Goal: Transaction & Acquisition: Book appointment/travel/reservation

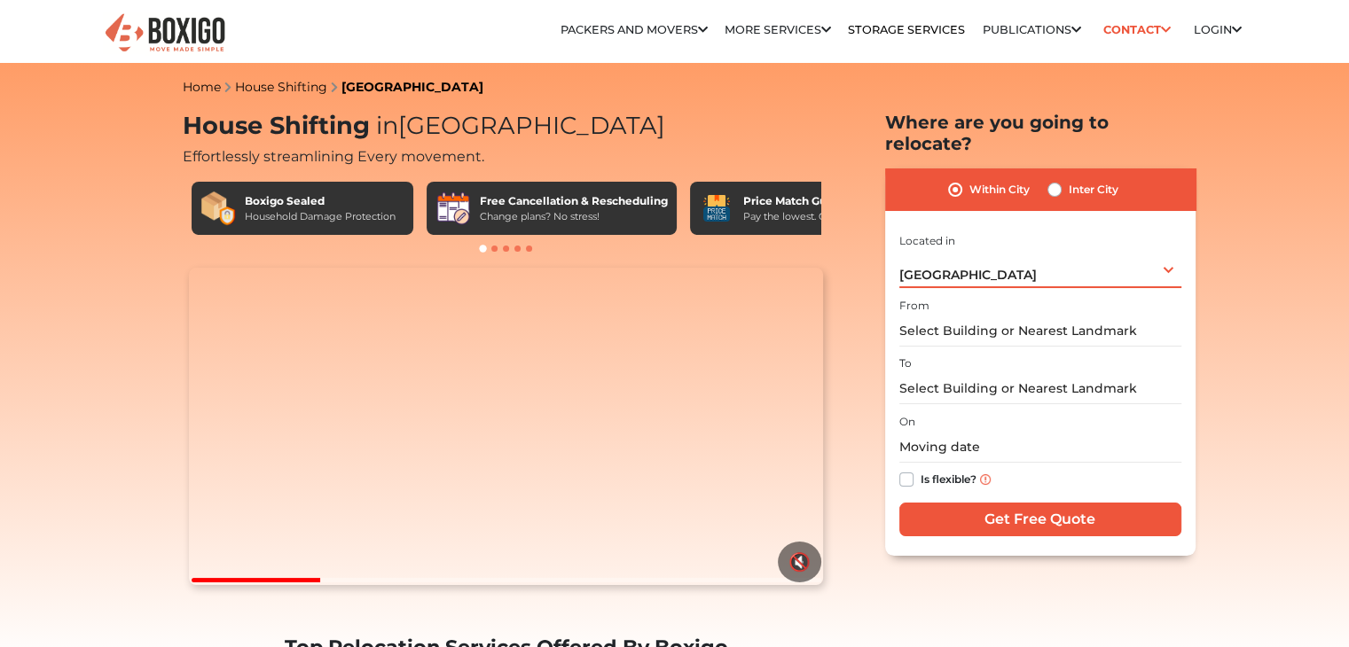
click at [1167, 251] on div "Bengaluru Select City Bangalore Bengaluru Bhopal Bhubaneswar Chennai Coimbatore…" at bounding box center [1040, 269] width 282 height 37
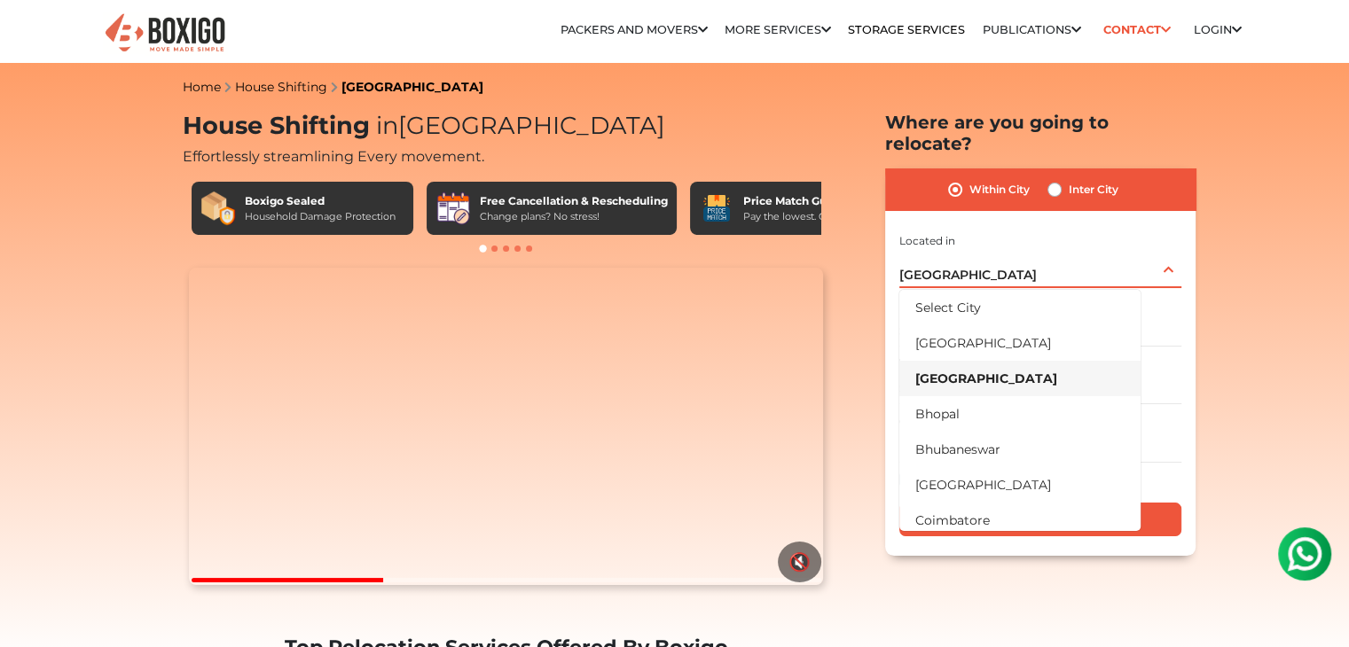
click at [986, 361] on li "[GEOGRAPHIC_DATA]" at bounding box center [1019, 378] width 241 height 35
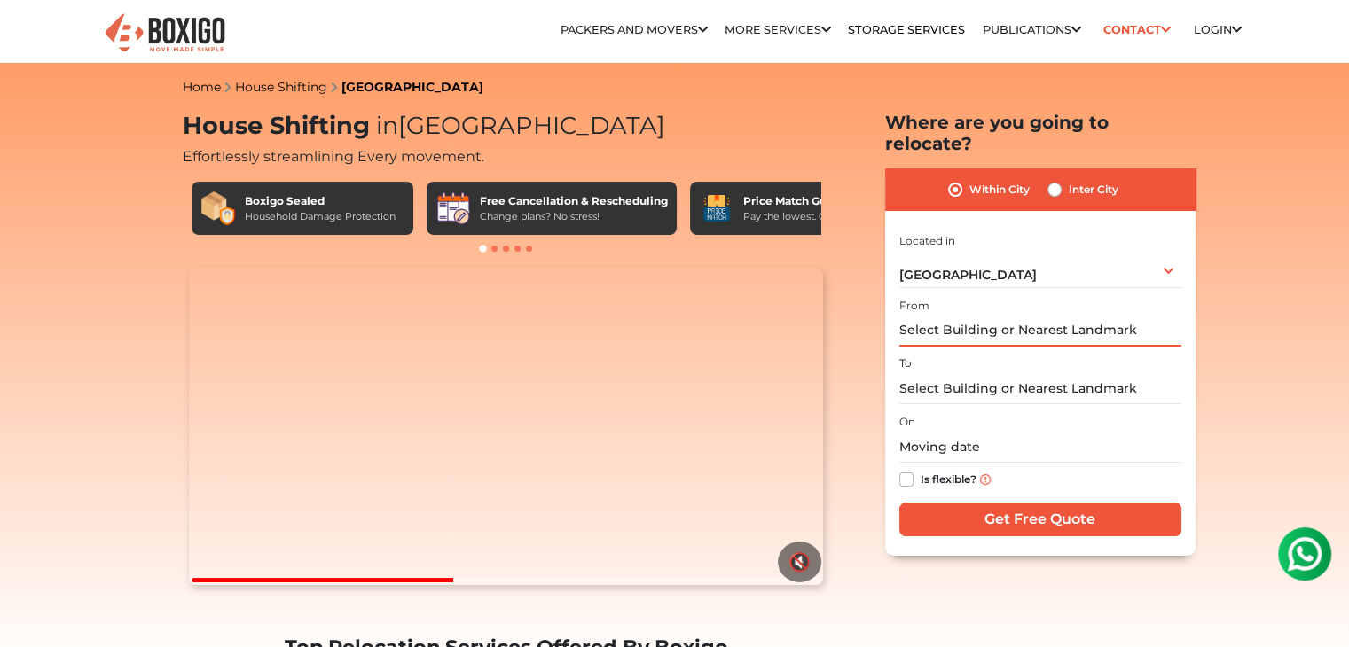
click at [951, 316] on input "text" at bounding box center [1040, 331] width 282 height 31
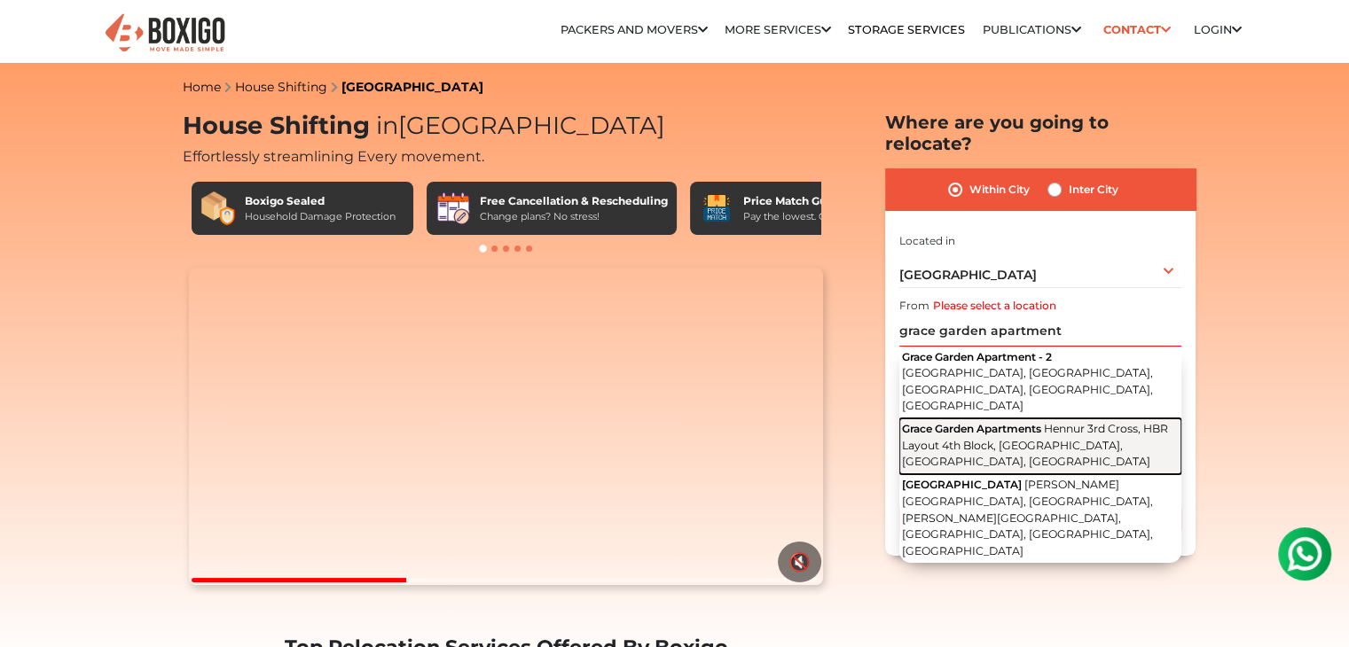
click at [1017, 422] on span "Hennur 3rd Cross, HBR Layout 4th Block, [GEOGRAPHIC_DATA], [GEOGRAPHIC_DATA], […" at bounding box center [1035, 445] width 266 height 46
type input "Grace Garden Apartments, [GEOGRAPHIC_DATA], [GEOGRAPHIC_DATA], [GEOGRAPHIC_DATA…"
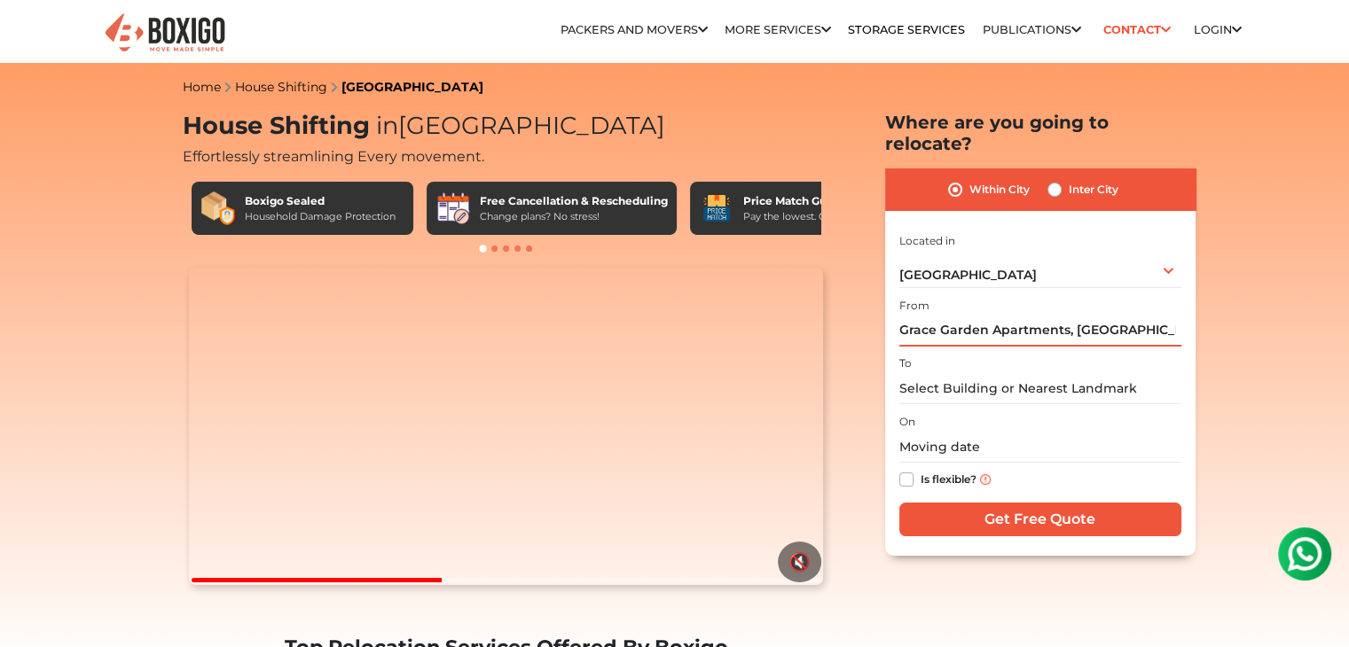
click at [901, 316] on input "Grace Garden Apartments, [GEOGRAPHIC_DATA], [GEOGRAPHIC_DATA], [GEOGRAPHIC_DATA…" at bounding box center [1040, 331] width 282 height 31
click at [958, 373] on input "text" at bounding box center [1040, 388] width 282 height 31
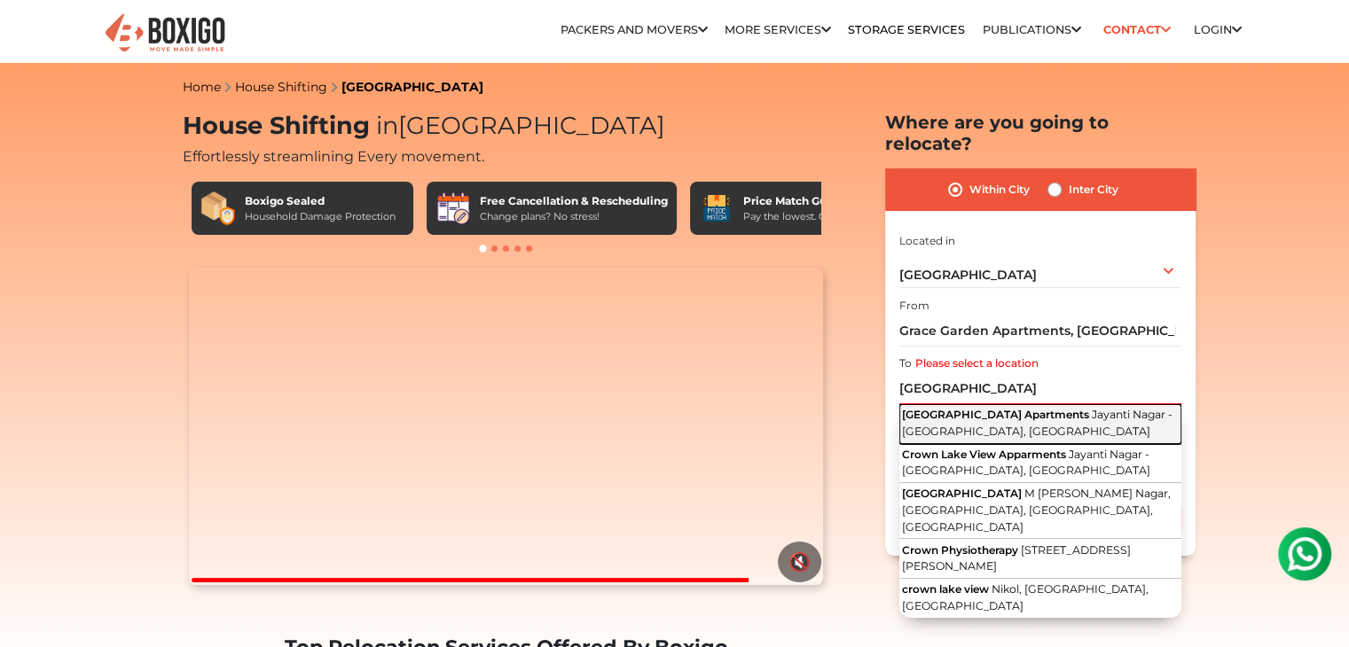
click at [967, 420] on button "Crown Lake View Apartments Jayanti Nagar - Thambuchettypalya Main Road, Jayanti…" at bounding box center [1040, 424] width 282 height 40
type input "[GEOGRAPHIC_DATA], [GEOGRAPHIC_DATA] - [GEOGRAPHIC_DATA], [GEOGRAPHIC_DATA]"
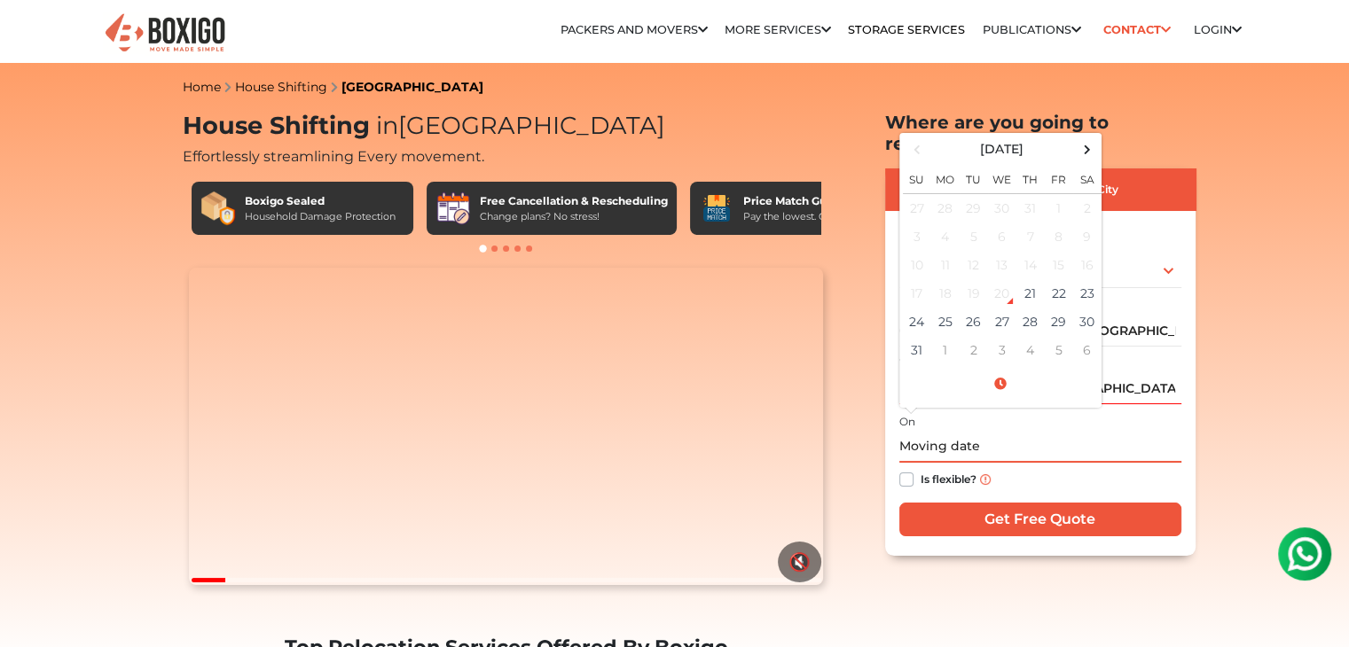
click at [990, 432] on input "text" at bounding box center [1040, 447] width 282 height 31
click at [1032, 308] on td "28" at bounding box center [1030, 322] width 28 height 28
click at [1028, 308] on td "28" at bounding box center [1030, 322] width 28 height 28
click at [983, 432] on input "08/28/2025 12:00 AM" at bounding box center [1040, 447] width 282 height 31
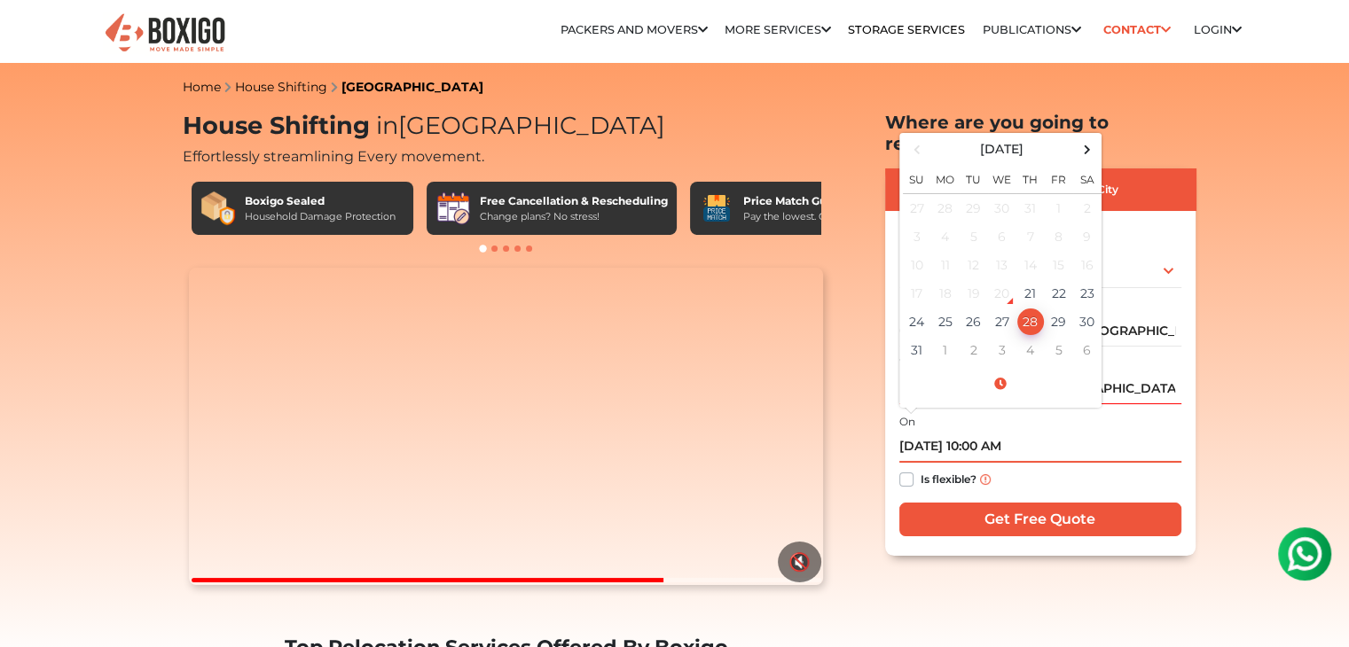
type input "08/28/2025 10:00 AM"
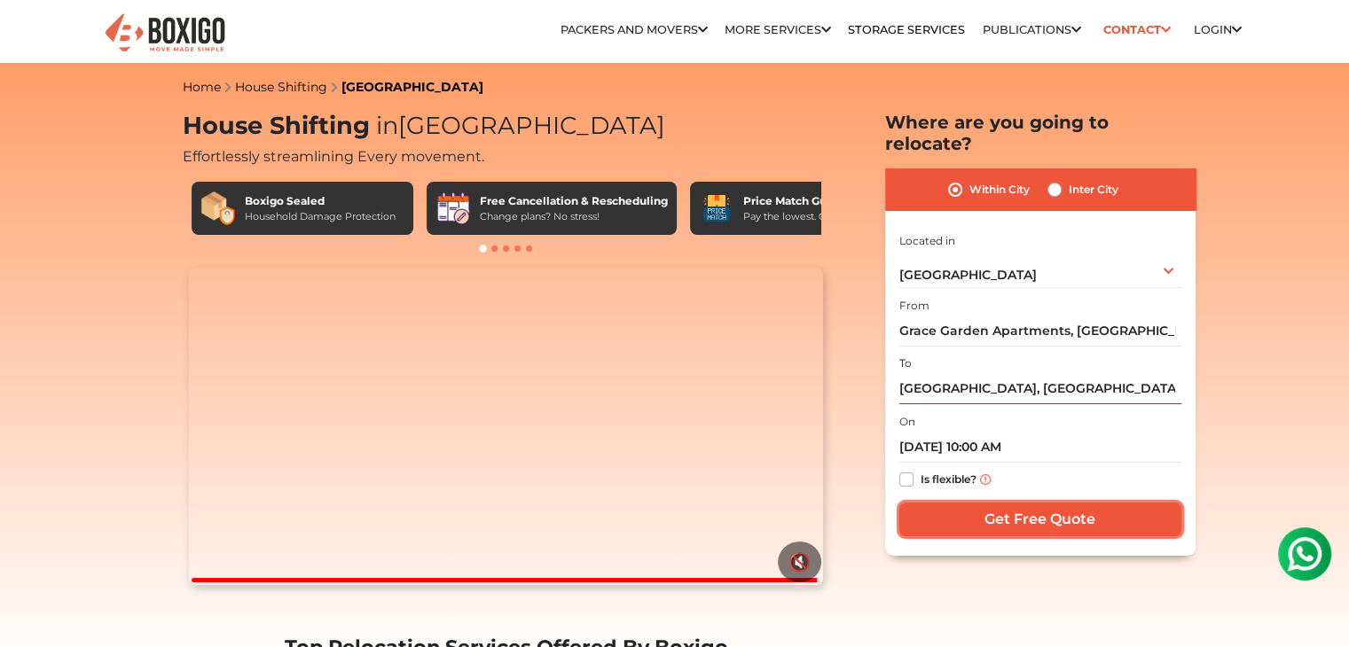
click at [1043, 503] on input "Get Free Quote" at bounding box center [1040, 520] width 282 height 34
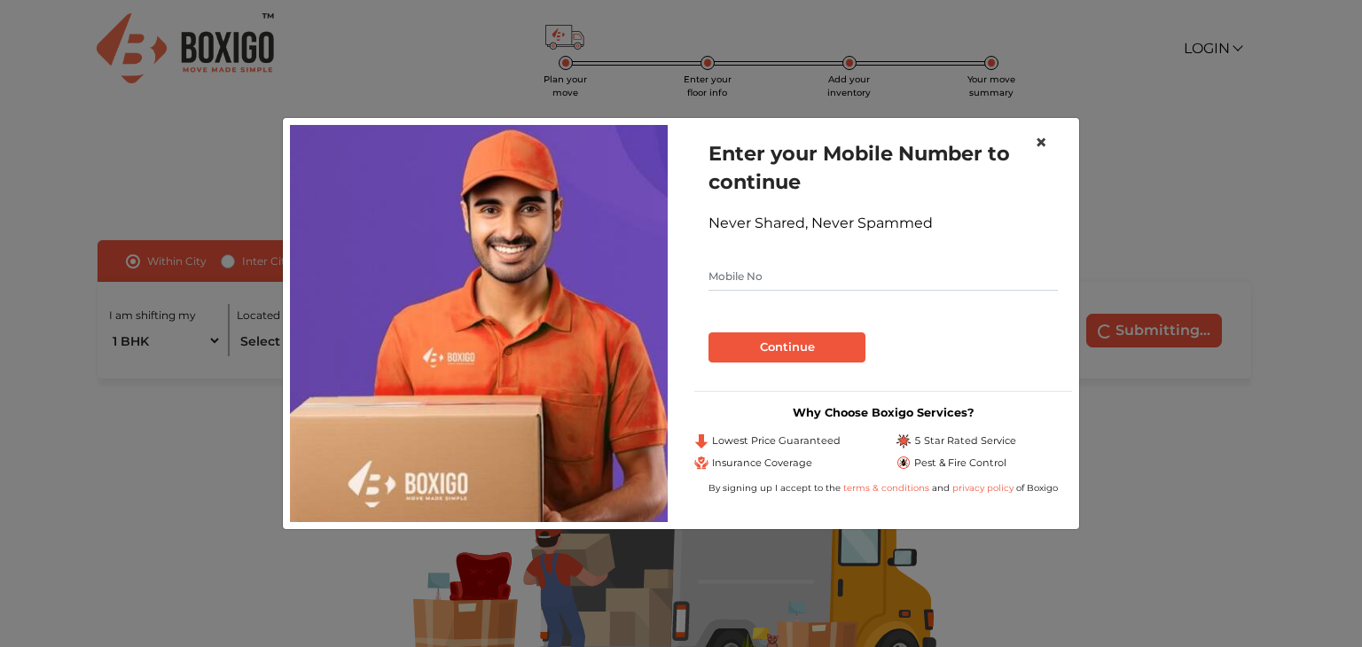
click at [1040, 141] on span "×" at bounding box center [1041, 142] width 12 height 26
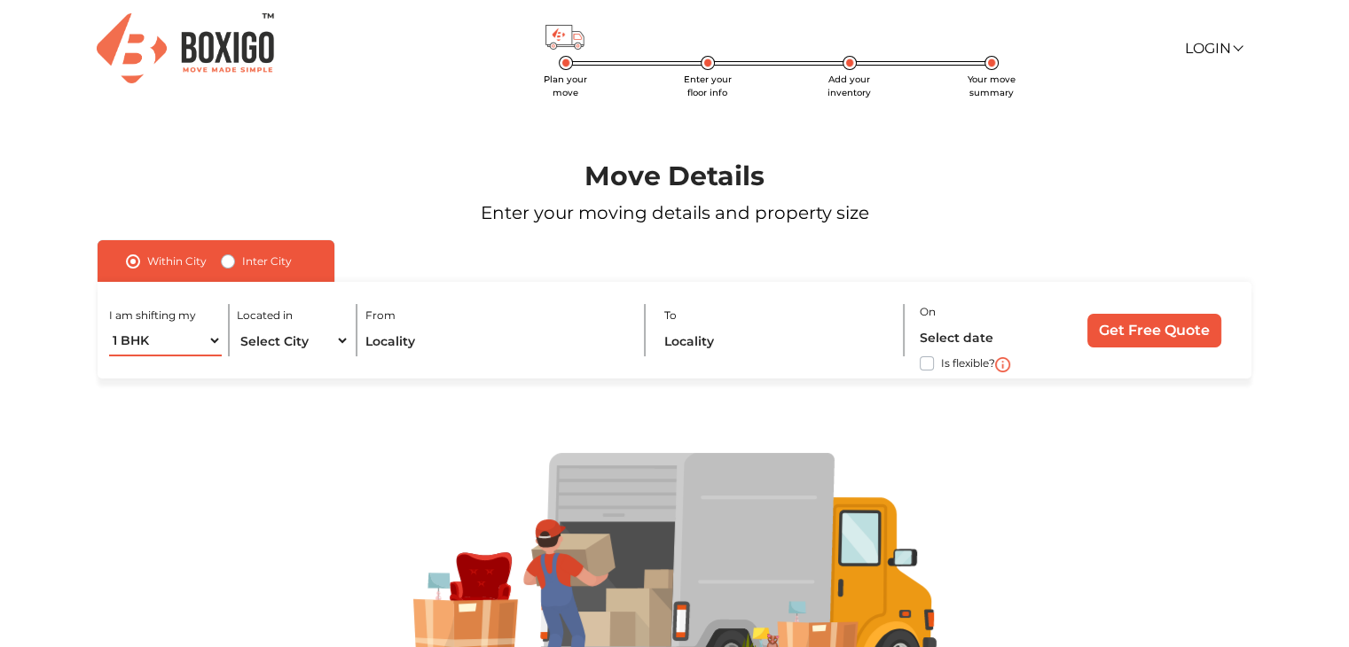
click at [216, 345] on select "1 BHK 2 BHK 3 BHK 3 + BHK FEW ITEMS" at bounding box center [165, 341] width 112 height 31
select select "2 BHK"
click at [109, 326] on select "1 BHK 2 BHK 3 BHK 3 + BHK FEW ITEMS" at bounding box center [165, 341] width 112 height 31
click at [341, 338] on select "Select City [GEOGRAPHIC_DATA] [GEOGRAPHIC_DATA] [GEOGRAPHIC_DATA] [GEOGRAPHIC_D…" at bounding box center [293, 341] width 112 height 31
select select "[GEOGRAPHIC_DATA]"
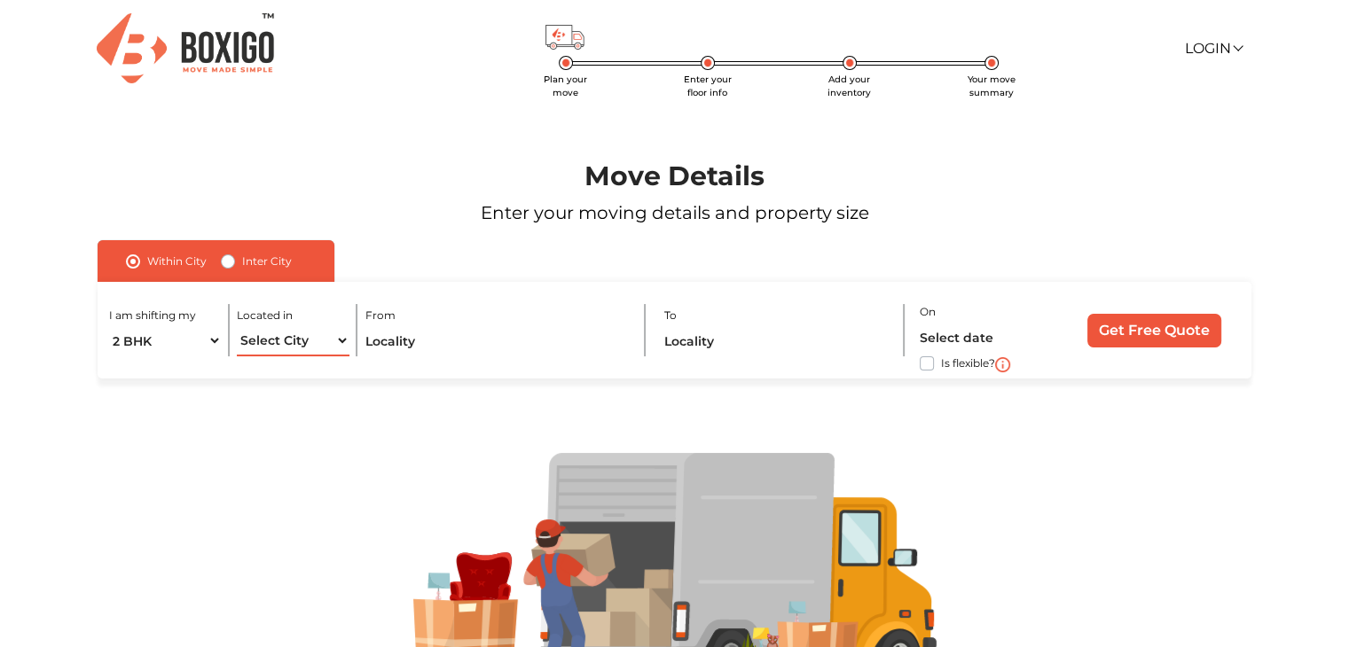
click at [237, 326] on select "Select City [GEOGRAPHIC_DATA] [GEOGRAPHIC_DATA] [GEOGRAPHIC_DATA] [GEOGRAPHIC_D…" at bounding box center [293, 341] width 112 height 31
click at [426, 346] on input "text" at bounding box center [497, 341] width 264 height 31
click at [440, 345] on input "text" at bounding box center [497, 341] width 264 height 31
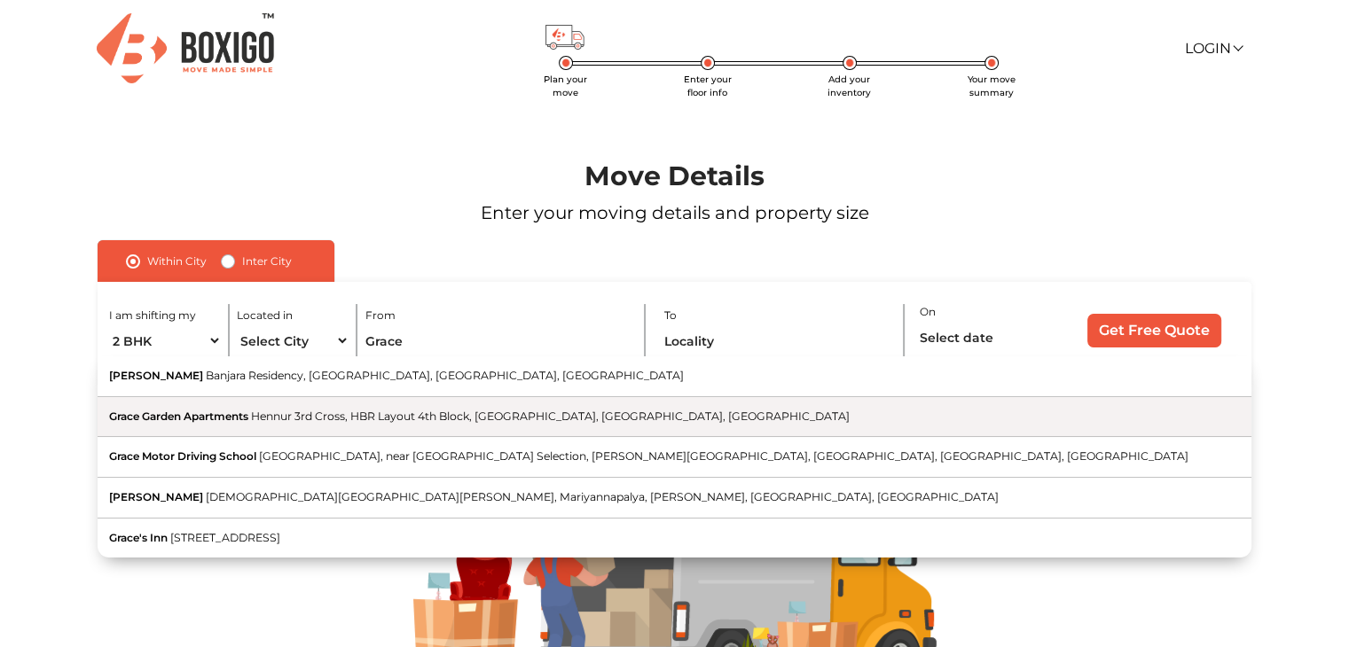
click at [435, 416] on span "Hennur 3rd Cross, HBR Layout 4th Block, [GEOGRAPHIC_DATA], [GEOGRAPHIC_DATA], […" at bounding box center [550, 416] width 599 height 13
type input "Grace Garden Apartments, [GEOGRAPHIC_DATA], [GEOGRAPHIC_DATA], [GEOGRAPHIC_DATA…"
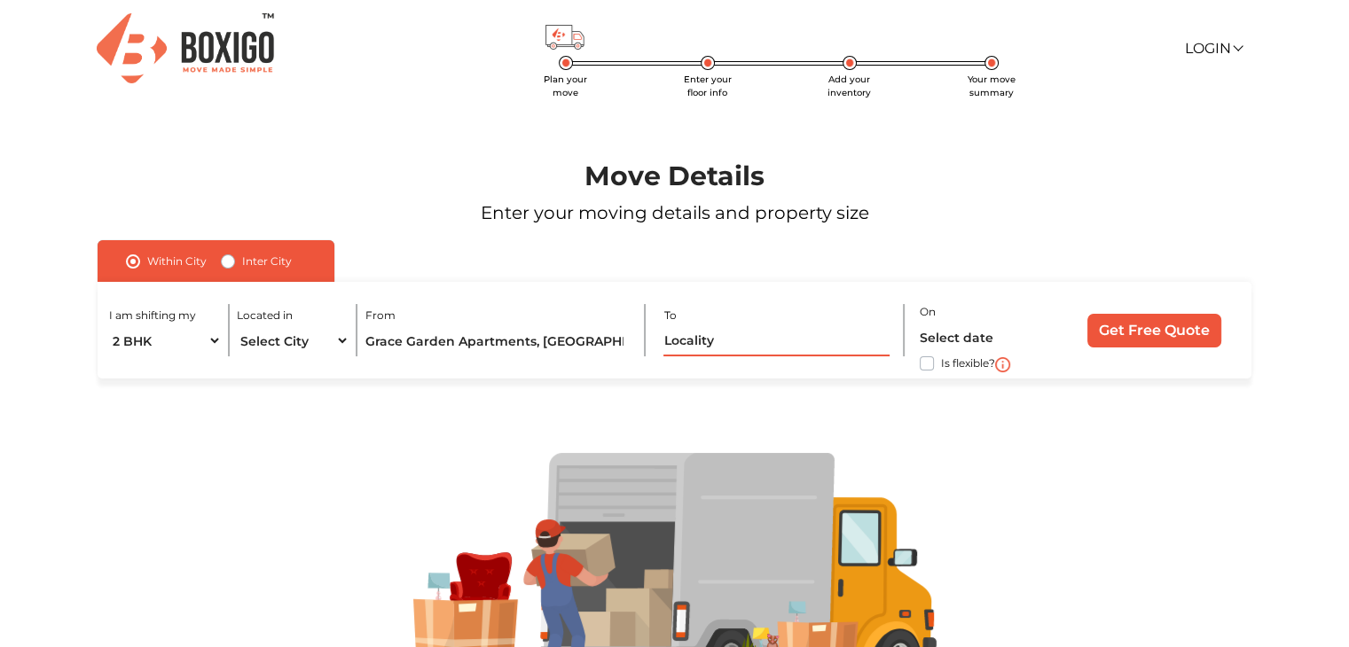
click at [743, 346] on input "text" at bounding box center [776, 341] width 226 height 31
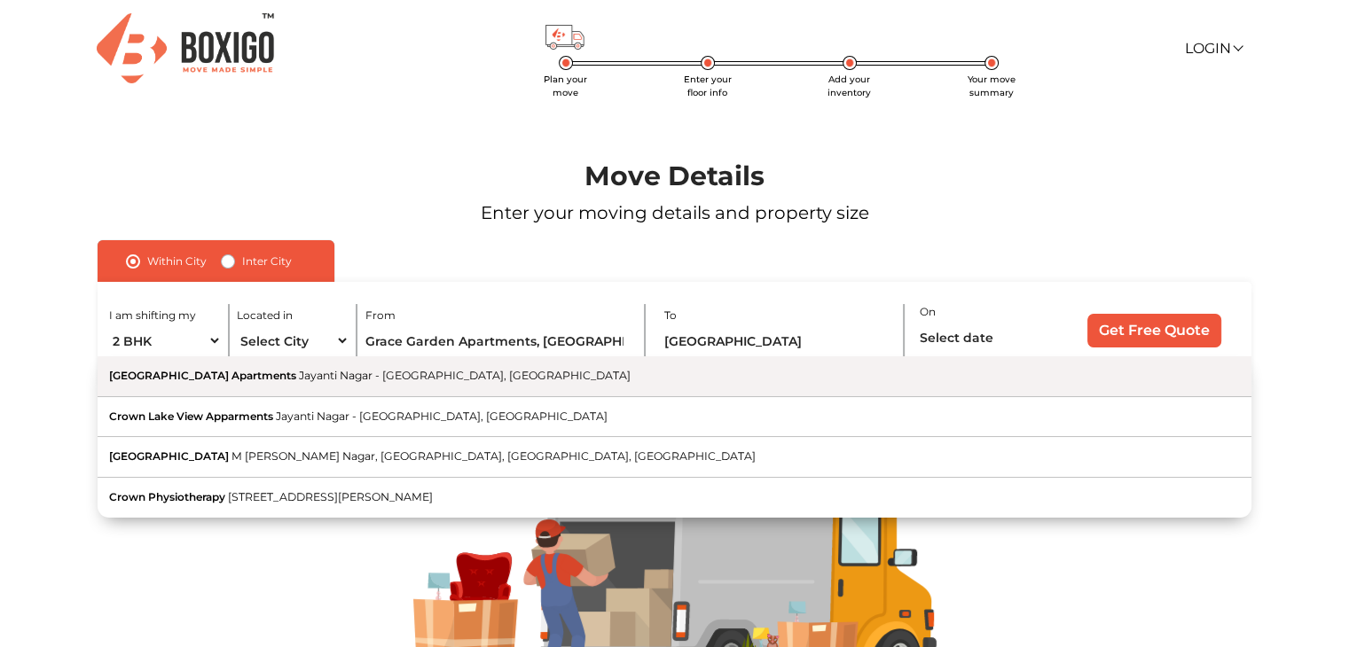
click at [452, 375] on span "Jayanti Nagar - [GEOGRAPHIC_DATA], [GEOGRAPHIC_DATA]" at bounding box center [465, 375] width 332 height 13
type input "[GEOGRAPHIC_DATA], [GEOGRAPHIC_DATA] - [GEOGRAPHIC_DATA], [GEOGRAPHIC_DATA]"
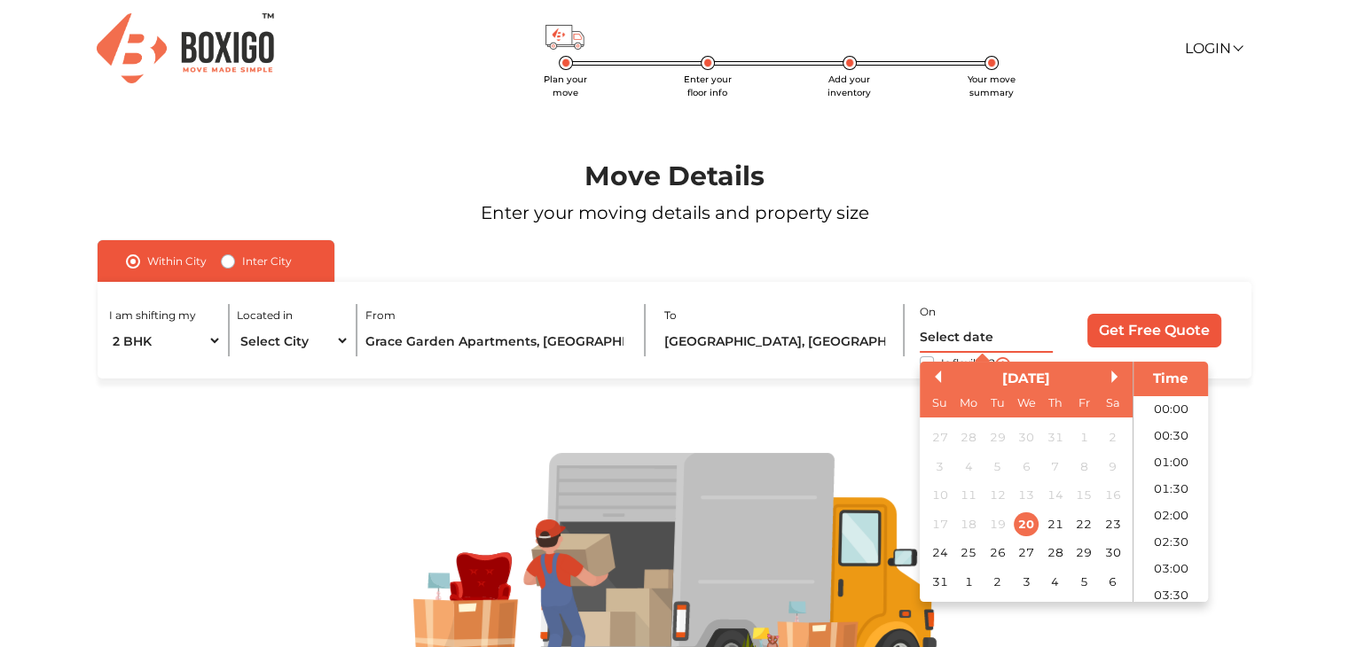
click at [965, 340] on input "text" at bounding box center [986, 337] width 133 height 31
click at [1055, 554] on div "28" at bounding box center [1055, 554] width 24 height 24
click at [1168, 433] on li "10:00" at bounding box center [1171, 433] width 75 height 27
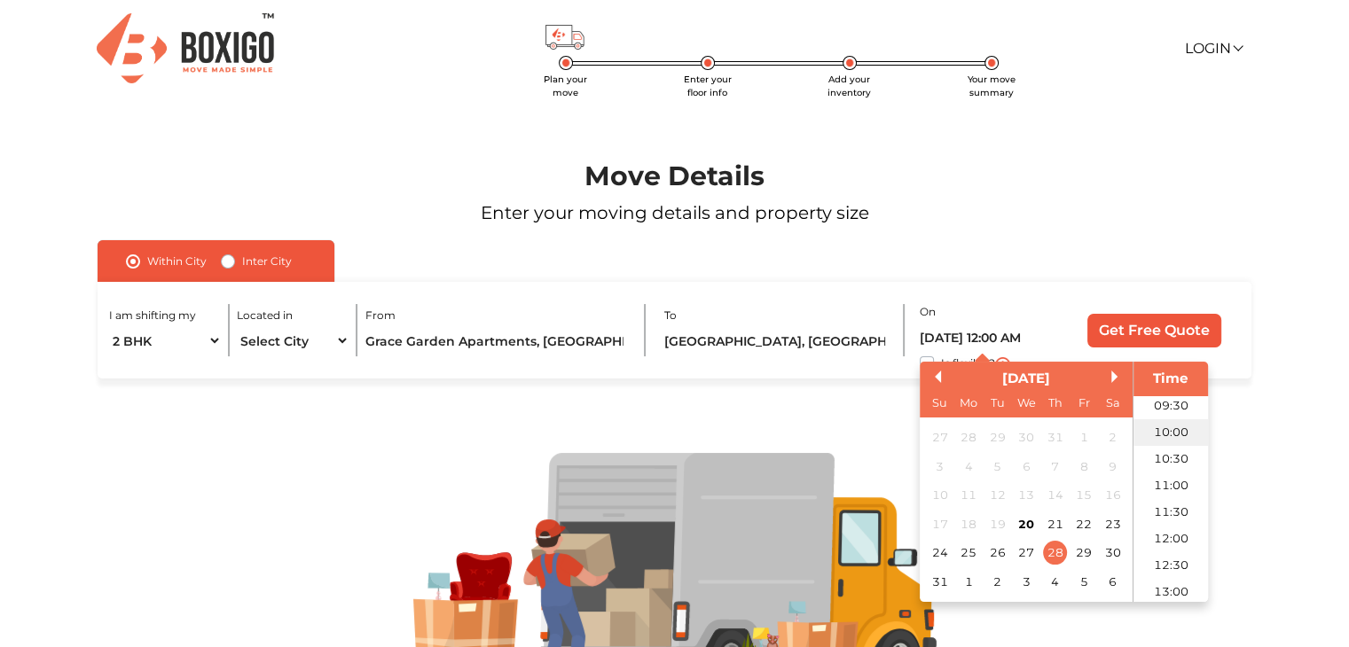
type input "[DATE] 10:00 AM"
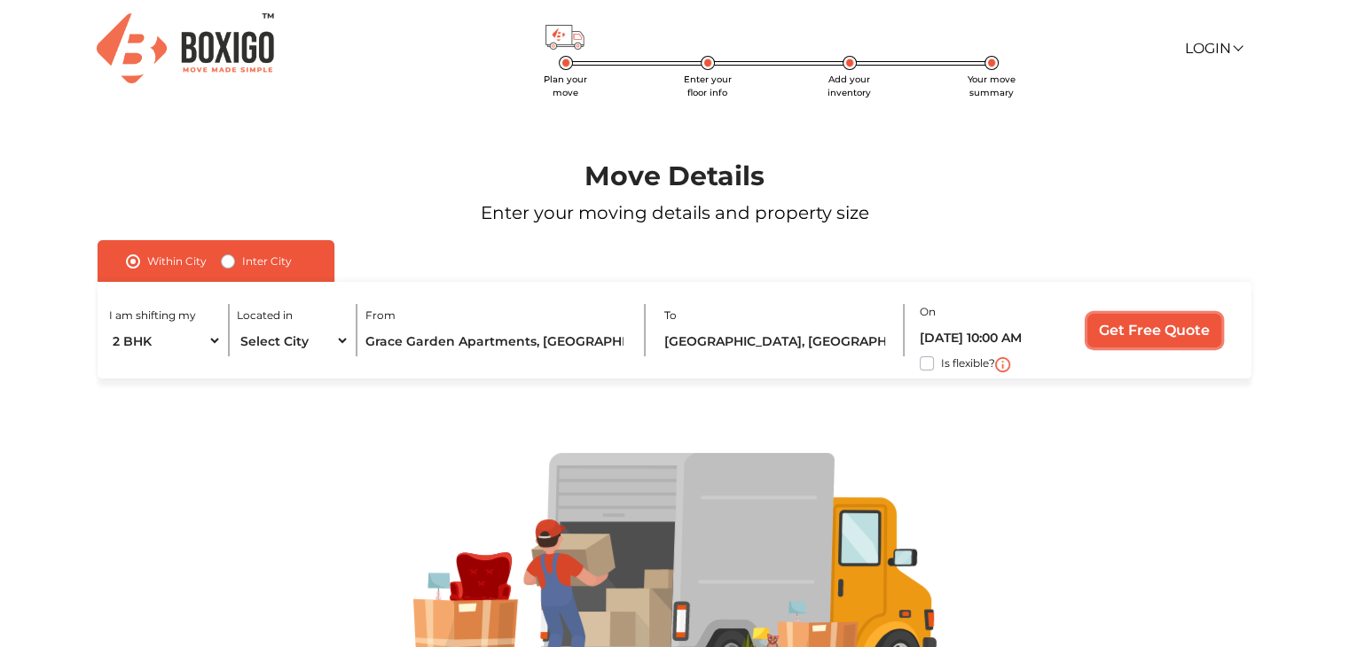
click at [1162, 334] on input "Get Free Quote" at bounding box center [1154, 331] width 134 height 34
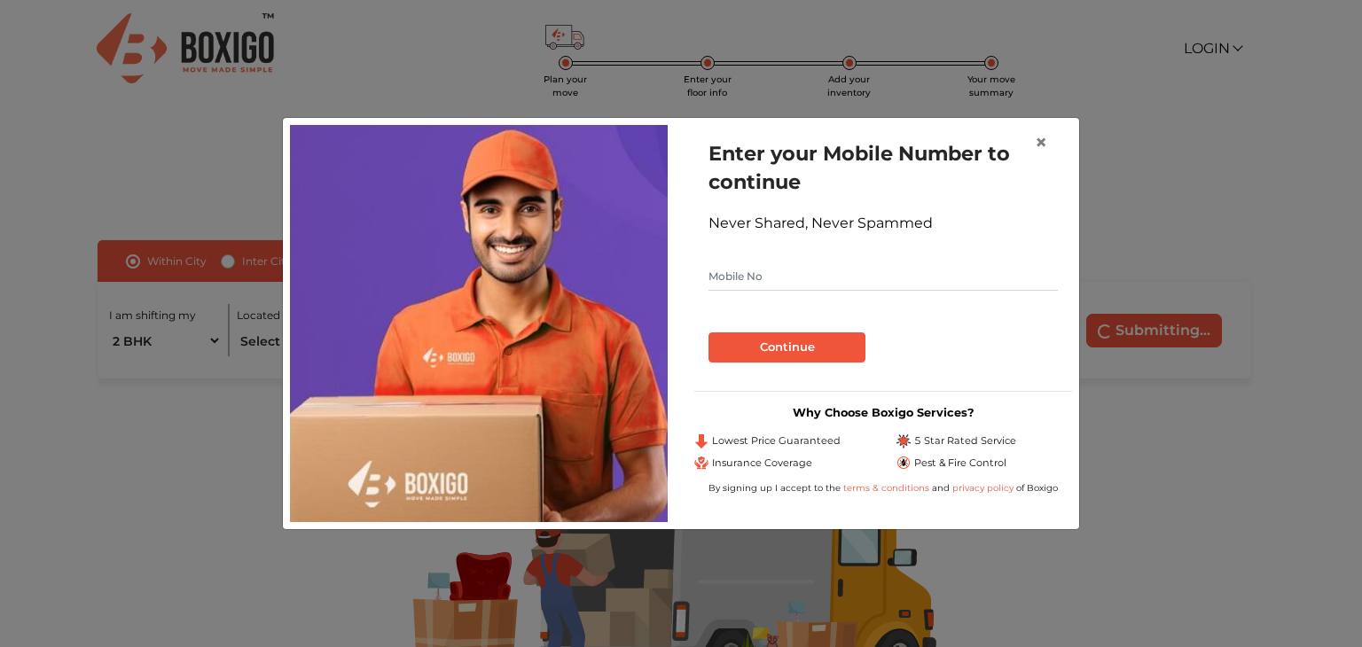
click at [799, 284] on input "text" at bounding box center [883, 277] width 349 height 28
type input "9843107191"
click at [798, 345] on button "Continue" at bounding box center [787, 348] width 157 height 30
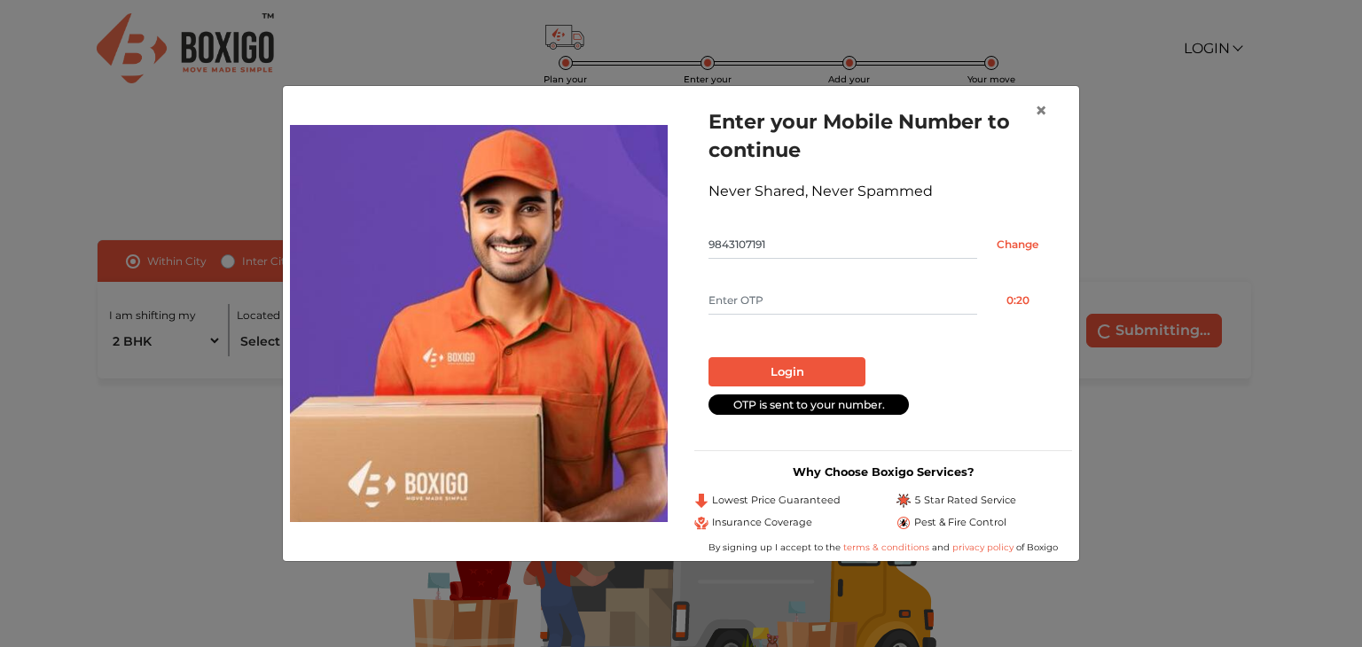
click at [792, 291] on input "text" at bounding box center [843, 300] width 269 height 28
type input "1406"
click at [798, 373] on button "Login" at bounding box center [787, 372] width 157 height 30
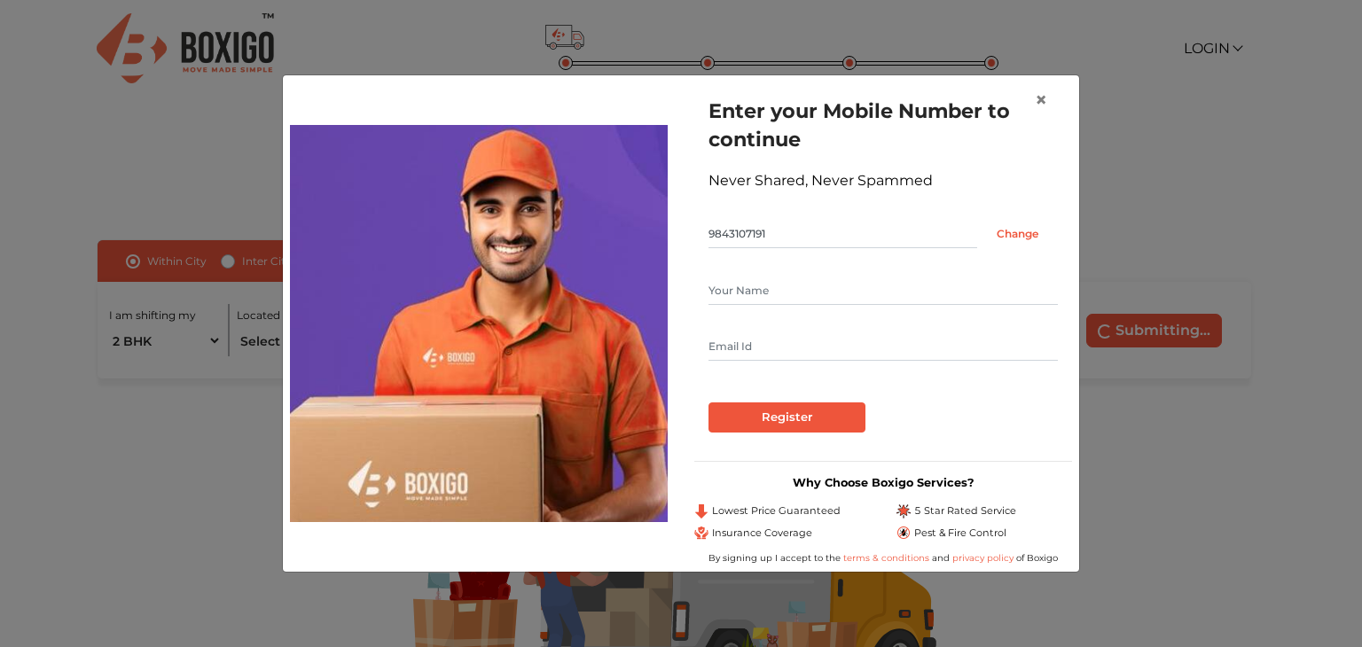
click at [798, 289] on input "text" at bounding box center [883, 291] width 349 height 28
type input "[PERSON_NAME]"
click at [761, 351] on input "text" at bounding box center [883, 347] width 349 height 28
type input "[EMAIL_ADDRESS][DOMAIN_NAME]"
click at [777, 415] on input "Register" at bounding box center [787, 418] width 157 height 30
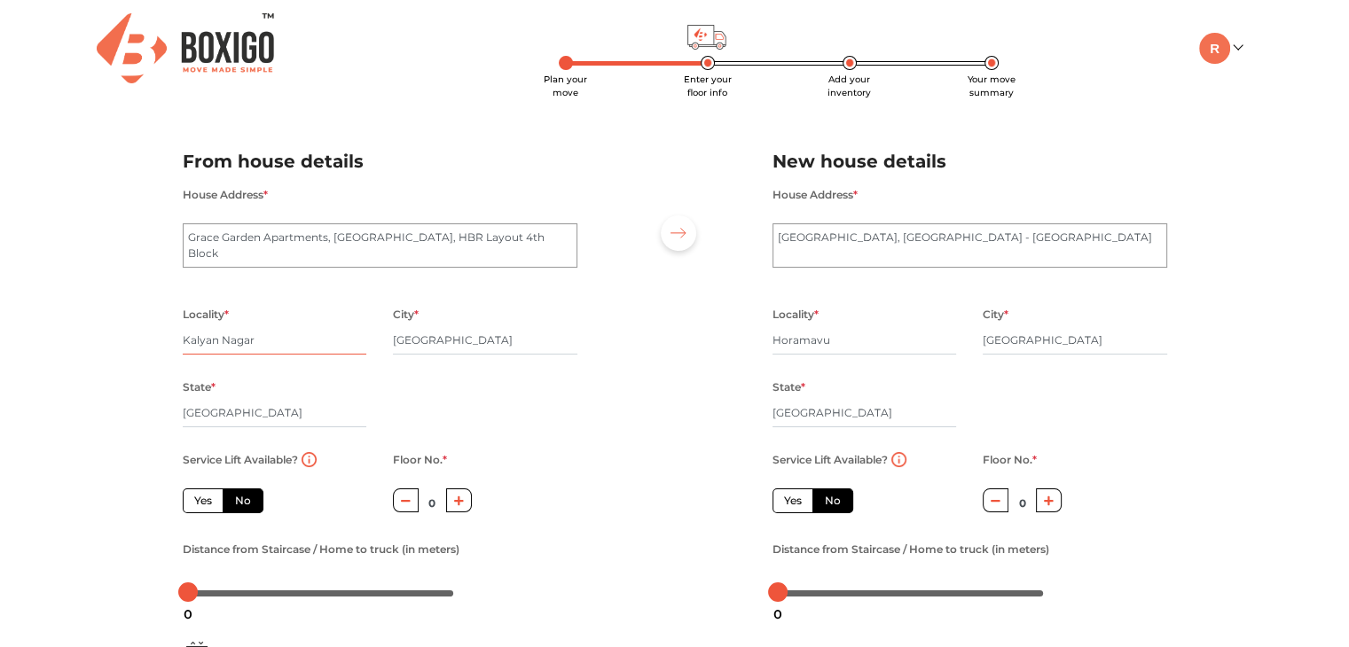
click at [309, 346] on input "Kalyan Nagar" at bounding box center [275, 340] width 184 height 28
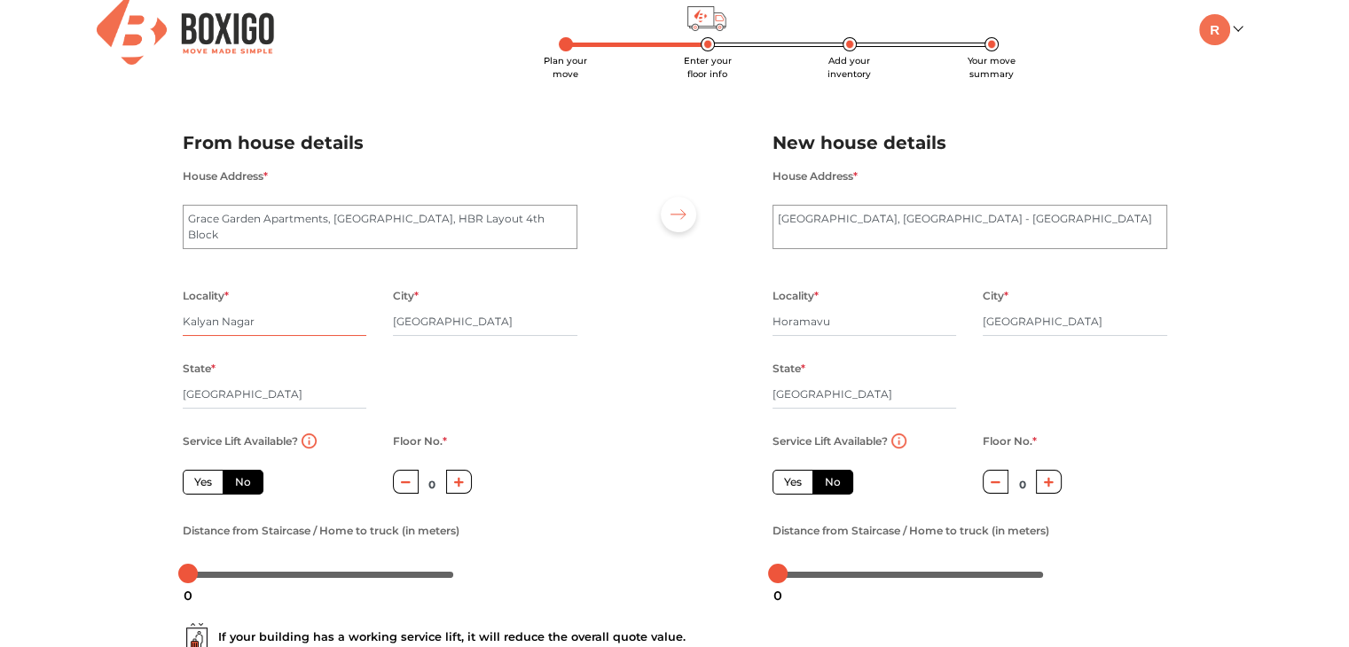
scroll to position [18, 0]
drag, startPoint x: 1050, startPoint y: 489, endPoint x: 1104, endPoint y: 516, distance: 60.7
click at [1104, 516] on div "Service Lift Available? Yes No Floor No. * 0 Distance from Staircase / Home to …" at bounding box center [969, 510] width 421 height 158
click at [1049, 483] on icon "button" at bounding box center [1049, 484] width 10 height 10
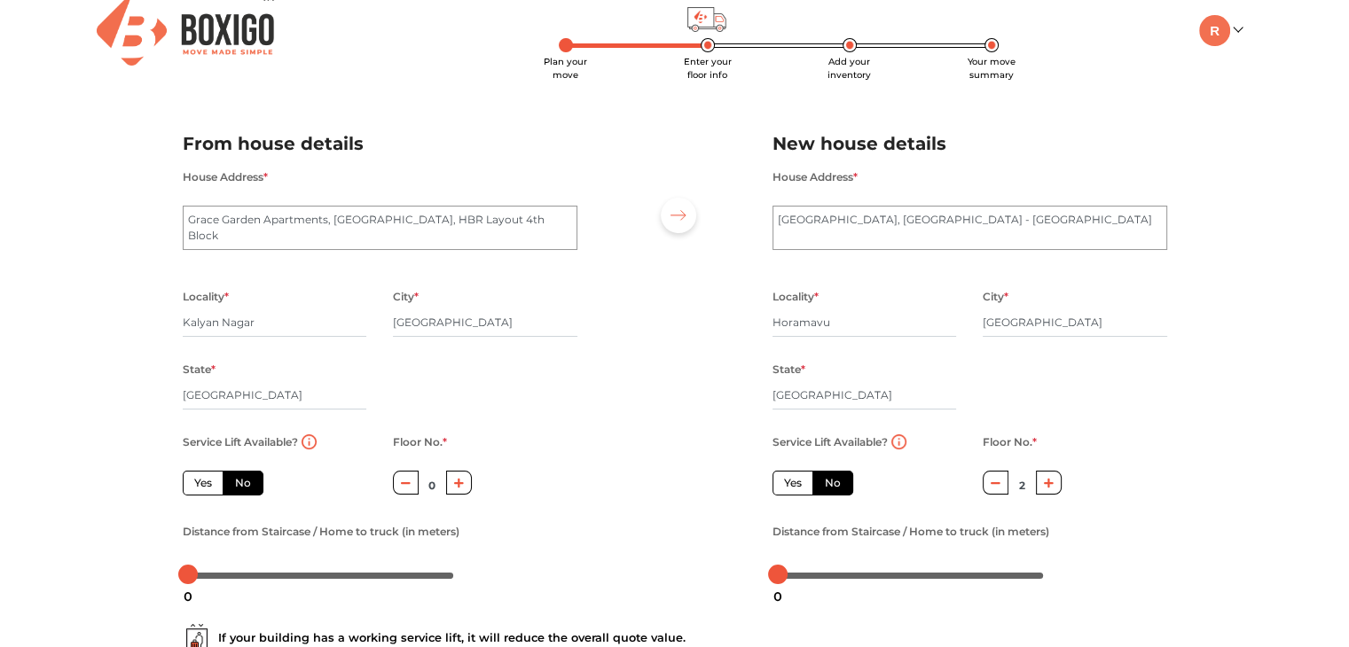
click at [1049, 483] on icon "button" at bounding box center [1049, 484] width 10 height 10
type input "3"
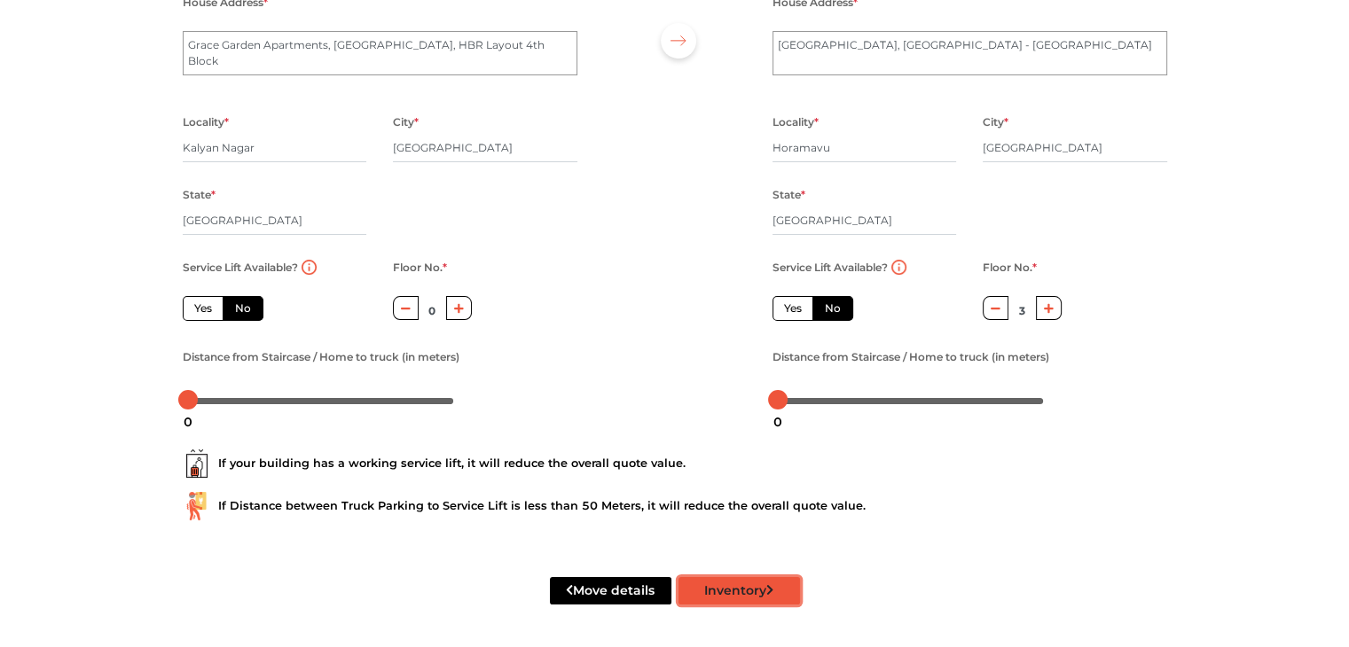
click at [734, 590] on button "Inventory" at bounding box center [740, 590] width 122 height 27
radio input "true"
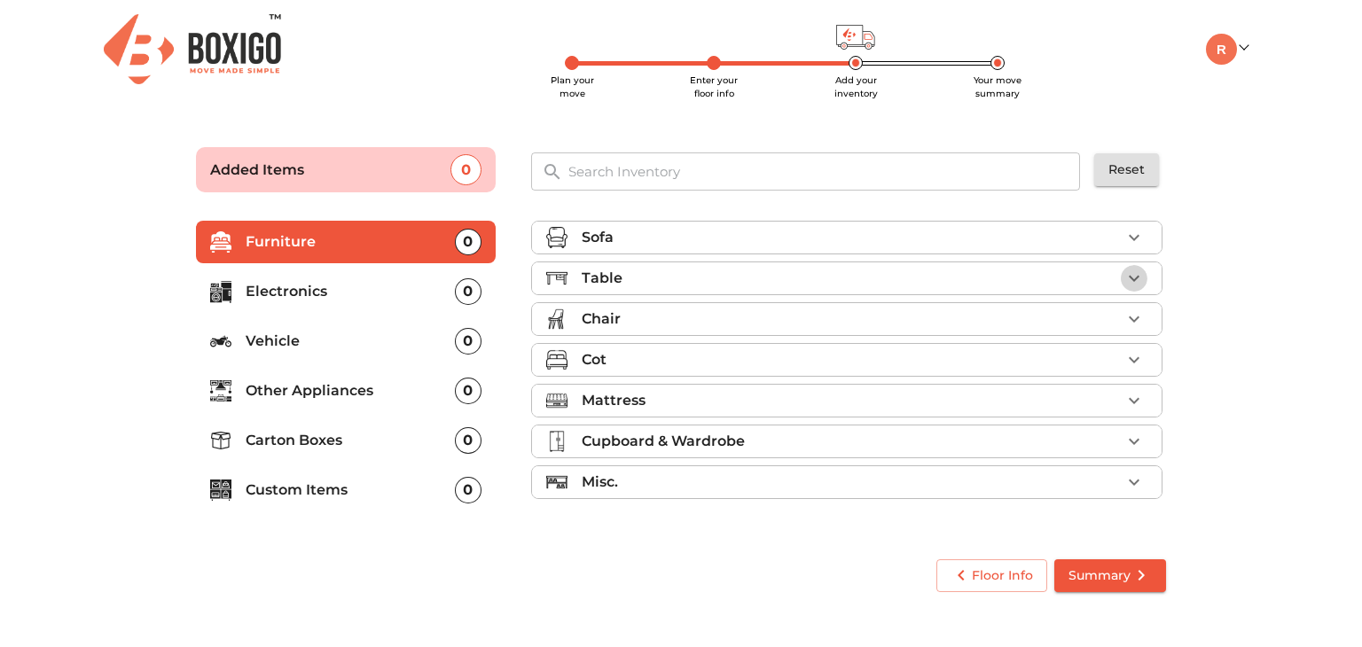
click at [1134, 281] on icon "button" at bounding box center [1134, 278] width 21 height 21
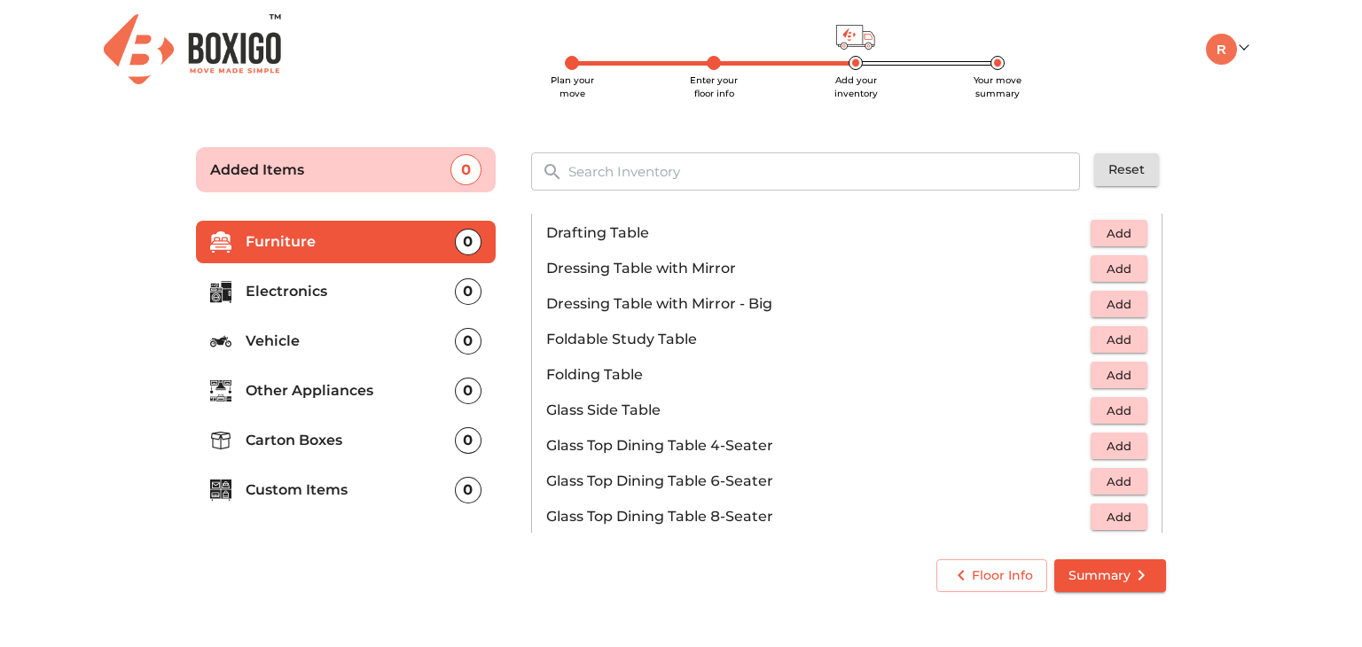
scroll to position [455, 0]
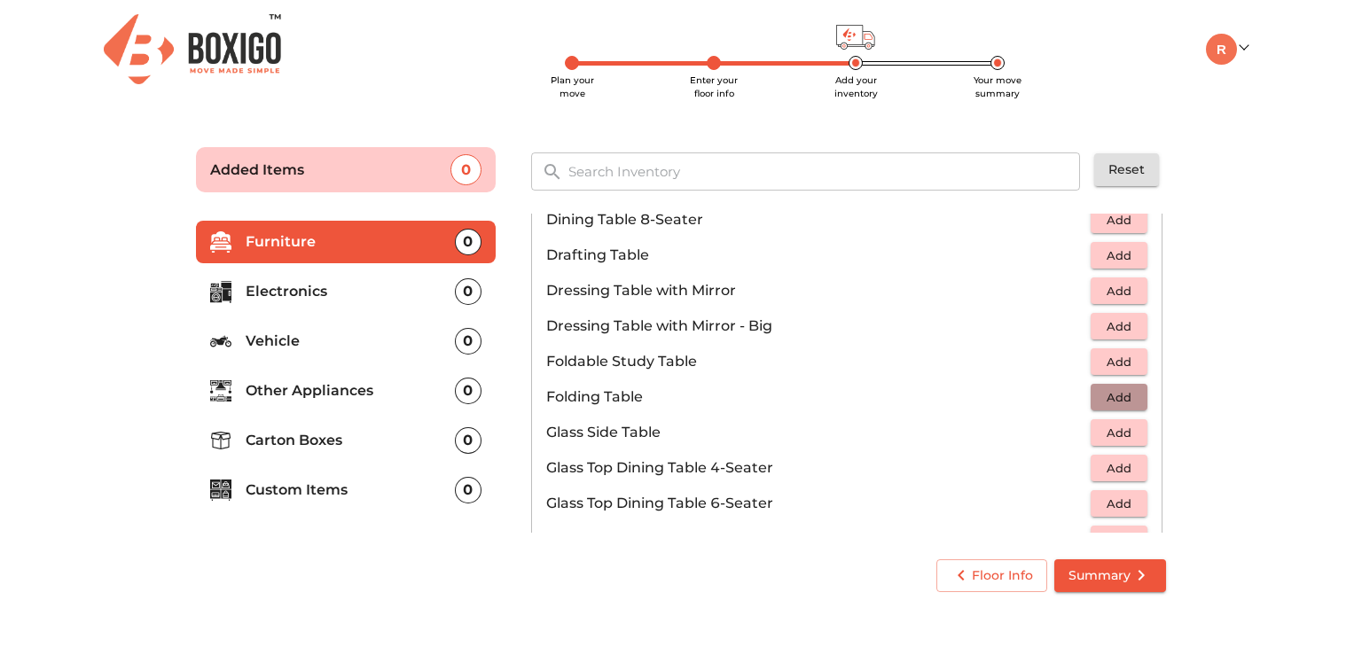
click at [1107, 393] on span "Add" at bounding box center [1119, 398] width 39 height 20
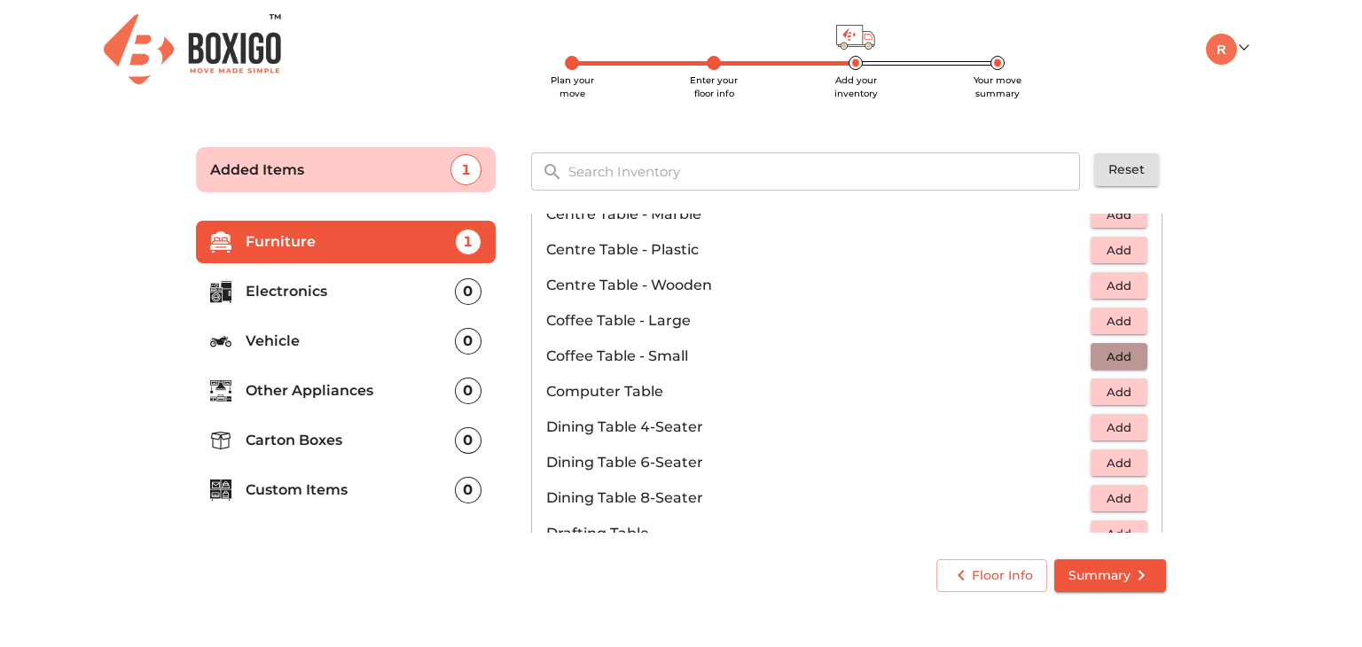
click at [1110, 353] on span "Add" at bounding box center [1119, 357] width 39 height 20
click at [1124, 352] on icon "button" at bounding box center [1134, 356] width 21 height 21
click at [1229, 359] on main "Plan your move Enter your floor info Add your inventory Your move summary Added…" at bounding box center [681, 366] width 1362 height 488
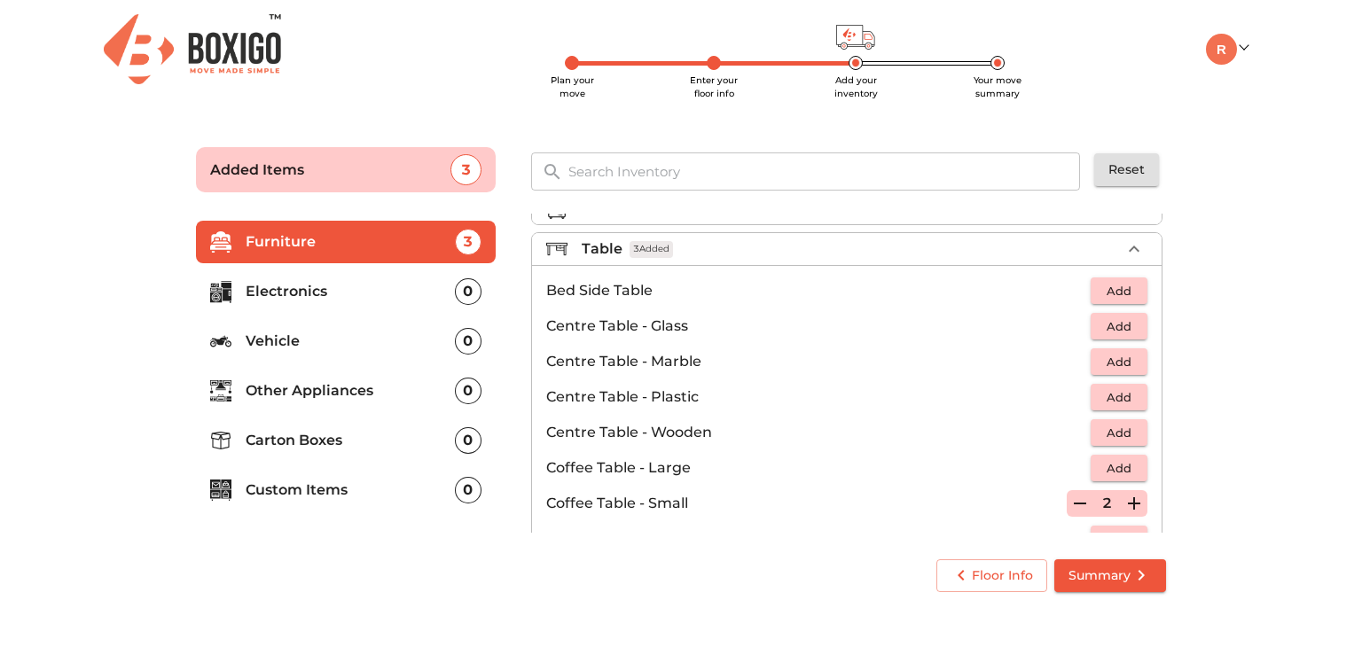
scroll to position [0, 0]
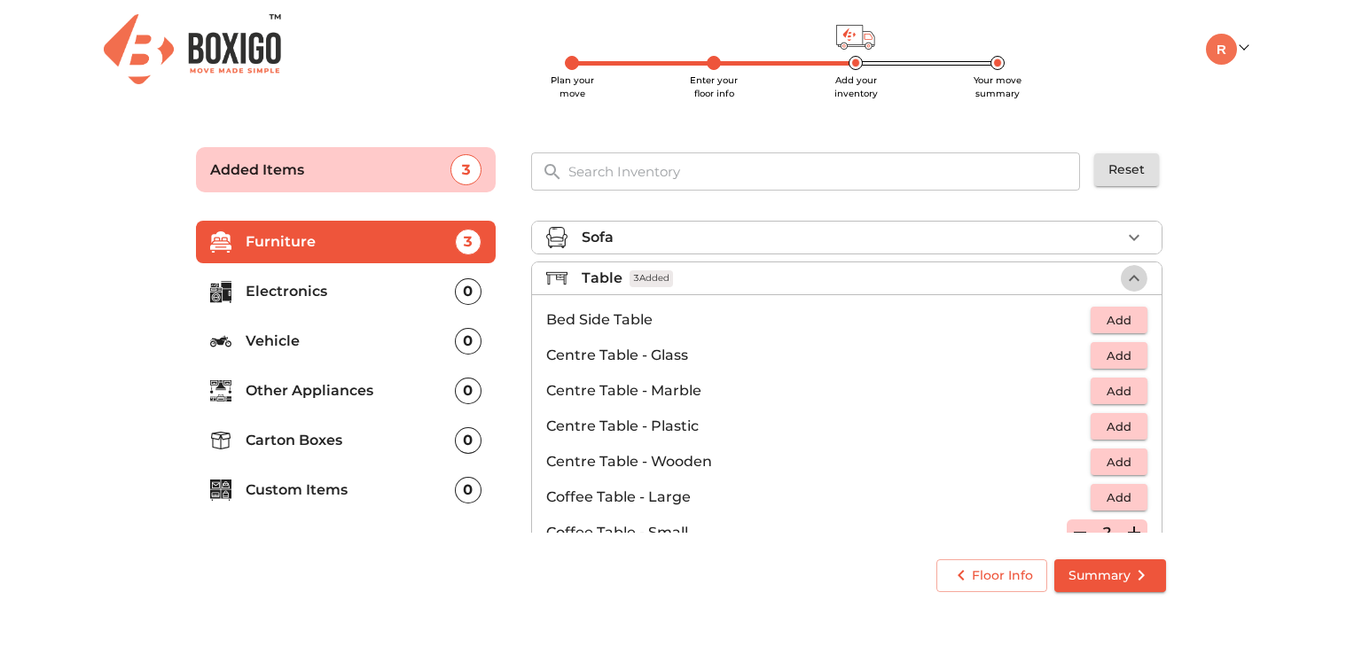
click at [1129, 275] on icon "button" at bounding box center [1134, 278] width 11 height 6
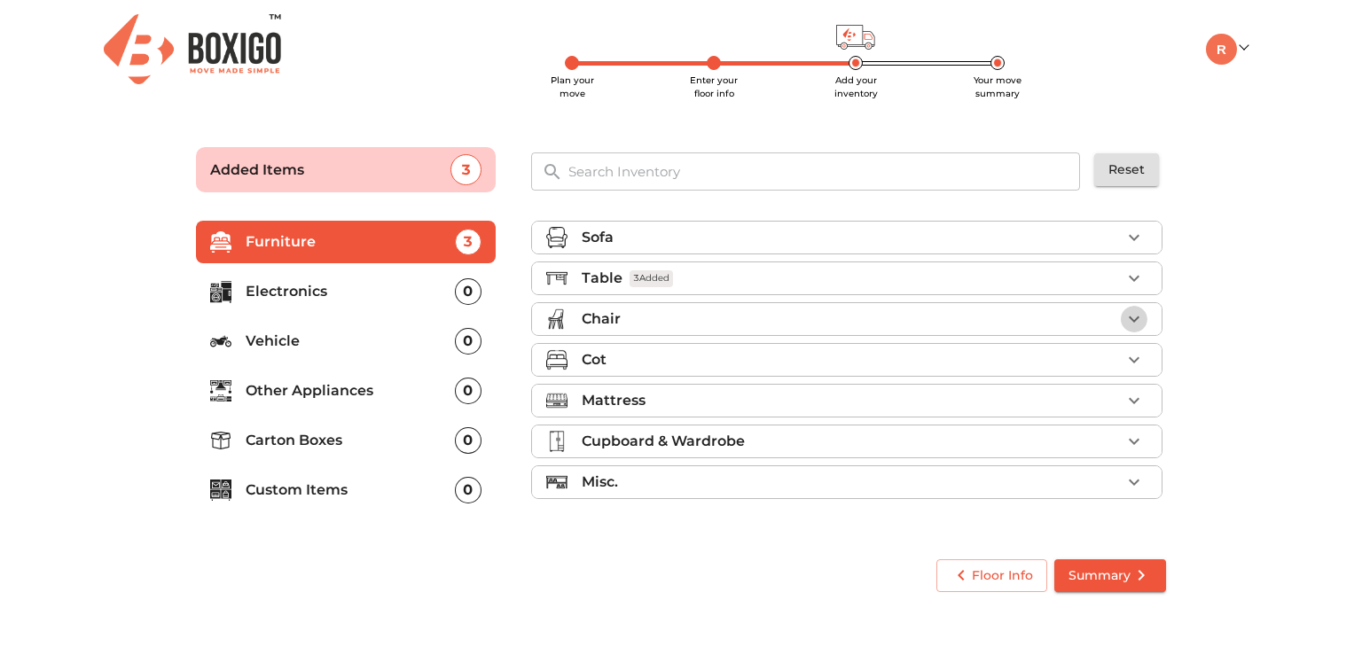
click at [1137, 319] on icon "button" at bounding box center [1134, 319] width 21 height 21
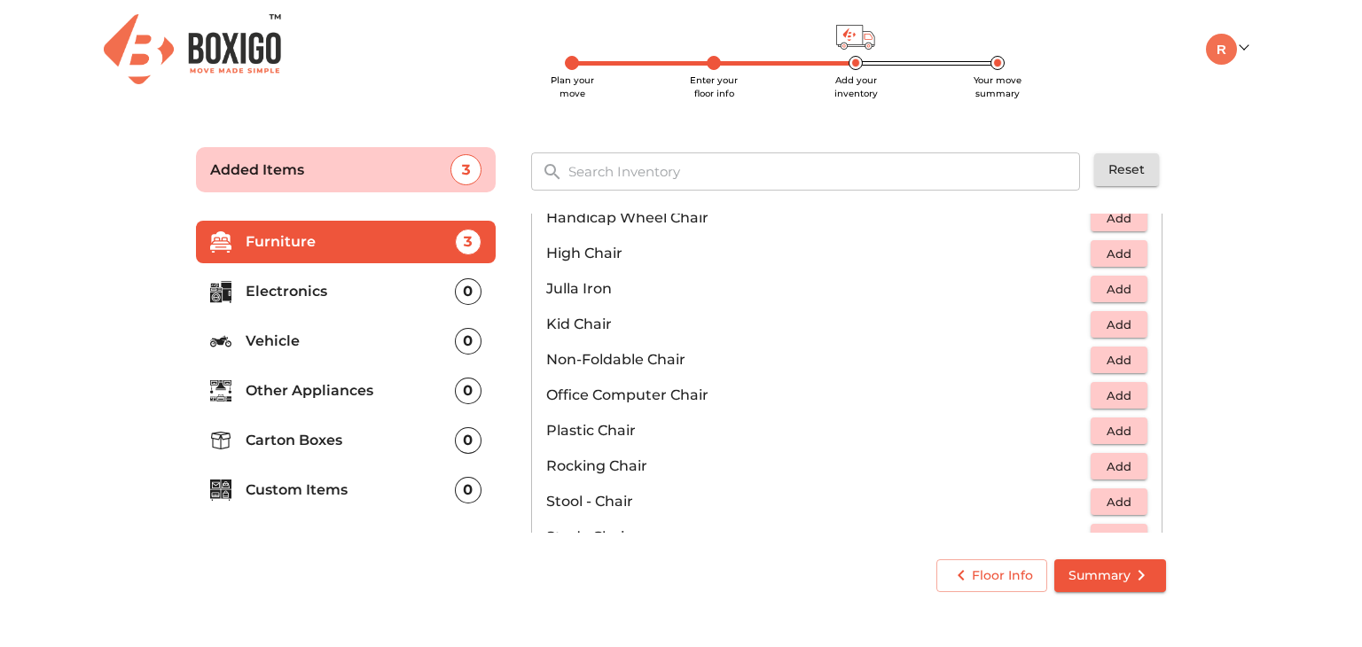
scroll to position [465, 0]
click at [1114, 419] on span "Add" at bounding box center [1119, 429] width 39 height 20
click at [1124, 420] on icon "button" at bounding box center [1134, 428] width 21 height 21
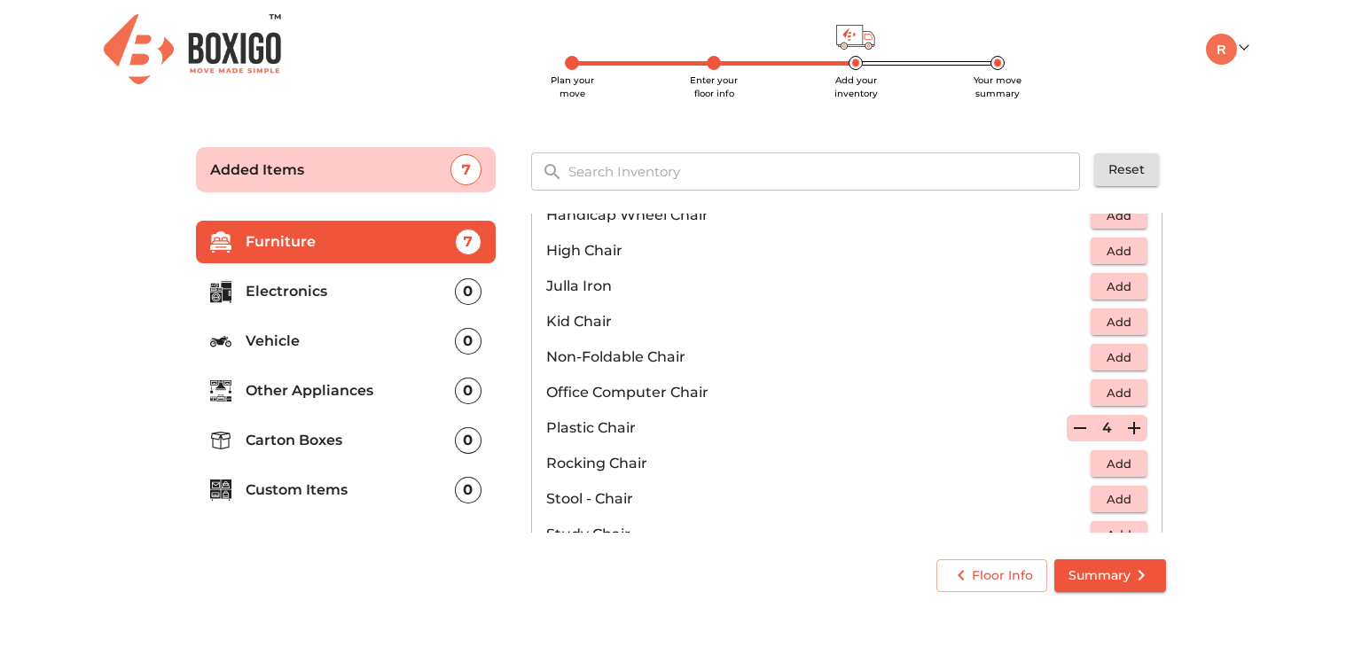
click at [1124, 420] on icon "button" at bounding box center [1134, 428] width 21 height 21
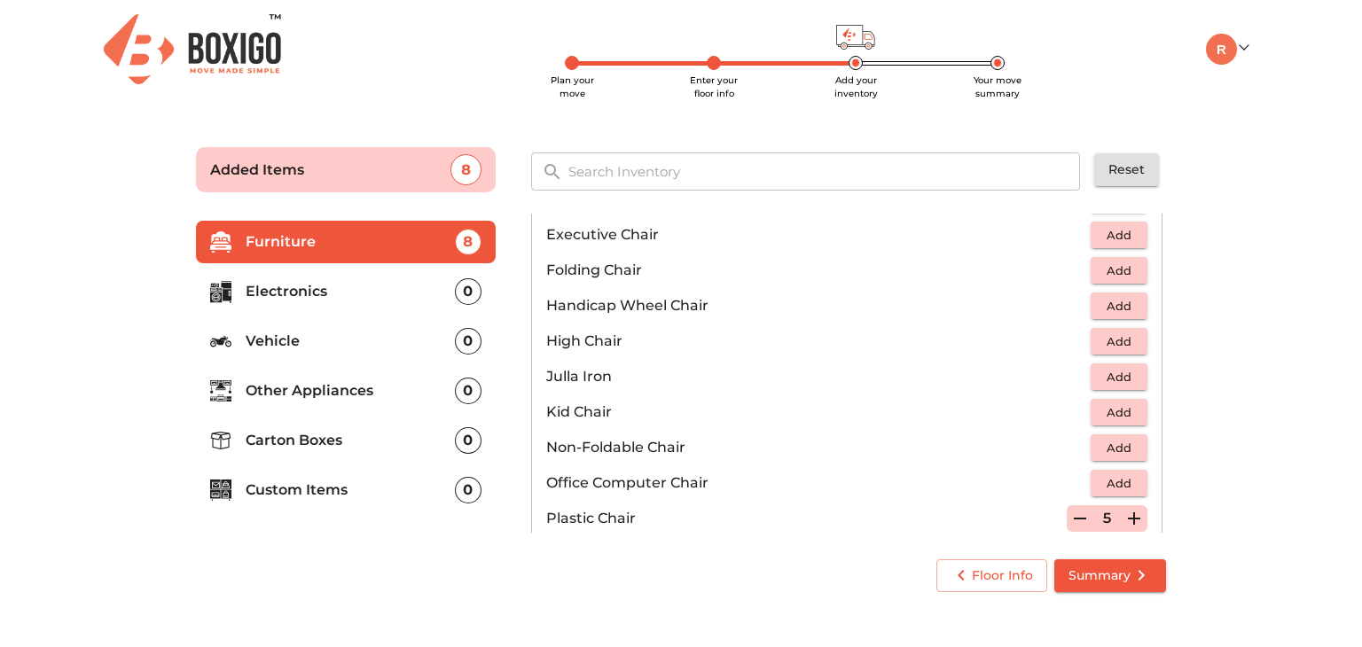
scroll to position [96, 0]
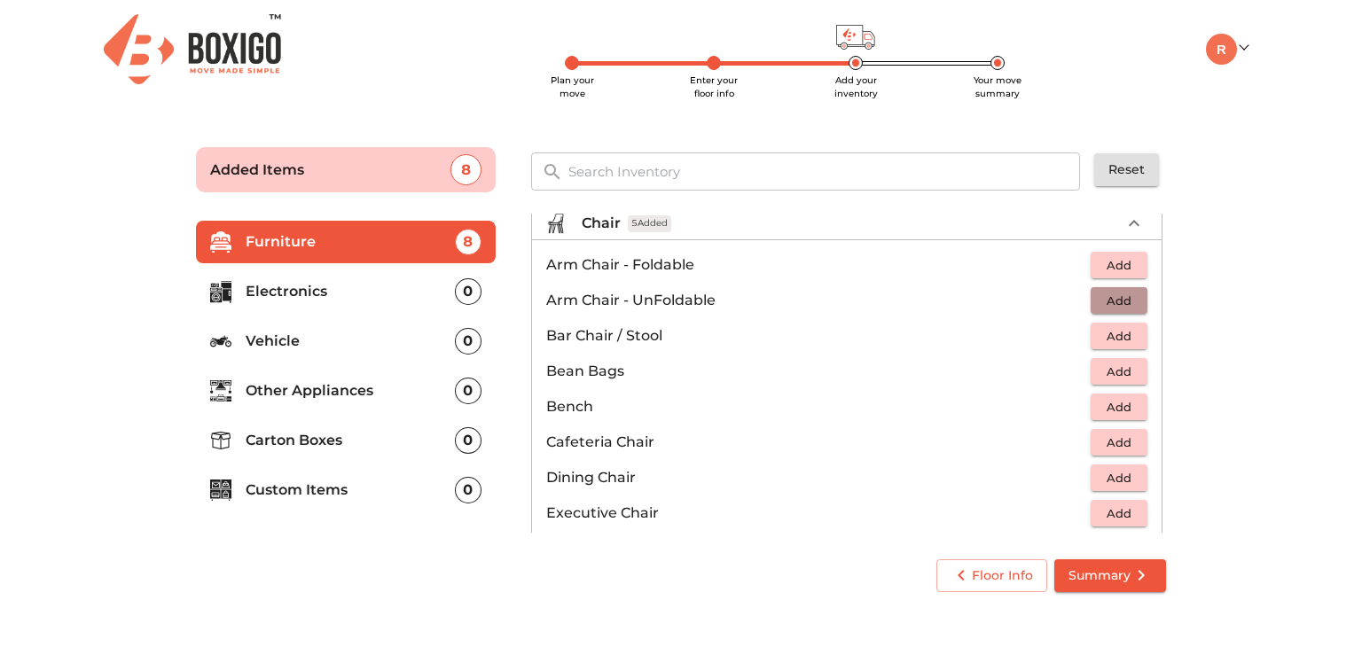
click at [1100, 294] on span "Add" at bounding box center [1119, 301] width 39 height 20
click at [1124, 295] on icon "button" at bounding box center [1134, 300] width 21 height 21
click at [1125, 293] on icon "button" at bounding box center [1134, 300] width 21 height 21
click at [968, 329] on p "Bar Chair / Stool" at bounding box center [818, 336] width 545 height 21
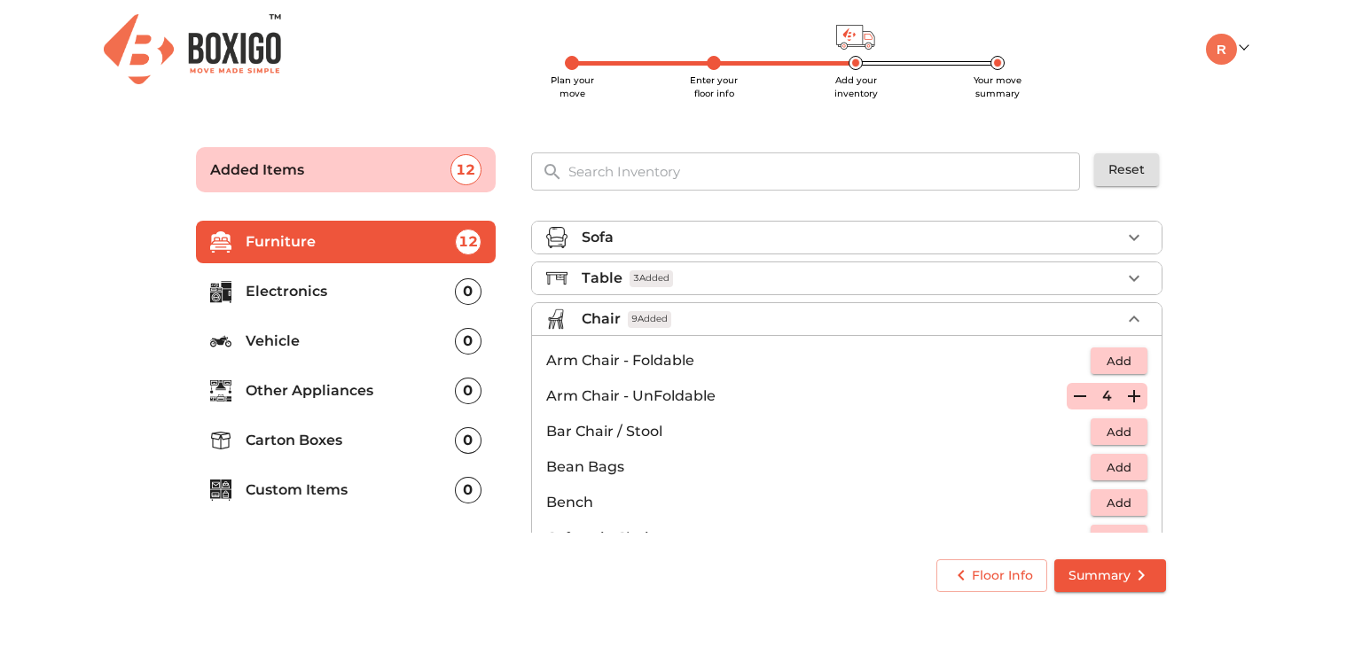
scroll to position [0, 0]
click at [1129, 319] on icon "button" at bounding box center [1134, 319] width 11 height 6
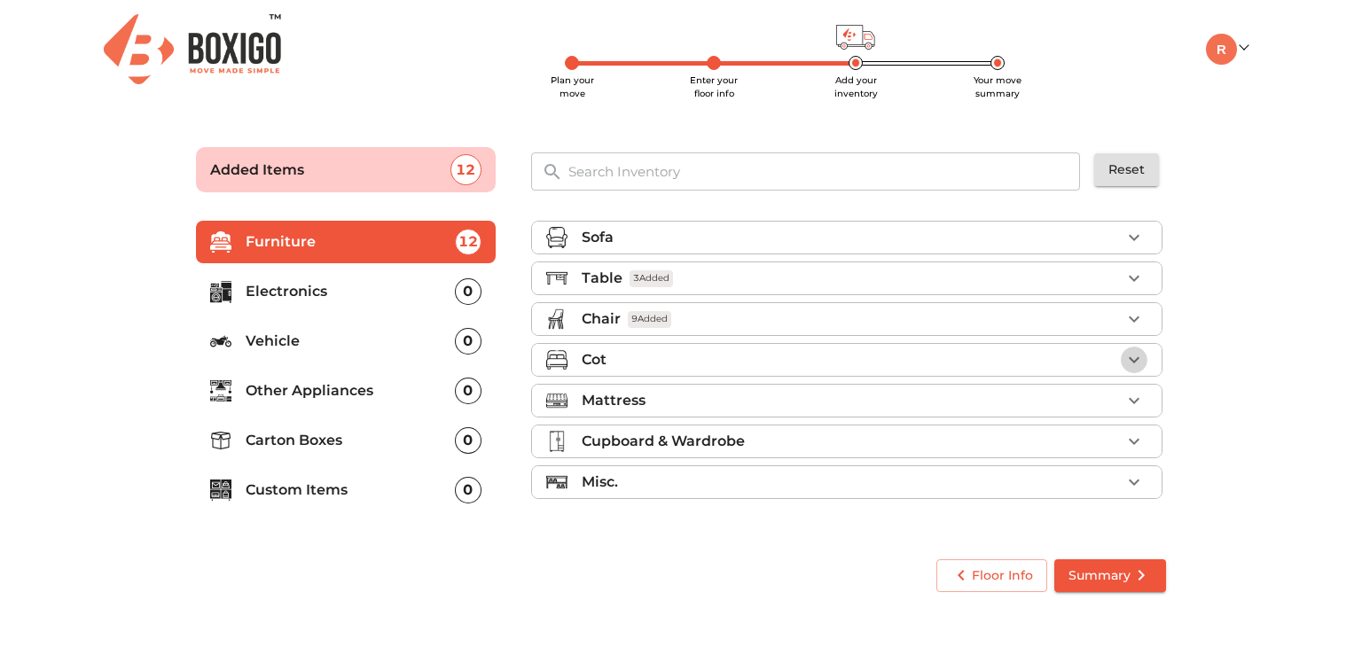
click at [1133, 352] on icon "button" at bounding box center [1134, 359] width 21 height 21
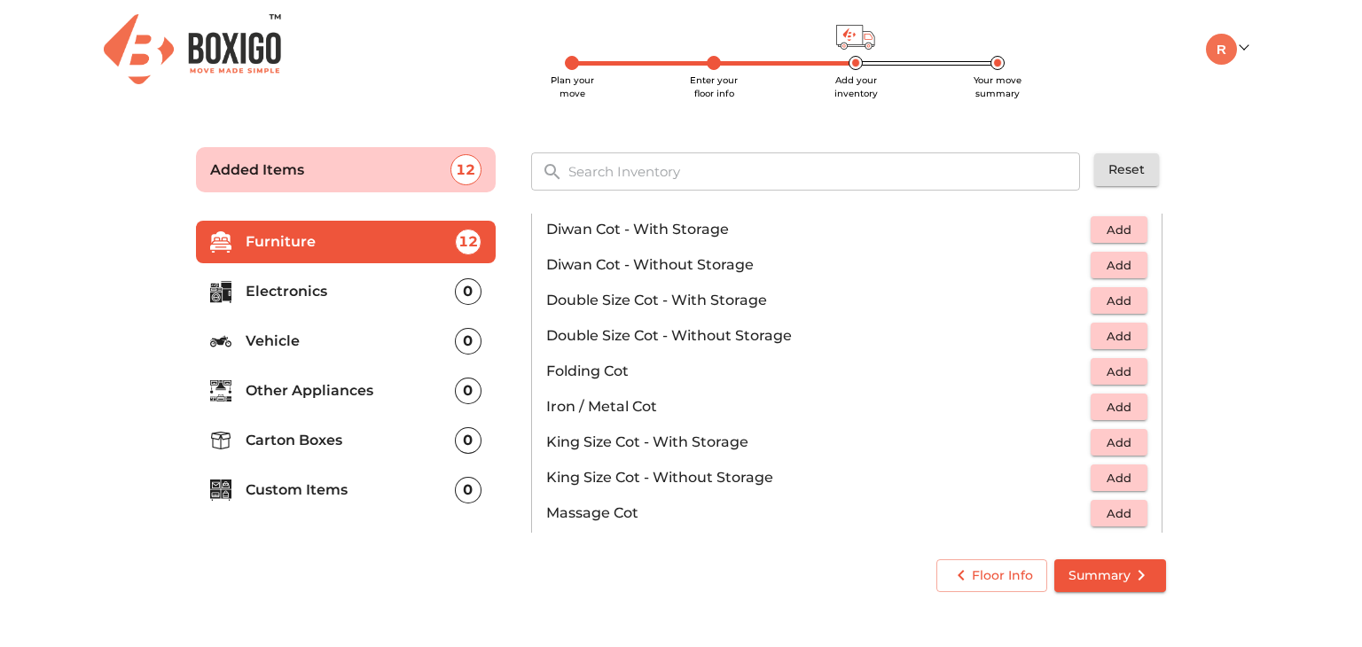
scroll to position [557, 0]
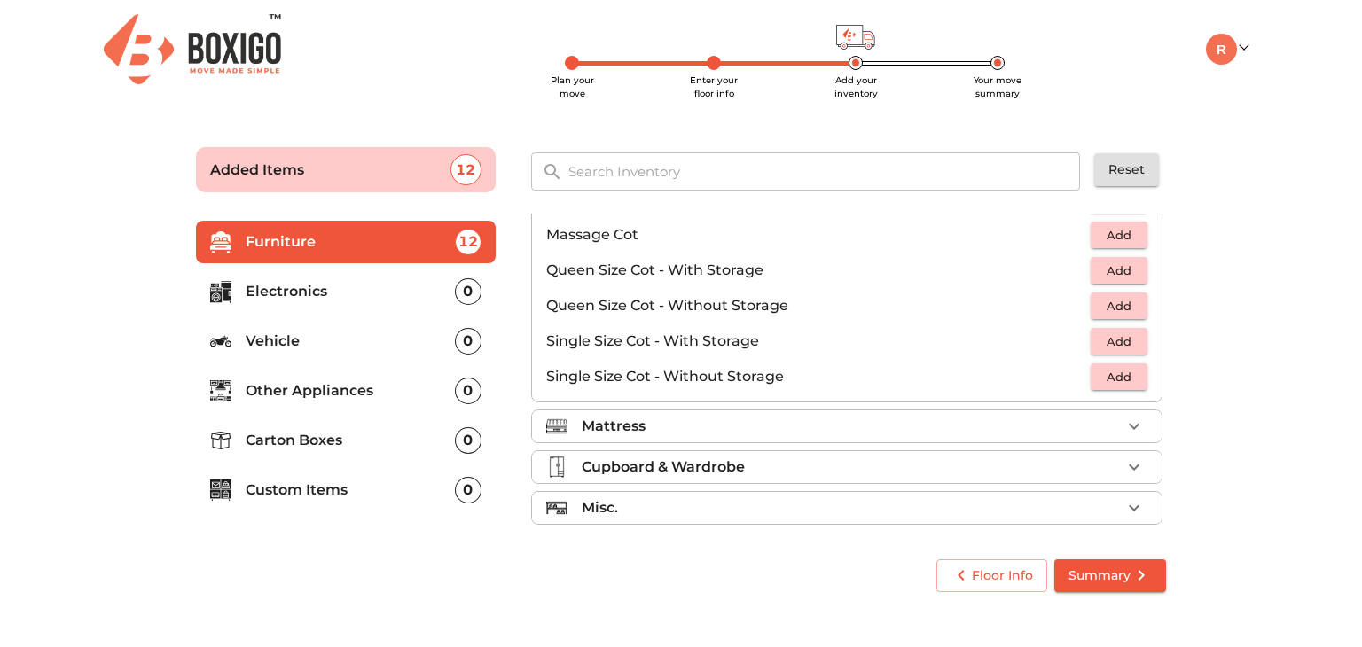
click at [1167, 331] on div "Sofa Table 3 Added Chair 9 Added Cot Baby Wooden Cot Add Bunk Bed - Dismantlabl…" at bounding box center [848, 373] width 649 height 333
click at [1111, 334] on span "Add" at bounding box center [1119, 342] width 39 height 20
click at [1124, 334] on icon "button" at bounding box center [1134, 341] width 21 height 21
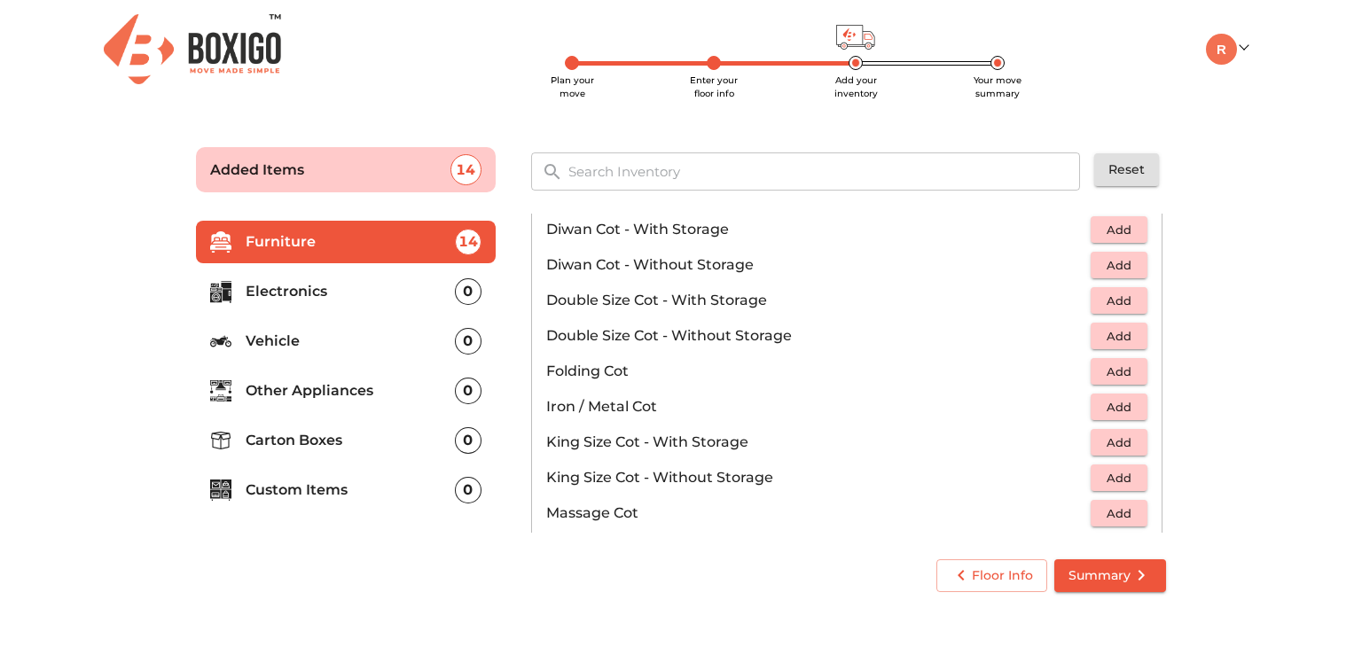
scroll to position [0, 0]
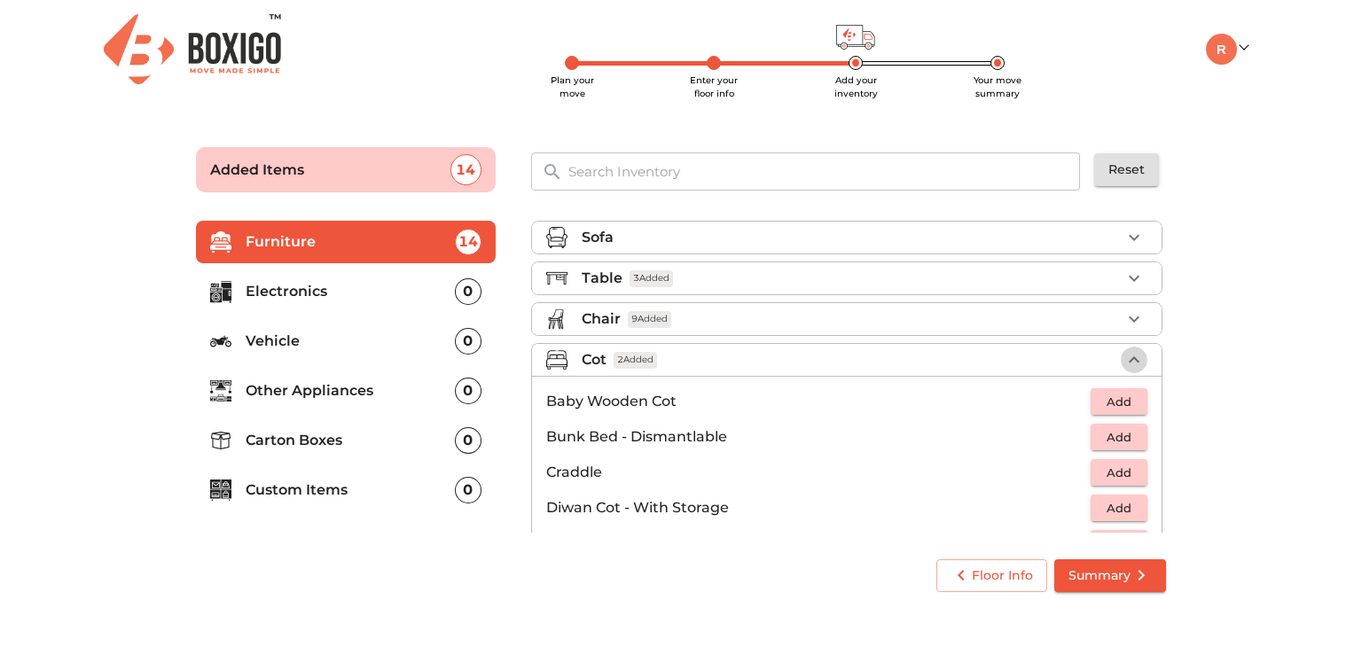
click at [1132, 356] on icon "button" at bounding box center [1134, 359] width 21 height 21
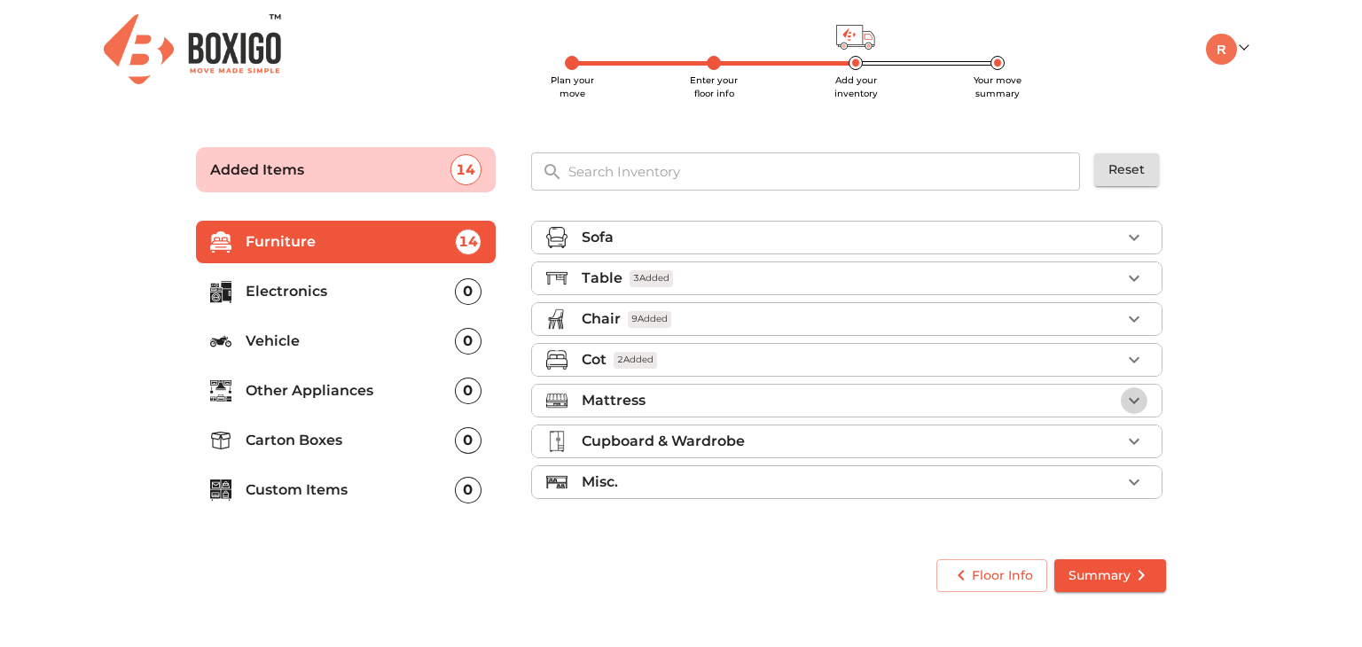
click at [1134, 395] on icon "button" at bounding box center [1134, 400] width 21 height 21
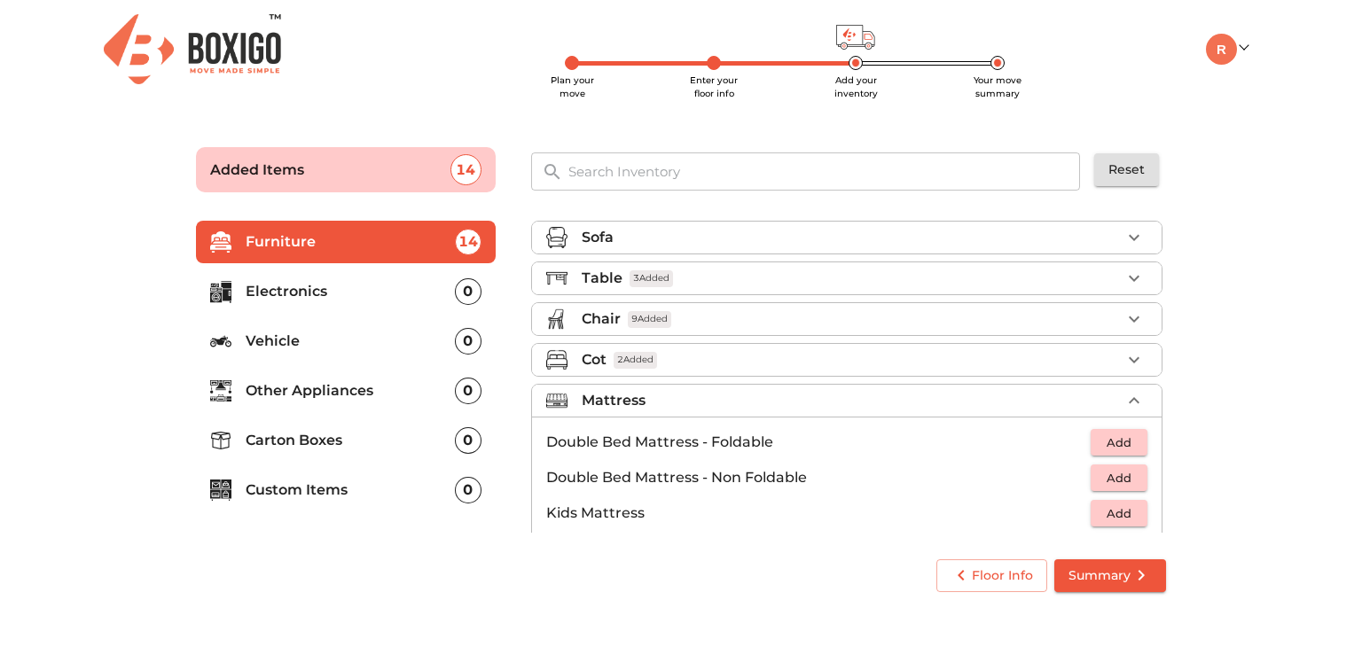
click at [1157, 496] on div "Sofa Table 3 Added Chair 9 Added Cot 2 Added Mattress Double Bed Mattress - Fol…" at bounding box center [848, 373] width 635 height 319
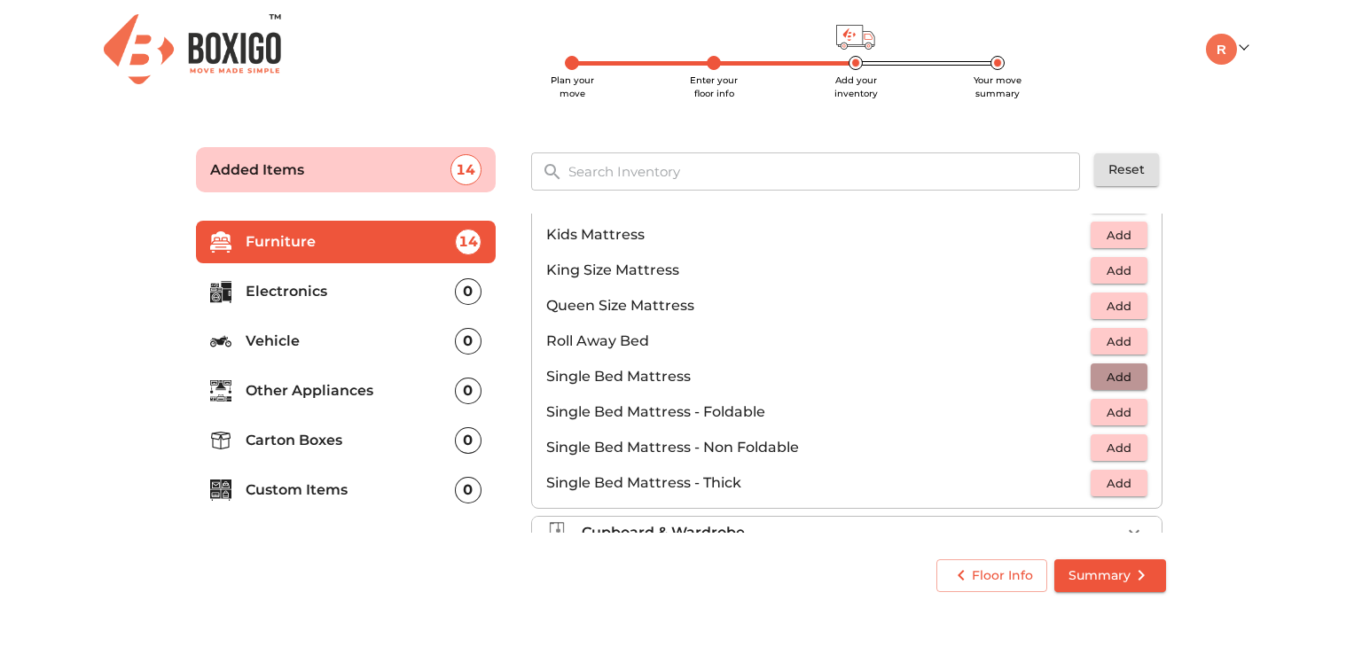
click at [1110, 368] on span "Add" at bounding box center [1119, 377] width 39 height 20
click at [1124, 370] on icon "button" at bounding box center [1134, 376] width 21 height 21
click at [1231, 447] on main "Plan your move Enter your floor info Add your inventory Your move summary Added…" at bounding box center [681, 366] width 1362 height 488
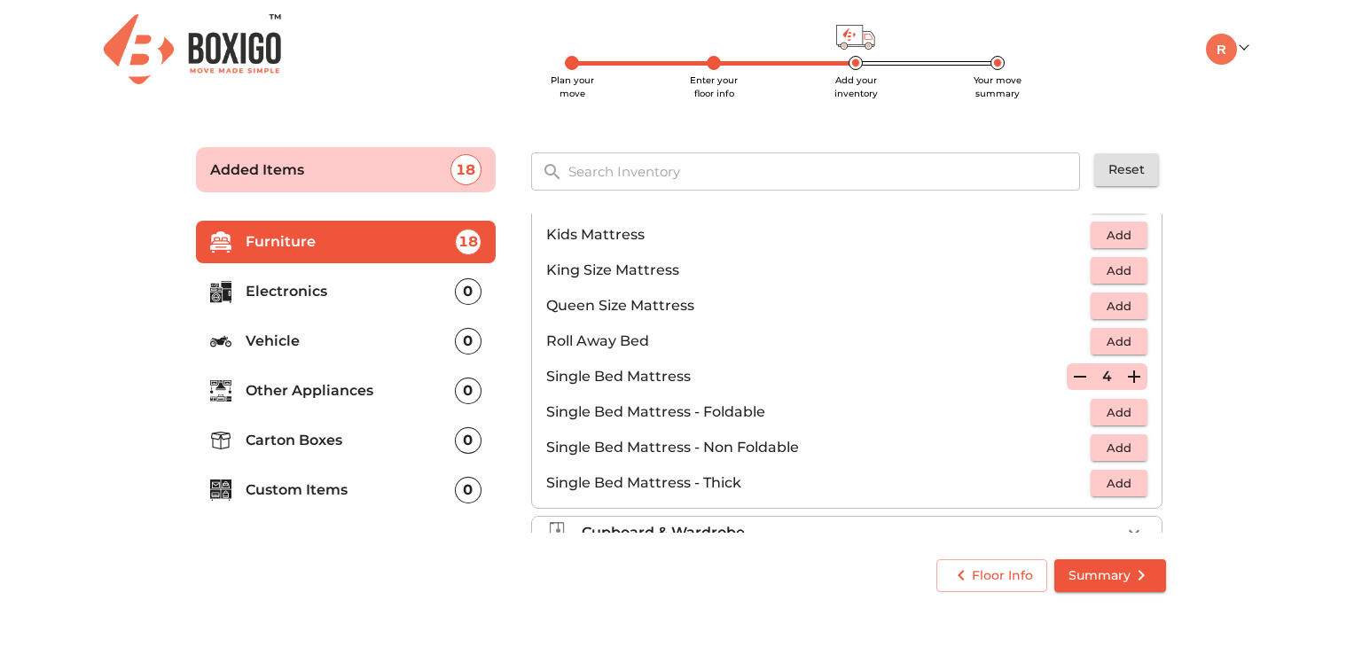
scroll to position [0, 0]
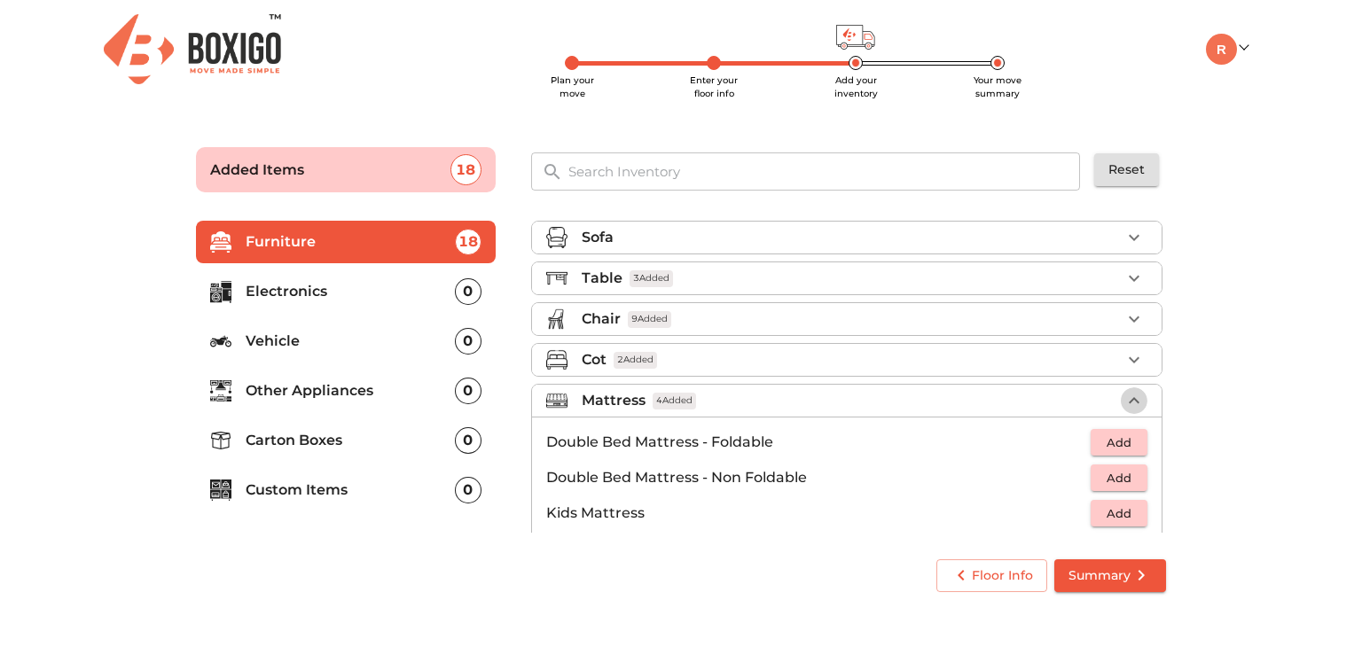
click at [1127, 396] on icon "button" at bounding box center [1134, 400] width 21 height 21
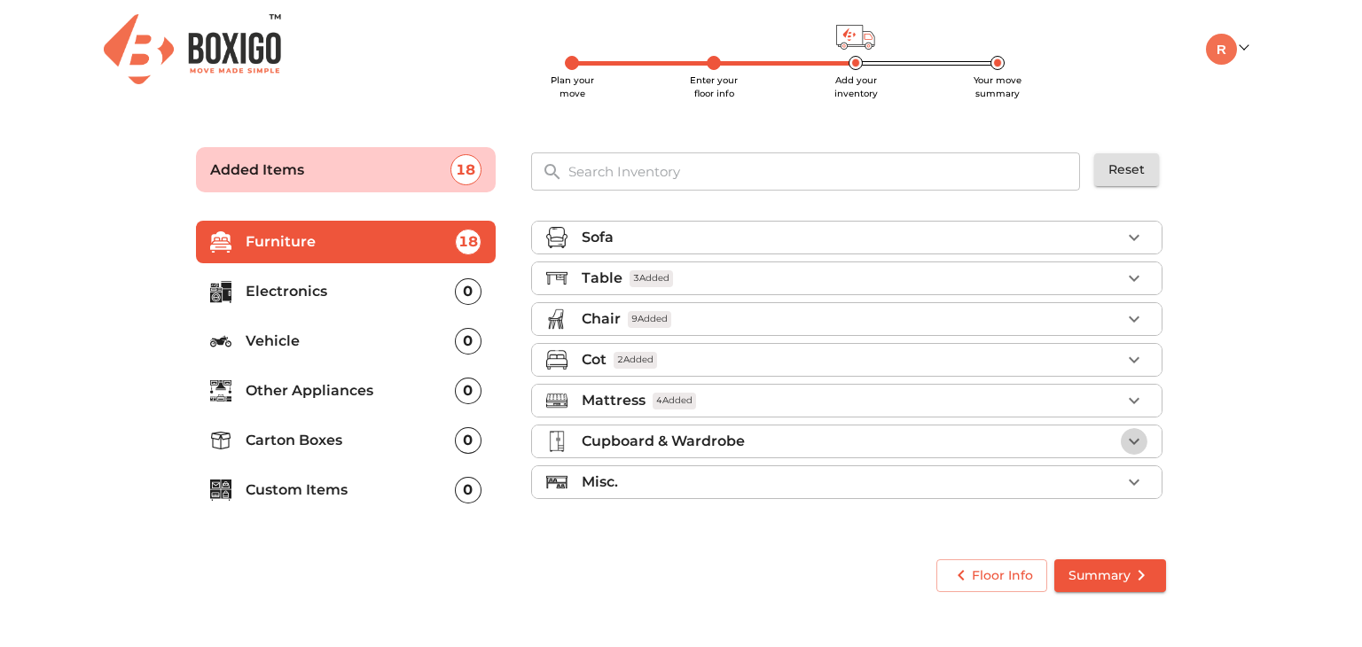
click at [1133, 437] on icon "button" at bounding box center [1134, 441] width 21 height 21
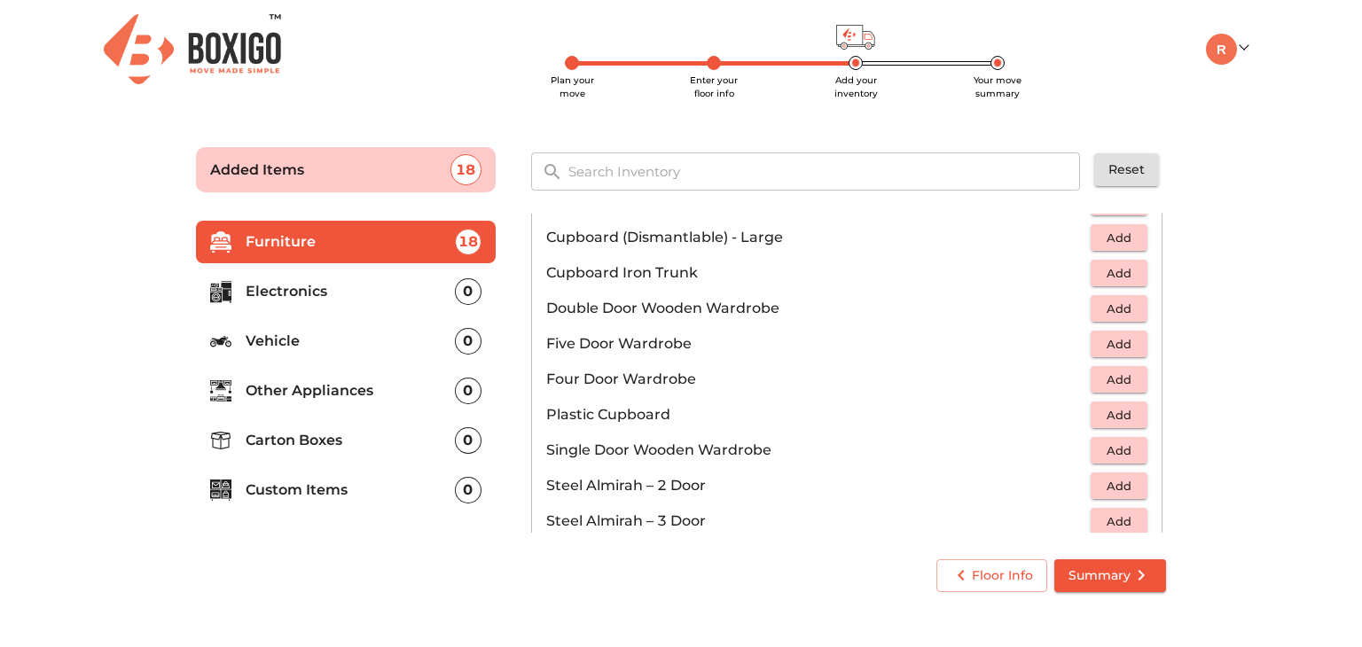
scroll to position [38, 0]
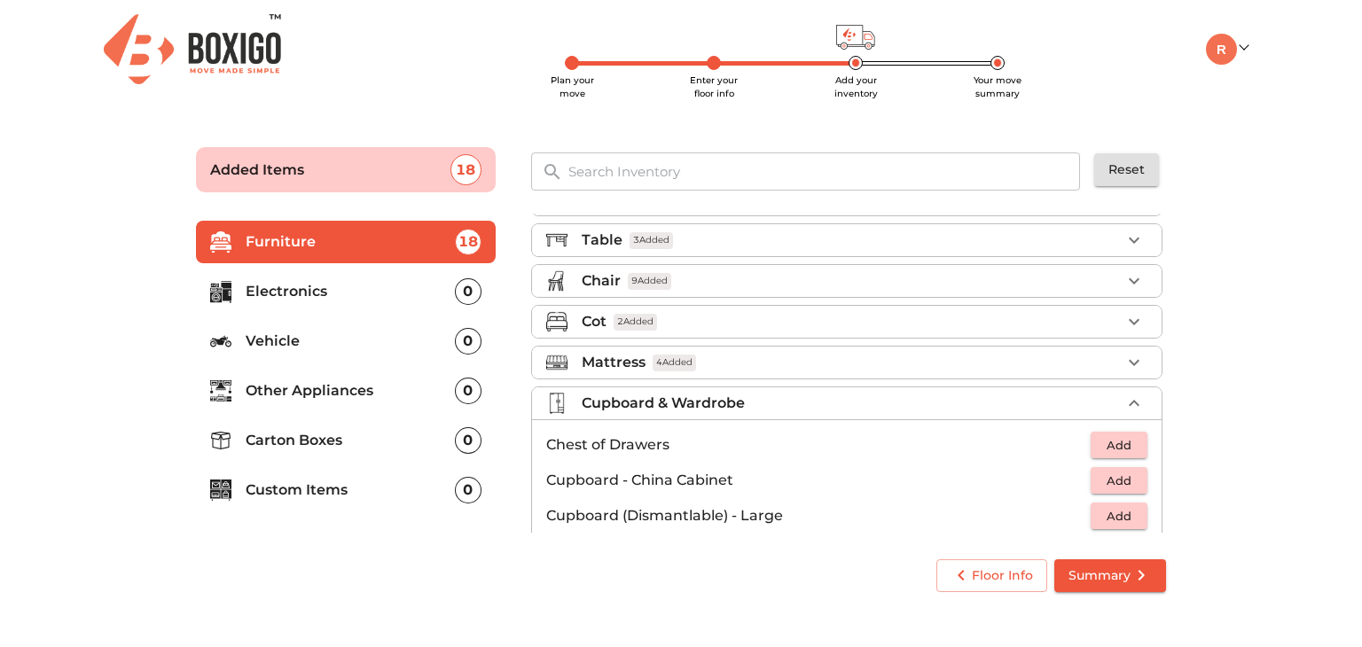
click at [1167, 458] on div "Sofa Table 3 Added Chair 9 Added Cot 2 Added Mattress 4 Added Cupboard & Wardro…" at bounding box center [848, 373] width 649 height 333
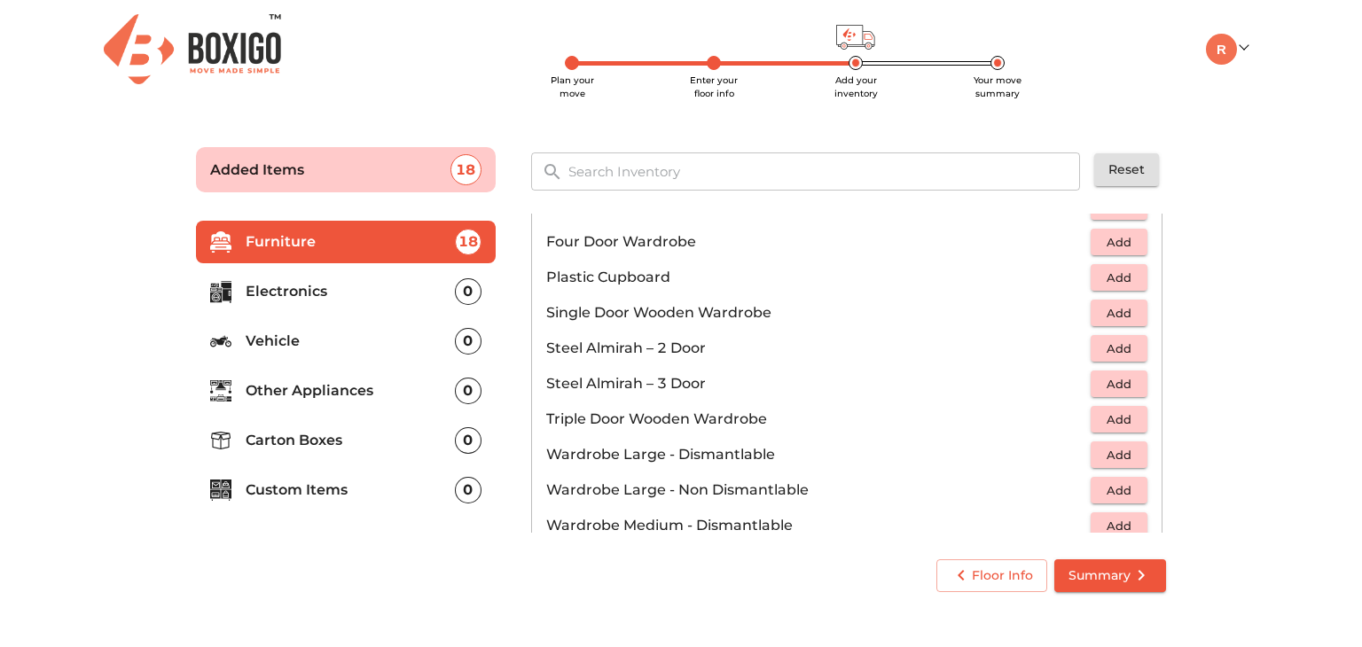
scroll to position [462, 0]
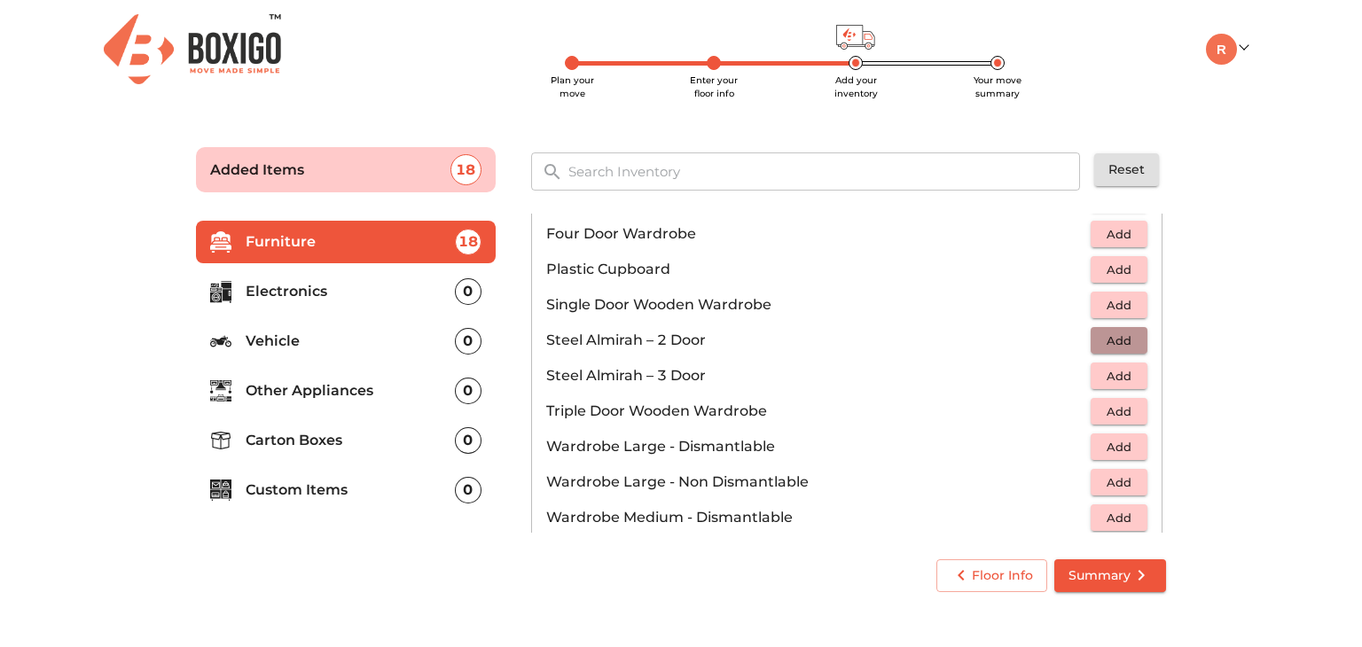
click at [1107, 338] on span "Add" at bounding box center [1119, 341] width 39 height 20
click at [1124, 335] on icon "button" at bounding box center [1134, 340] width 21 height 21
click at [1157, 505] on div "Sofa Table 3 Added Chair 9 Added Cot 2 Added Mattress 4 Added Cupboard & Wardro…" at bounding box center [848, 373] width 635 height 319
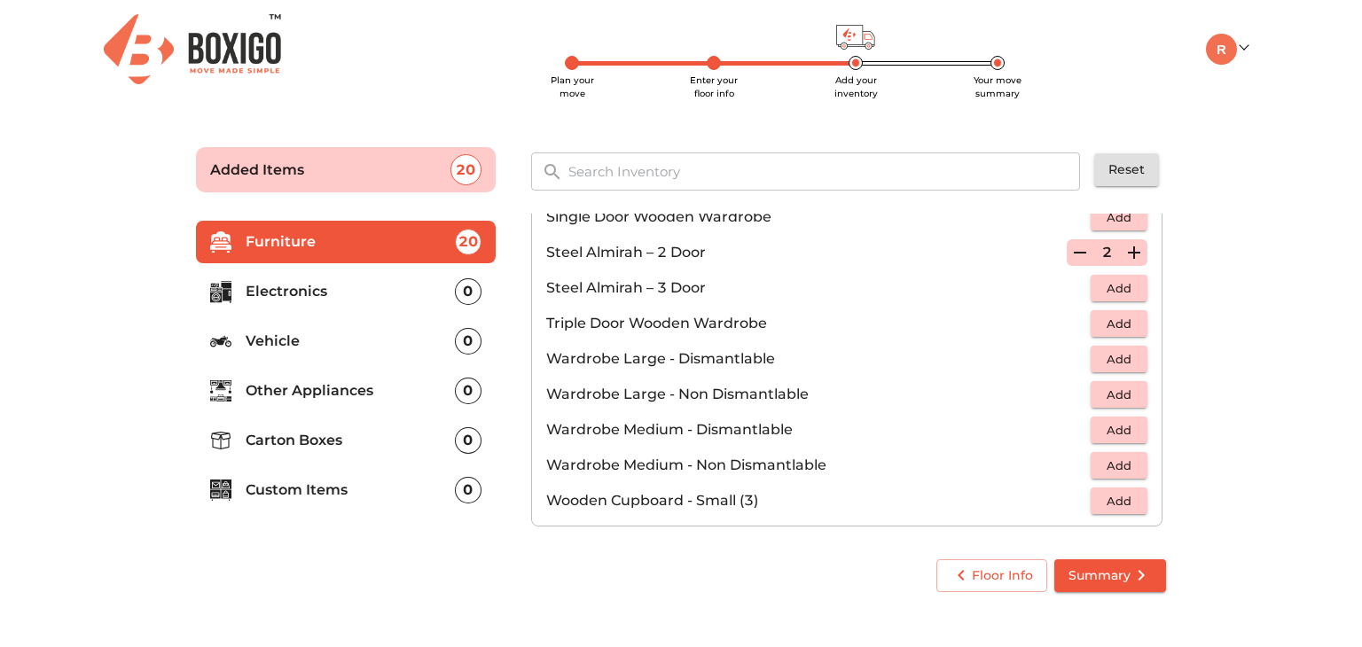
scroll to position [596, 0]
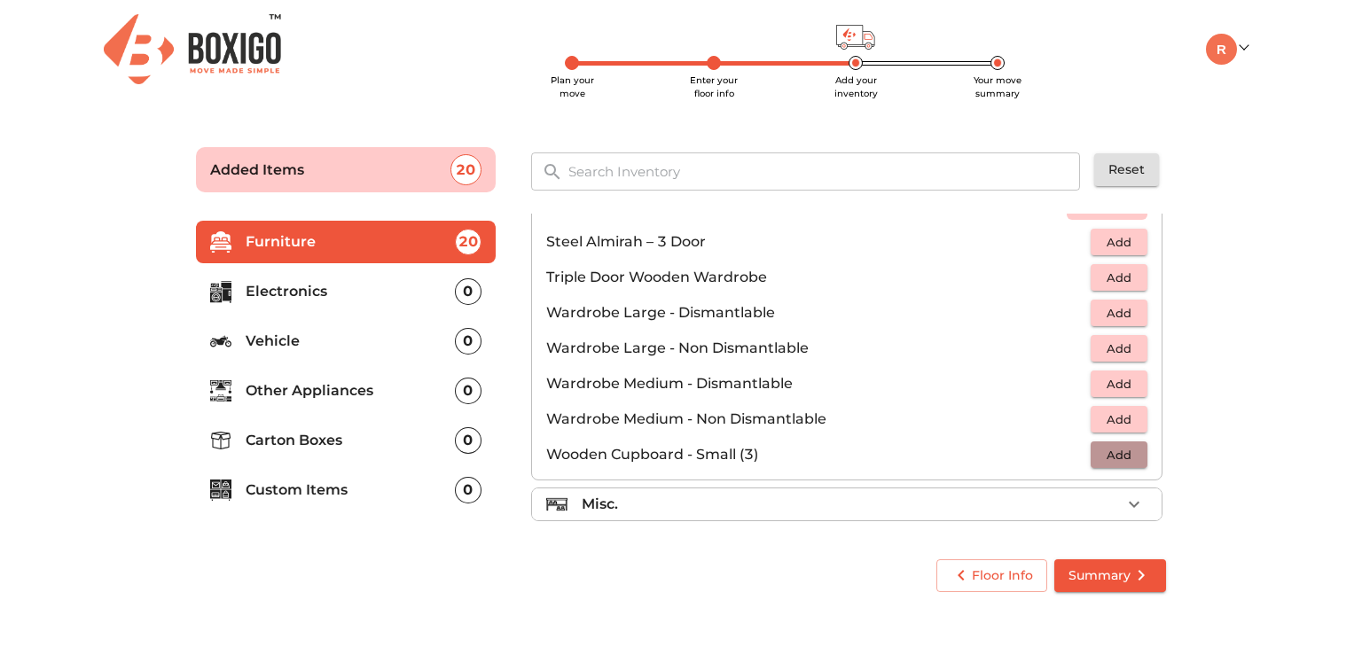
click at [1110, 458] on span "Add" at bounding box center [1119, 455] width 39 height 20
click at [1126, 451] on icon "button" at bounding box center [1134, 454] width 21 height 21
click at [1125, 502] on icon "button" at bounding box center [1134, 504] width 21 height 21
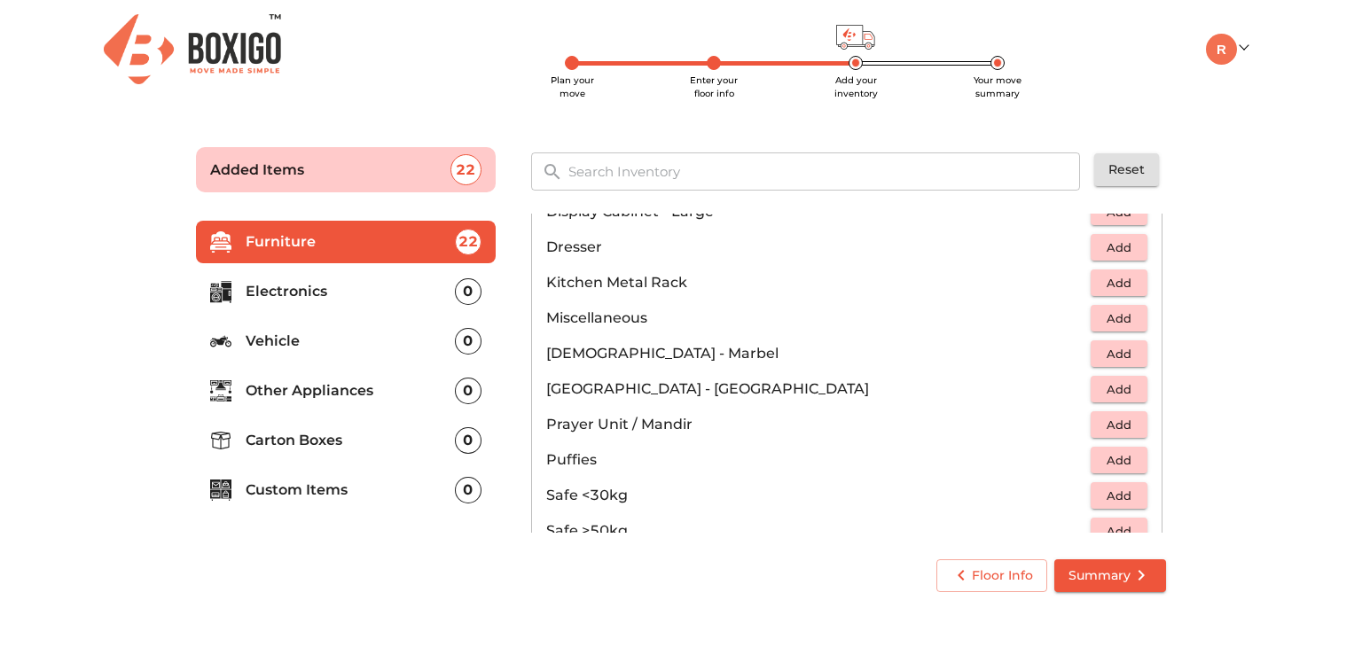
scroll to position [574, 0]
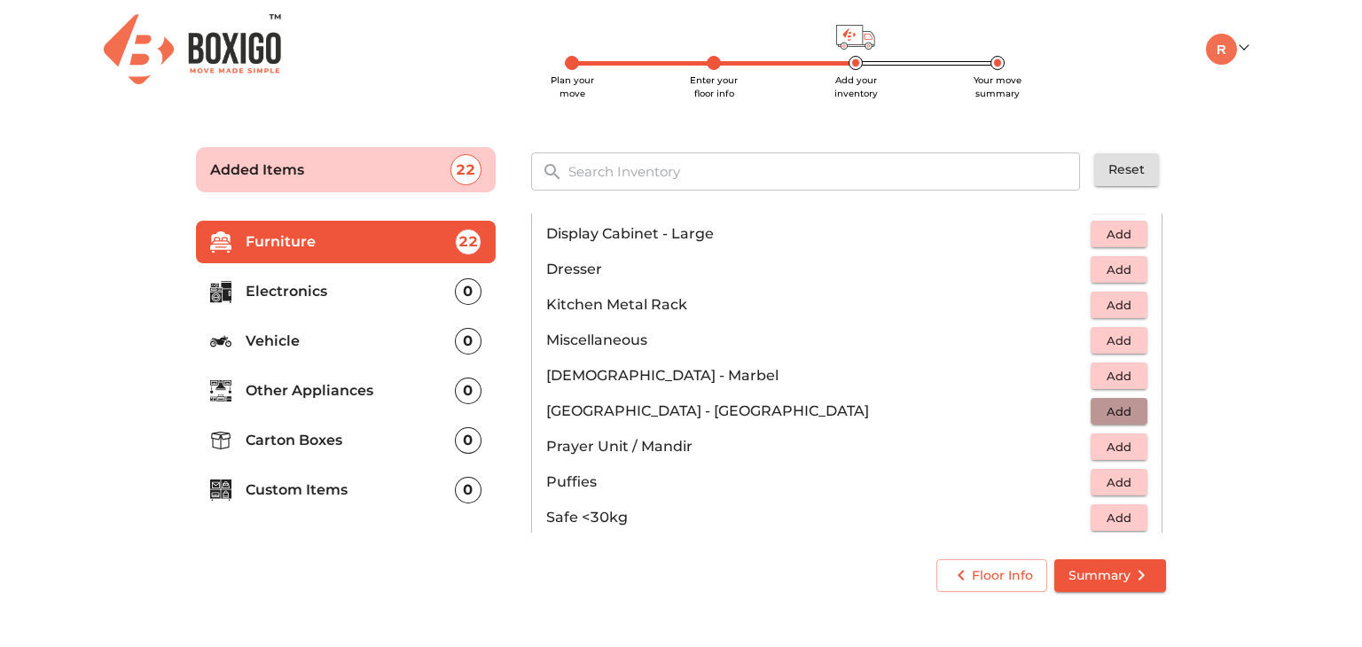
click at [1119, 405] on span "Add" at bounding box center [1119, 412] width 39 height 20
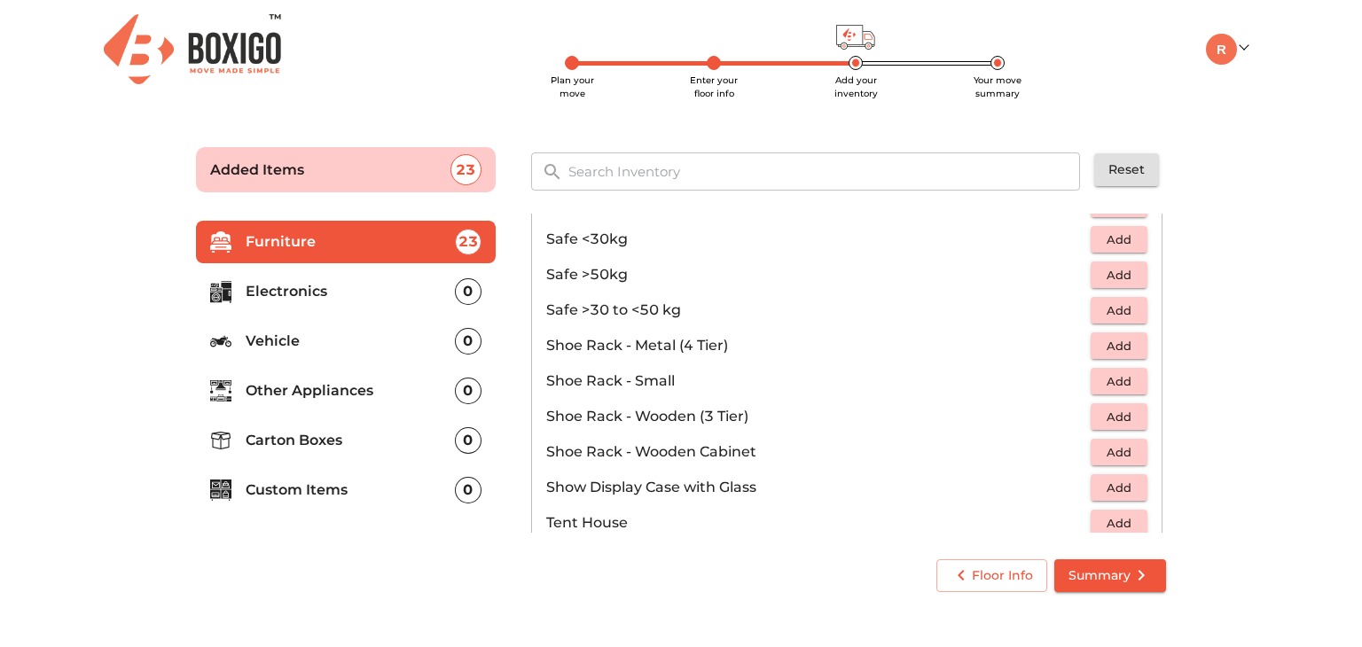
click at [1166, 279] on div "Sofa Table 3 Added Chair 9 Added Cot 2 Added Mattress 4 Added Cupboard & Wardro…" at bounding box center [848, 373] width 649 height 333
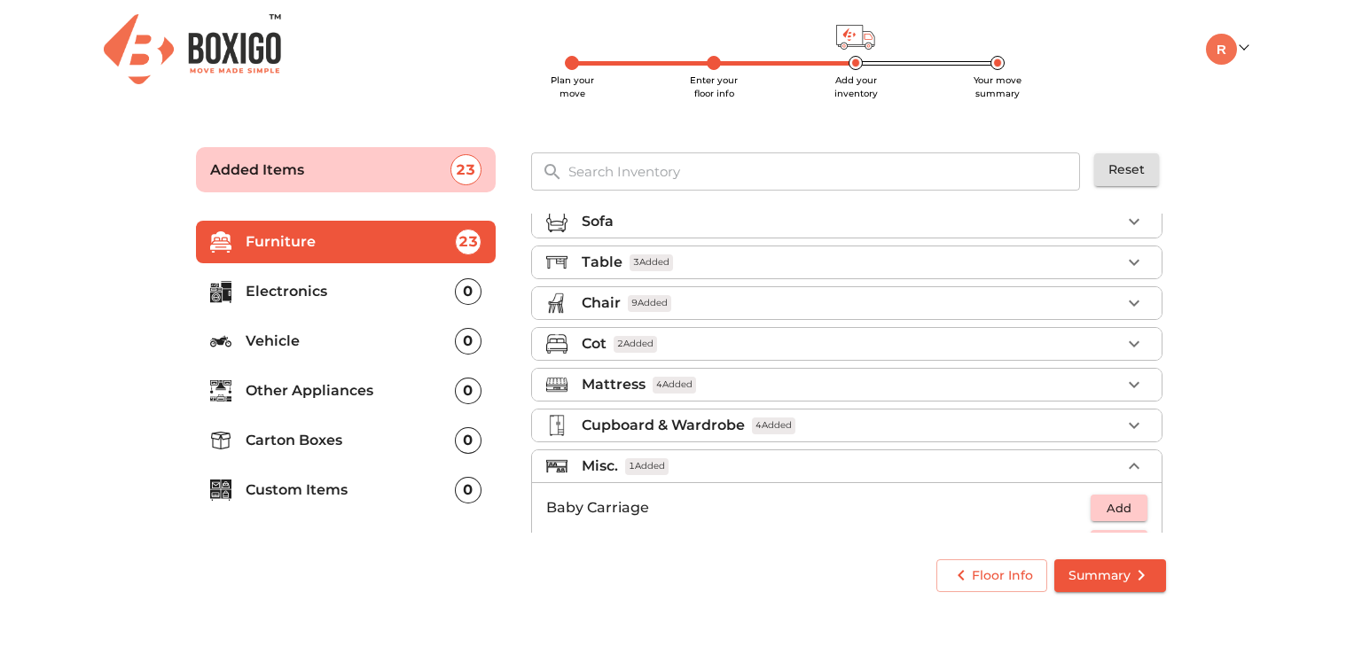
scroll to position [15, 0]
click at [1128, 420] on icon "button" at bounding box center [1134, 426] width 21 height 21
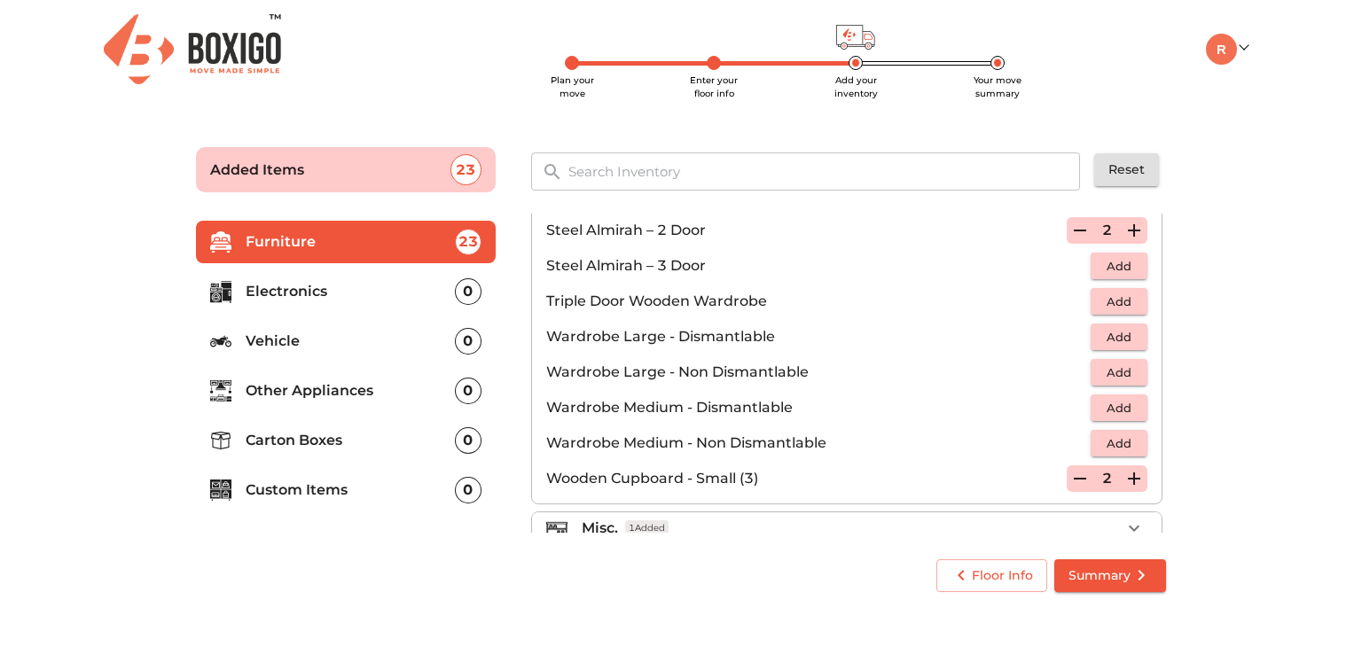
scroll to position [571, 0]
click at [1071, 473] on icon "button" at bounding box center [1080, 479] width 21 height 21
click at [1124, 522] on icon "button" at bounding box center [1134, 529] width 21 height 21
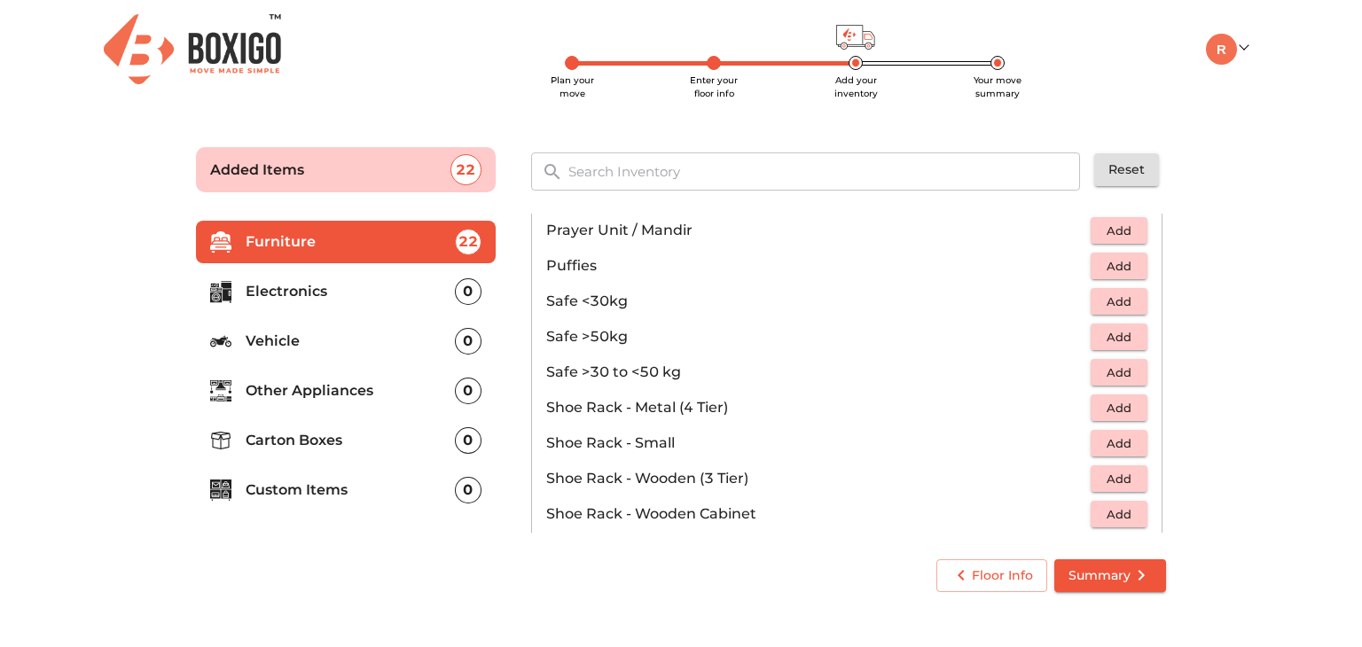
scroll to position [951, 0]
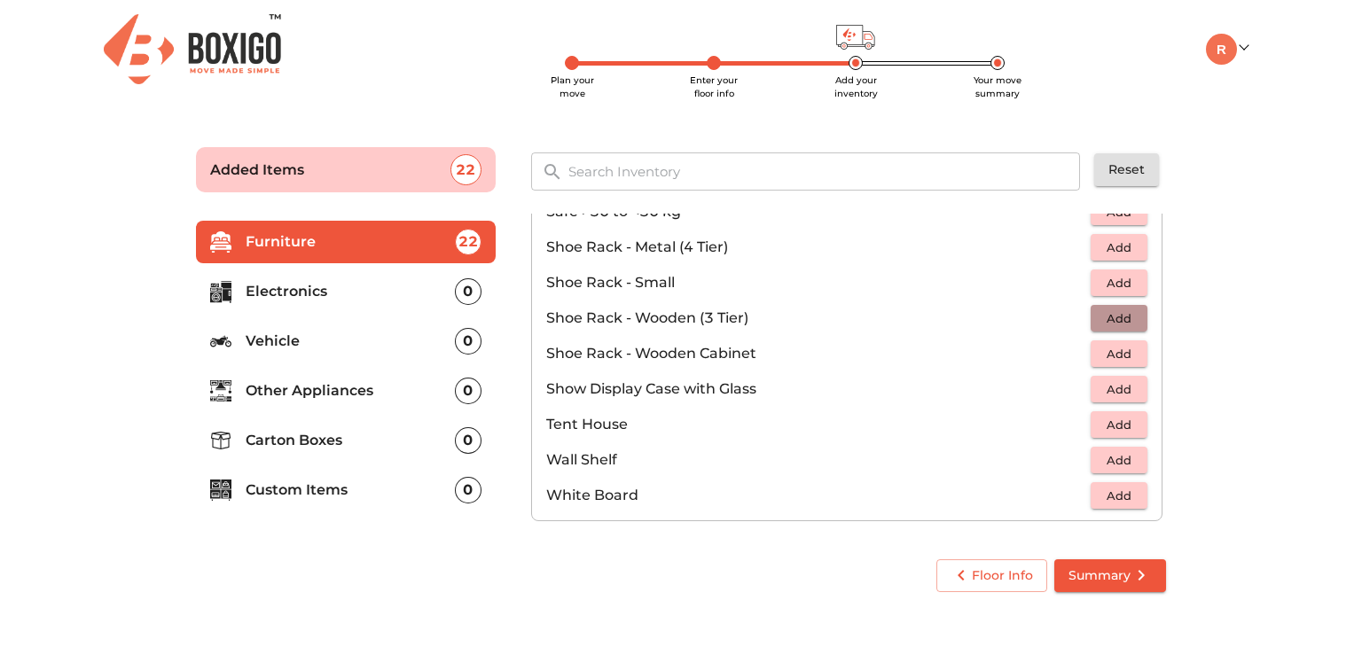
click at [1111, 311] on span "Add" at bounding box center [1119, 319] width 39 height 20
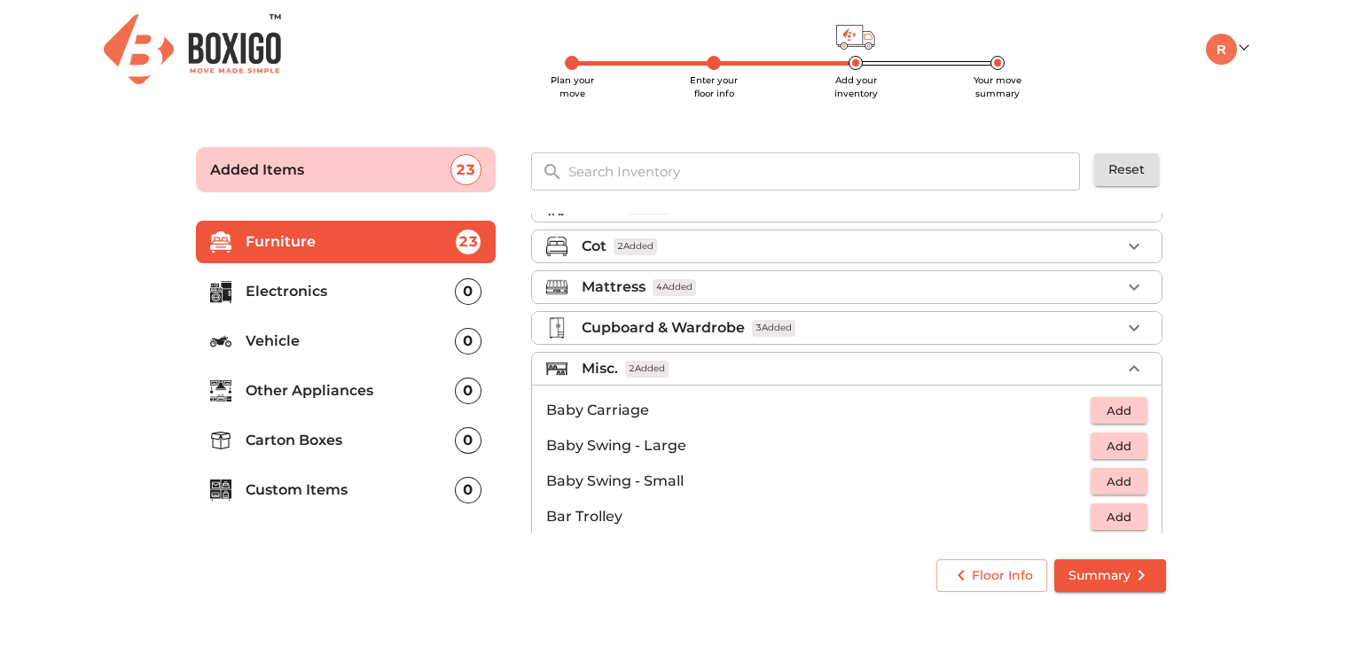
scroll to position [393, 0]
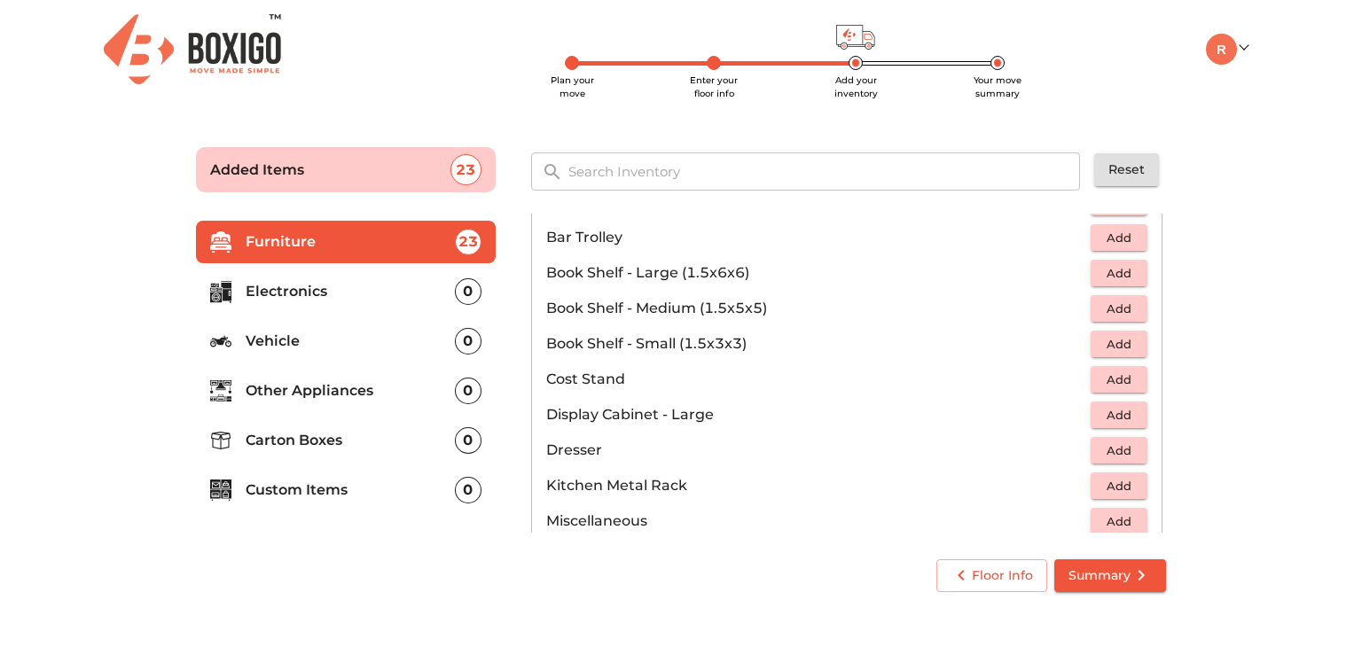
click at [1166, 242] on div "Sofa Table 3 Added Chair 9 Added Cot 2 Added Mattress 4 Added Cupboard & Wardro…" at bounding box center [848, 373] width 649 height 333
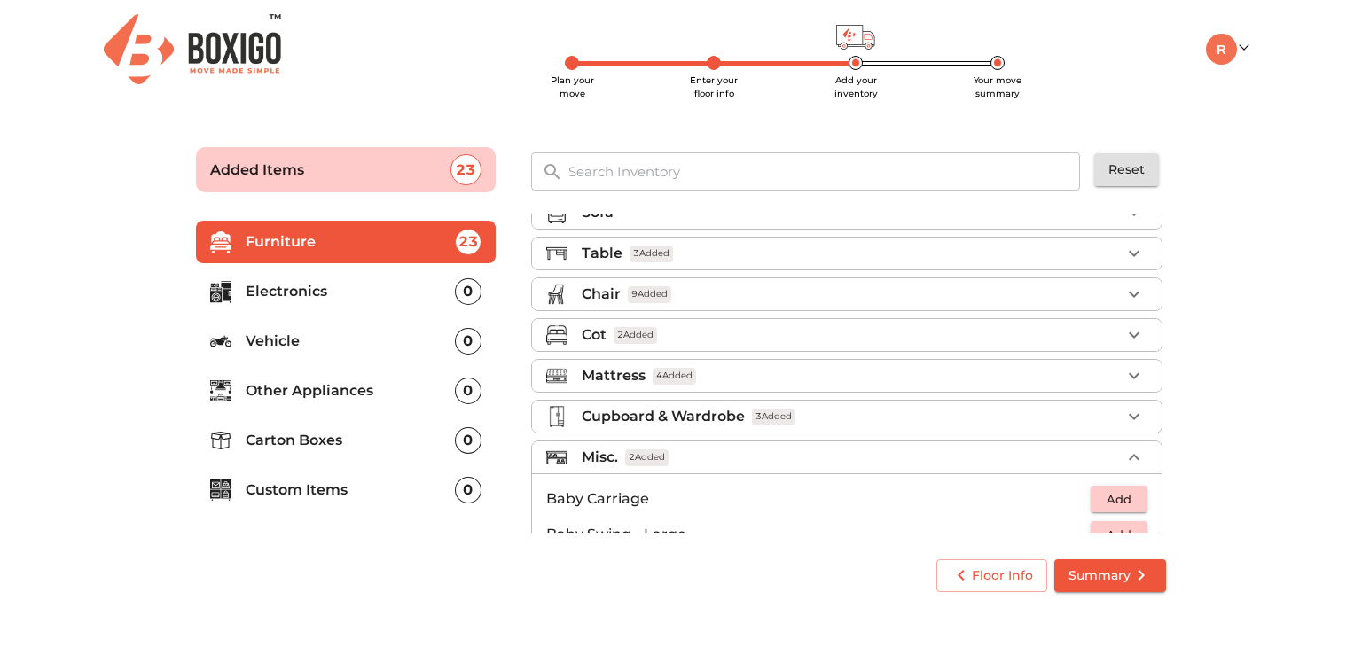
scroll to position [3, 0]
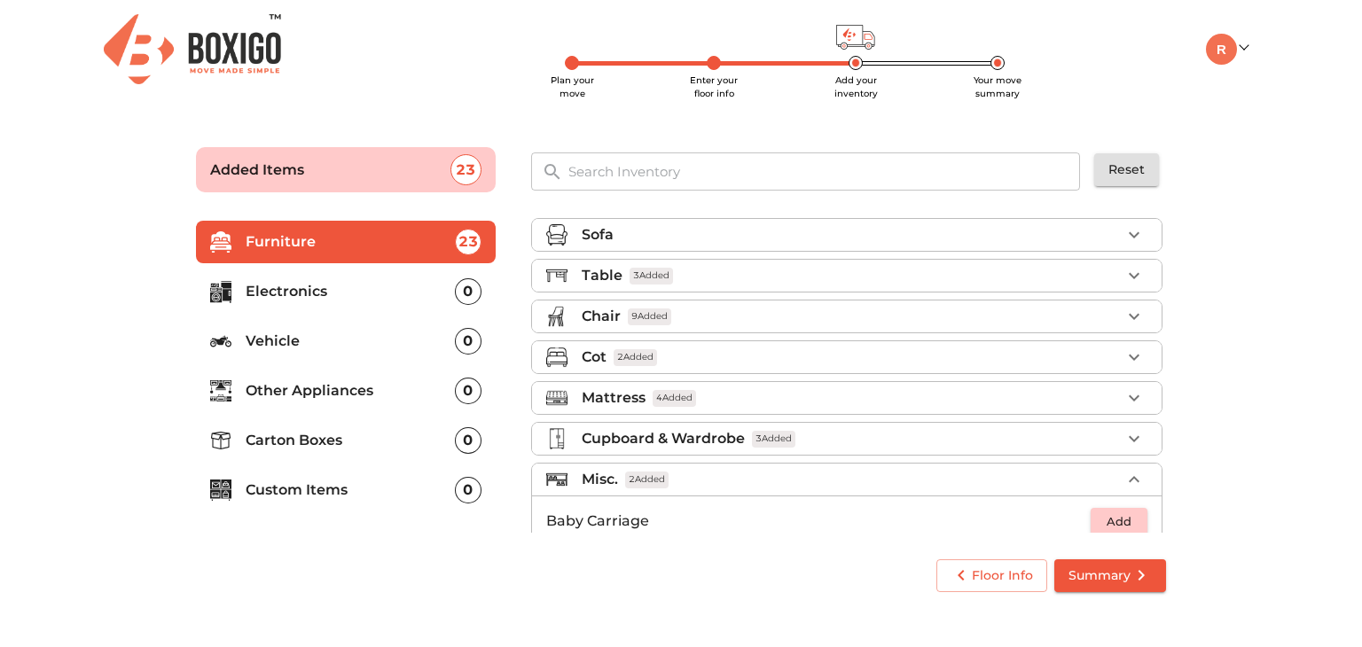
click at [1168, 441] on div "Sofa Table 3 Added Chair 9 Added Cot 2 Added Mattress 4 Added Cupboard & Wardro…" at bounding box center [848, 373] width 649 height 333
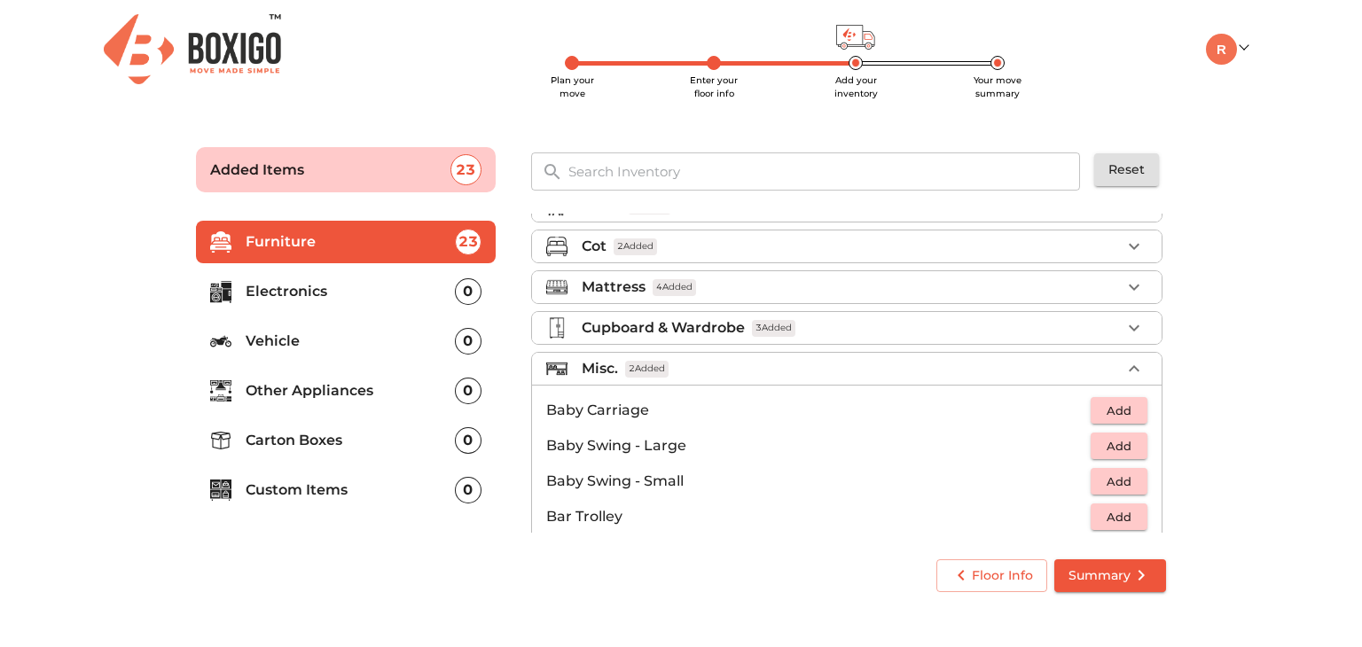
scroll to position [0, 0]
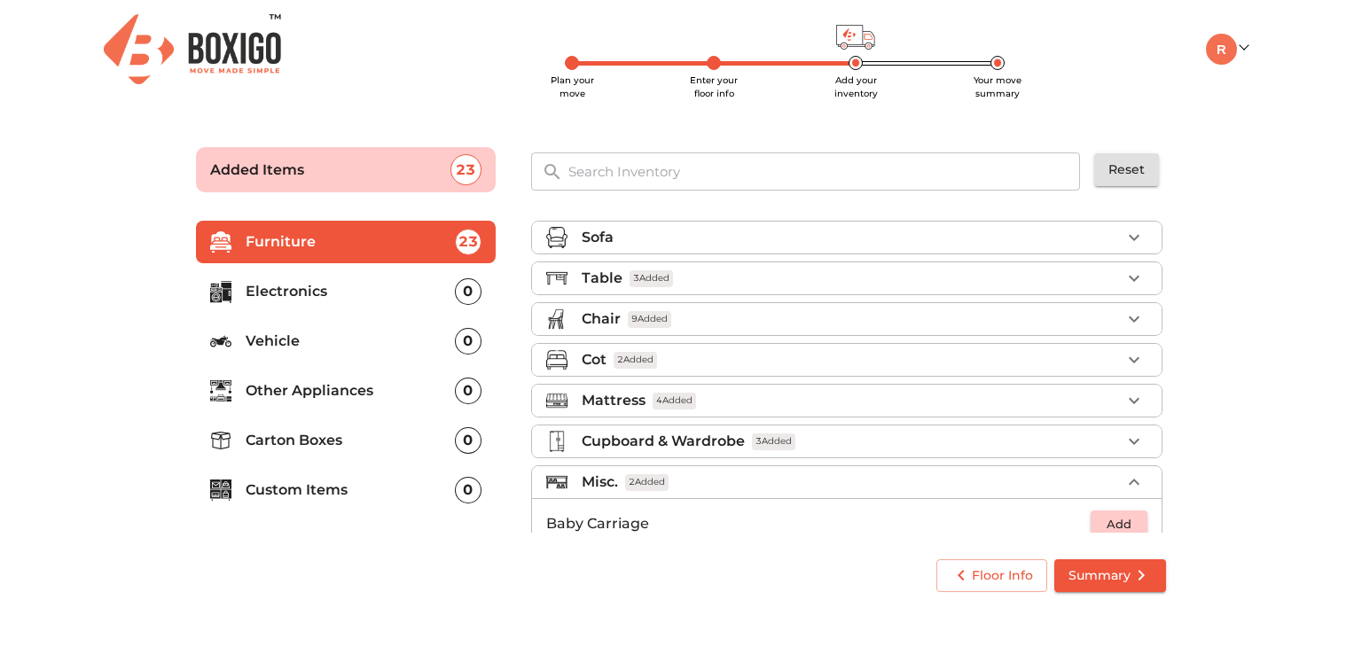
click at [468, 290] on div "0" at bounding box center [468, 292] width 27 height 27
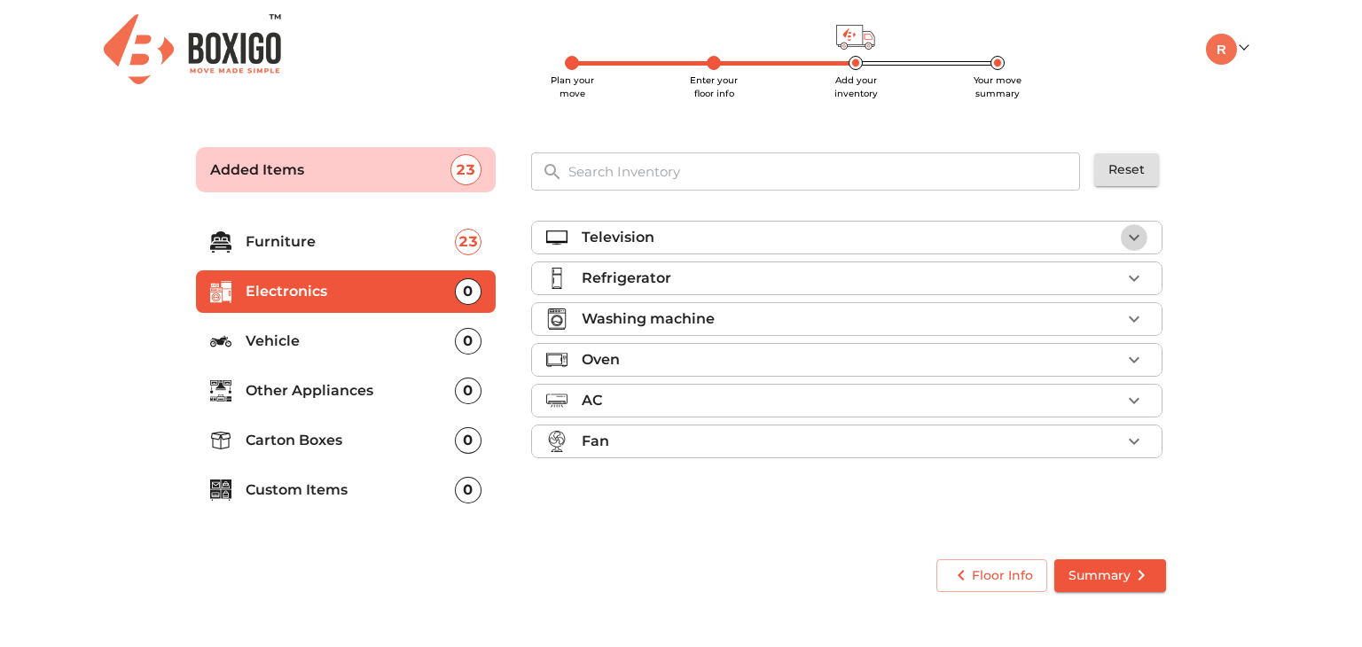
click at [1135, 238] on icon "button" at bounding box center [1134, 237] width 21 height 21
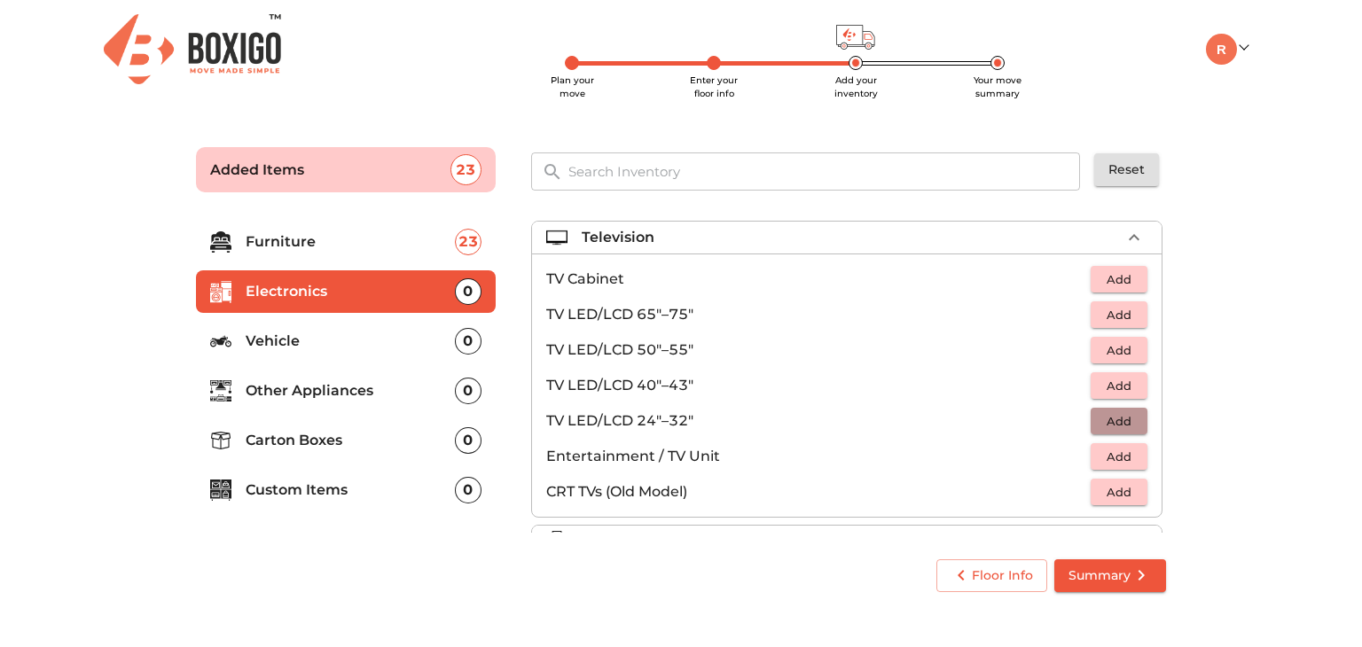
click at [1118, 420] on span "Add" at bounding box center [1119, 422] width 39 height 20
click at [1157, 454] on div "Television 1 Added TV Cabinet Add TV LED/LCD 65"–75" Add TV LED/LCD 50"–55" Add…" at bounding box center [848, 373] width 635 height 319
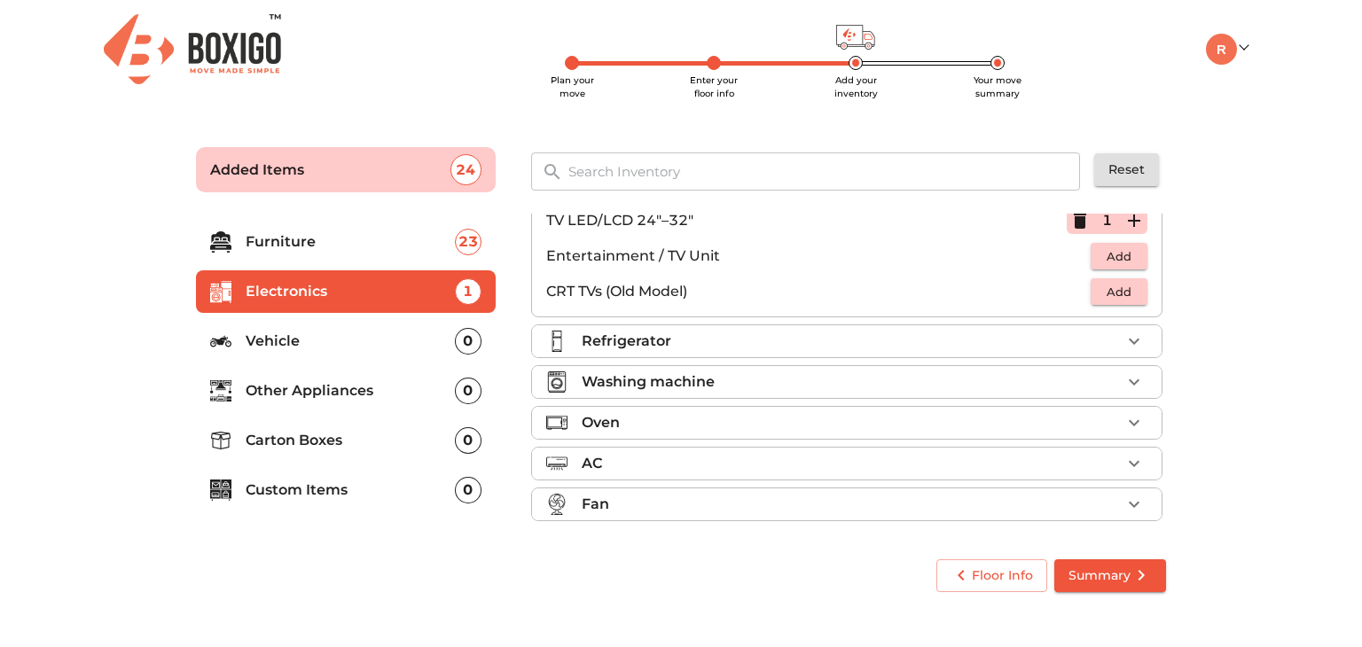
click at [1125, 335] on icon "button" at bounding box center [1134, 341] width 21 height 21
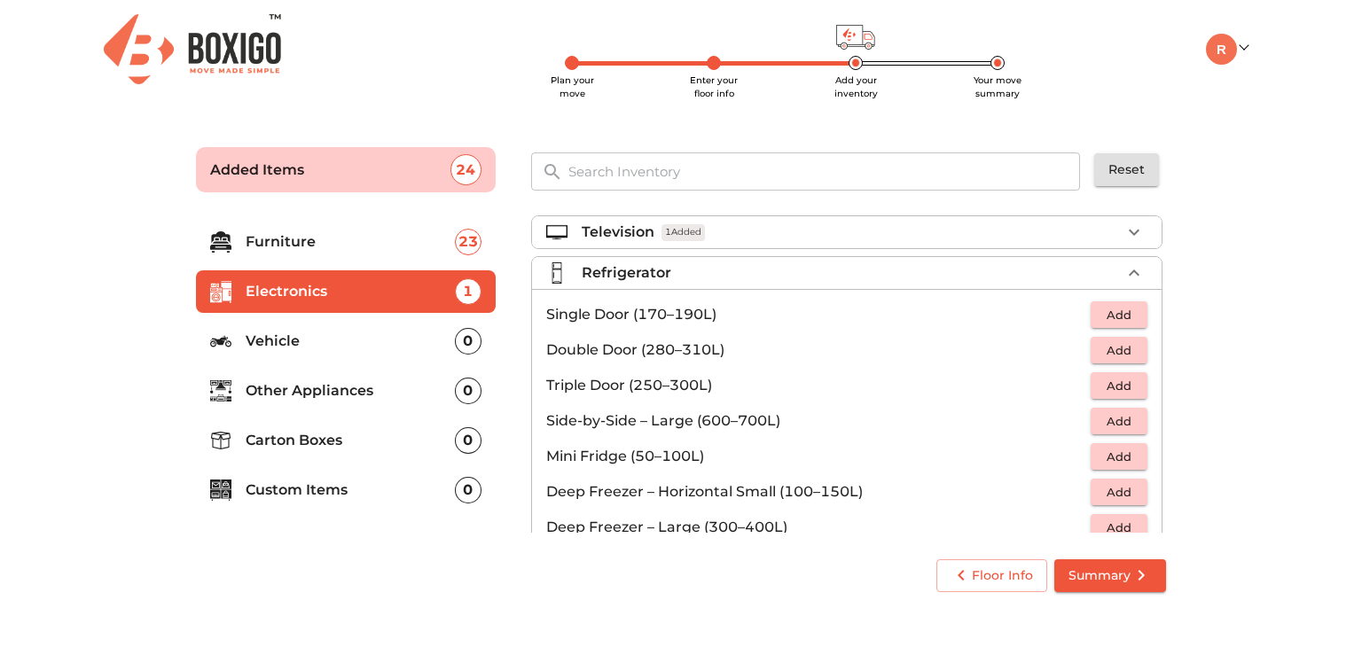
scroll to position [0, 0]
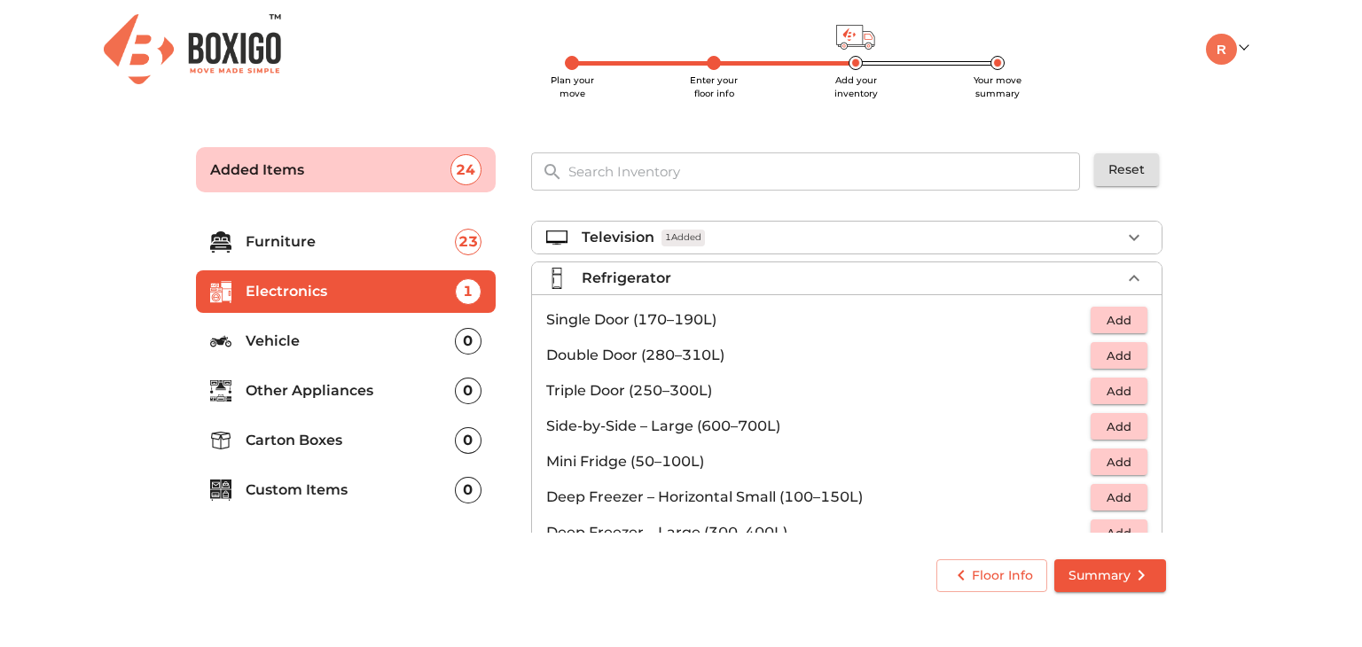
click at [1110, 351] on span "Add" at bounding box center [1119, 356] width 39 height 20
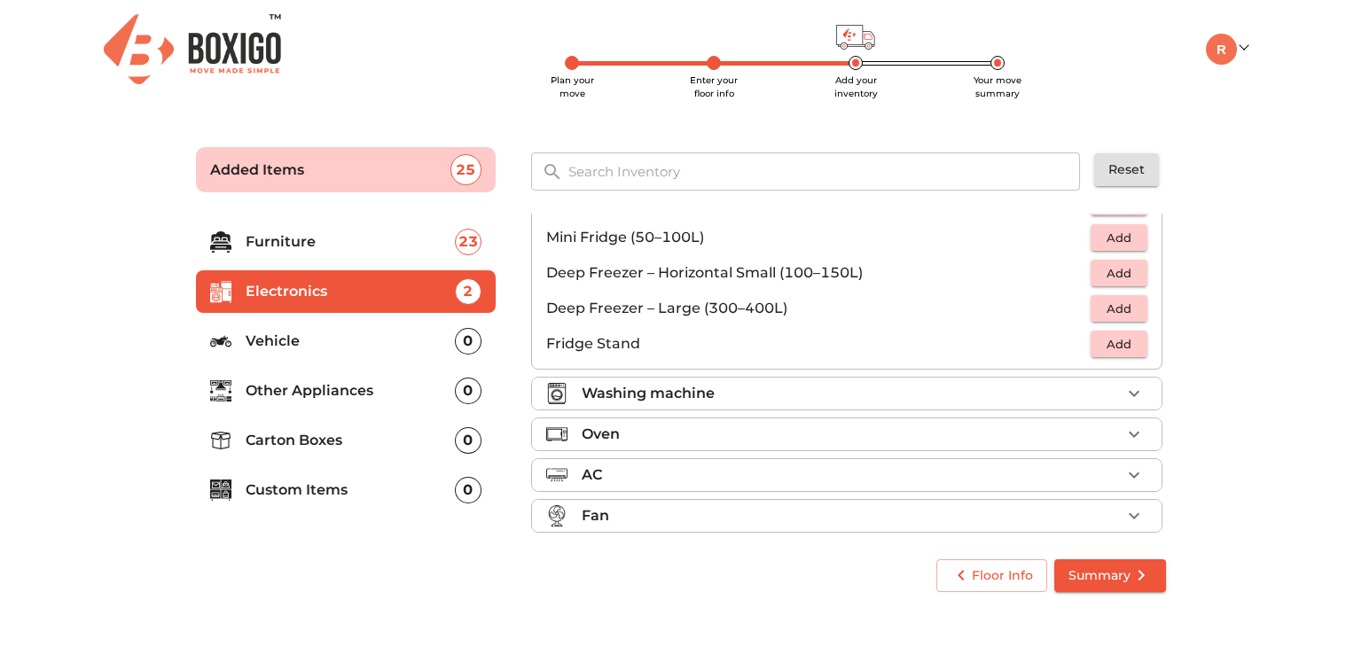
scroll to position [236, 0]
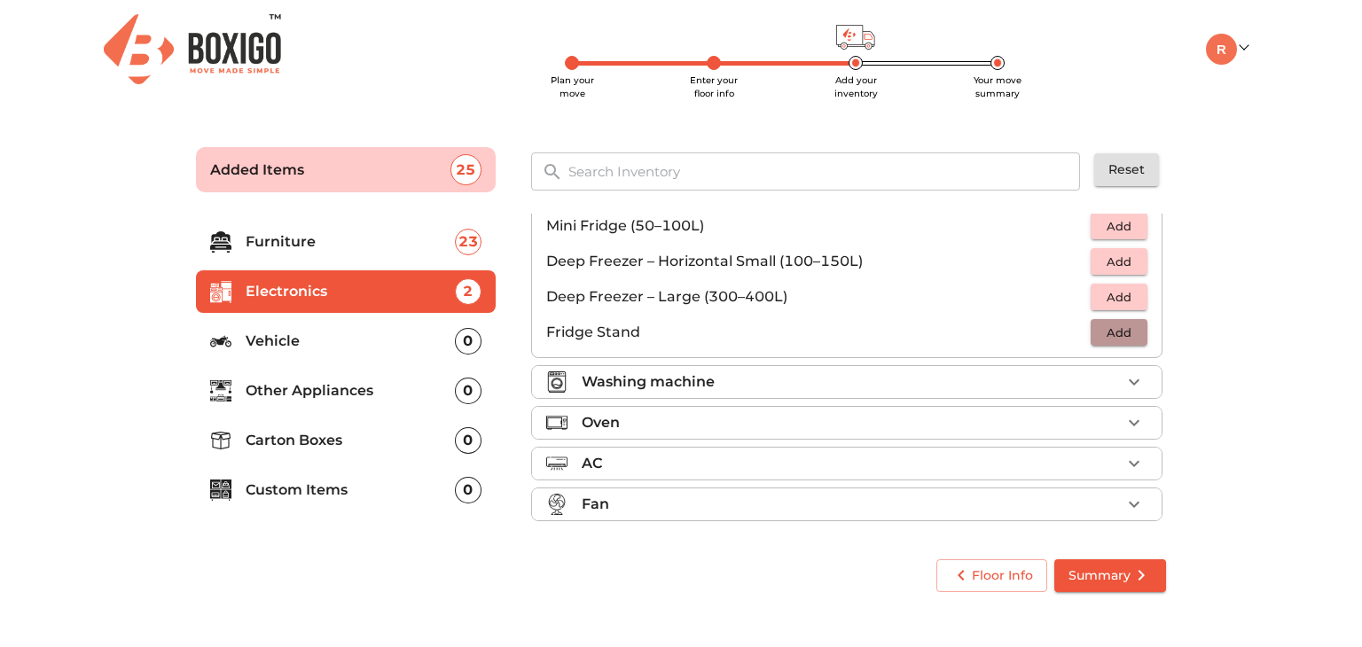
click at [1117, 329] on span "Add" at bounding box center [1119, 333] width 39 height 20
click at [1126, 375] on icon "button" at bounding box center [1134, 382] width 21 height 21
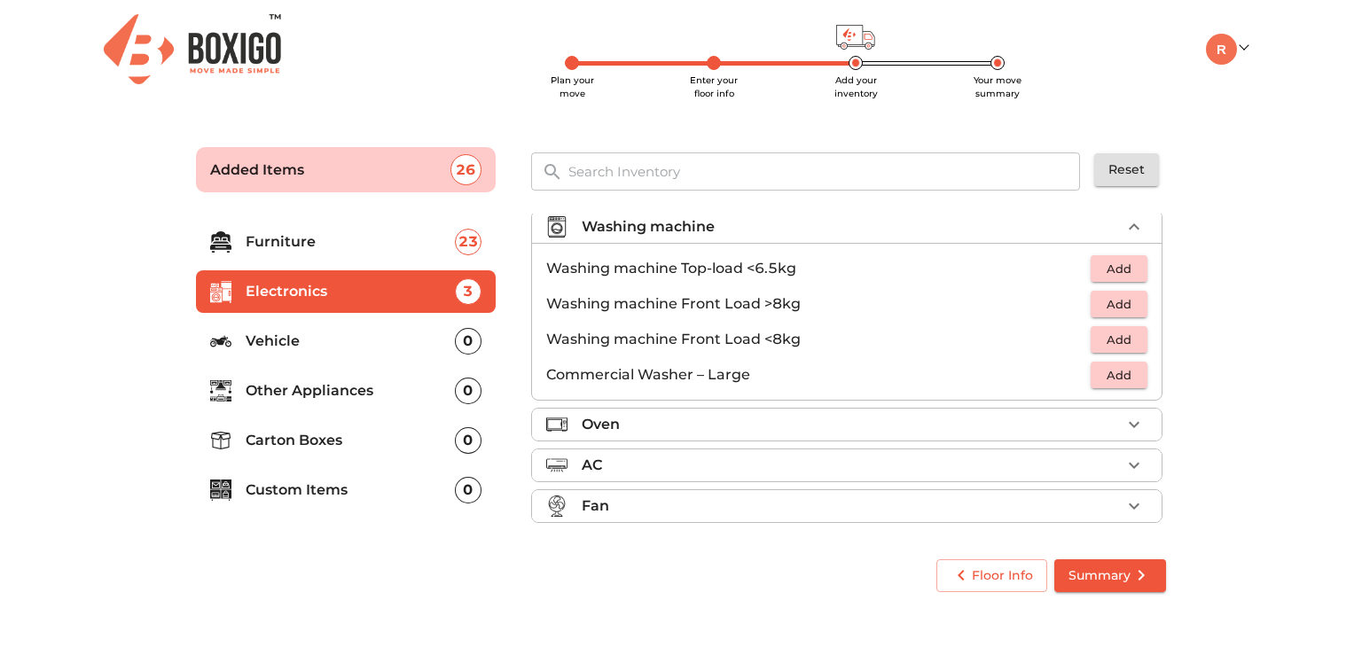
scroll to position [82, 0]
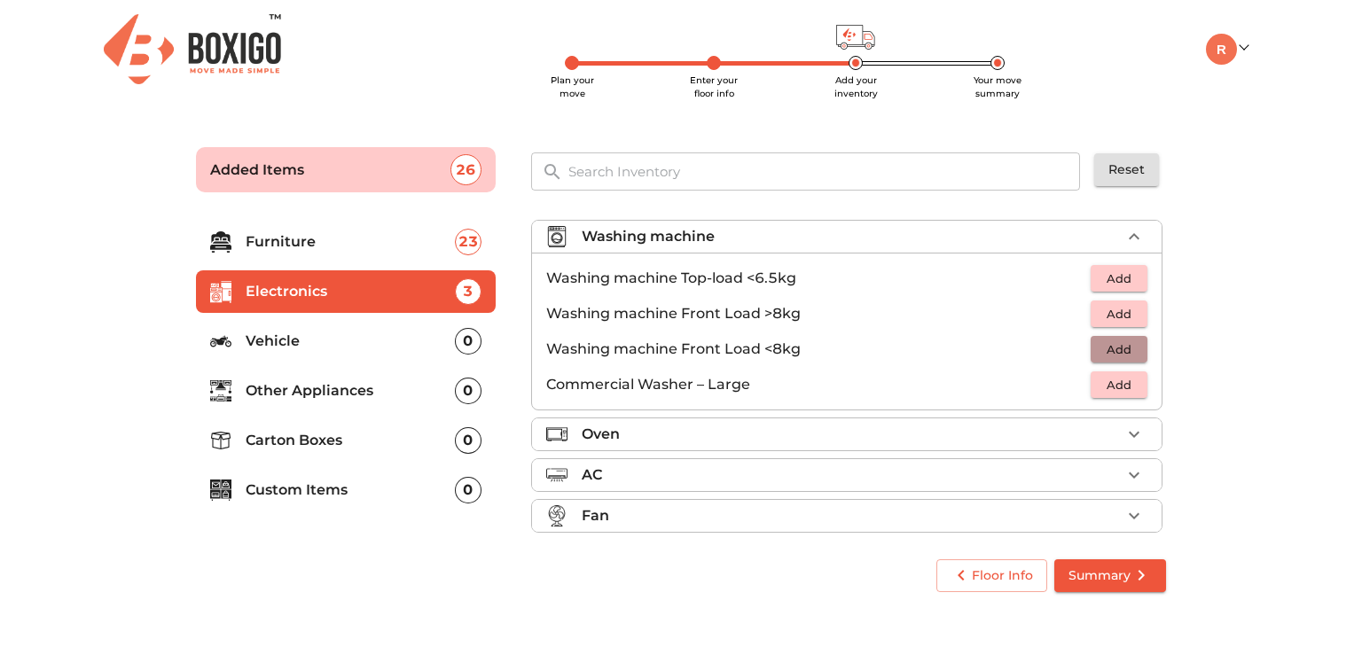
click at [1103, 346] on span "Add" at bounding box center [1119, 350] width 39 height 20
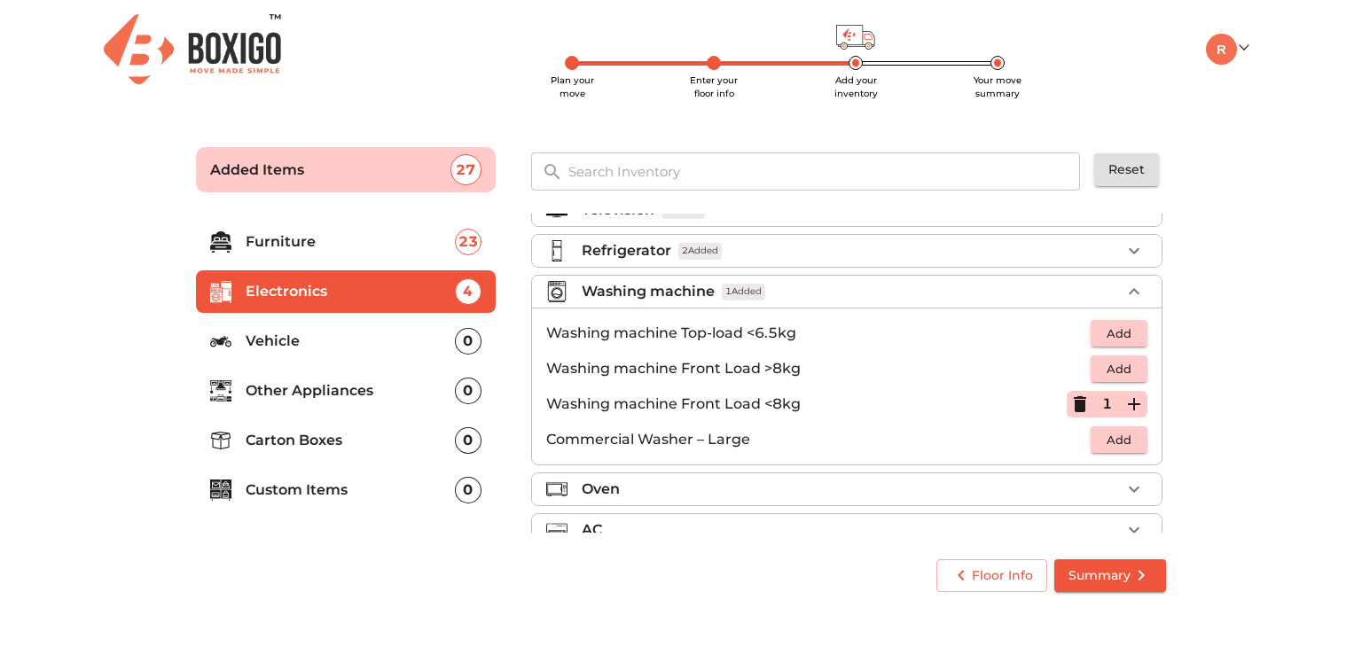
scroll to position [0, 0]
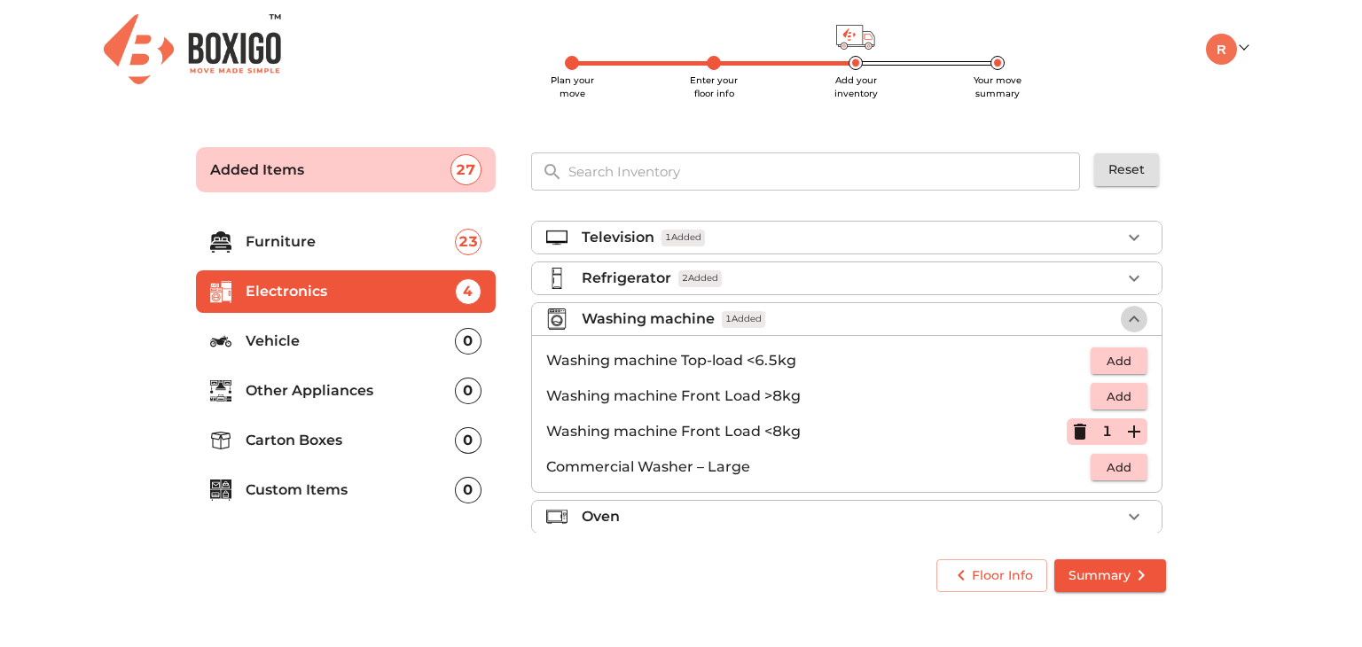
click at [1129, 317] on icon "button" at bounding box center [1134, 319] width 11 height 6
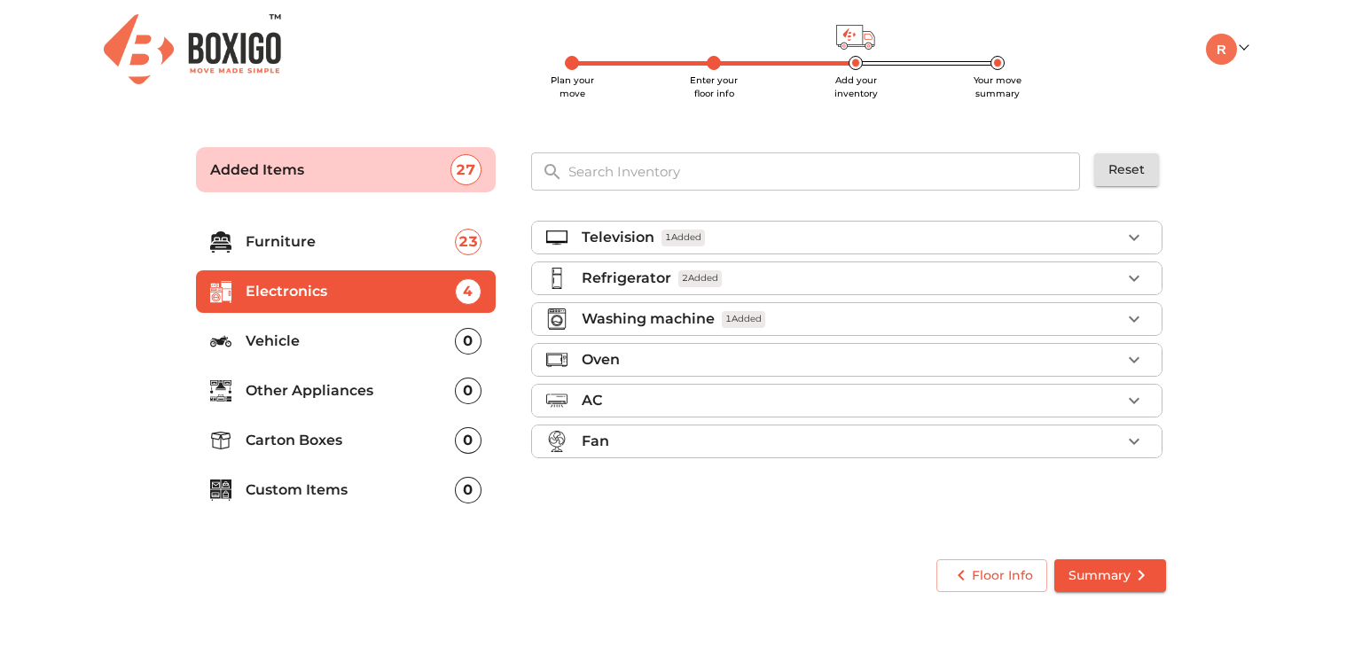
click at [357, 388] on p "Other Appliances" at bounding box center [350, 390] width 209 height 21
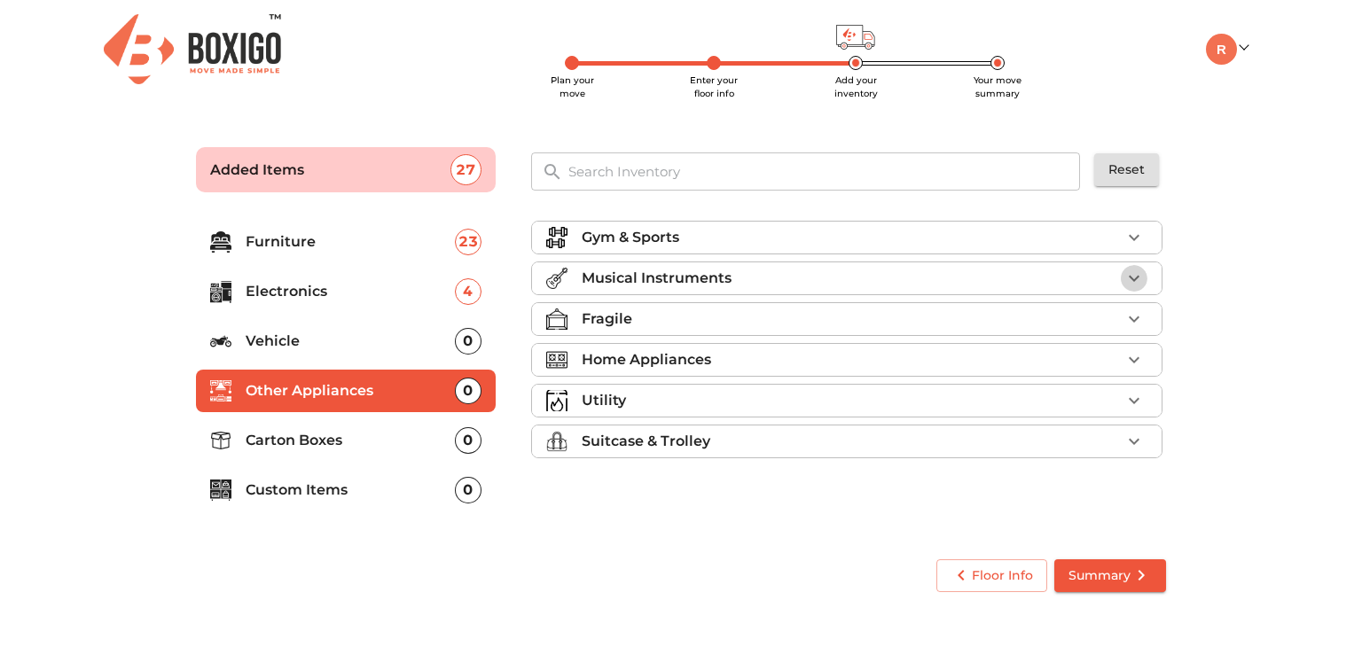
click at [1132, 274] on icon "button" at bounding box center [1134, 278] width 21 height 21
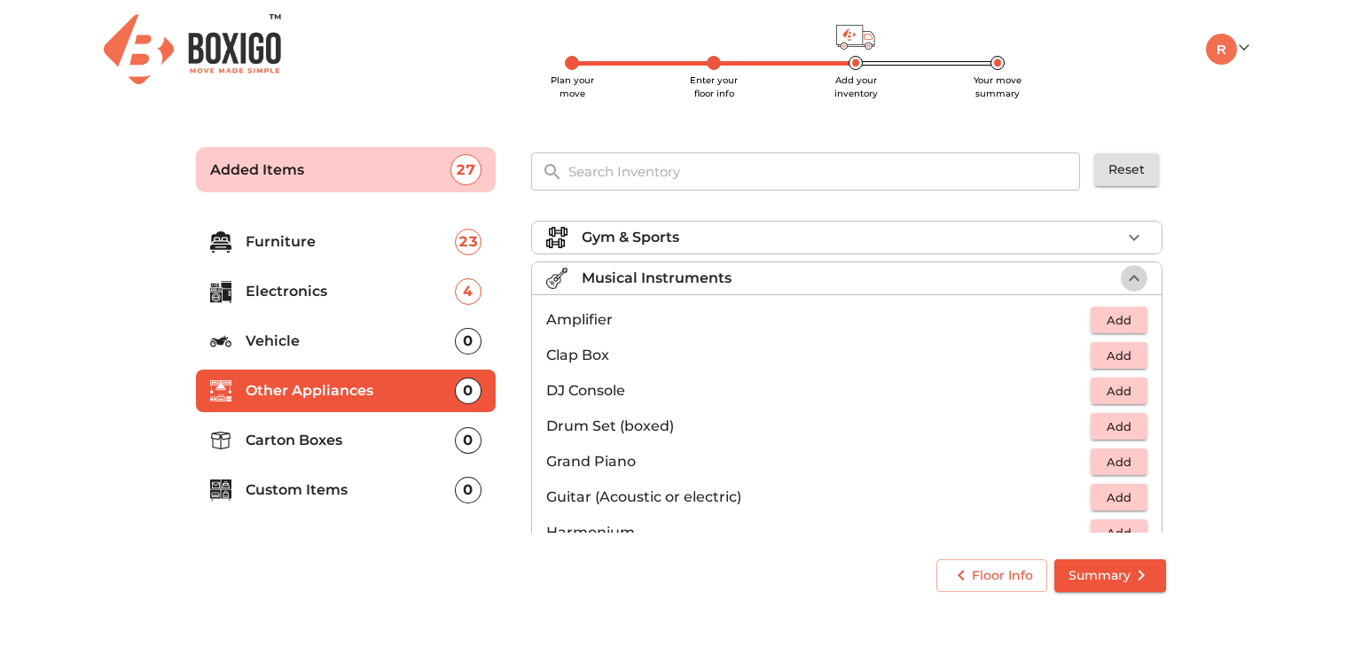
click at [1132, 274] on icon "button" at bounding box center [1134, 278] width 21 height 21
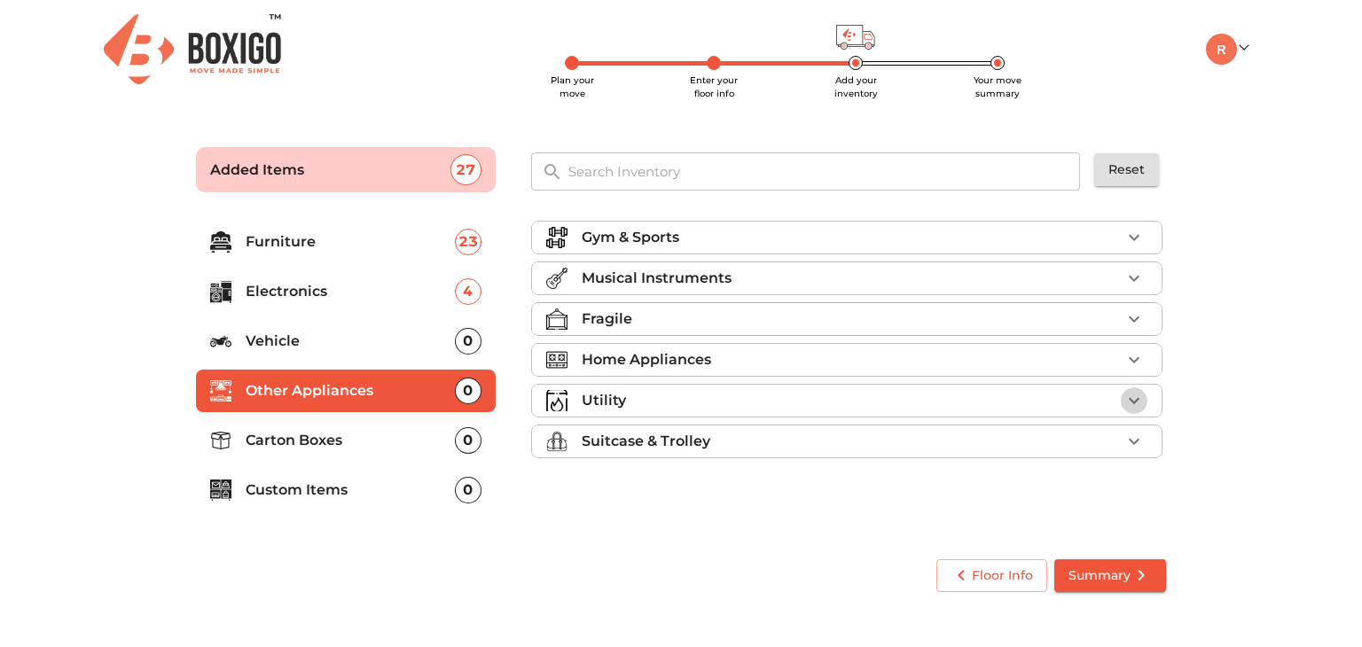
click at [1139, 395] on icon "button" at bounding box center [1134, 400] width 21 height 21
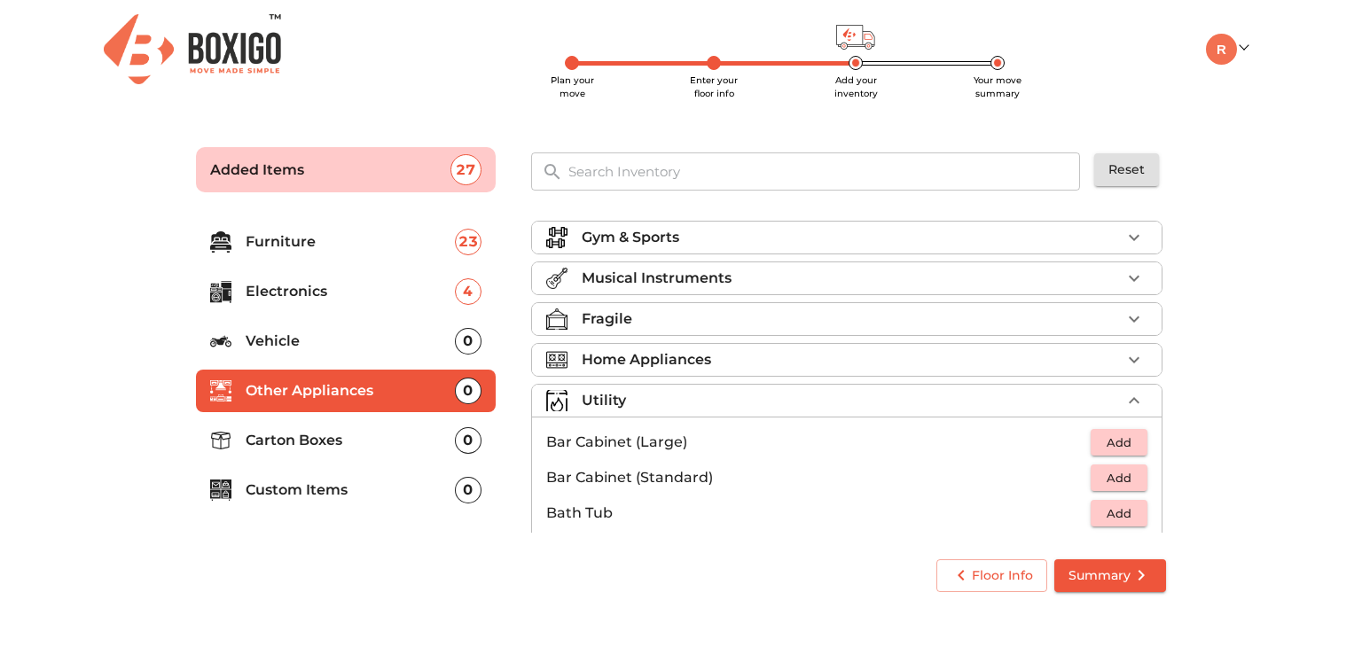
click at [1167, 431] on div "Gym & Sports Musical Instruments Fragile Home Appliances Utility Bar Cabinet (L…" at bounding box center [848, 373] width 649 height 333
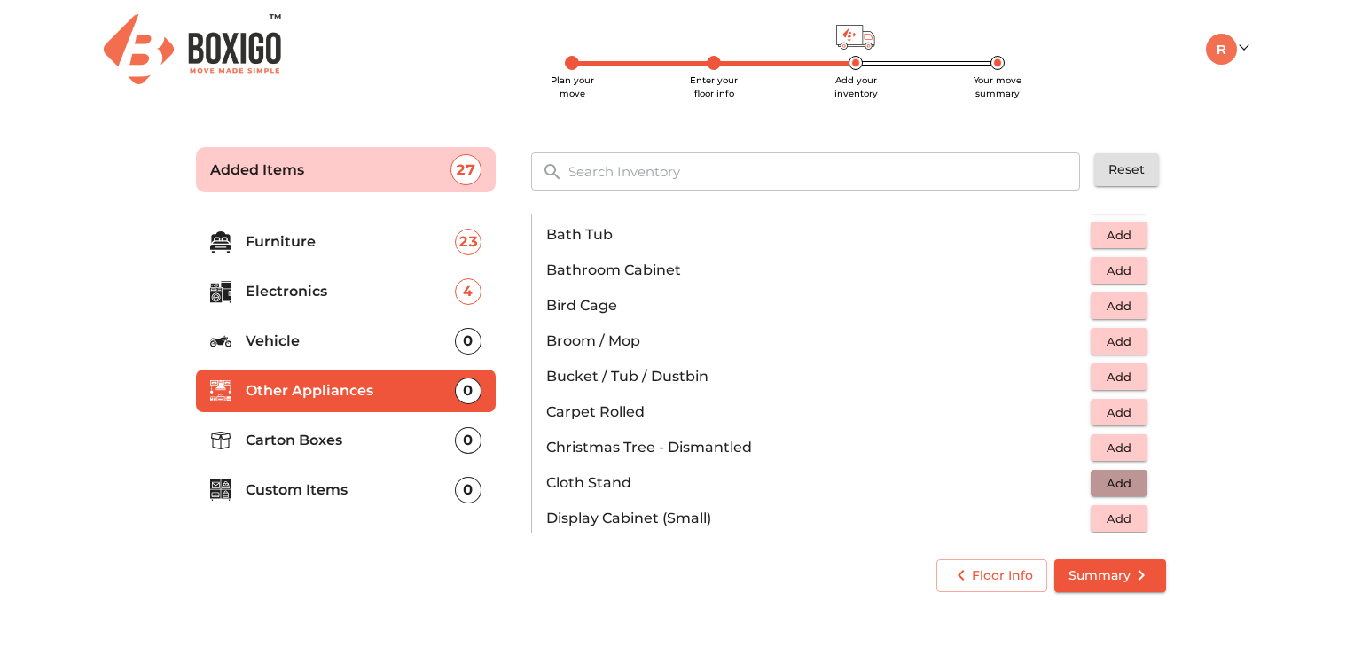
click at [1110, 480] on span "Add" at bounding box center [1119, 484] width 39 height 20
click at [1107, 374] on span "Add" at bounding box center [1119, 377] width 39 height 20
click at [1128, 373] on icon "button" at bounding box center [1134, 377] width 12 height 12
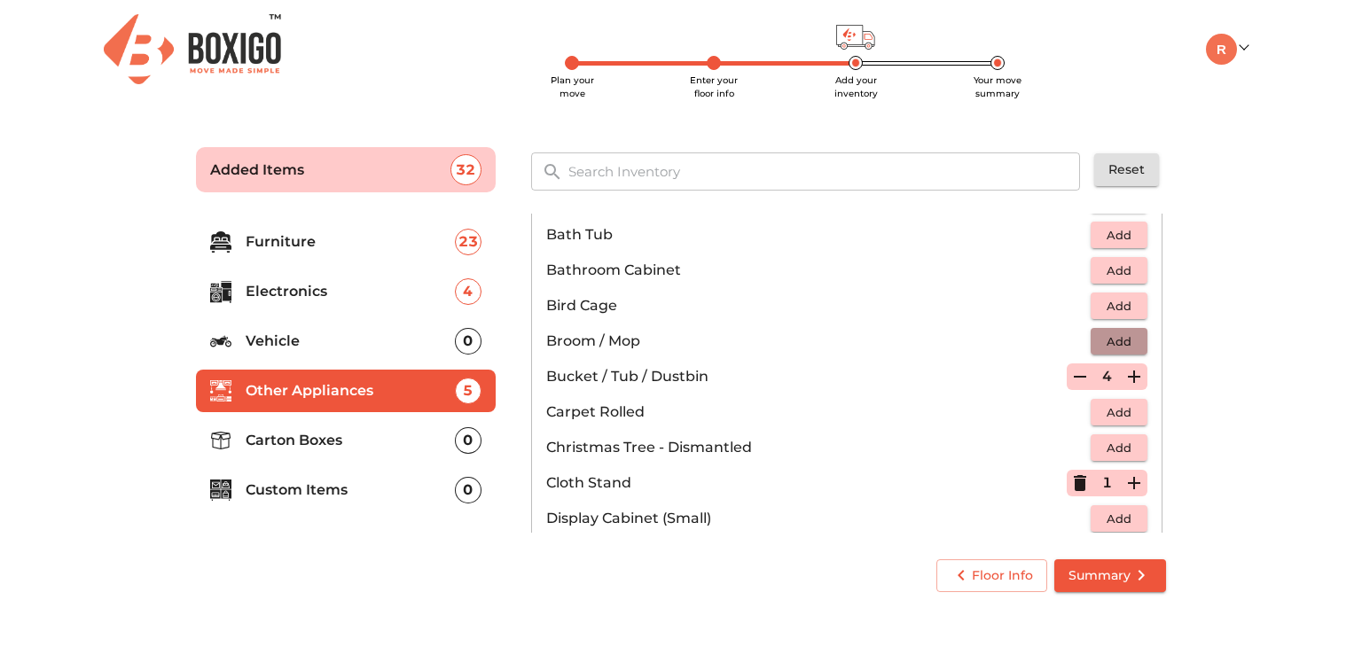
click at [1109, 339] on span "Add" at bounding box center [1119, 342] width 39 height 20
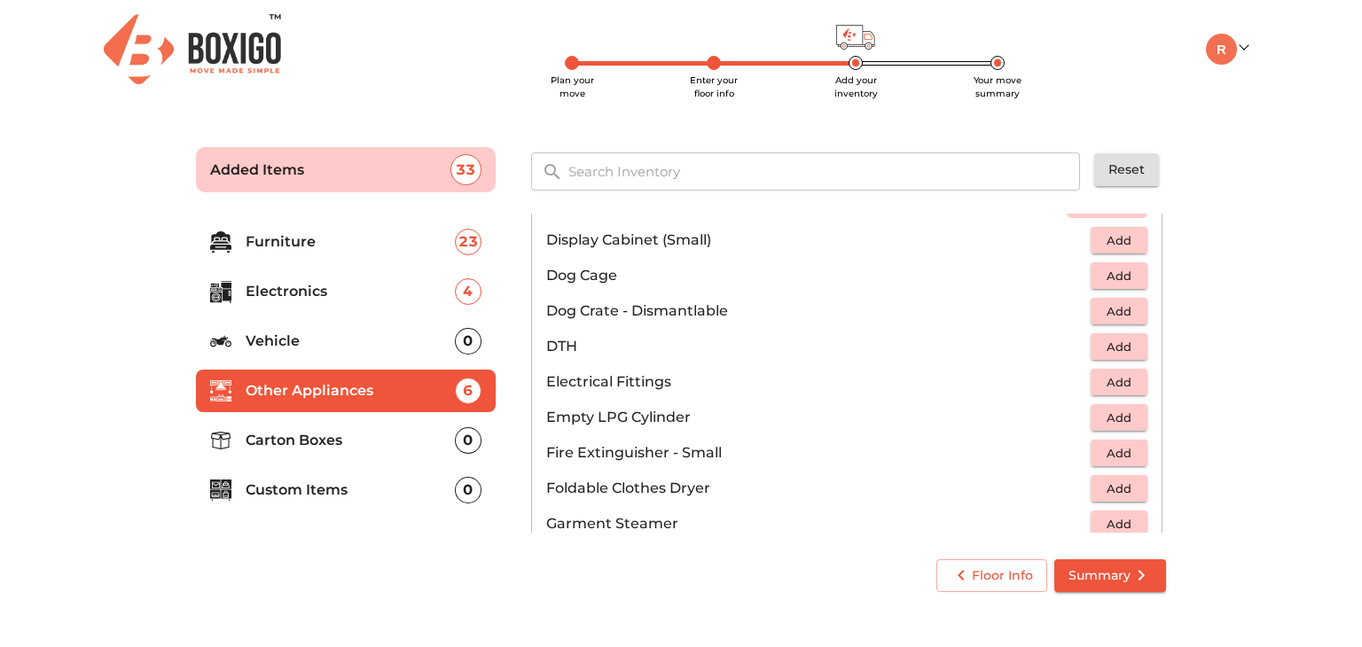
scroll to position [836, 0]
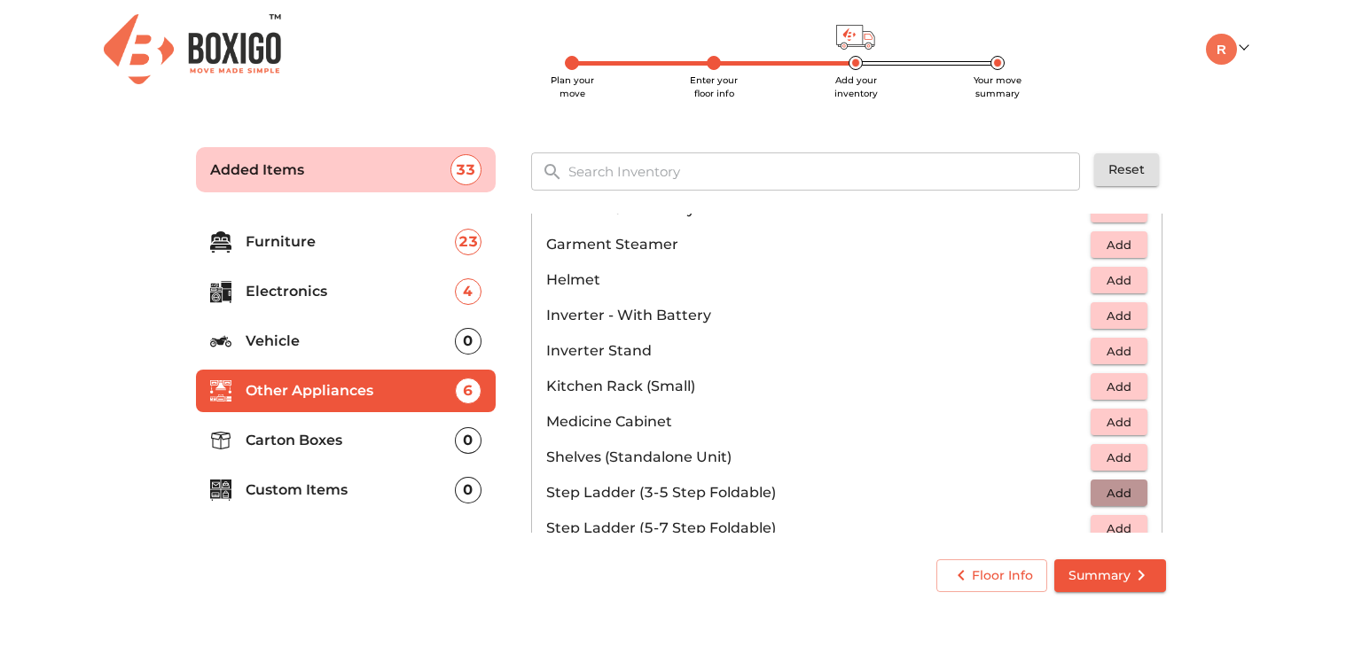
click at [1101, 487] on span "Add" at bounding box center [1119, 493] width 39 height 20
click at [1109, 316] on span "Add" at bounding box center [1119, 316] width 39 height 20
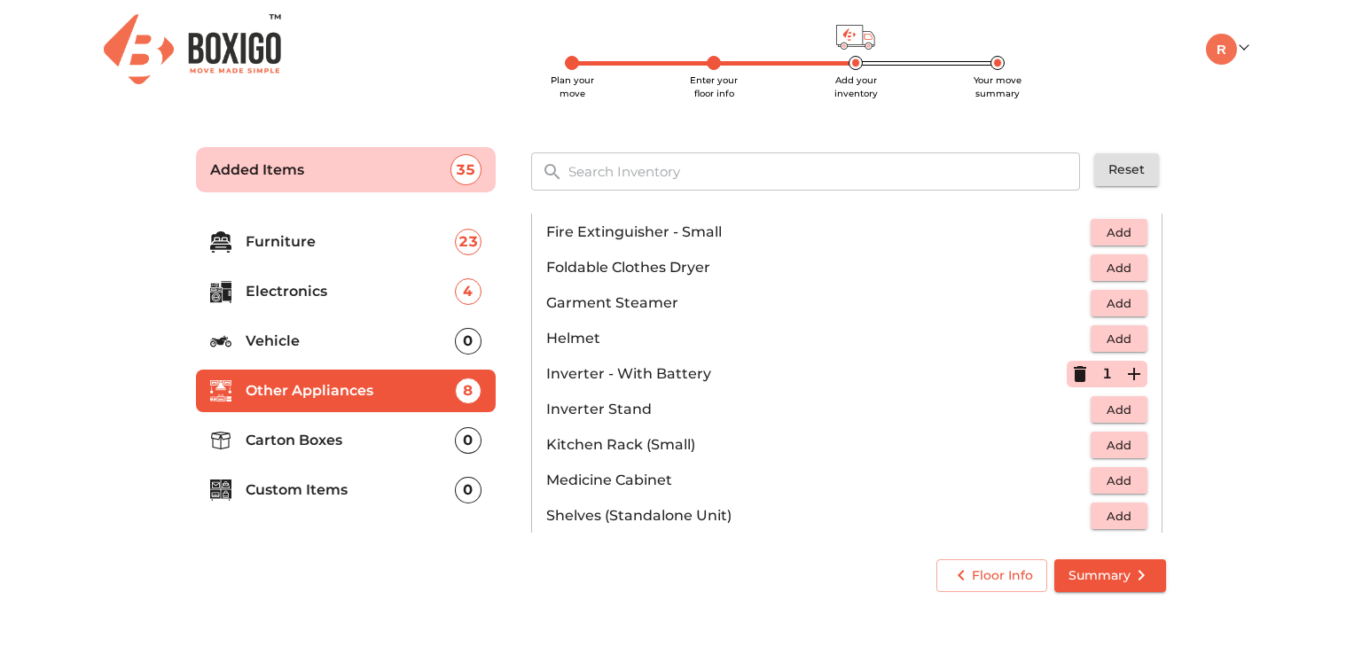
scroll to position [499, 0]
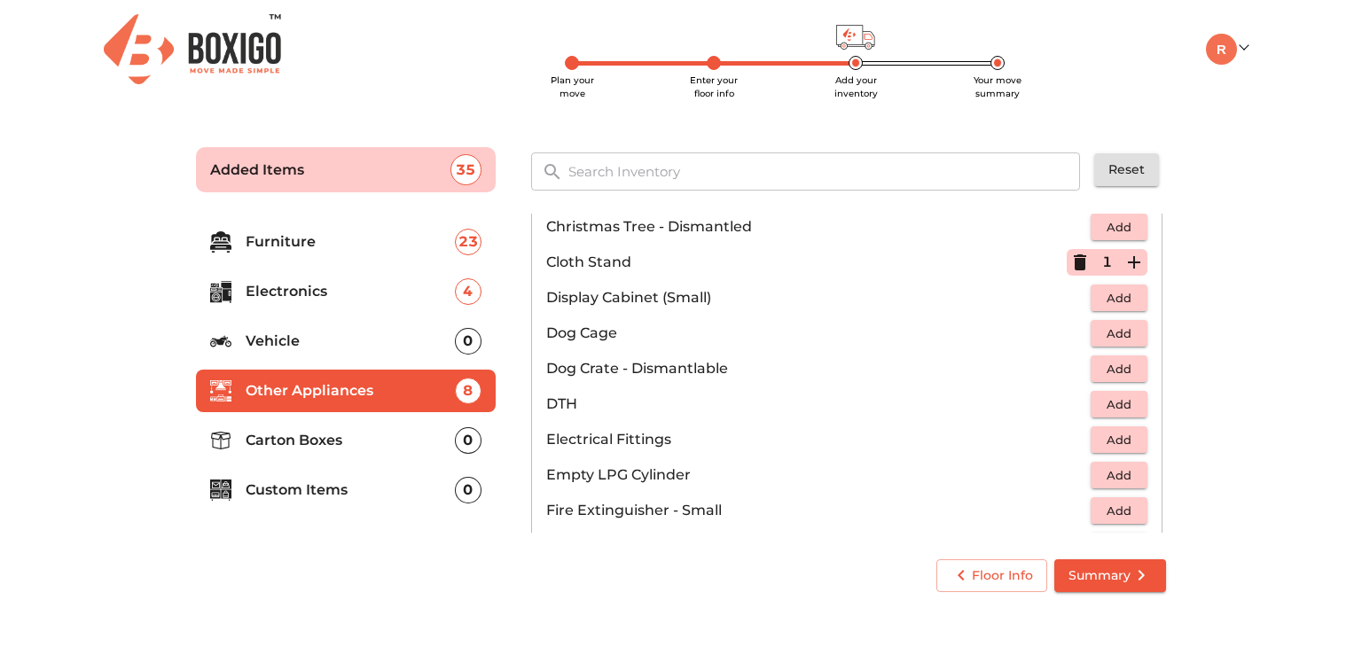
click at [1153, 272] on div "Gym & Sports Musical Instruments Fragile Home Appliances Utility 8 Added Bar Ca…" at bounding box center [848, 373] width 635 height 319
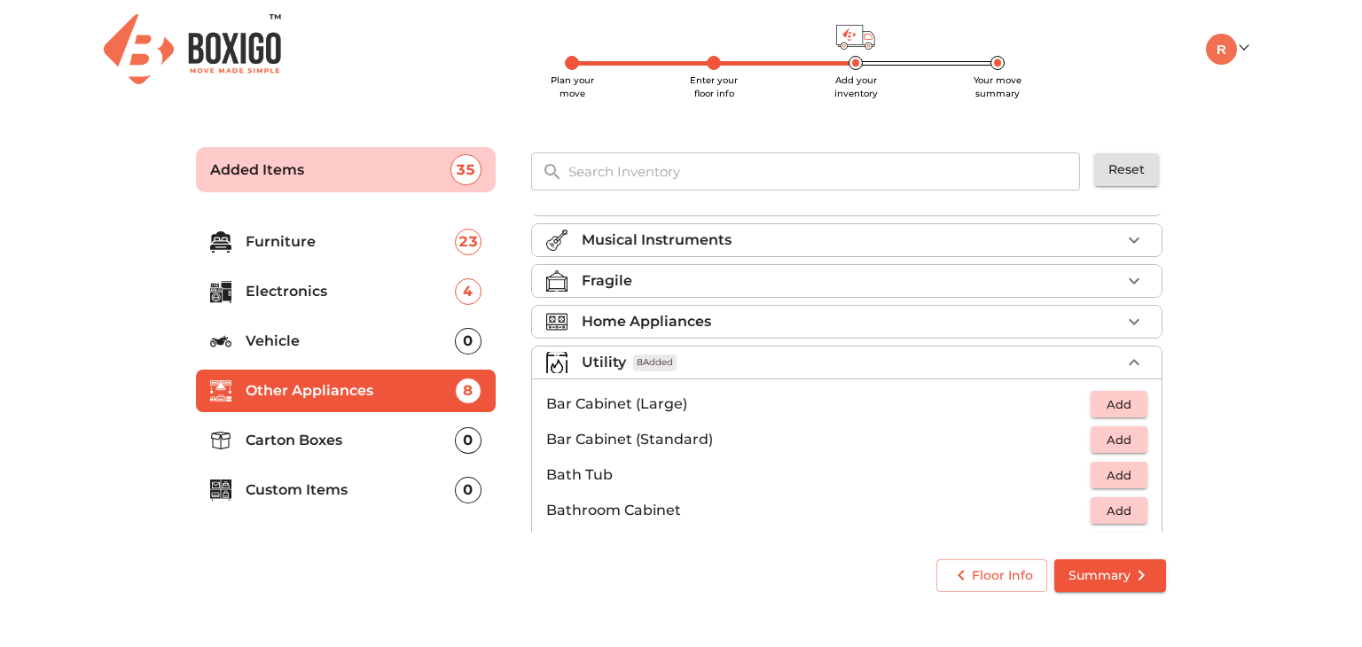
scroll to position [0, 0]
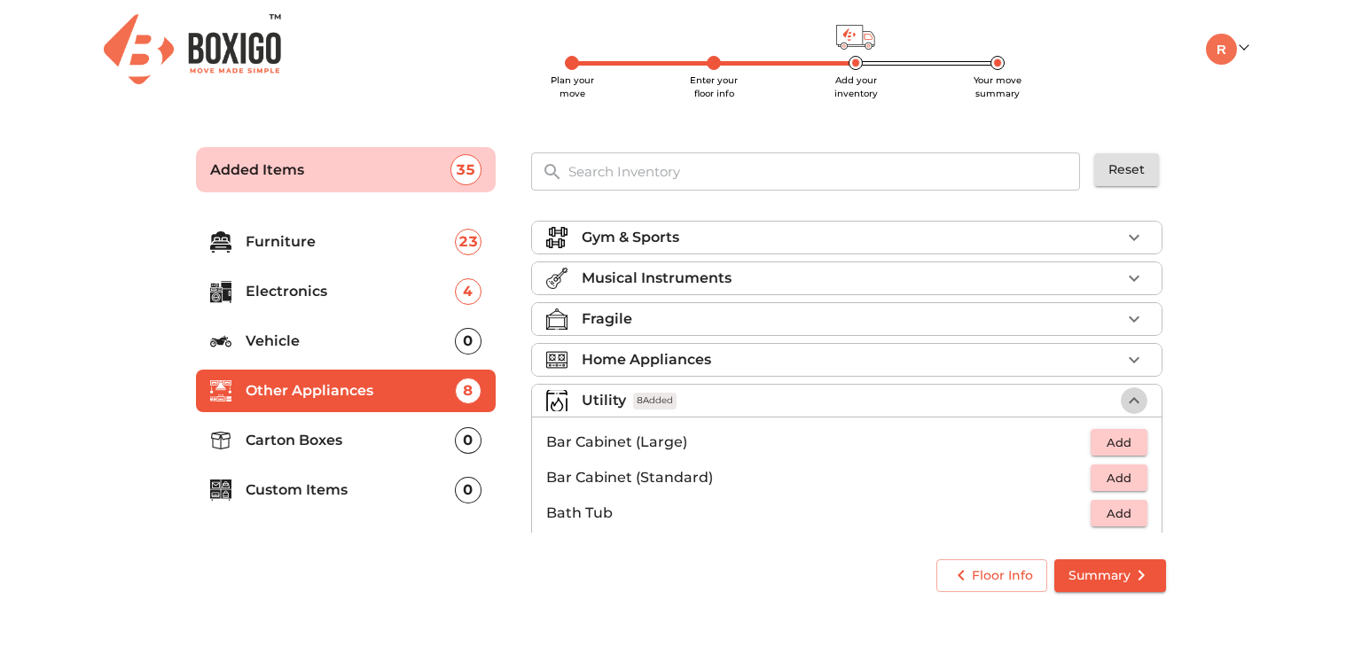
click at [1124, 396] on icon "button" at bounding box center [1134, 400] width 21 height 21
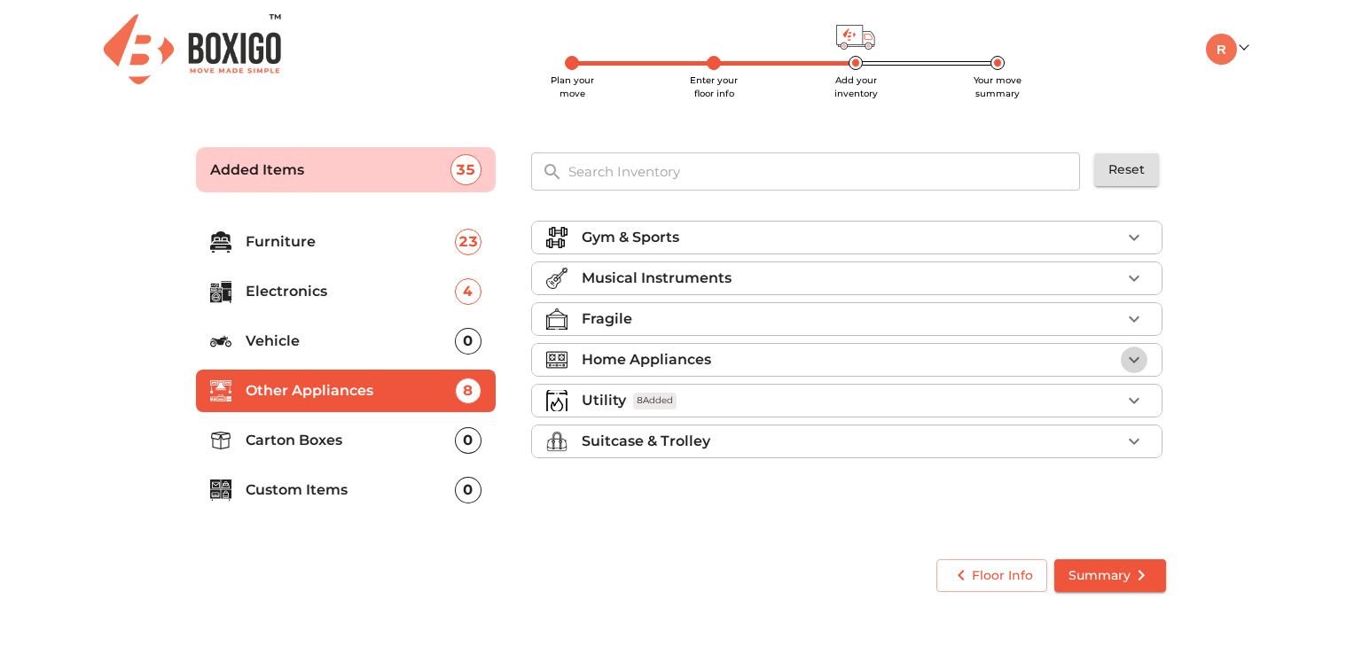
click at [1134, 359] on icon "button" at bounding box center [1134, 359] width 21 height 21
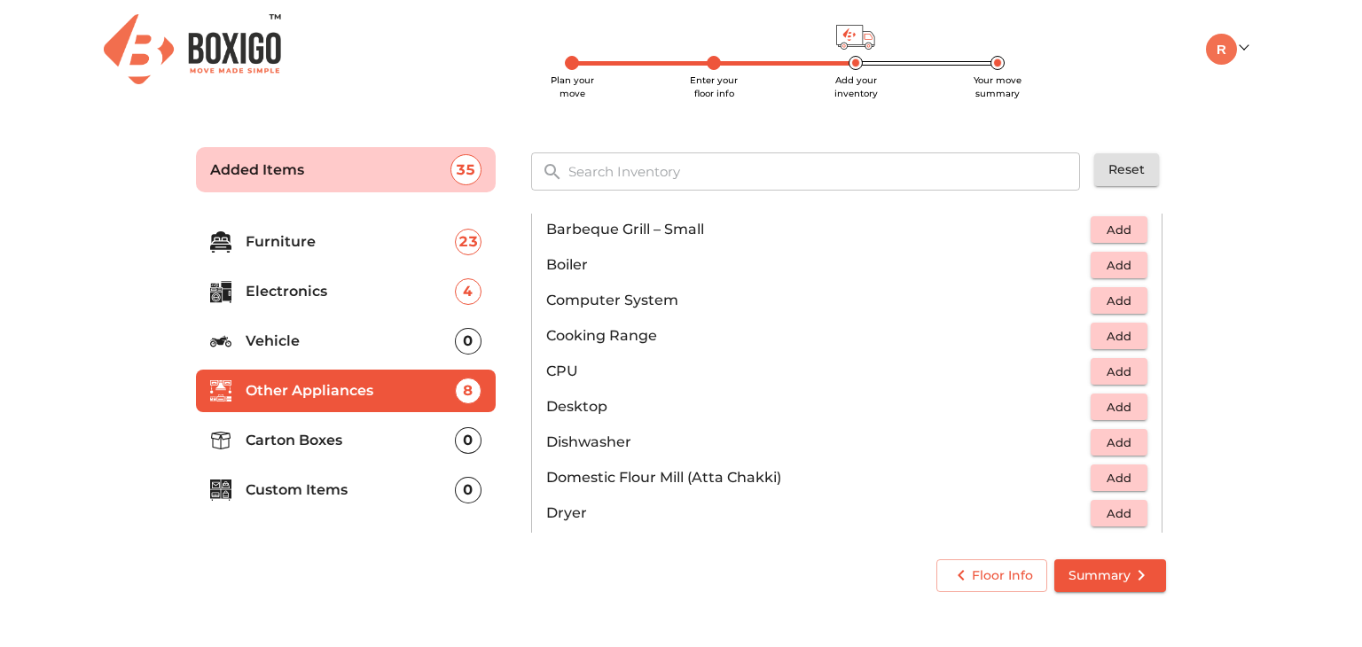
scroll to position [557, 0]
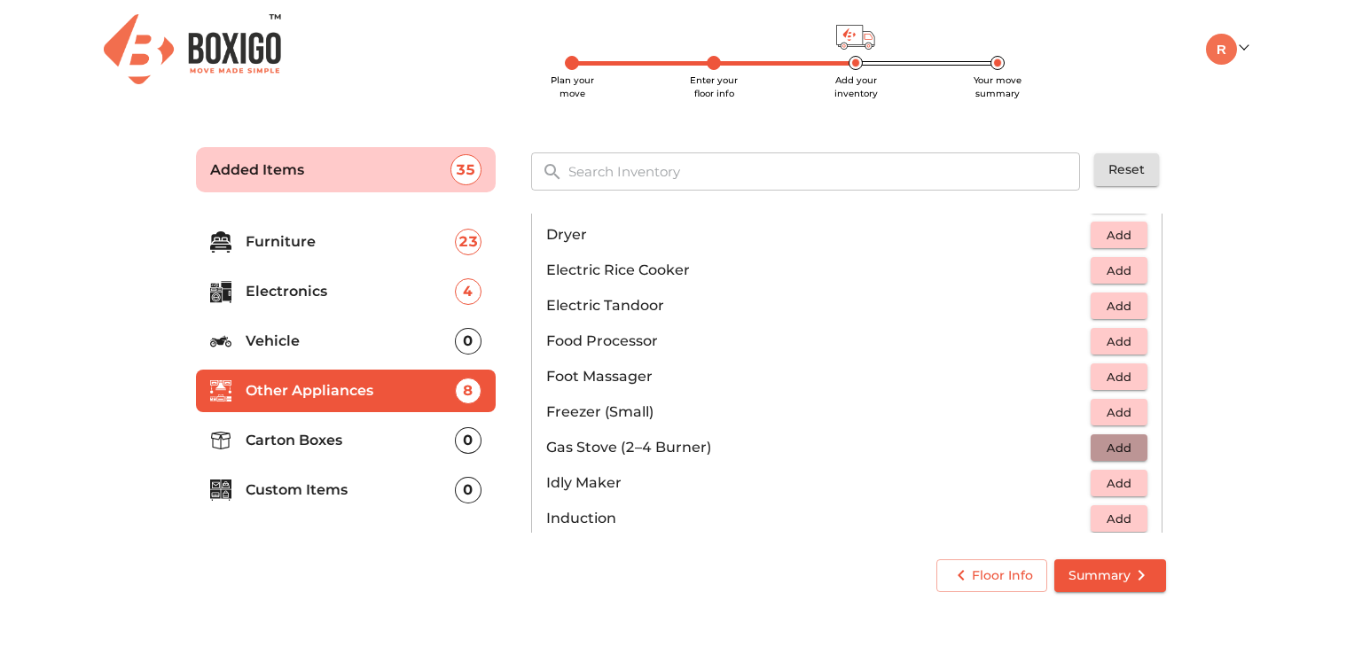
click at [1110, 444] on span "Add" at bounding box center [1119, 448] width 39 height 20
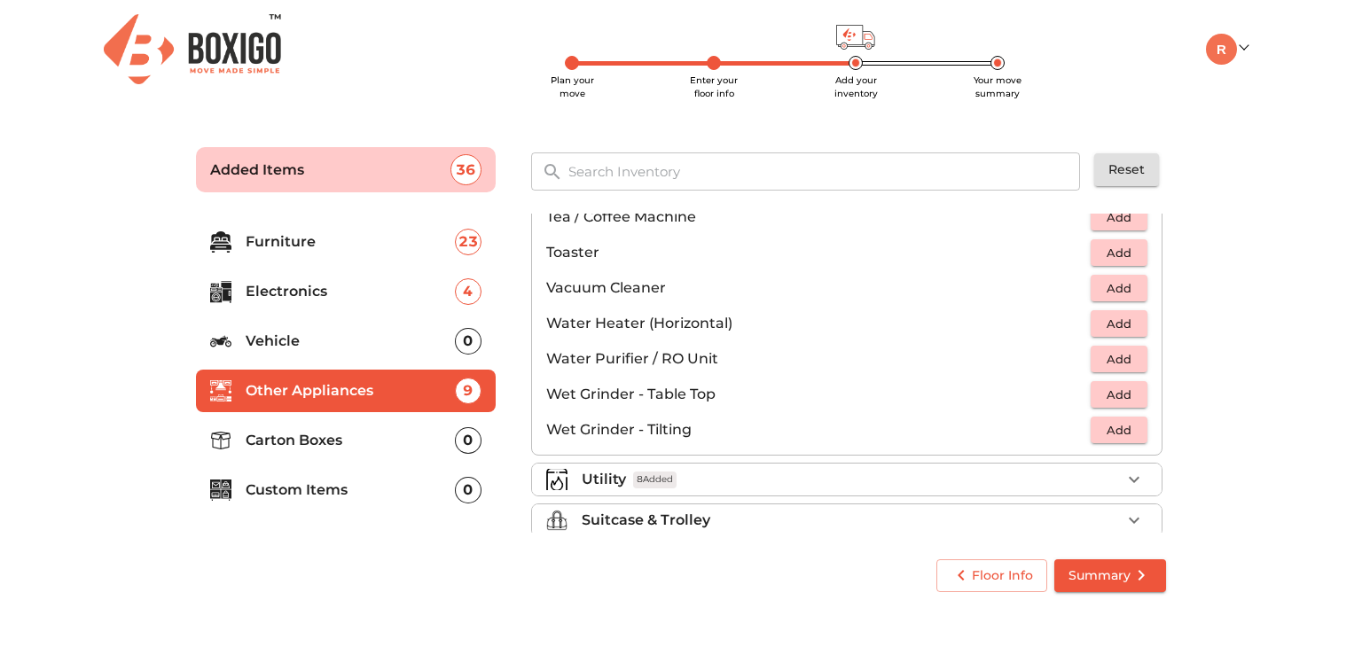
scroll to position [1221, 0]
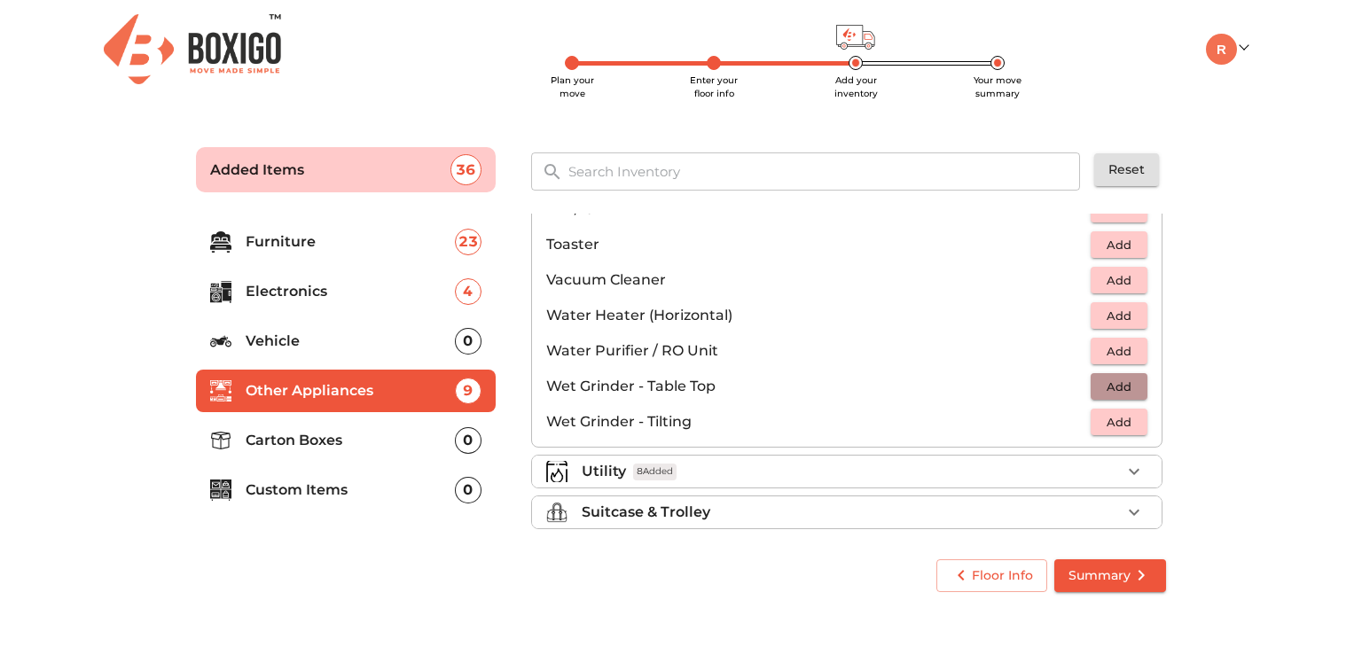
click at [1120, 380] on span "Add" at bounding box center [1119, 387] width 39 height 20
click at [1110, 345] on span "Add" at bounding box center [1119, 351] width 39 height 20
click at [461, 482] on div "0" at bounding box center [468, 490] width 27 height 27
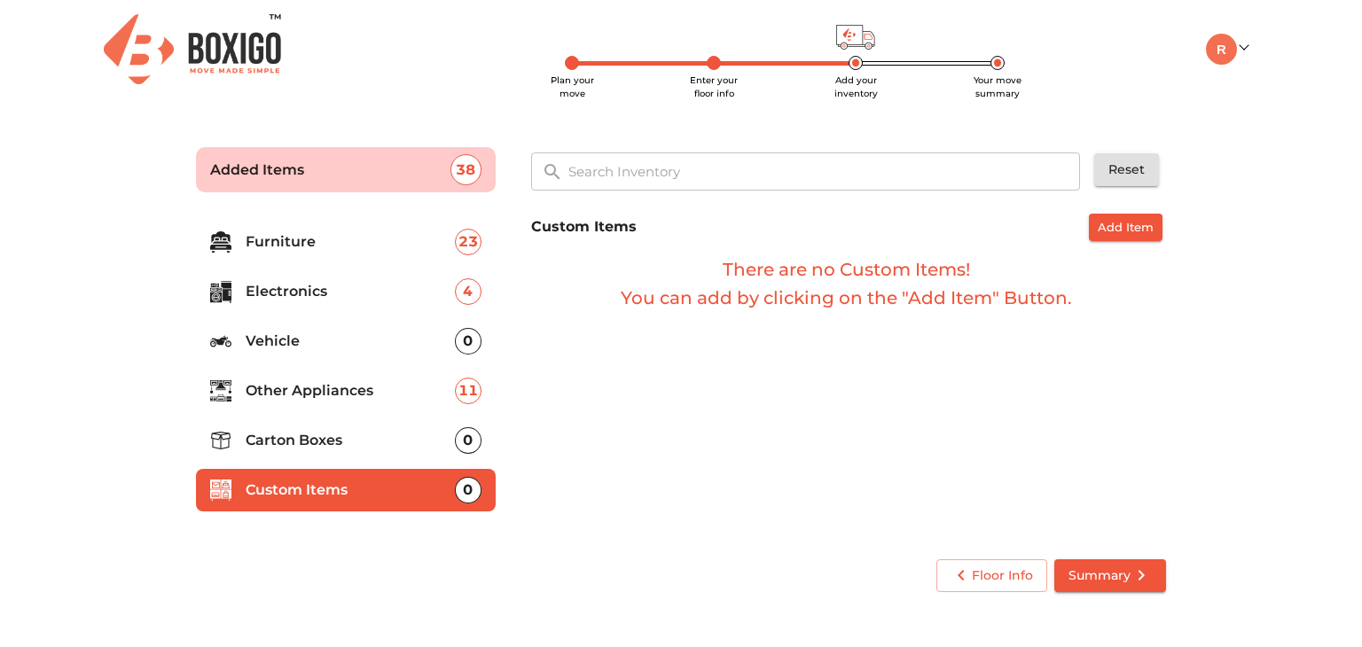
click at [467, 443] on div "0" at bounding box center [468, 441] width 27 height 27
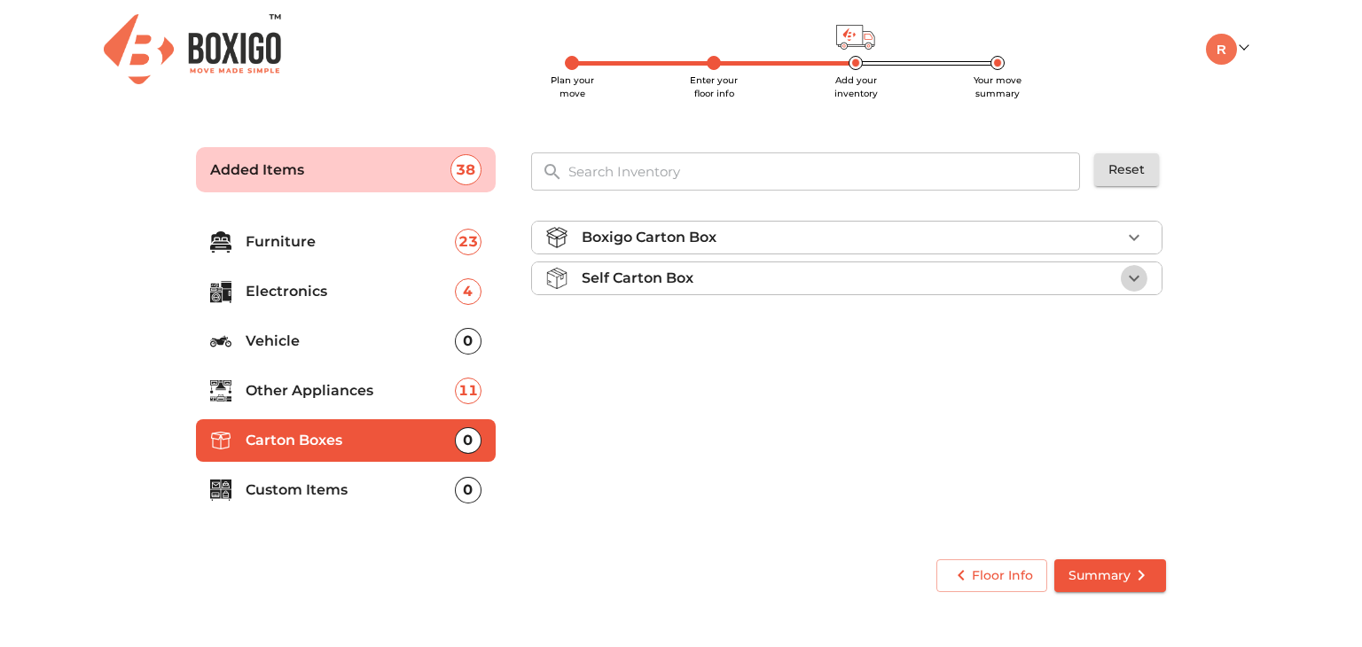
click at [1135, 272] on icon "button" at bounding box center [1134, 278] width 21 height 21
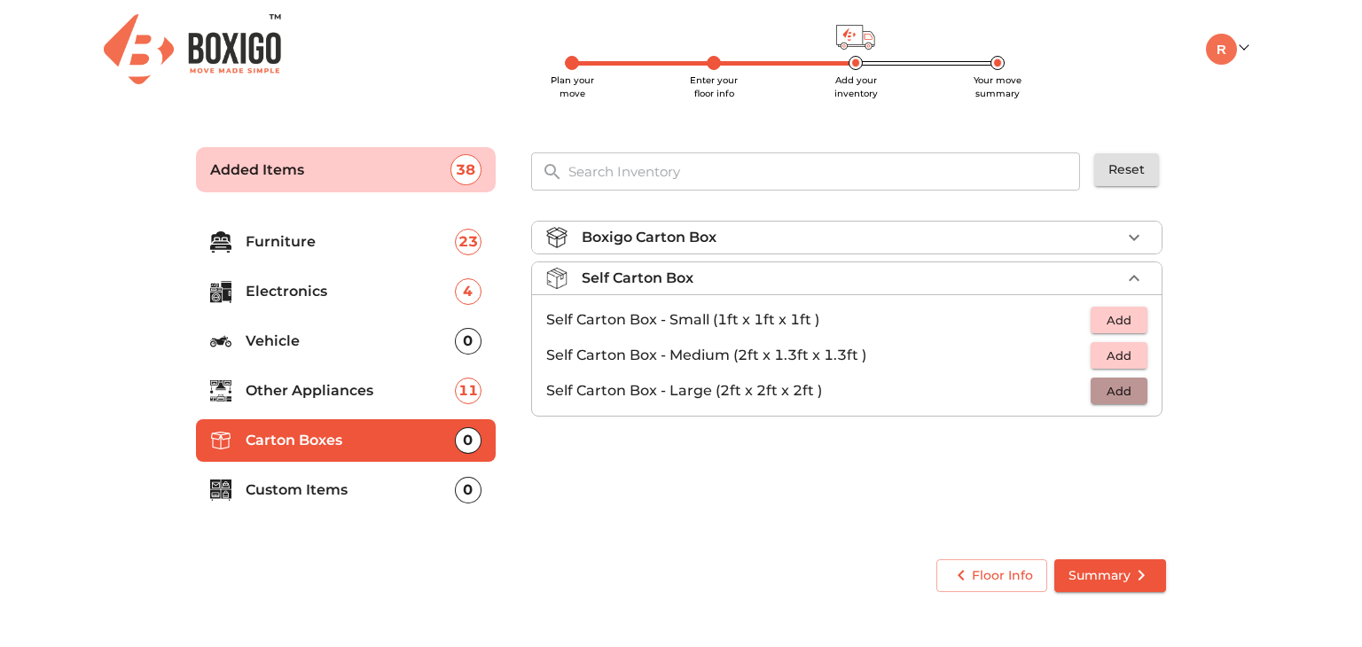
click at [1115, 384] on span "Add" at bounding box center [1119, 391] width 39 height 20
click at [1132, 388] on icon "button" at bounding box center [1134, 390] width 21 height 21
click at [1133, 236] on icon "button" at bounding box center [1134, 237] width 21 height 21
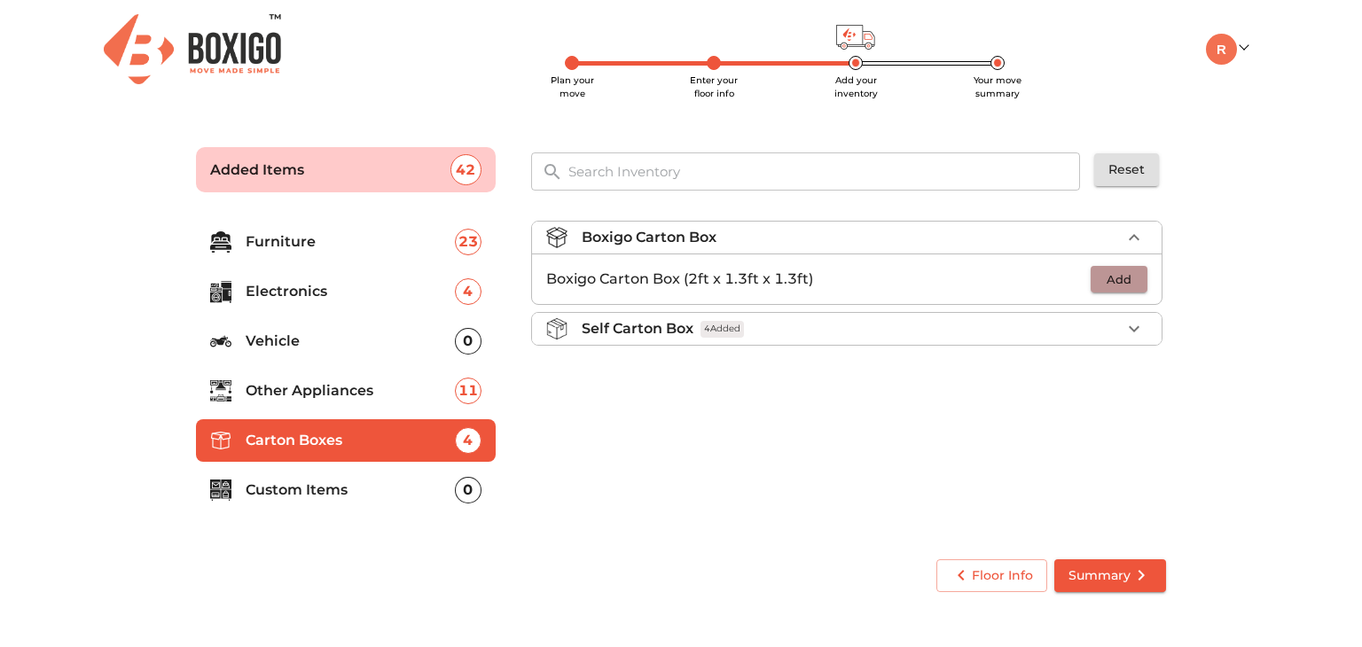
click at [1118, 275] on span "Add" at bounding box center [1119, 280] width 39 height 20
click at [1135, 276] on icon "button" at bounding box center [1134, 279] width 12 height 12
click at [1135, 280] on icon "button" at bounding box center [1134, 279] width 21 height 21
click at [941, 412] on div "Boxigo Carton Box 3 Added Boxigo Carton Box (2ft x 1.3ft x 1.3ft) 3 Self Carton…" at bounding box center [848, 374] width 649 height 335
click at [834, 436] on div "Boxigo Carton Box 3 Added Boxigo Carton Box (2ft x 1.3ft x 1.3ft) 3 Self Carton…" at bounding box center [848, 374] width 649 height 335
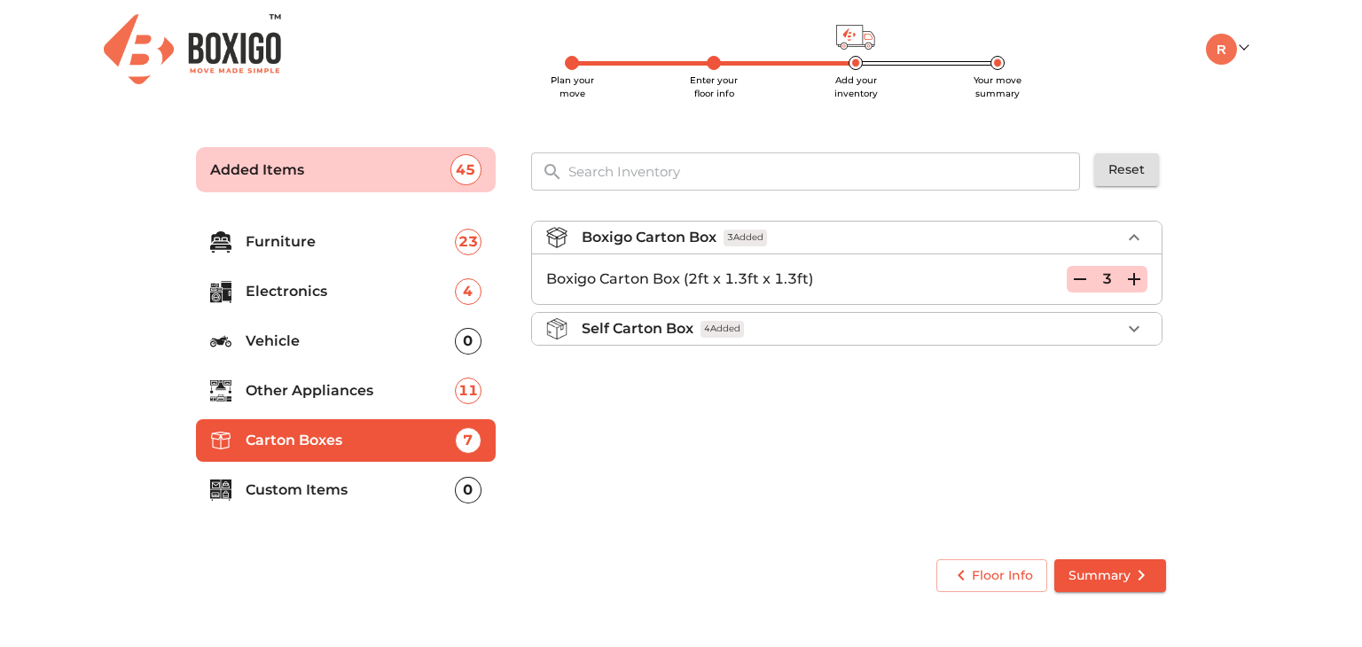
click at [302, 241] on p "Furniture" at bounding box center [350, 241] width 209 height 21
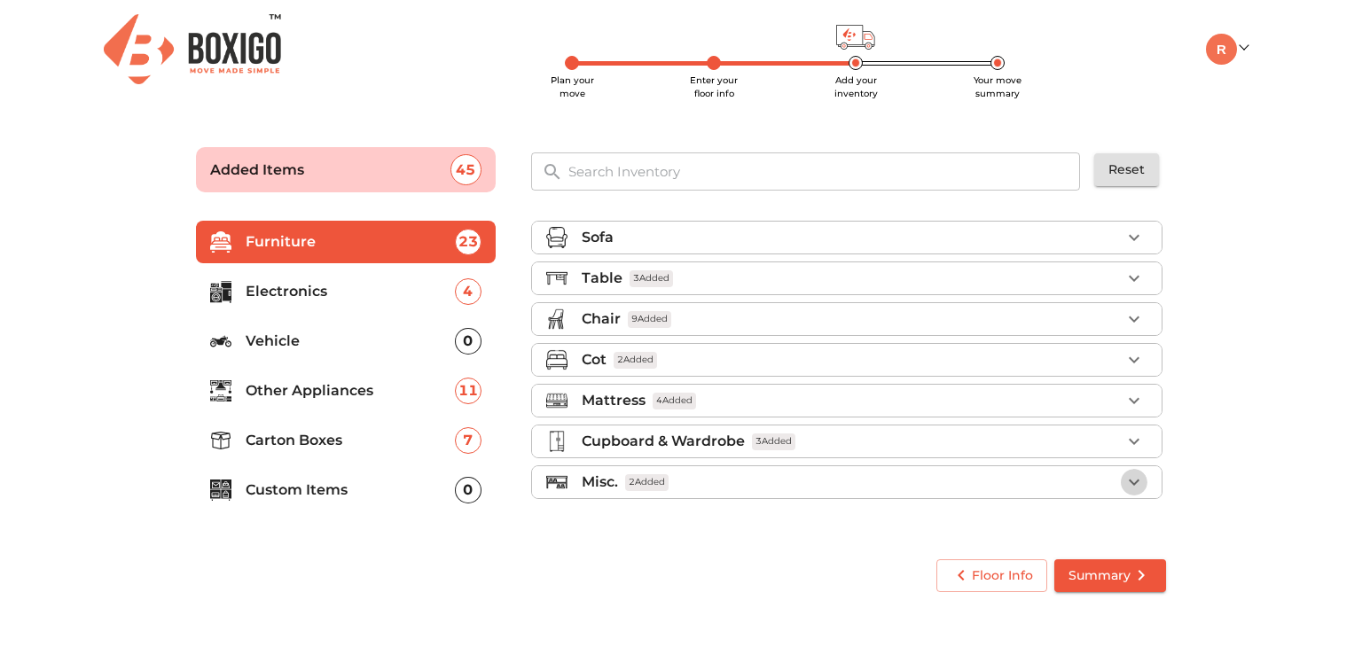
click at [1136, 480] on icon "button" at bounding box center [1134, 483] width 11 height 6
click at [1166, 460] on div "Sofa Table 3 Added Chair 9 Added Cot 2 Added Mattress 4 Added Cupboard & Wardro…" at bounding box center [848, 373] width 649 height 333
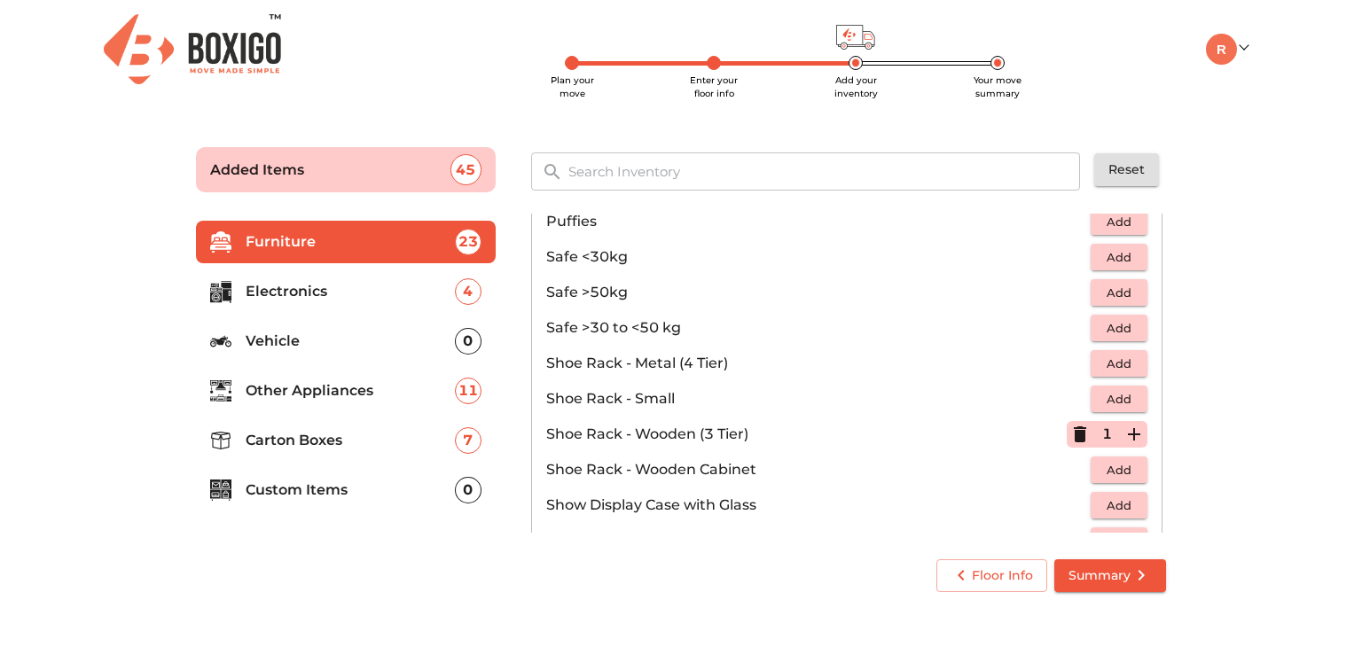
scroll to position [951, 0]
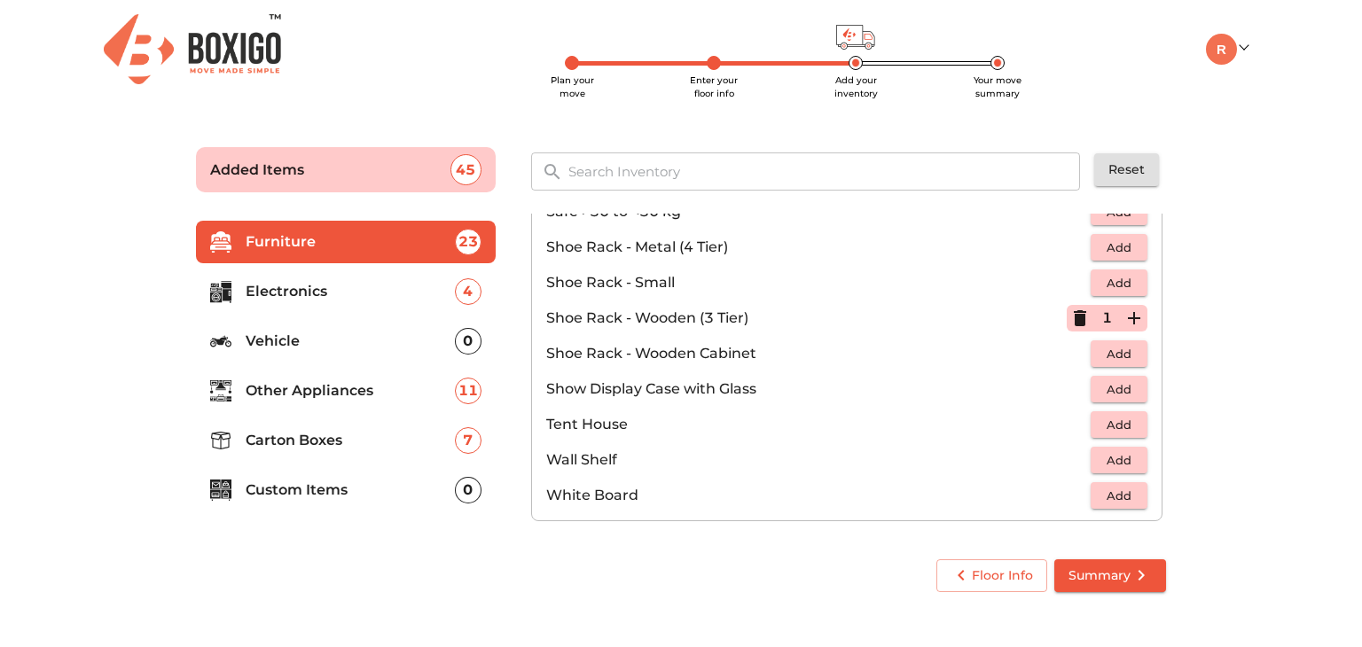
click at [308, 390] on p "Other Appliances" at bounding box center [350, 390] width 209 height 21
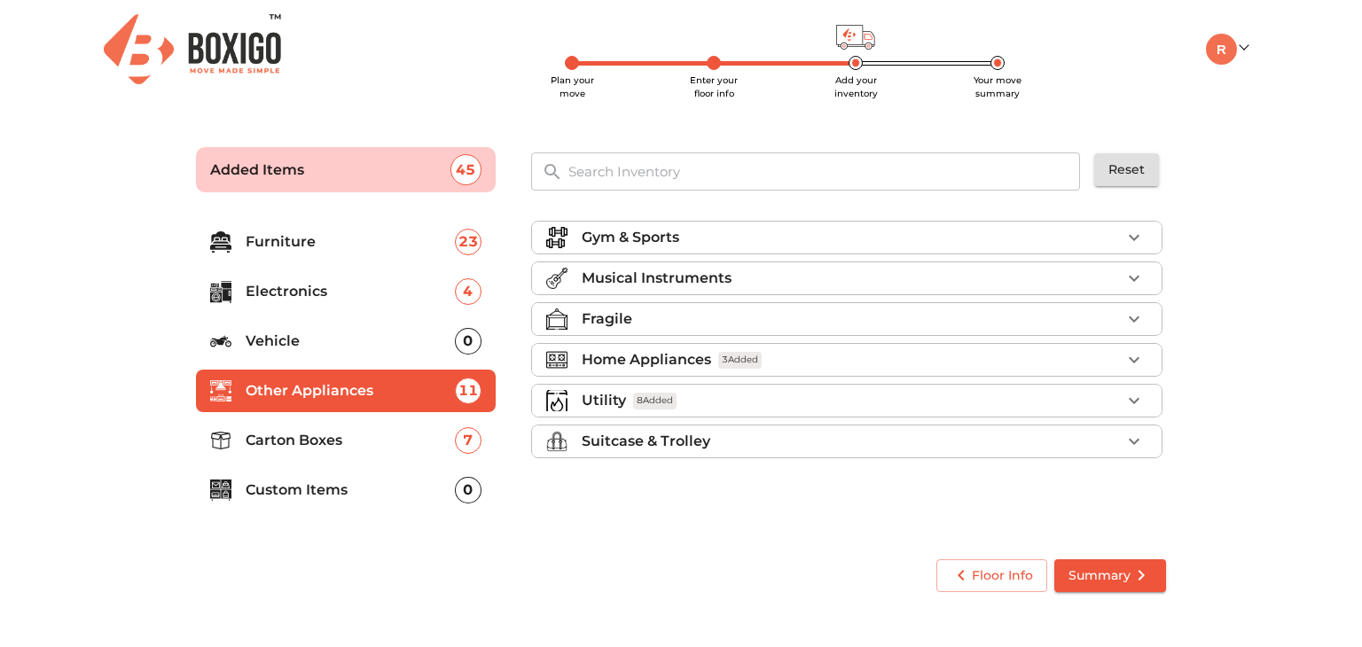
scroll to position [0, 0]
click at [1136, 440] on icon "button" at bounding box center [1134, 442] width 11 height 6
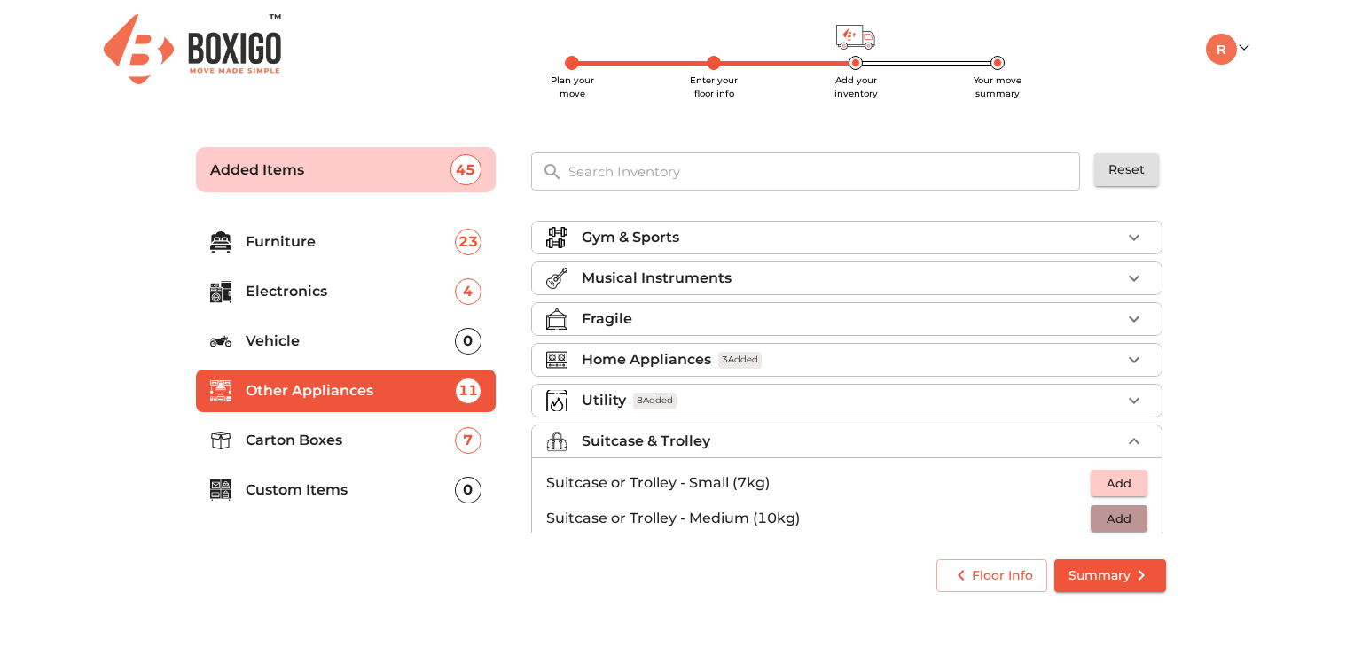
click at [1100, 515] on span "Add" at bounding box center [1119, 519] width 39 height 20
click at [1128, 515] on icon "button" at bounding box center [1134, 519] width 12 height 12
click at [1110, 475] on span "Add" at bounding box center [1119, 484] width 39 height 20
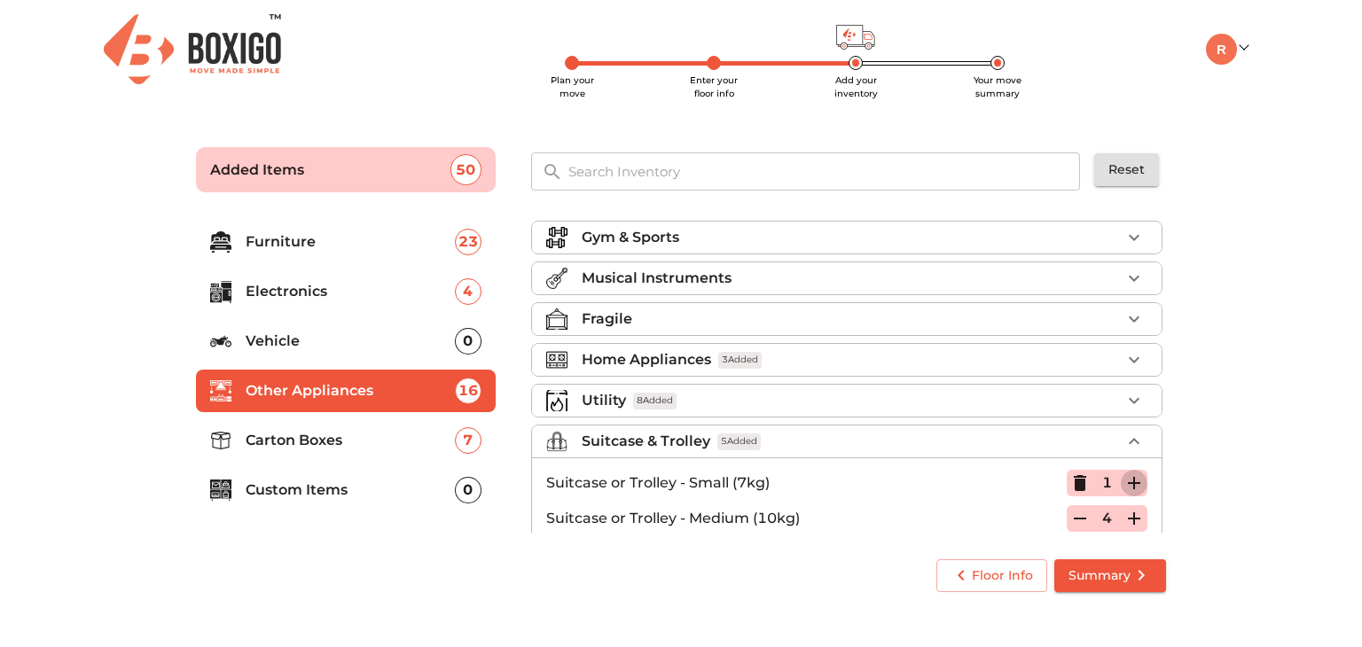
click at [1128, 477] on icon "button" at bounding box center [1134, 483] width 12 height 12
click at [321, 435] on p "Carton Boxes" at bounding box center [350, 440] width 209 height 21
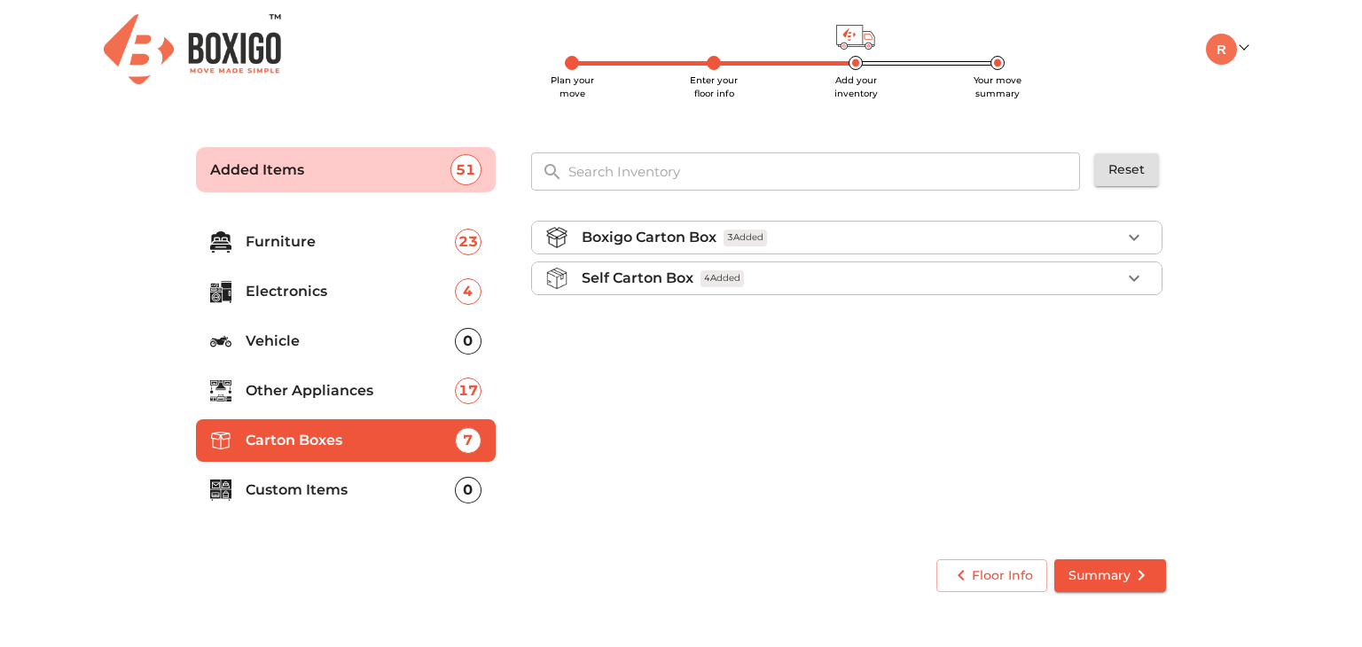
click at [703, 285] on span "4 Added" at bounding box center [722, 279] width 43 height 17
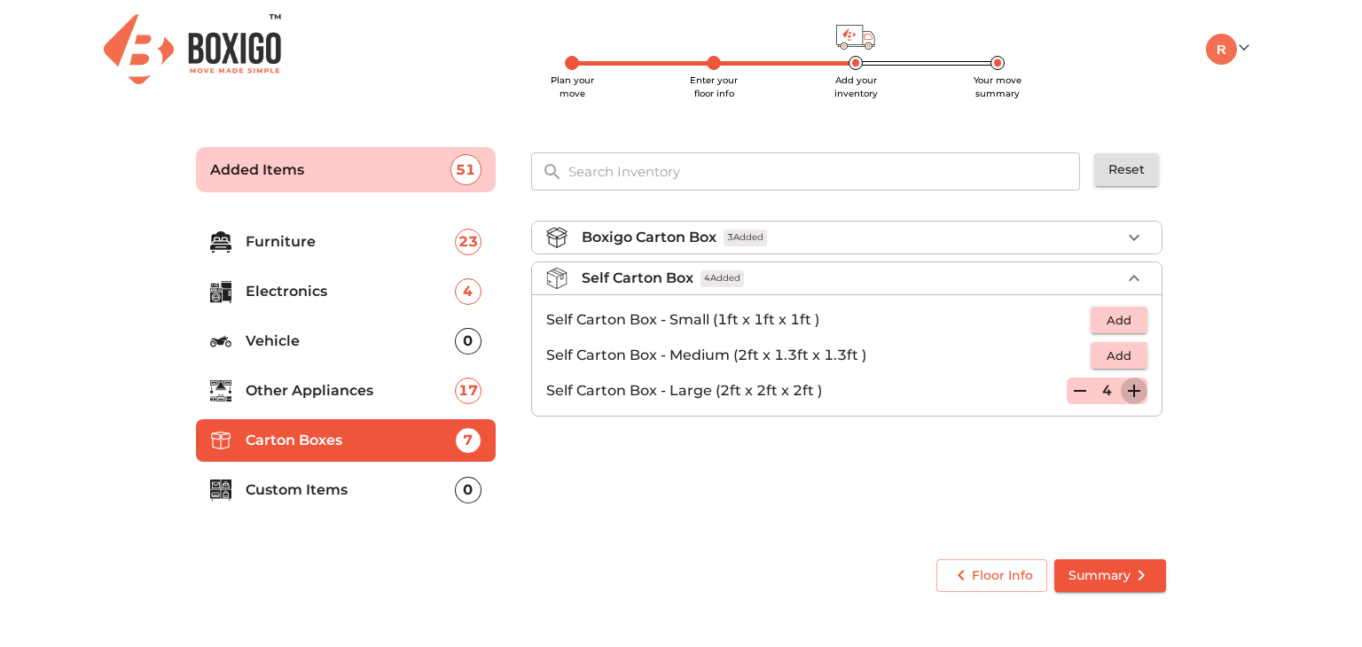
click at [1134, 388] on icon "button" at bounding box center [1134, 391] width 12 height 12
click at [1217, 360] on main "Plan your move Enter your floor info Add your inventory Your move summary Added…" at bounding box center [681, 366] width 1362 height 488
click at [90, 75] on header "Plan your move Enter your floor info Add your inventory Your move summary My Mo…" at bounding box center [681, 49] width 1362 height 98
click at [61, 196] on main "Plan your move Enter your floor info Add your inventory Your move summary Added…" at bounding box center [681, 366] width 1362 height 488
click at [329, 389] on p "Other Appliances" at bounding box center [350, 390] width 209 height 21
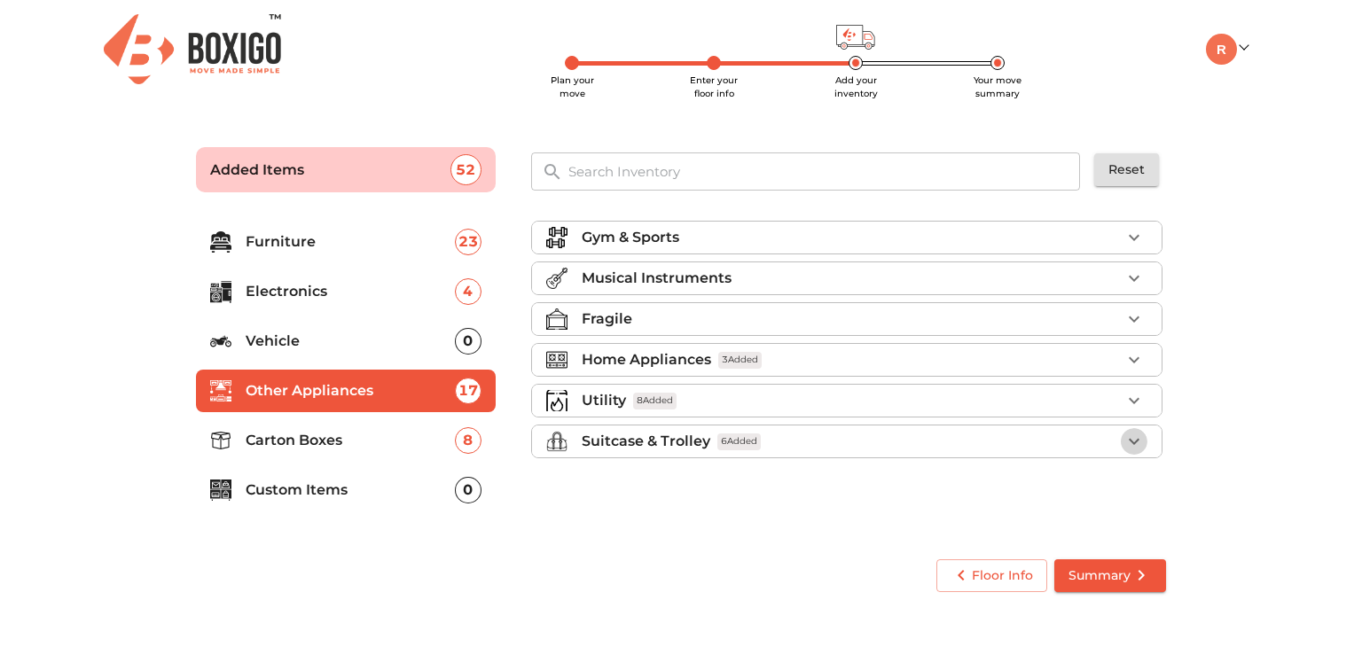
click at [1134, 435] on icon "button" at bounding box center [1134, 441] width 21 height 21
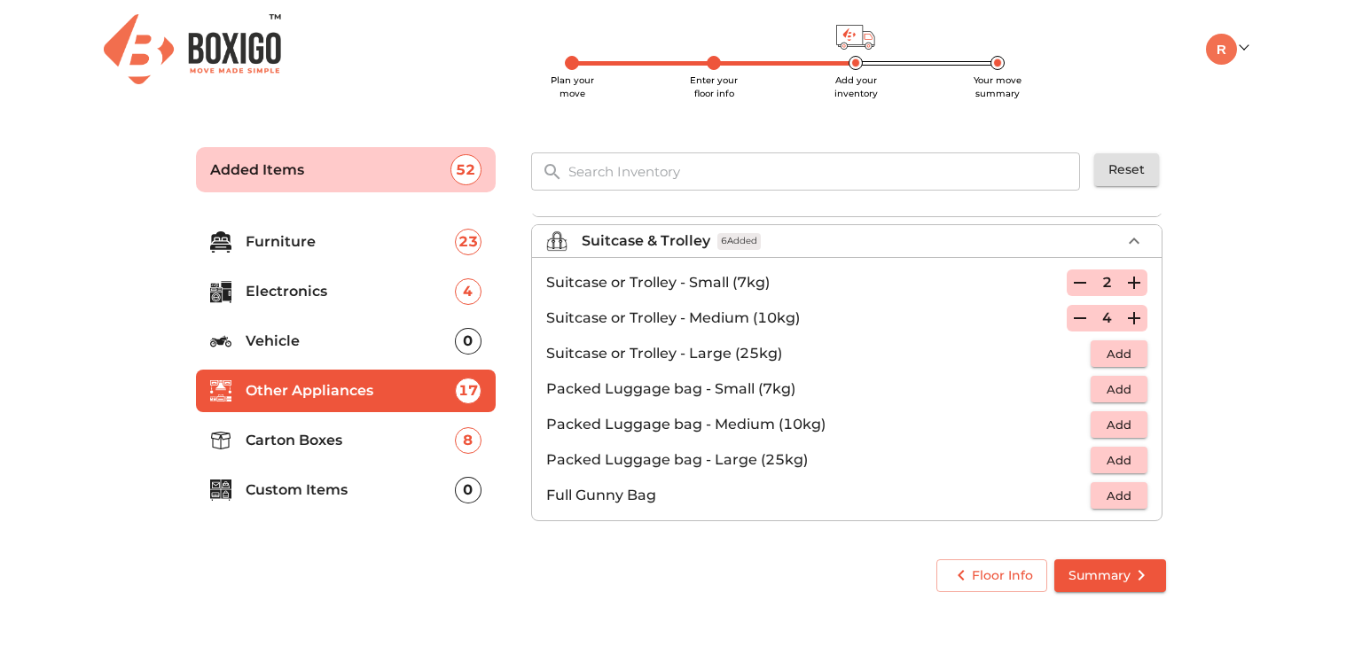
scroll to position [200, 0]
click at [1107, 451] on span "Add" at bounding box center [1119, 461] width 39 height 20
click at [1074, 455] on icon "button" at bounding box center [1080, 461] width 12 height 16
click at [1103, 345] on span "Add" at bounding box center [1119, 355] width 39 height 20
click at [288, 288] on p "Electronics" at bounding box center [350, 291] width 209 height 21
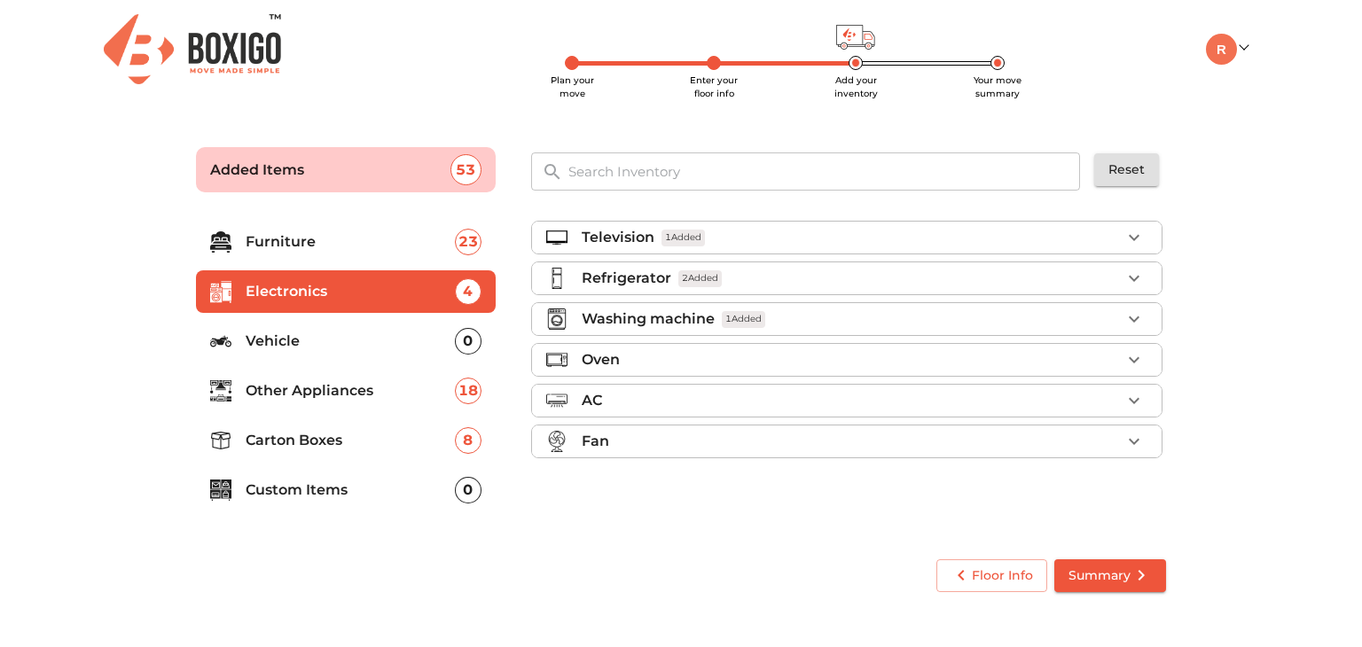
scroll to position [0, 0]
click at [326, 380] on li "Other Appliances 18" at bounding box center [346, 391] width 300 height 43
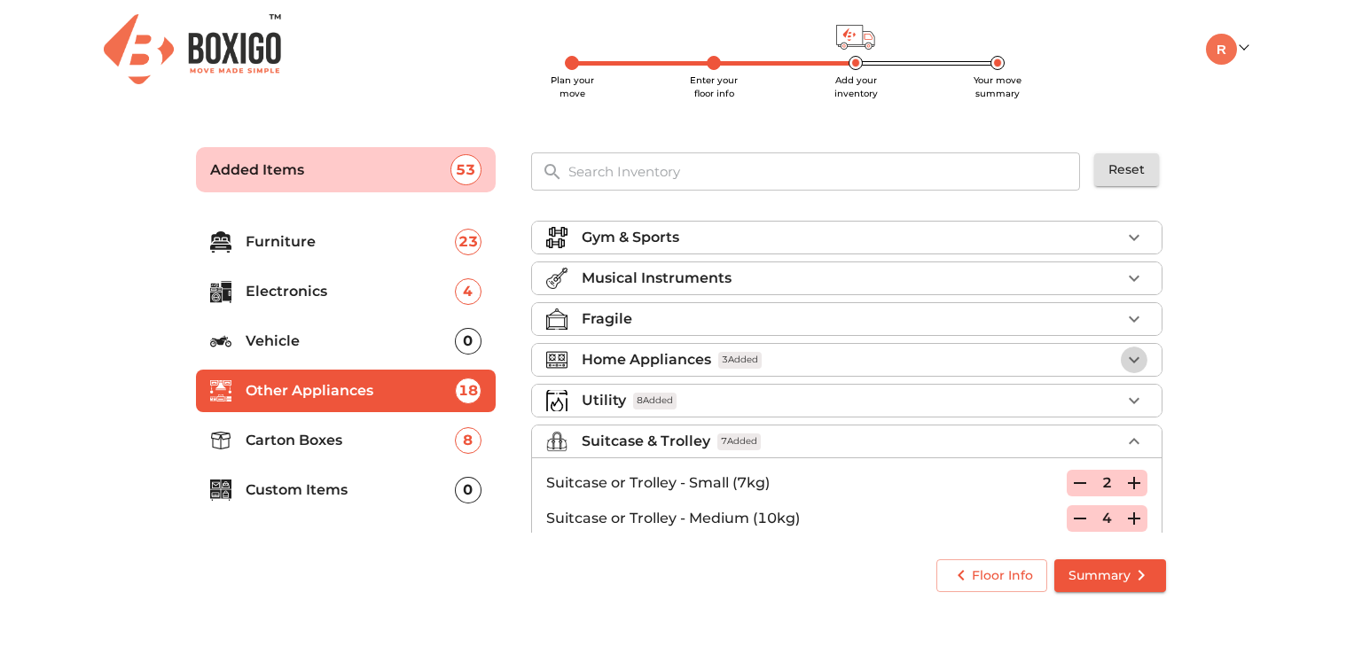
click at [1127, 355] on icon "button" at bounding box center [1134, 359] width 21 height 21
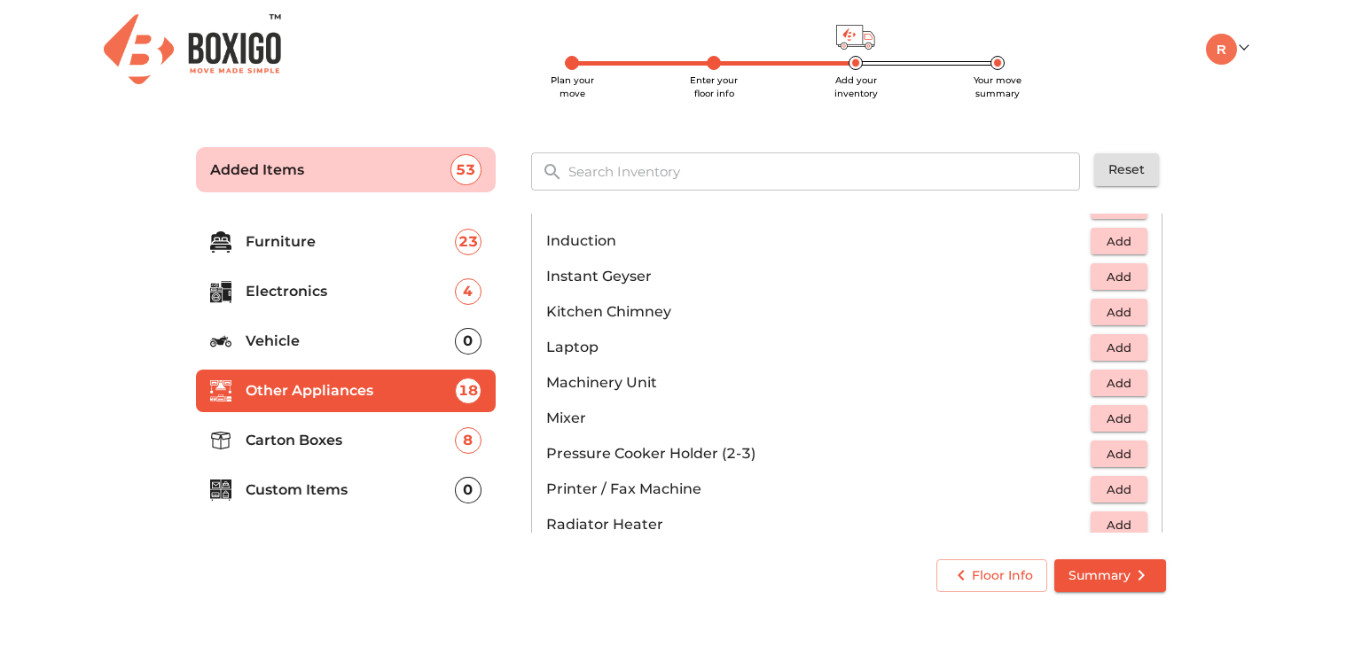
scroll to position [836, 0]
click at [1111, 413] on span "Add" at bounding box center [1119, 417] width 39 height 20
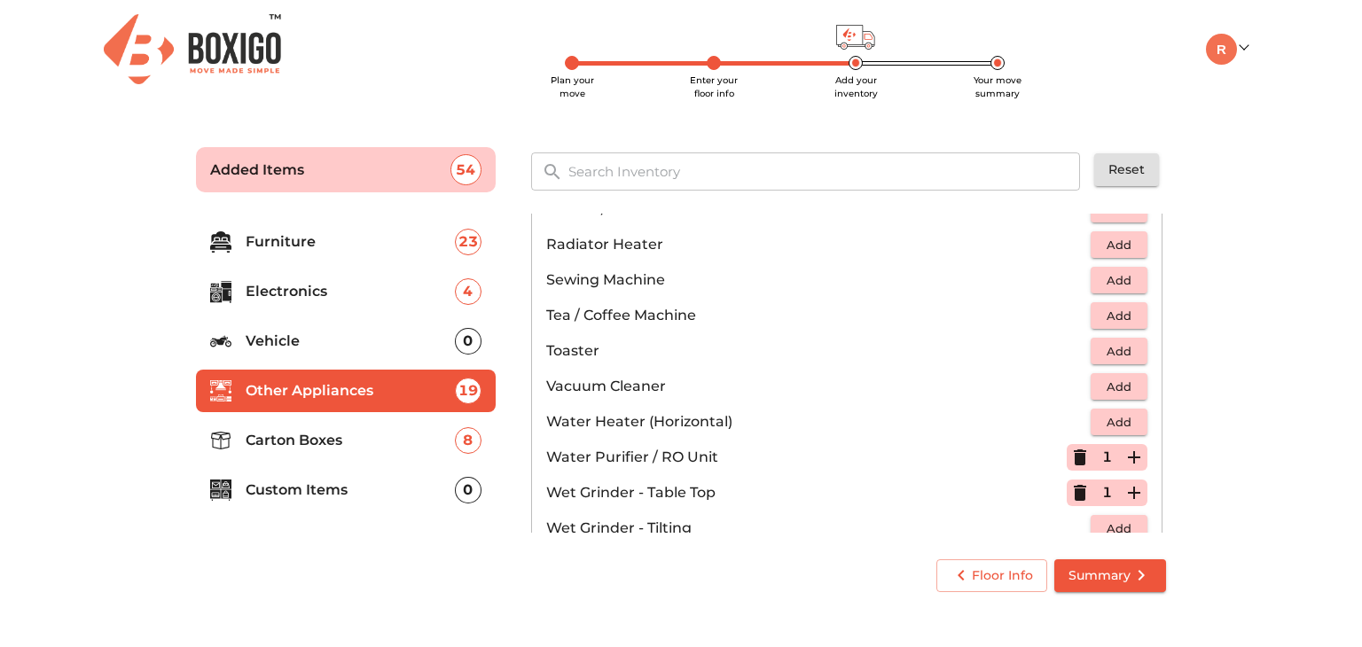
scroll to position [1229, 0]
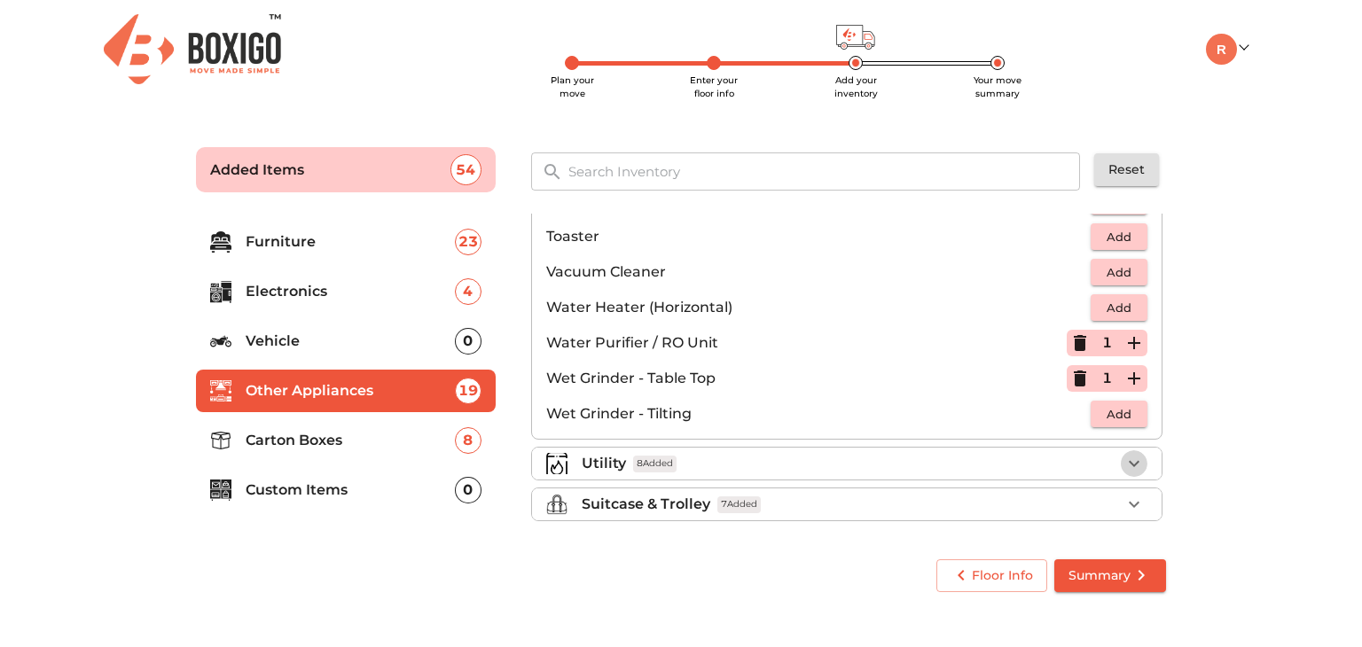
click at [1126, 459] on icon "button" at bounding box center [1134, 463] width 21 height 21
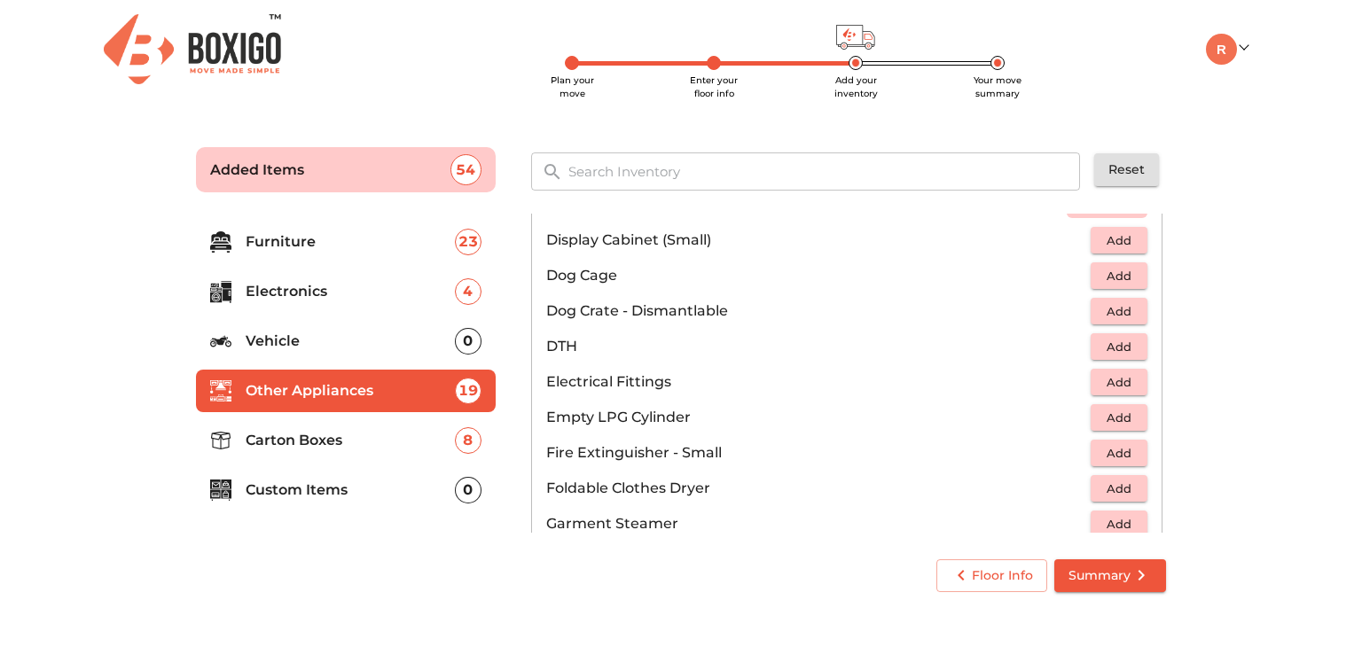
scroll to position [836, 0]
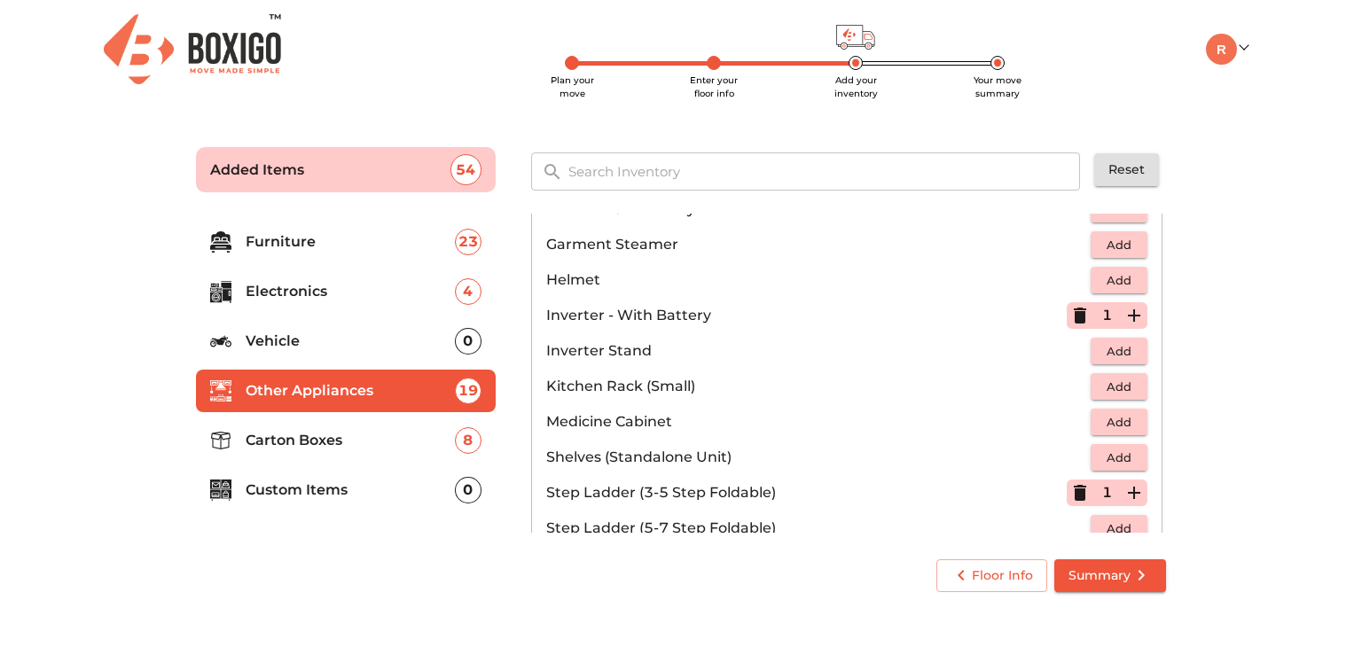
click at [308, 239] on p "Furniture" at bounding box center [350, 241] width 209 height 21
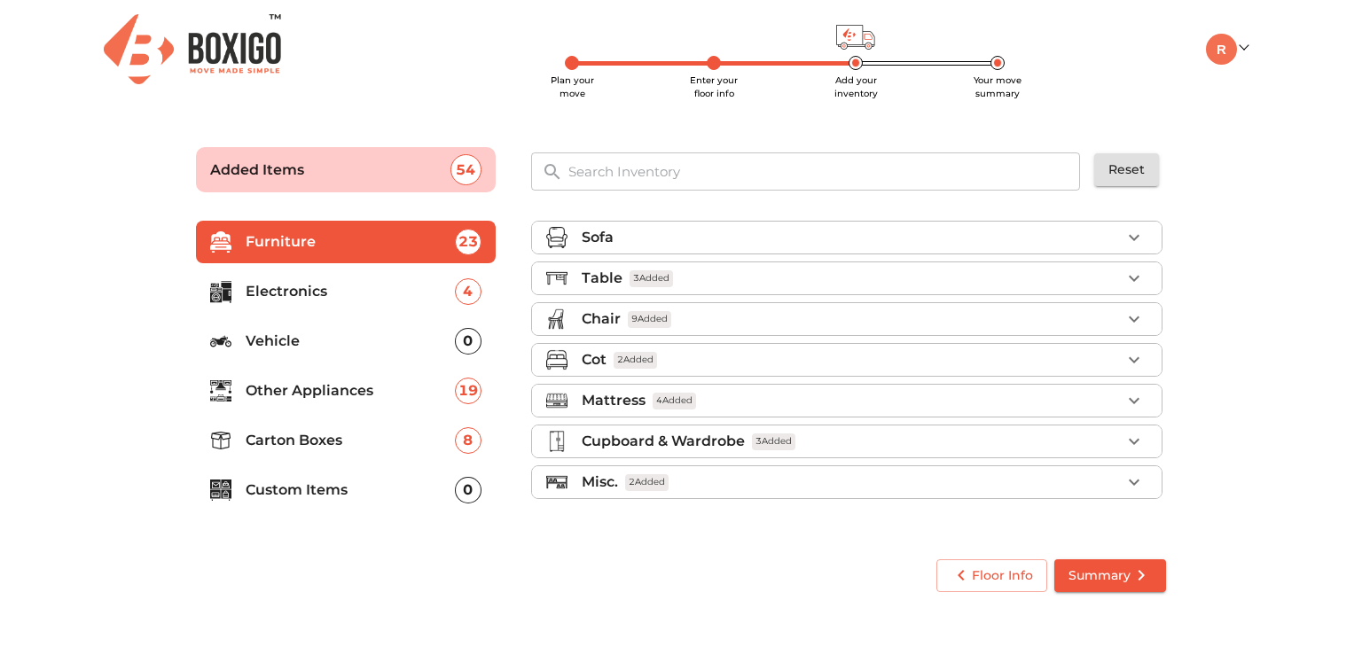
click at [781, 279] on div "Table 3 Added" at bounding box center [851, 278] width 539 height 21
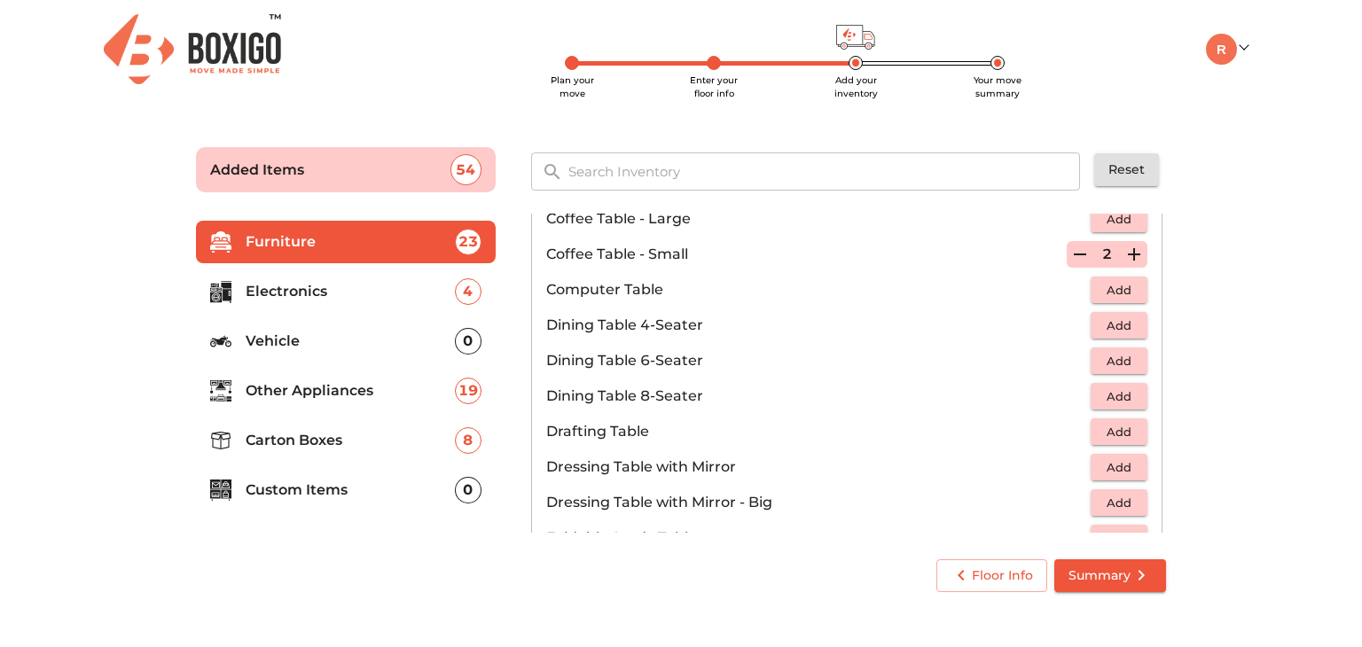
click at [1157, 485] on div "Sofa Table 3 Added Bed Side Table Add Centre Table - Glass Add Centre Table - M…" at bounding box center [848, 373] width 635 height 319
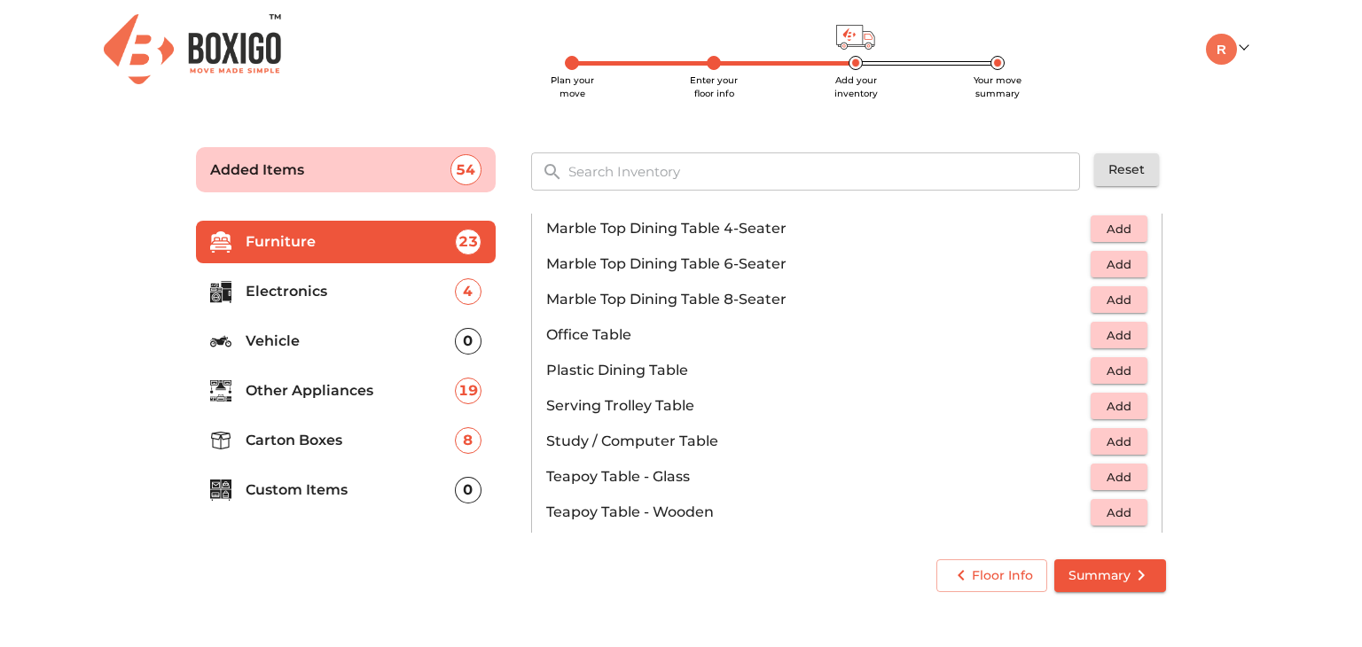
scroll to position [1115, 0]
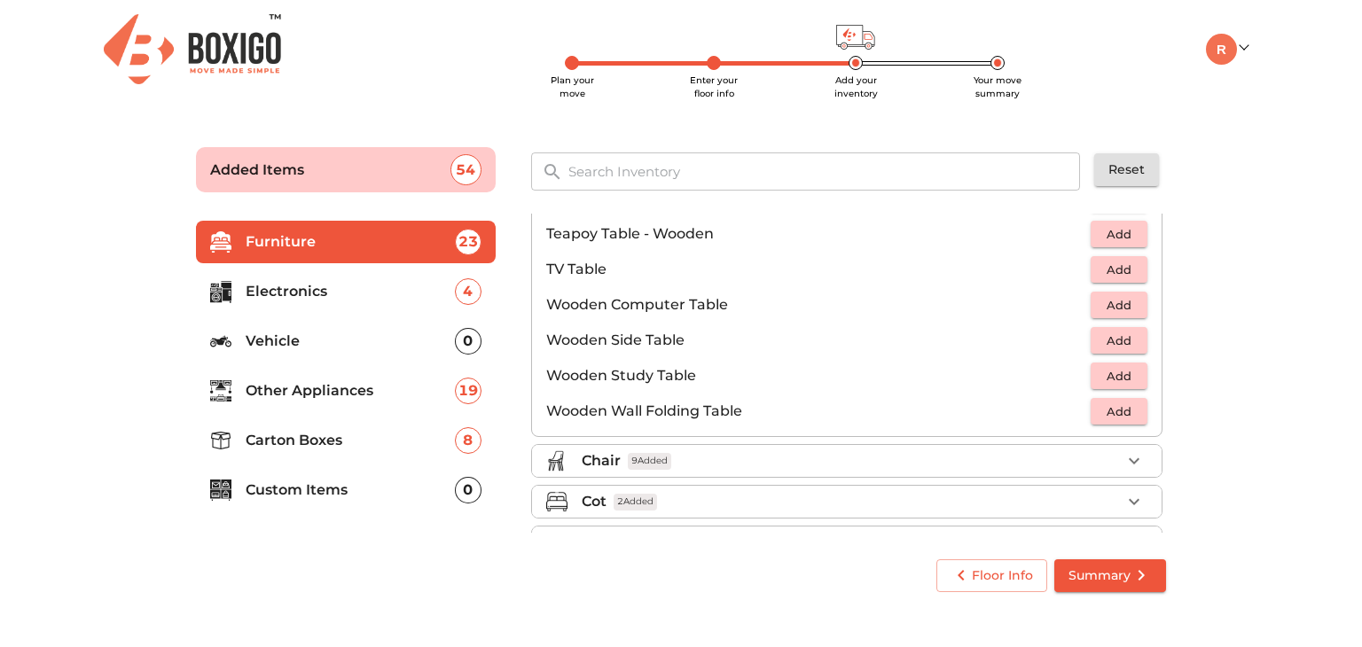
click at [1166, 308] on div "Sofa Table 3 Added Bed Side Table Add Centre Table - Glass Add Centre Table - M…" at bounding box center [848, 373] width 649 height 333
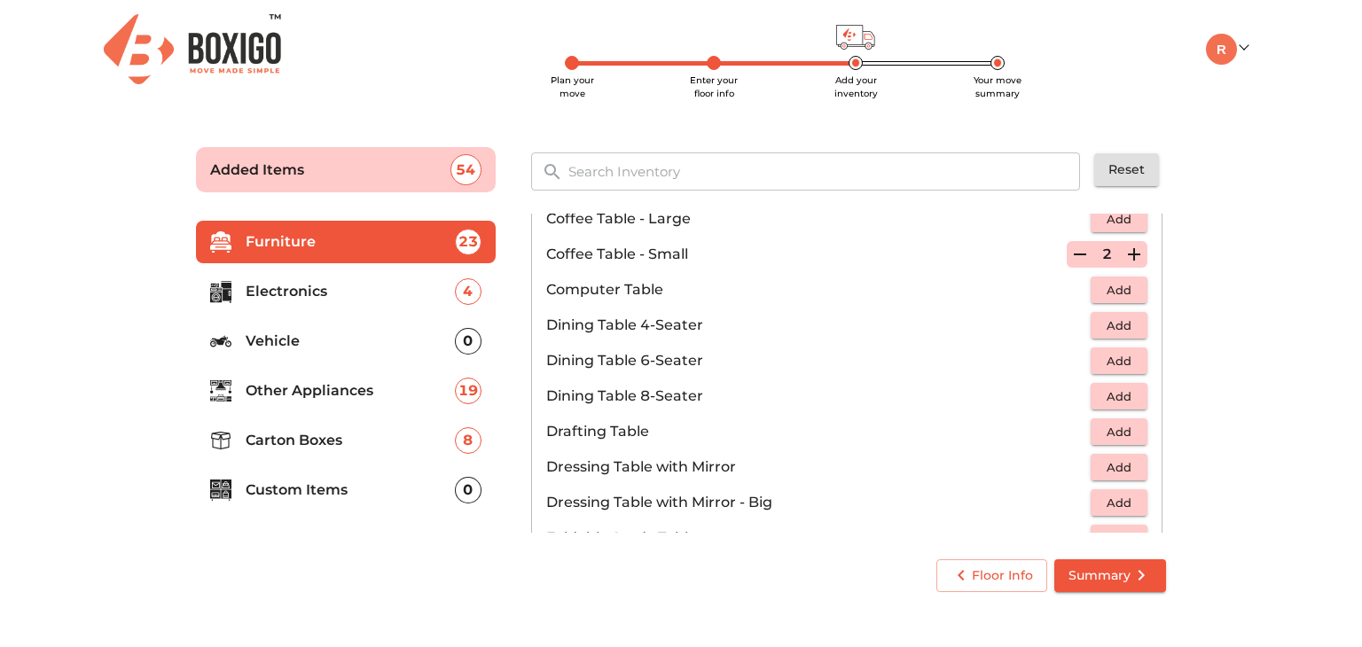
scroll to position [0, 0]
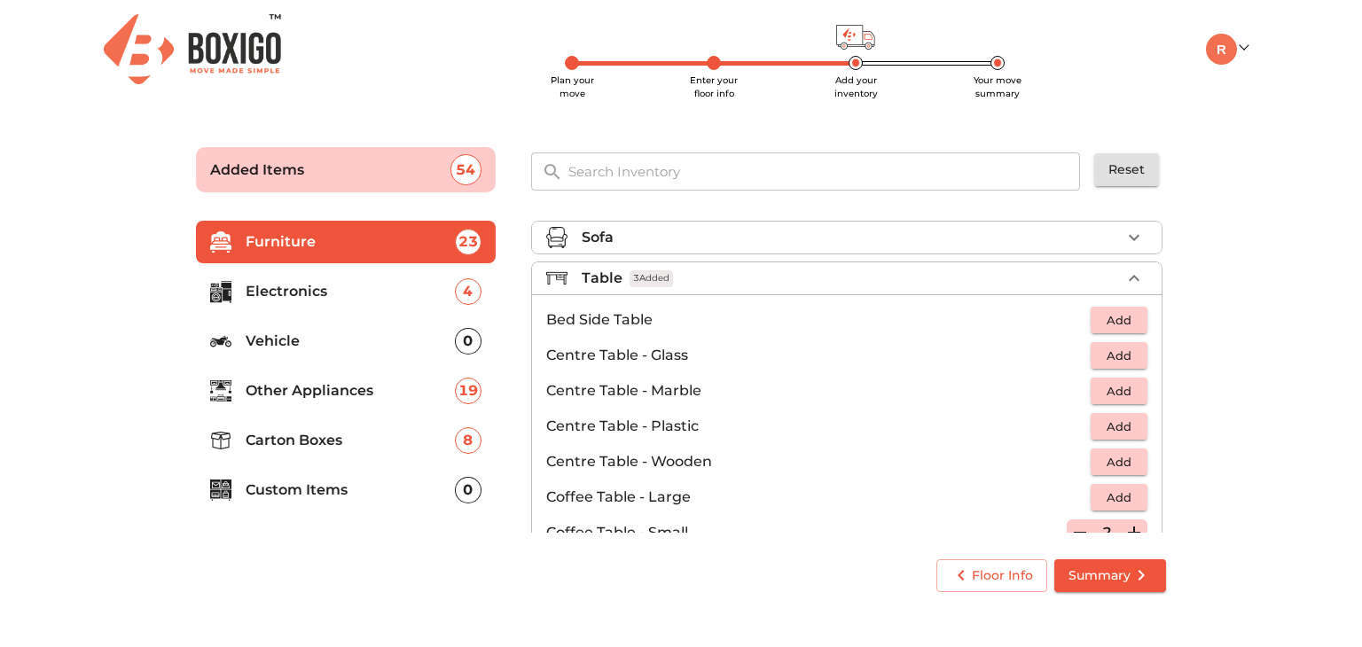
click at [307, 493] on p "Custom Items" at bounding box center [350, 490] width 209 height 21
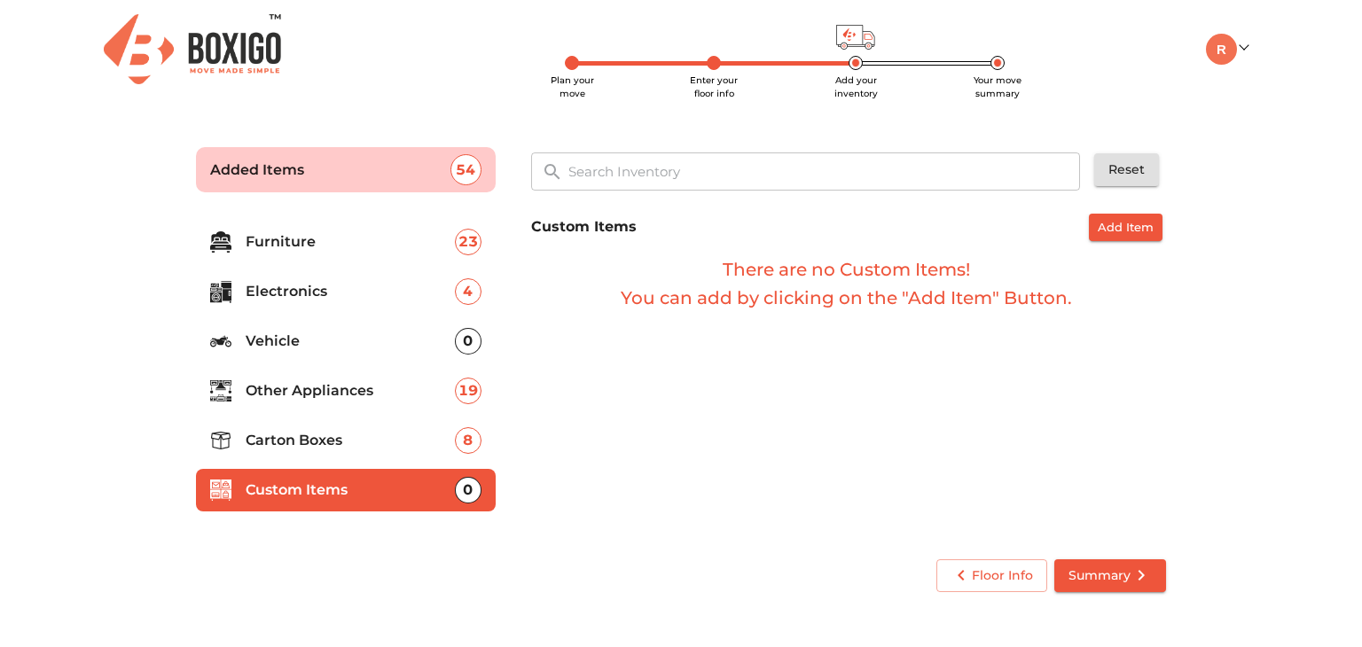
click at [1147, 231] on span "Add Item" at bounding box center [1126, 227] width 56 height 20
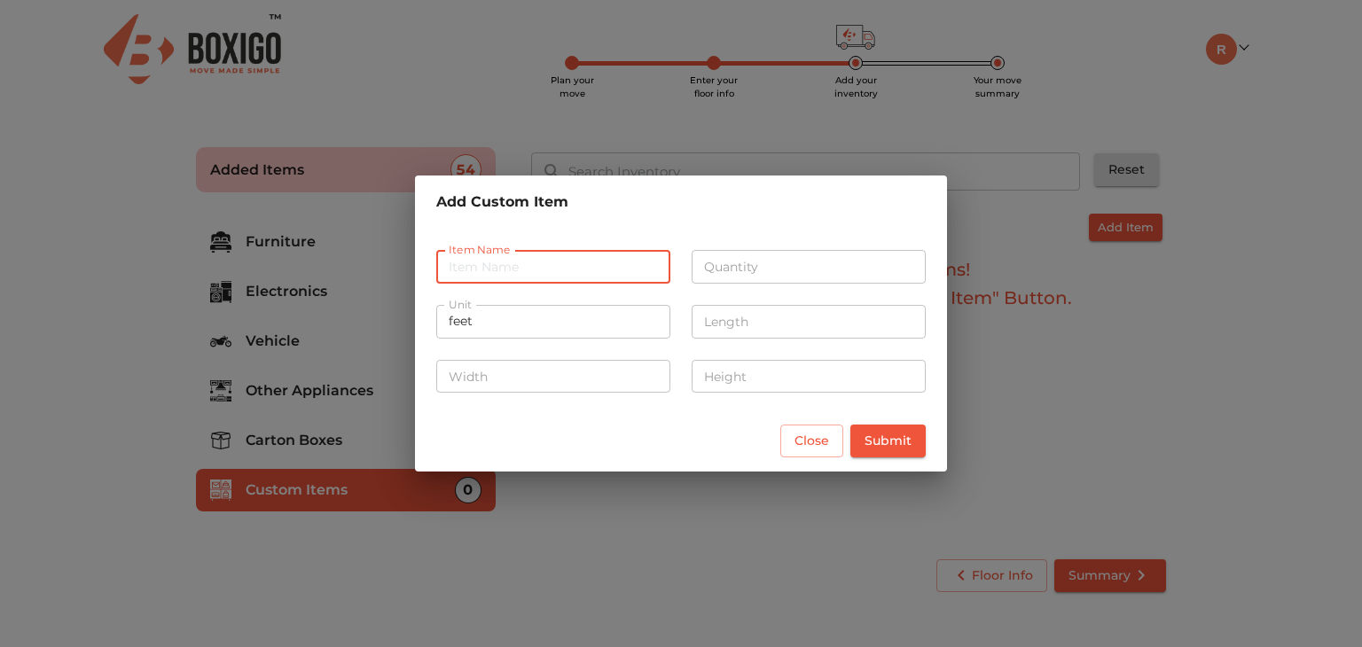
click at [522, 261] on input "text" at bounding box center [553, 267] width 234 height 34
type input "steel rack"
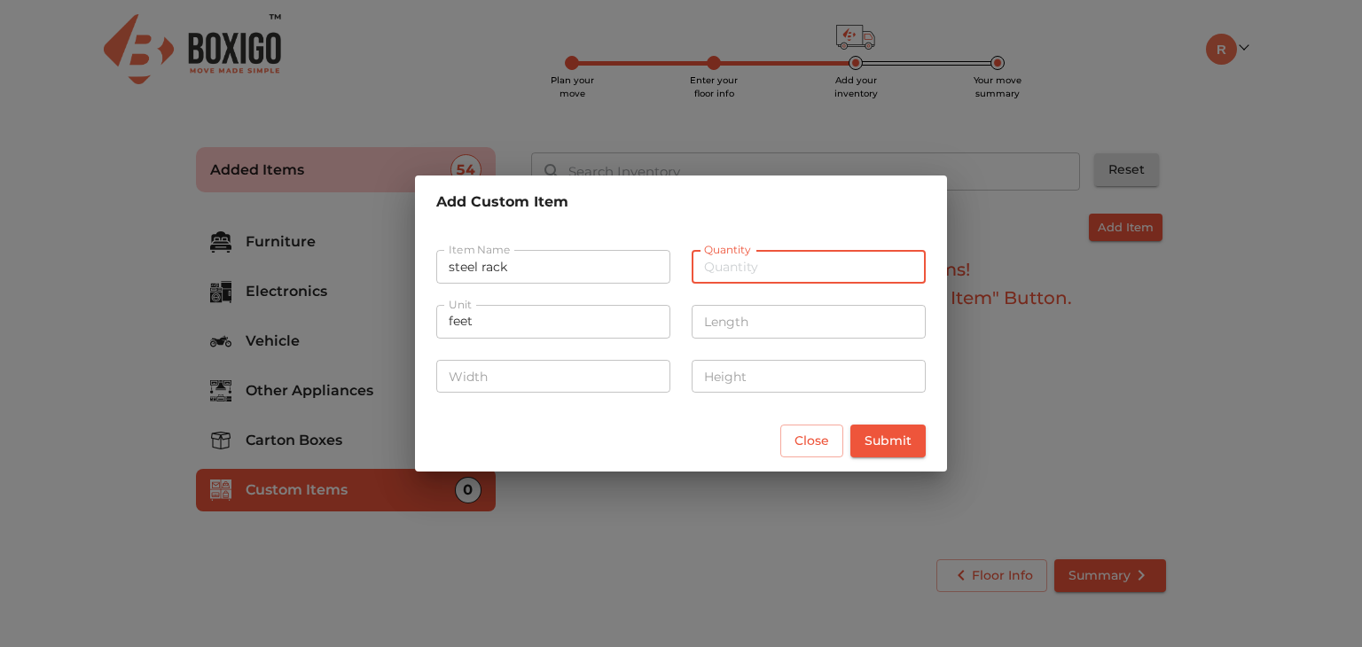
click at [777, 265] on input "number" at bounding box center [809, 267] width 234 height 34
type input "1"
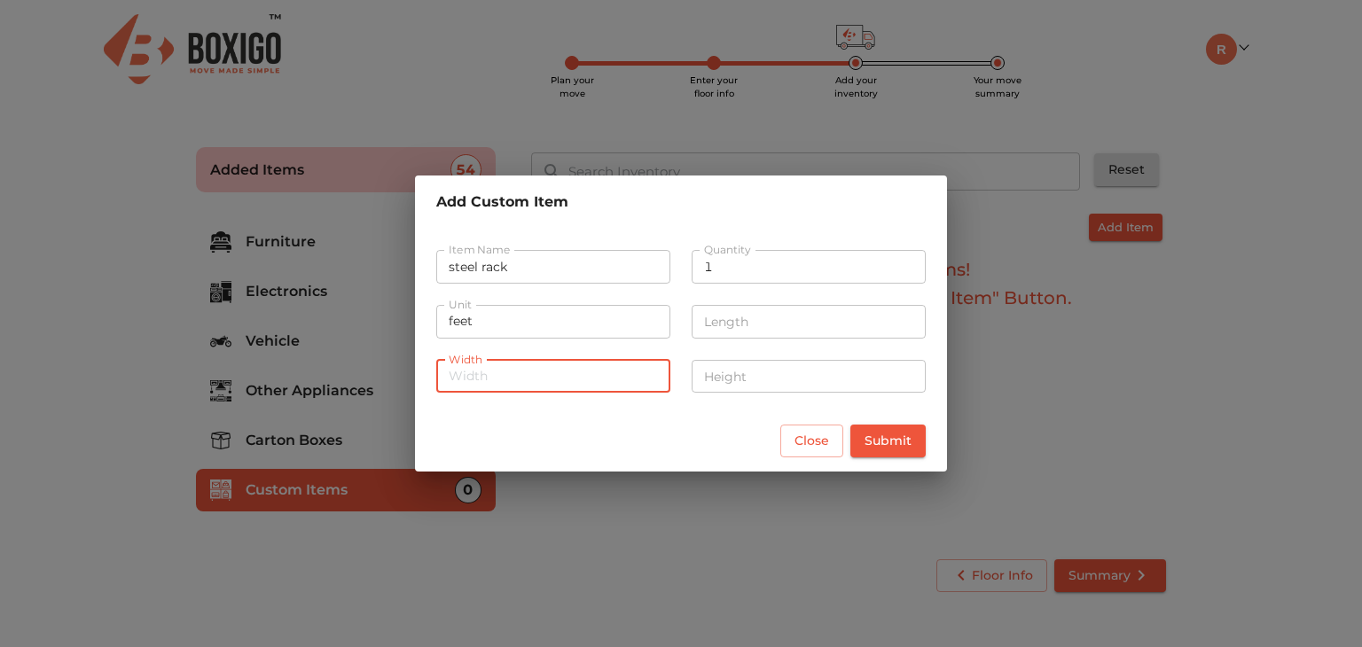
click at [503, 384] on input "number" at bounding box center [553, 377] width 234 height 34
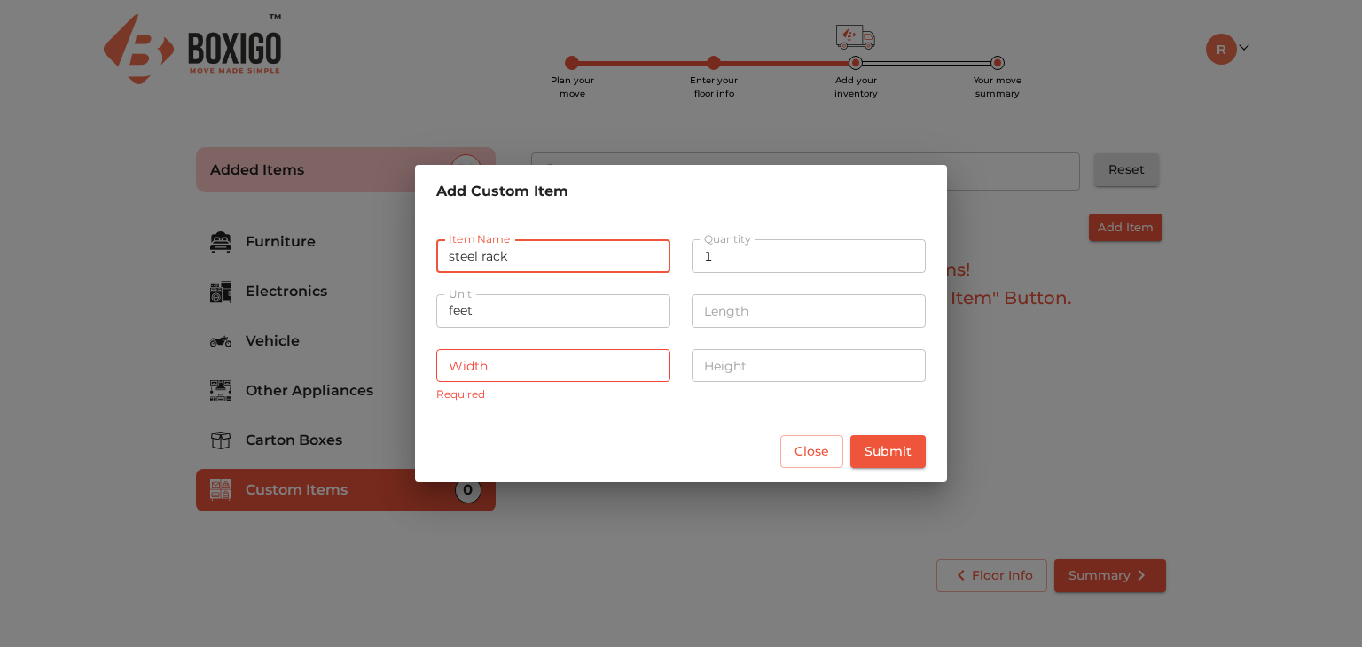
click at [478, 267] on input "steel rack" at bounding box center [553, 256] width 234 height 34
type input "iron rack"
click at [553, 365] on input "number" at bounding box center [553, 366] width 234 height 34
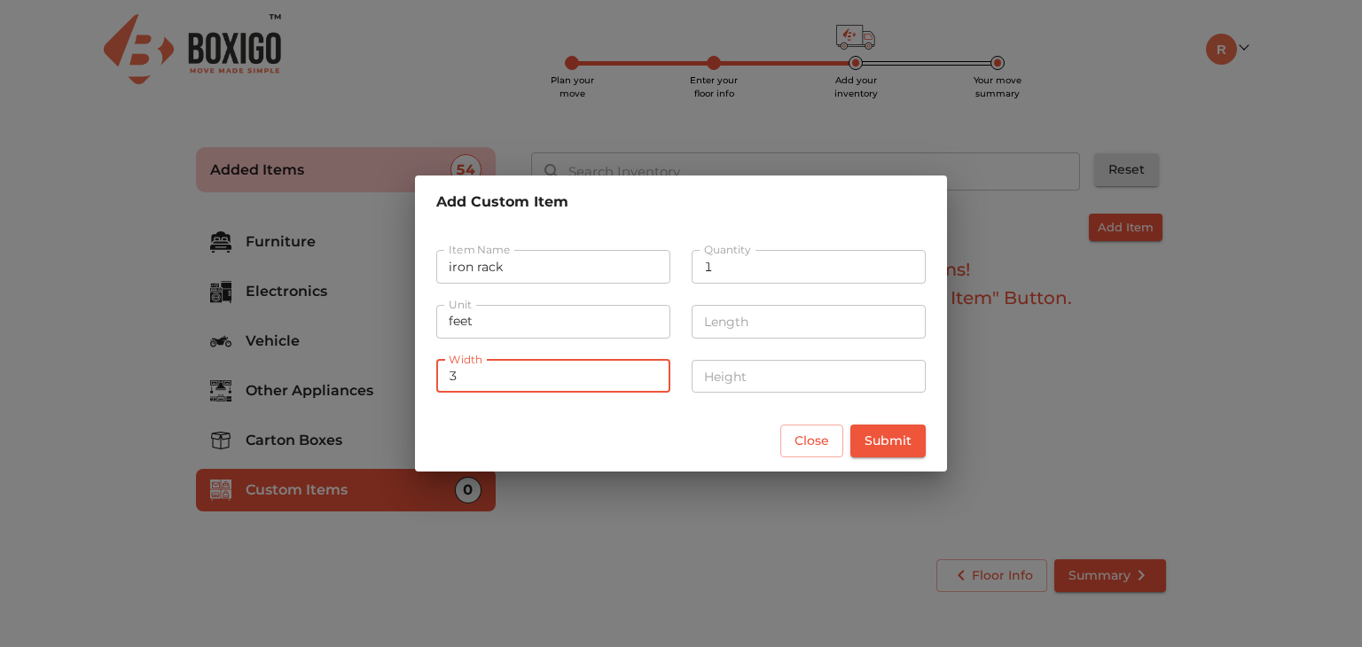
type input "3"
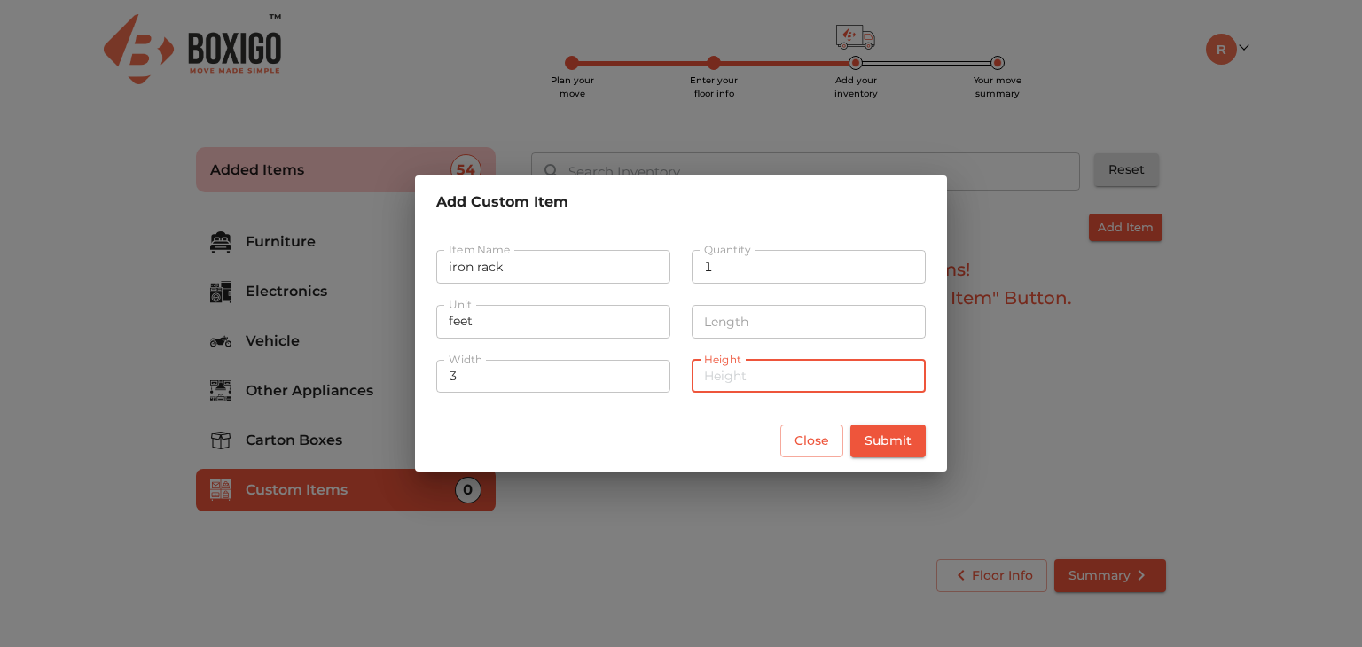
click at [733, 387] on input "number" at bounding box center [809, 377] width 234 height 34
type input "2"
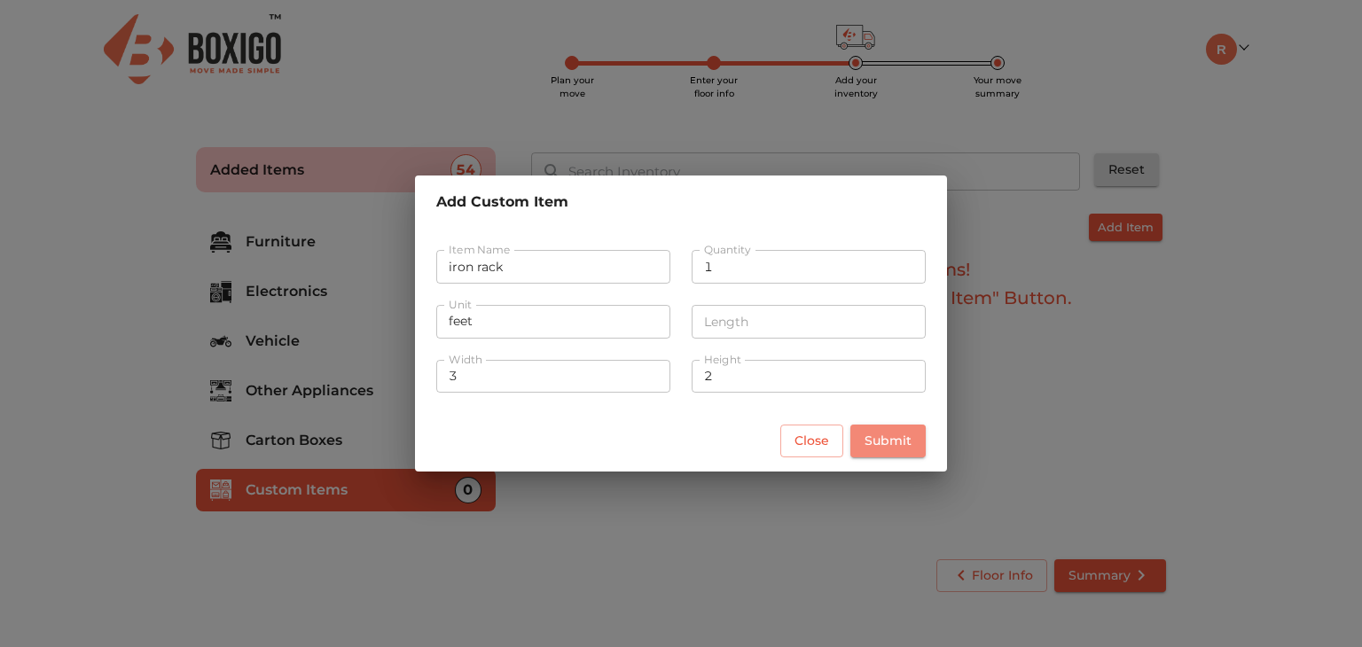
click at [886, 437] on span "Submit" at bounding box center [888, 441] width 47 height 22
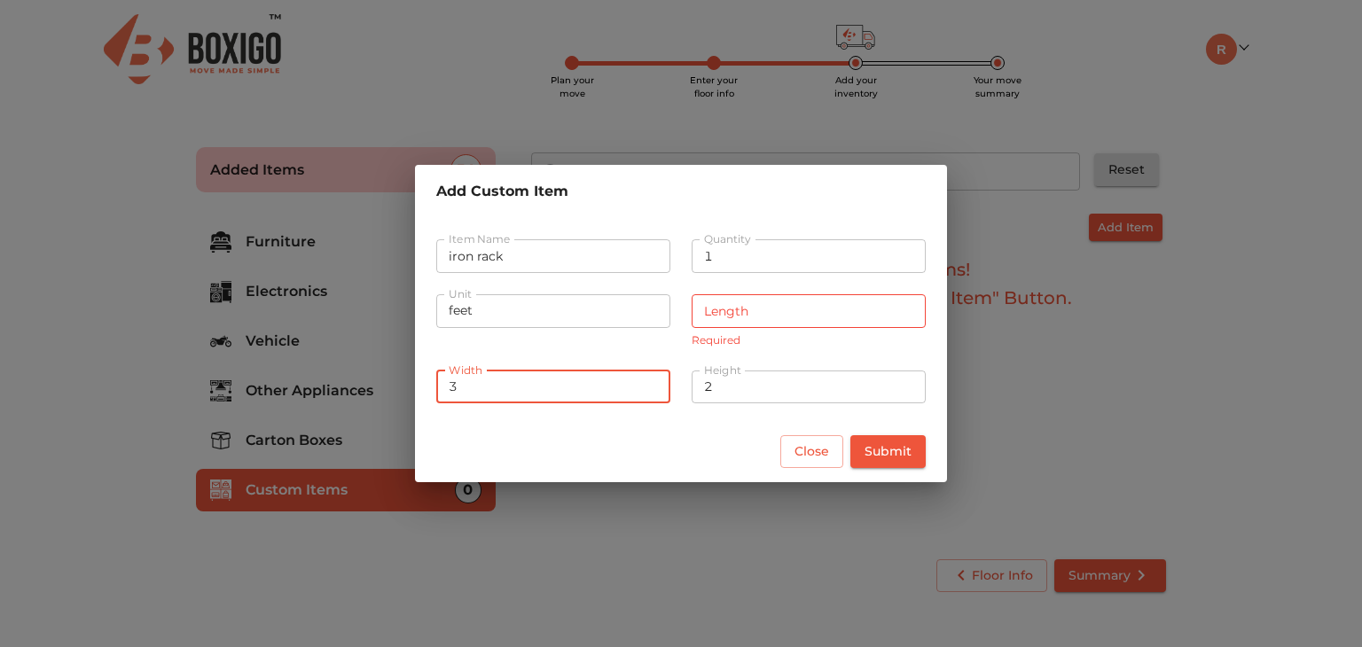
click at [487, 391] on input "3" at bounding box center [553, 388] width 234 height 34
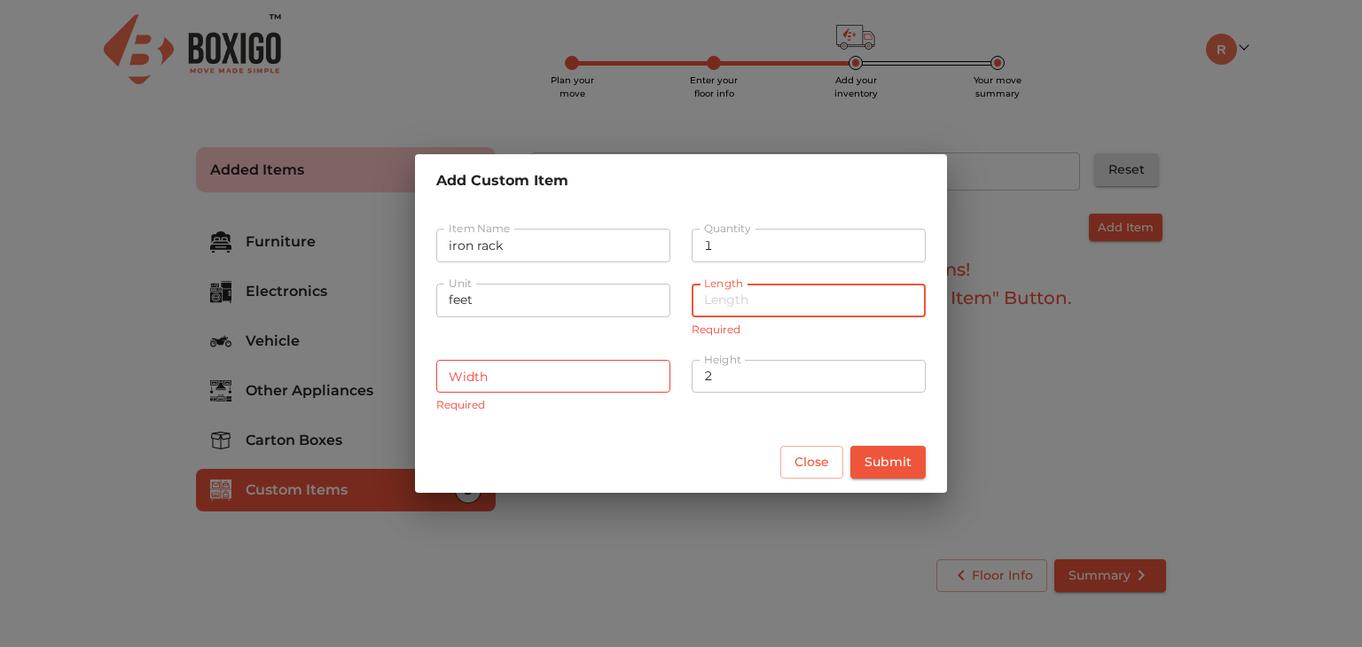
click at [763, 295] on input "number" at bounding box center [809, 301] width 234 height 34
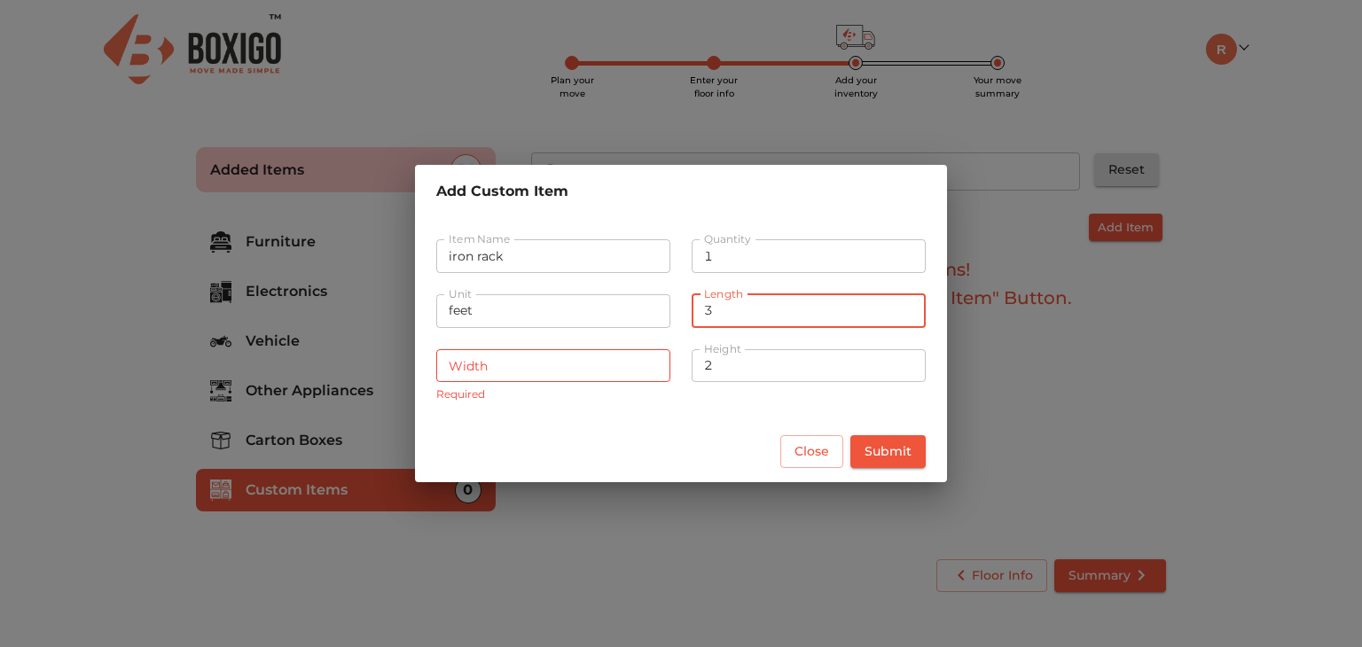
type input "3"
click at [493, 366] on input "number" at bounding box center [553, 366] width 234 height 34
click at [735, 310] on input "3" at bounding box center [809, 311] width 234 height 34
type input "4"
click at [491, 370] on input "number" at bounding box center [553, 366] width 234 height 34
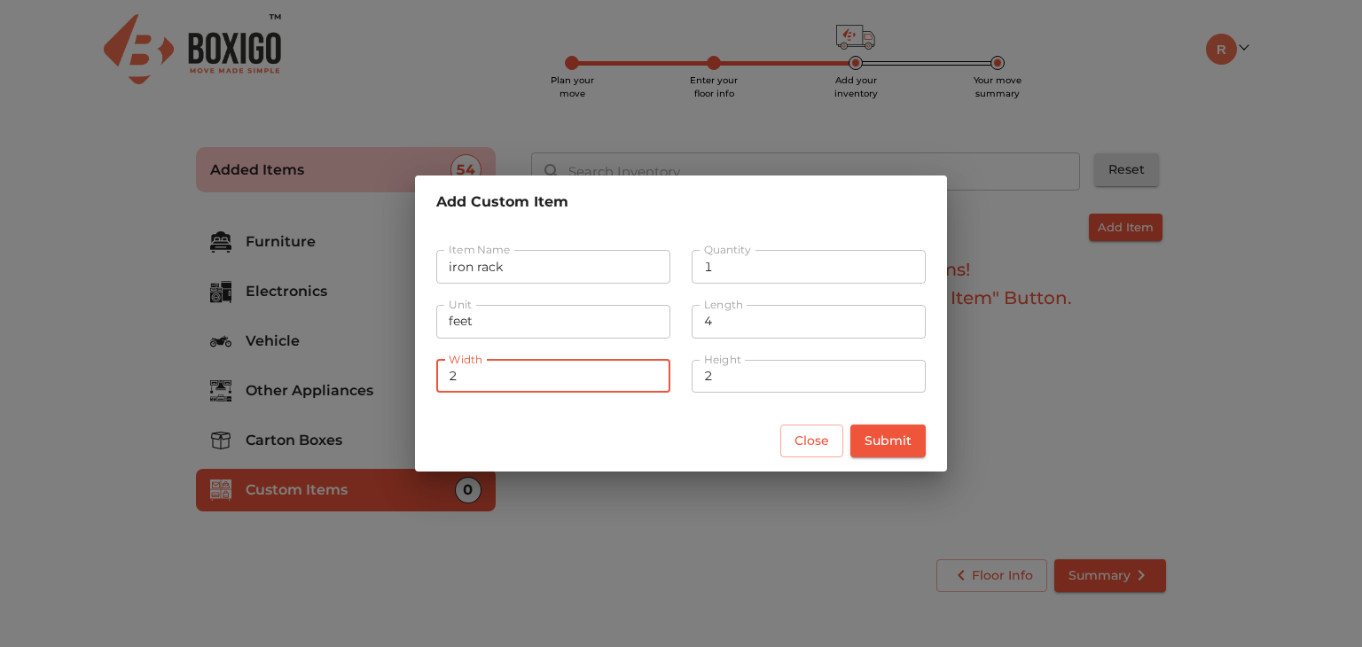
type input "2"
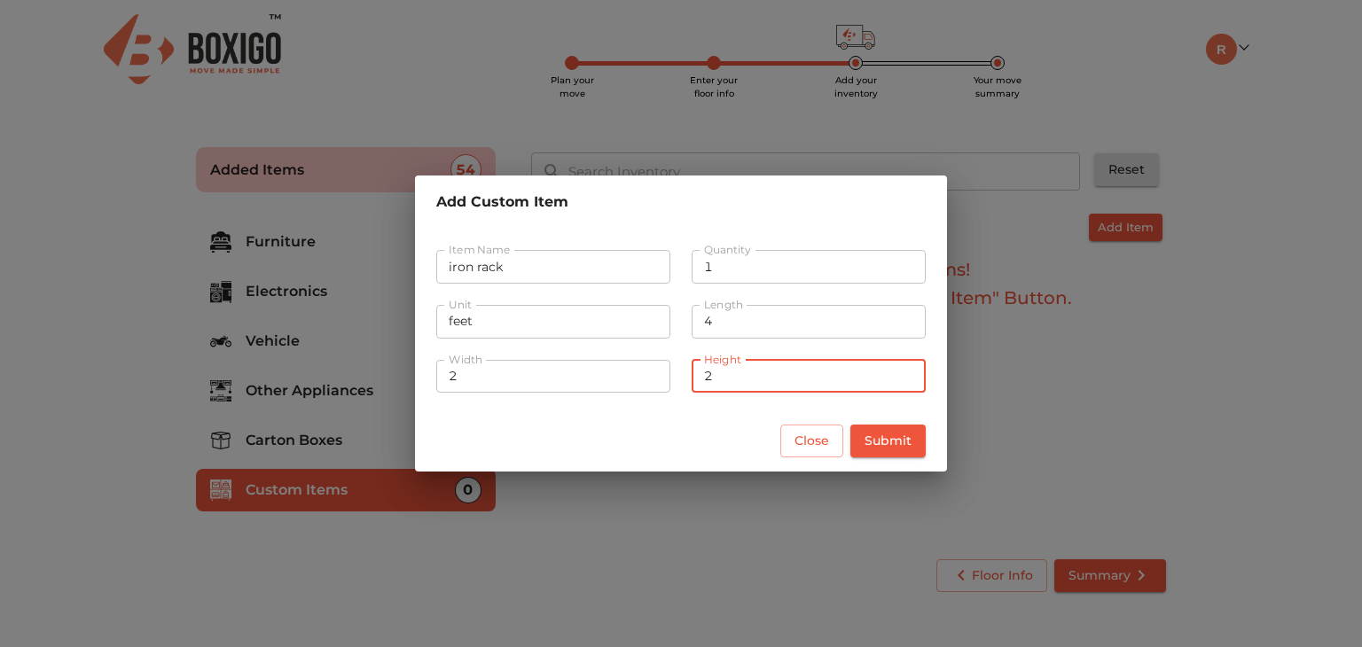
click at [726, 373] on input "2" at bounding box center [809, 377] width 234 height 34
type input "3"
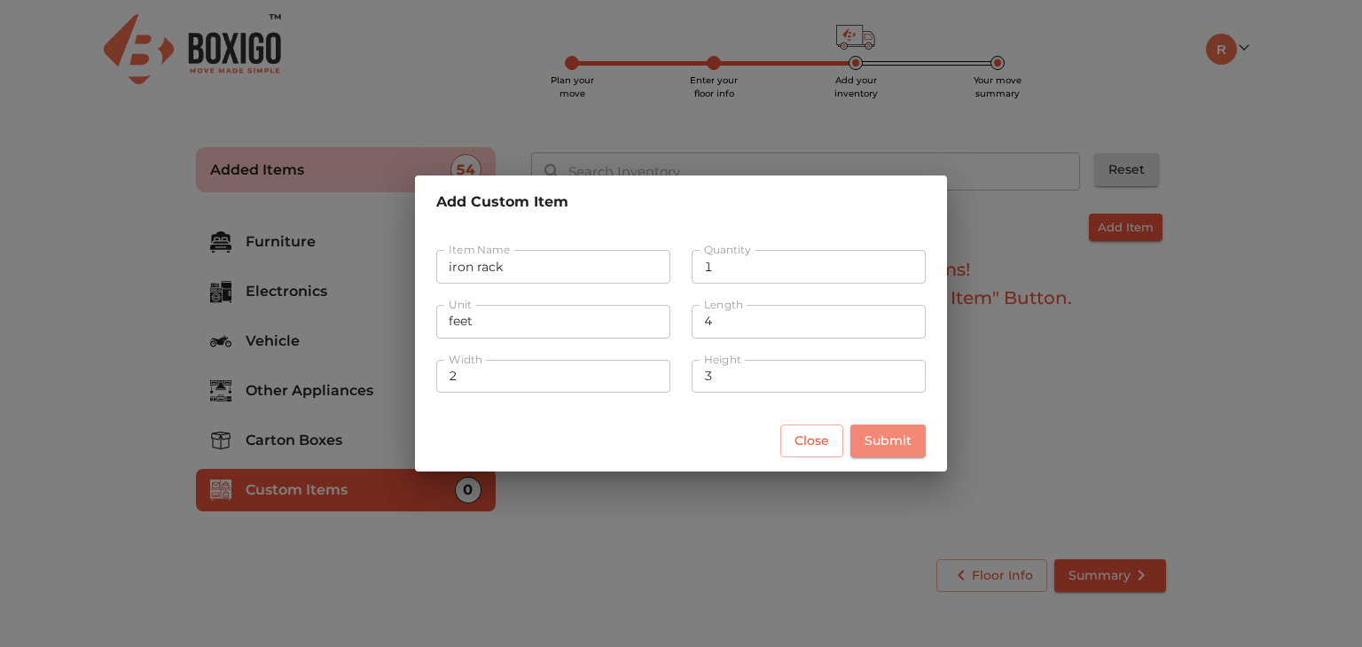
click at [890, 441] on span "Submit" at bounding box center [888, 441] width 47 height 22
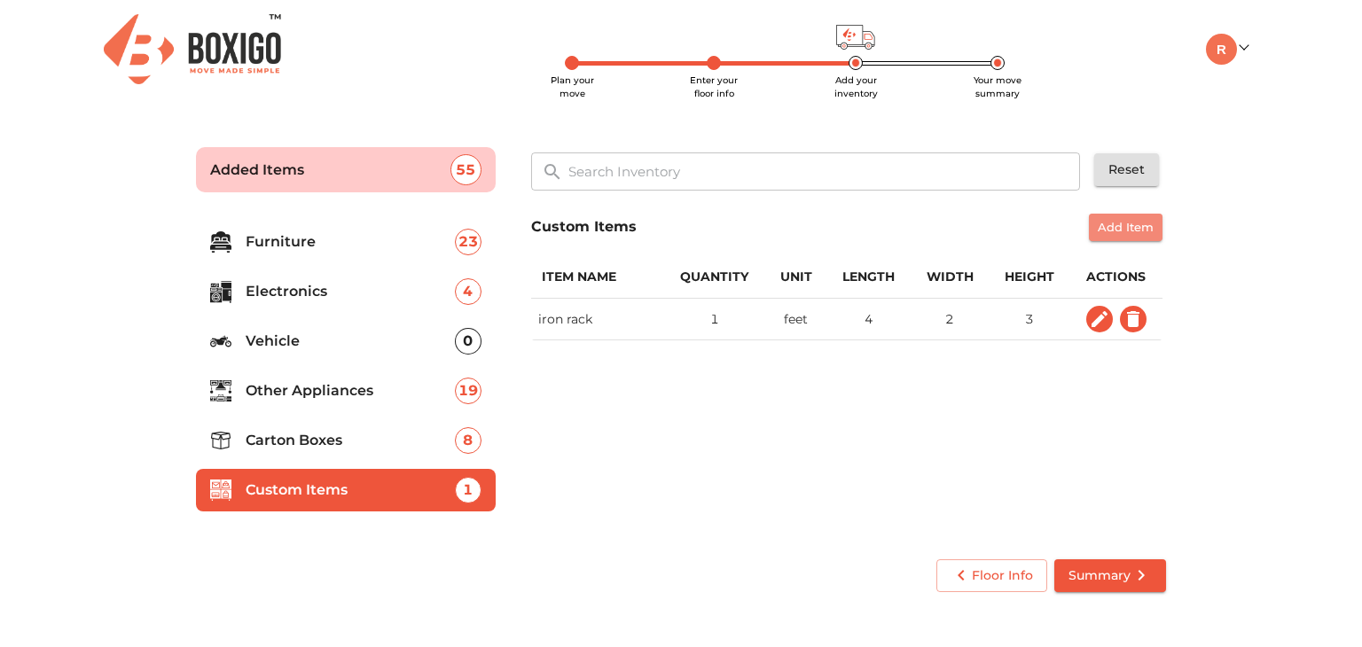
click at [1126, 228] on span "Add Item" at bounding box center [1126, 227] width 56 height 20
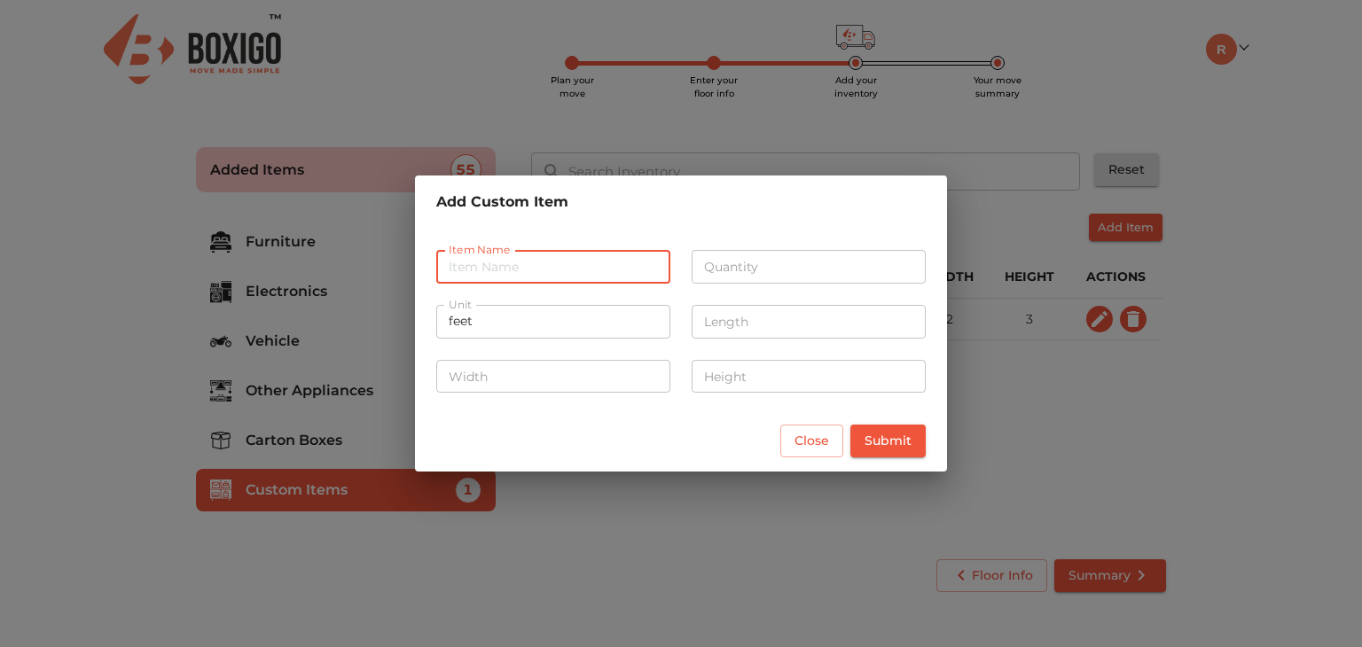
click at [532, 268] on input "text" at bounding box center [553, 267] width 234 height 34
type input "plastic storage"
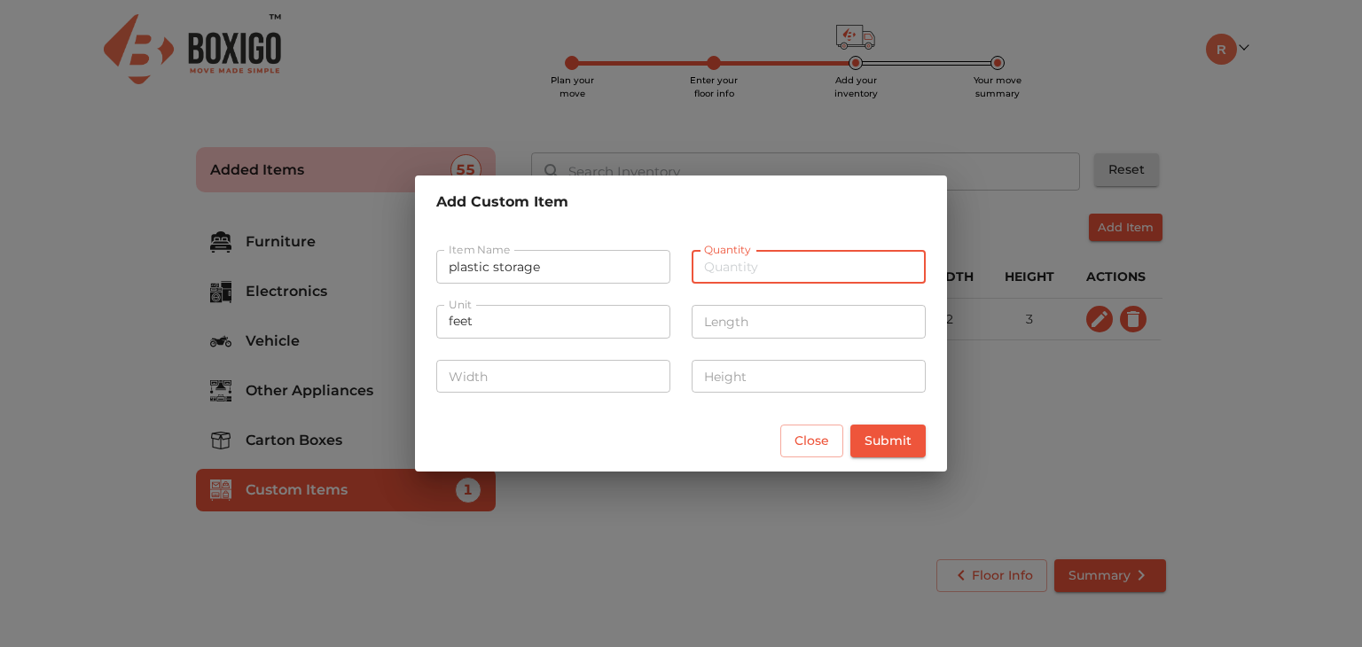
click at [759, 271] on input "number" at bounding box center [809, 267] width 234 height 34
type input "1"
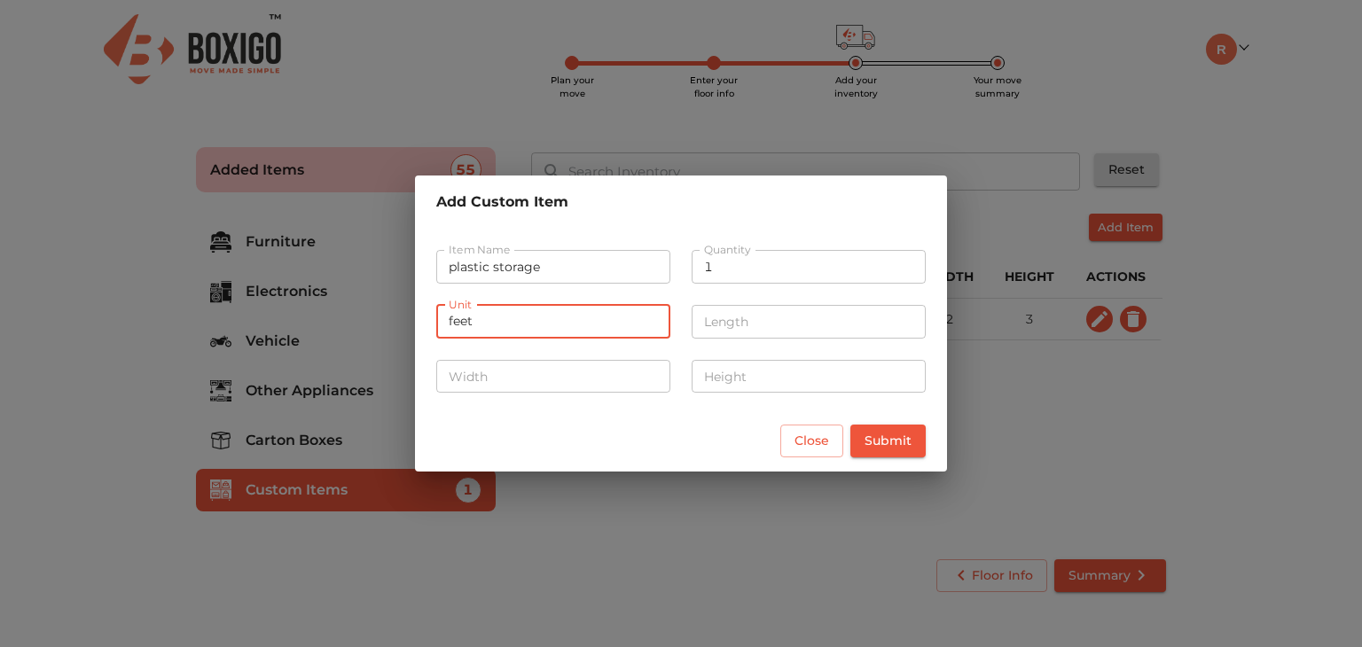
click at [508, 325] on input "feet" at bounding box center [553, 322] width 234 height 34
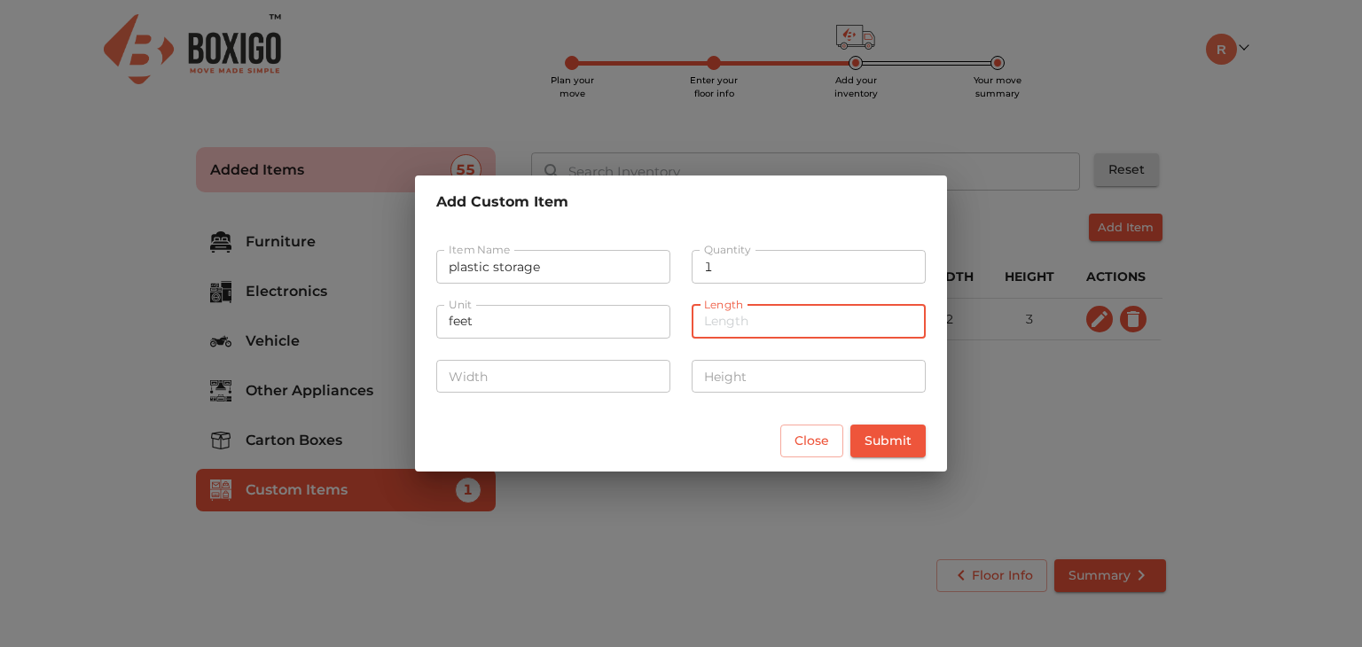
click at [738, 324] on input "number" at bounding box center [809, 322] width 234 height 34
type input "3"
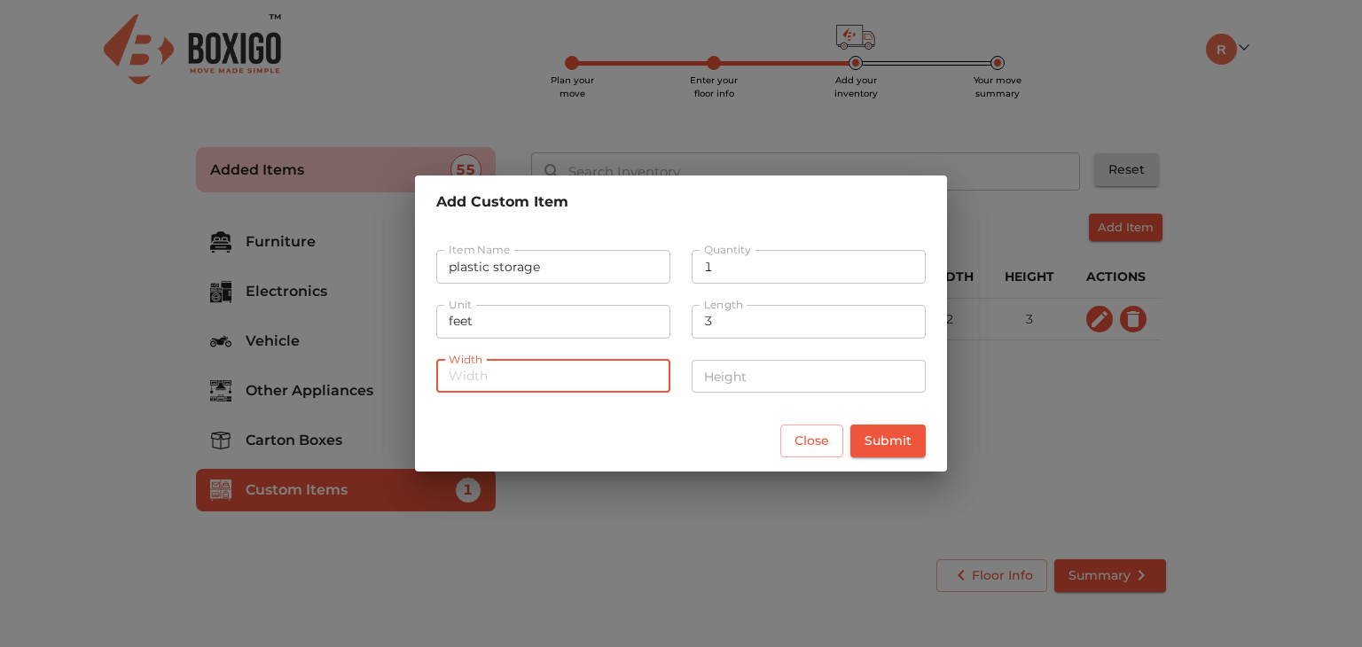
click at [482, 375] on input "number" at bounding box center [553, 377] width 234 height 34
type input "2"
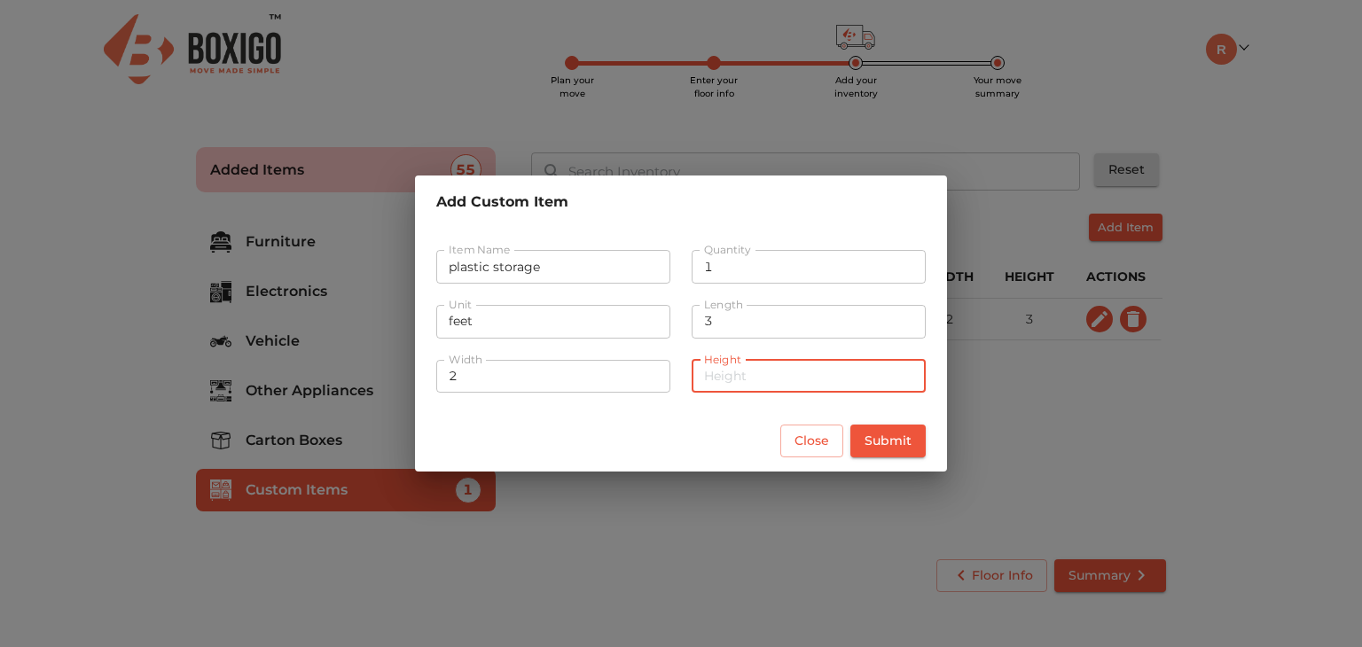
click at [740, 379] on input "number" at bounding box center [809, 377] width 234 height 34
type input "2"
click at [555, 264] on input "plastic storage" at bounding box center [553, 267] width 234 height 34
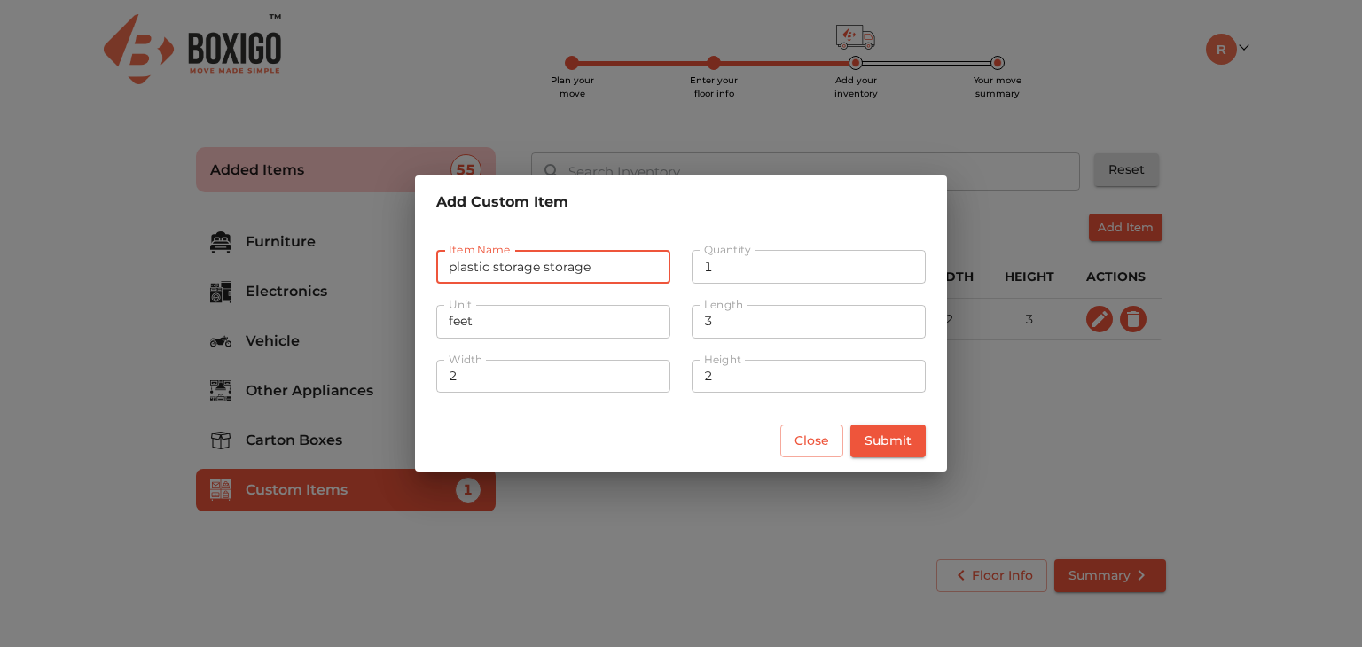
type input "plastic storage storage"
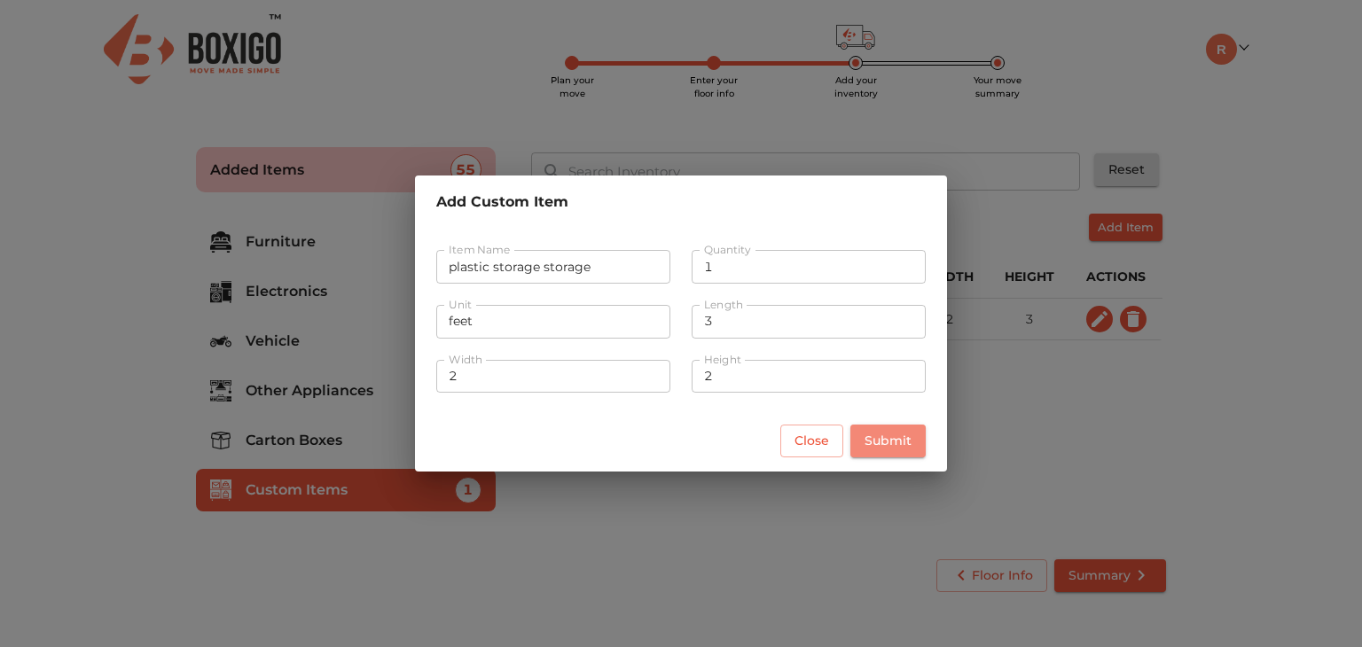
click at [891, 438] on span "Submit" at bounding box center [888, 441] width 47 height 22
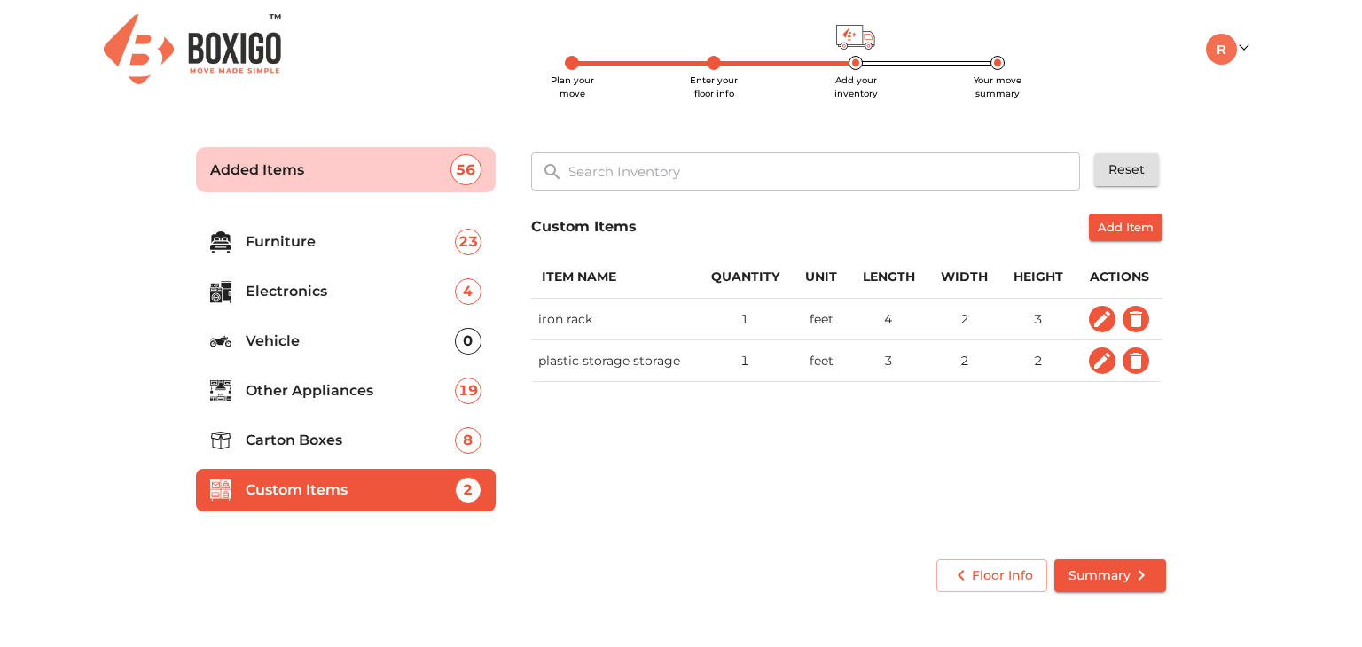
click at [623, 365] on th "plastic storage storage" at bounding box center [614, 361] width 167 height 42
click at [1103, 364] on icon "custom items" at bounding box center [1102, 360] width 21 height 21
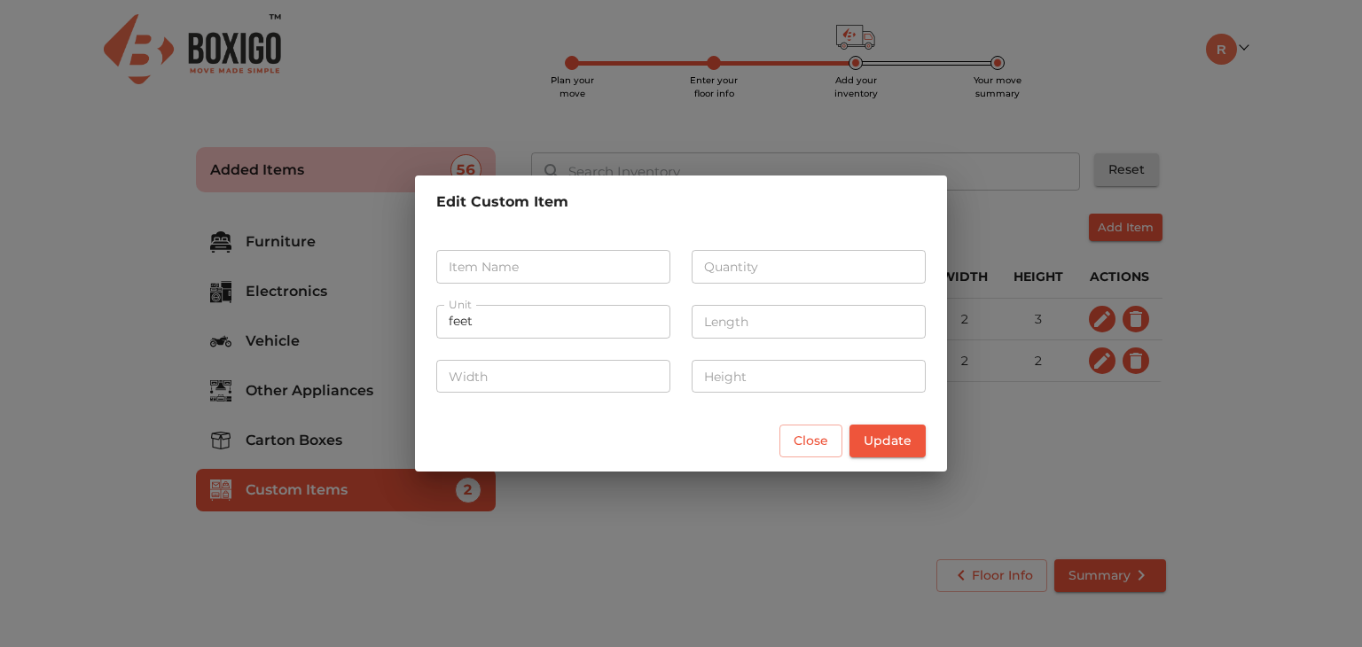
type input "plastic storage storage"
type input "1"
type input "3"
type input "2"
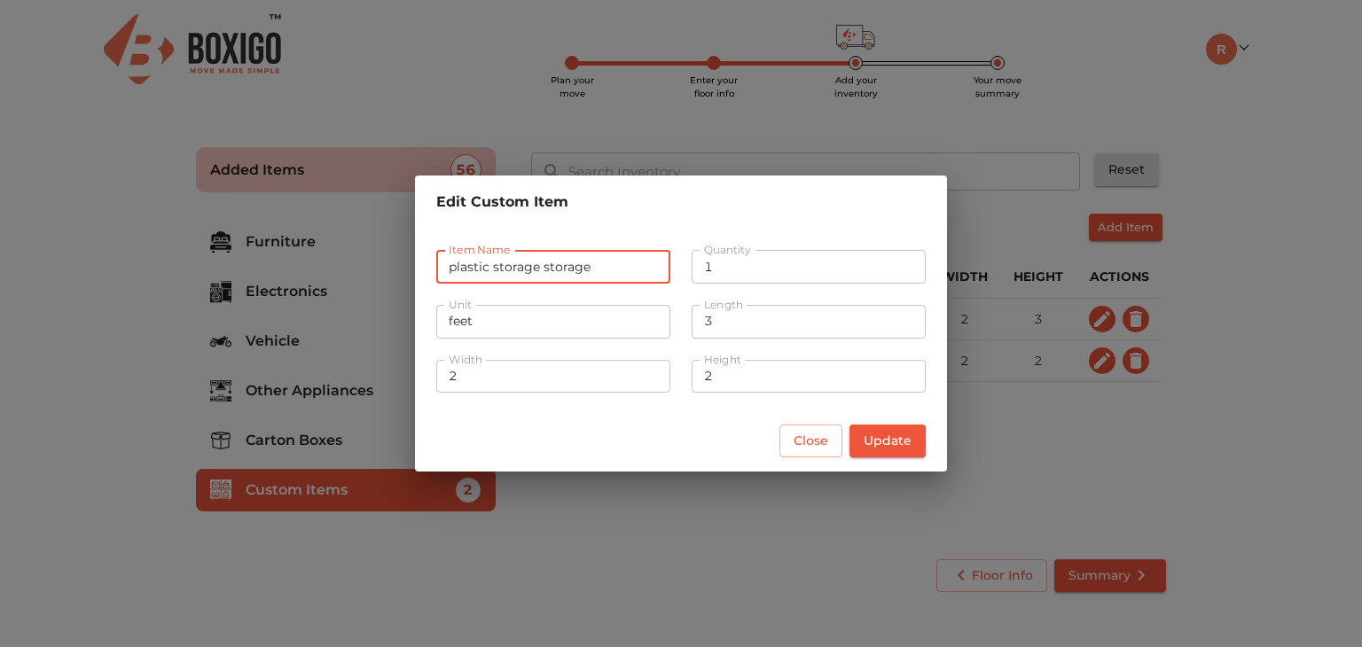
click at [594, 269] on input "plastic storage storage" at bounding box center [553, 267] width 234 height 34
type input "plastic storage"
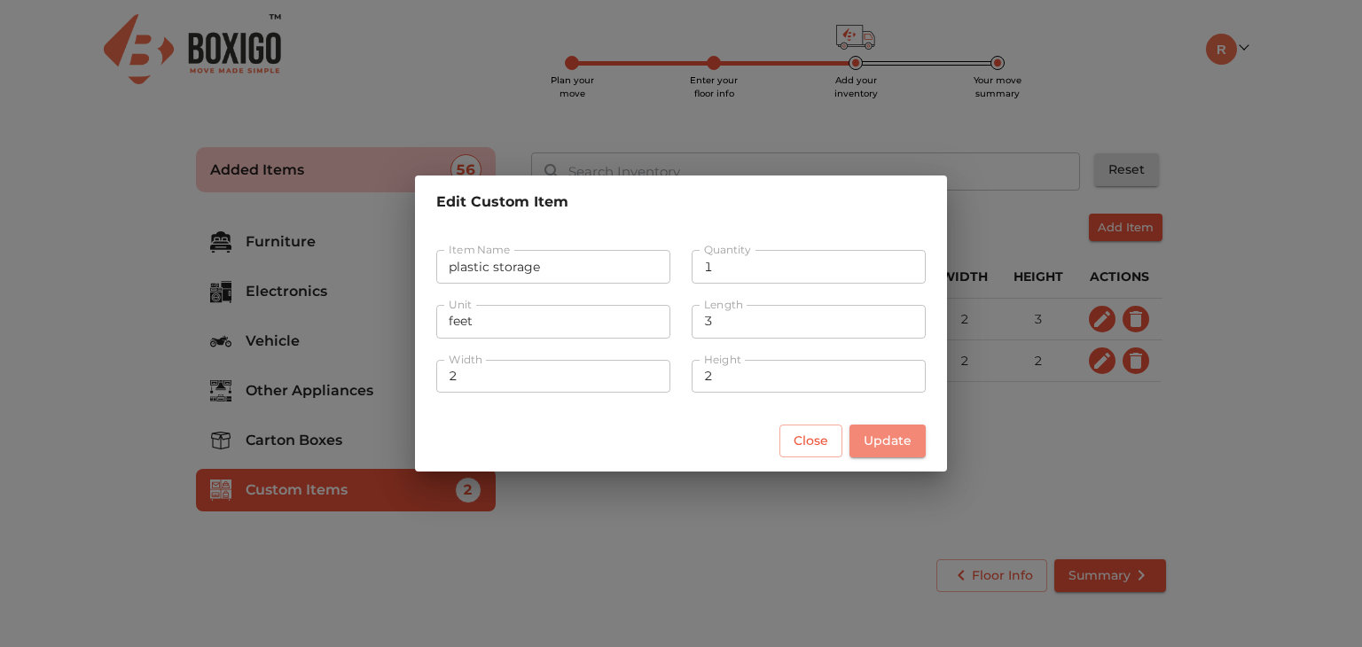
click at [875, 437] on span "Update" at bounding box center [888, 441] width 48 height 22
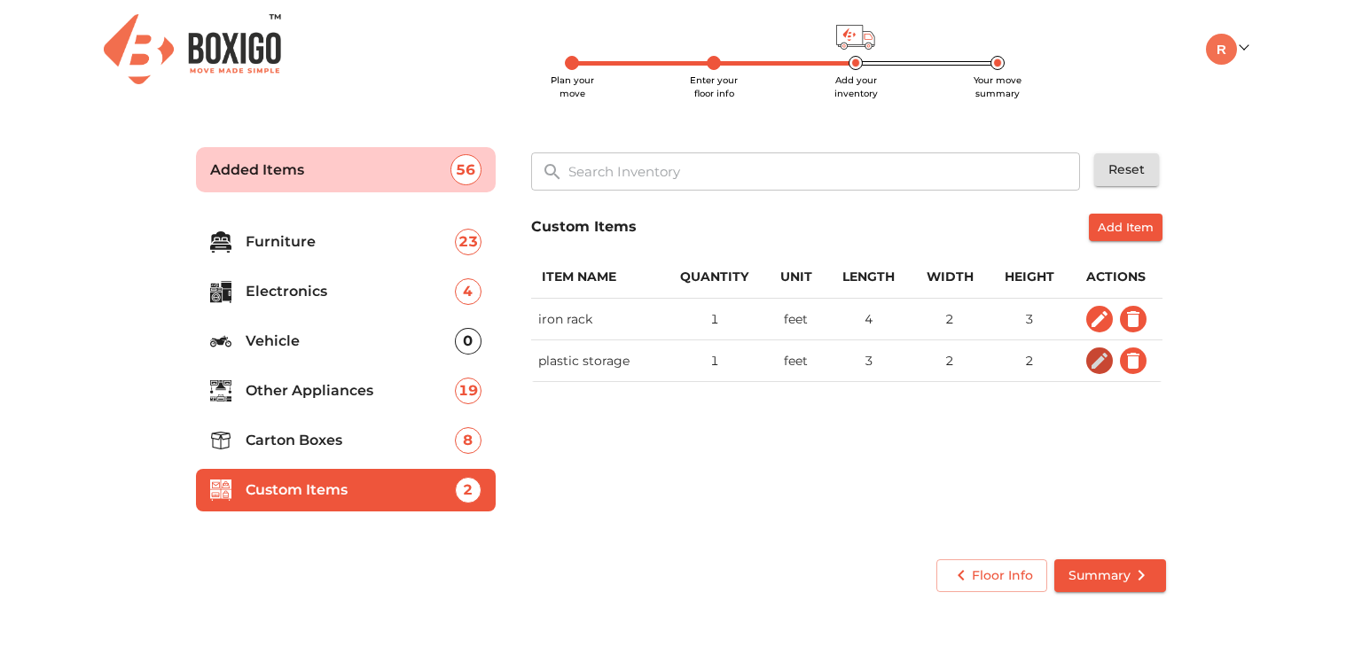
click at [1098, 364] on icon "custom items" at bounding box center [1100, 361] width 16 height 16
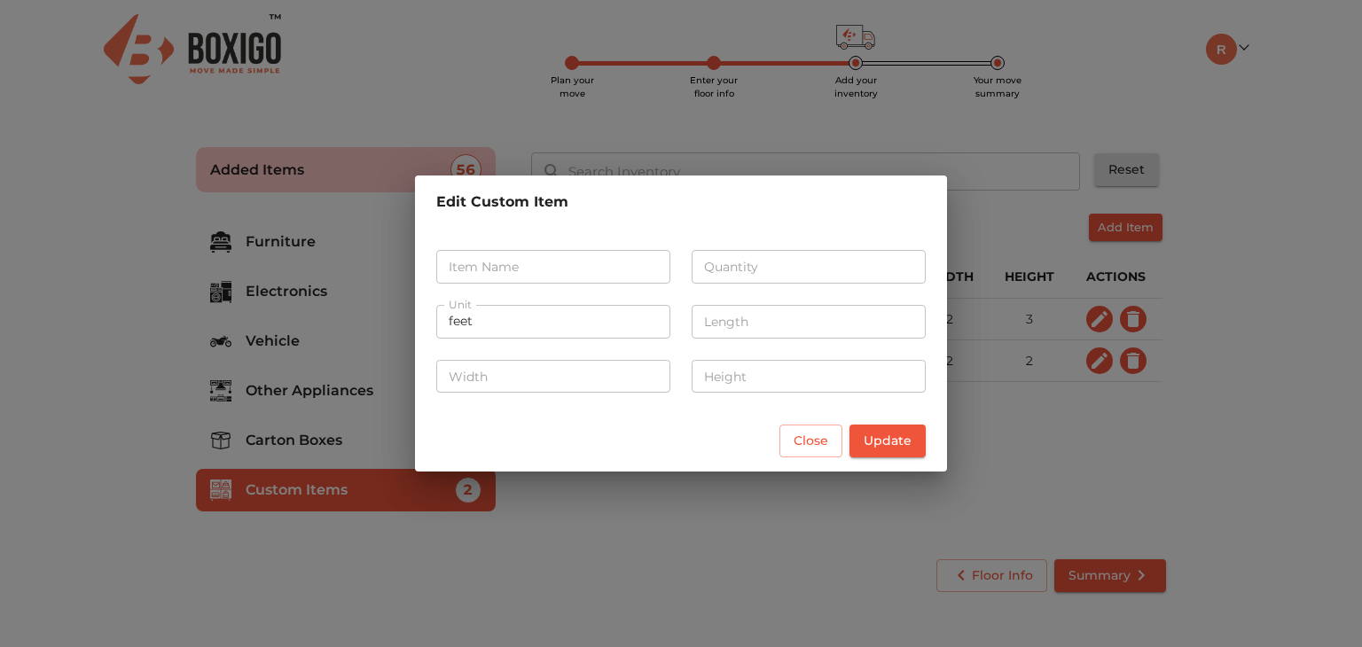
type input "plastic storage"
type input "1"
type input "3"
type input "2"
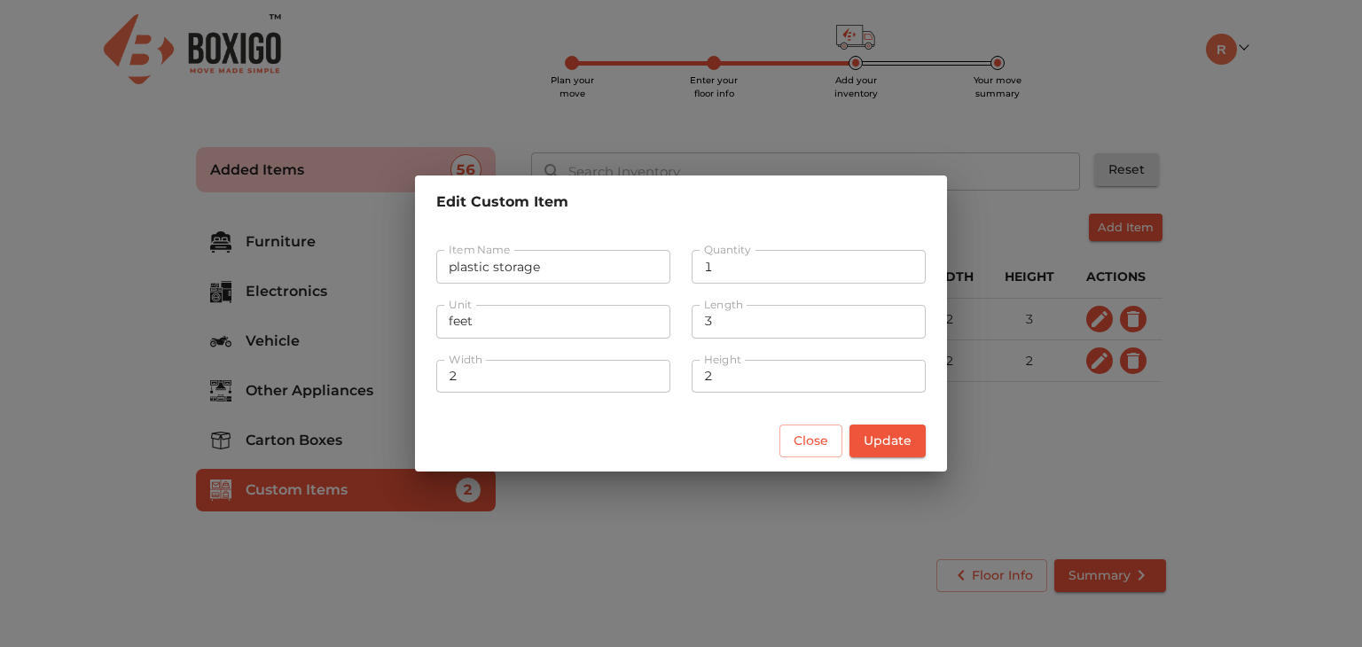
click at [532, 379] on input "2" at bounding box center [553, 377] width 234 height 34
type input "1"
click at [726, 375] on input "2" at bounding box center [809, 377] width 234 height 34
type input "1"
click at [889, 440] on span "Update" at bounding box center [888, 441] width 48 height 22
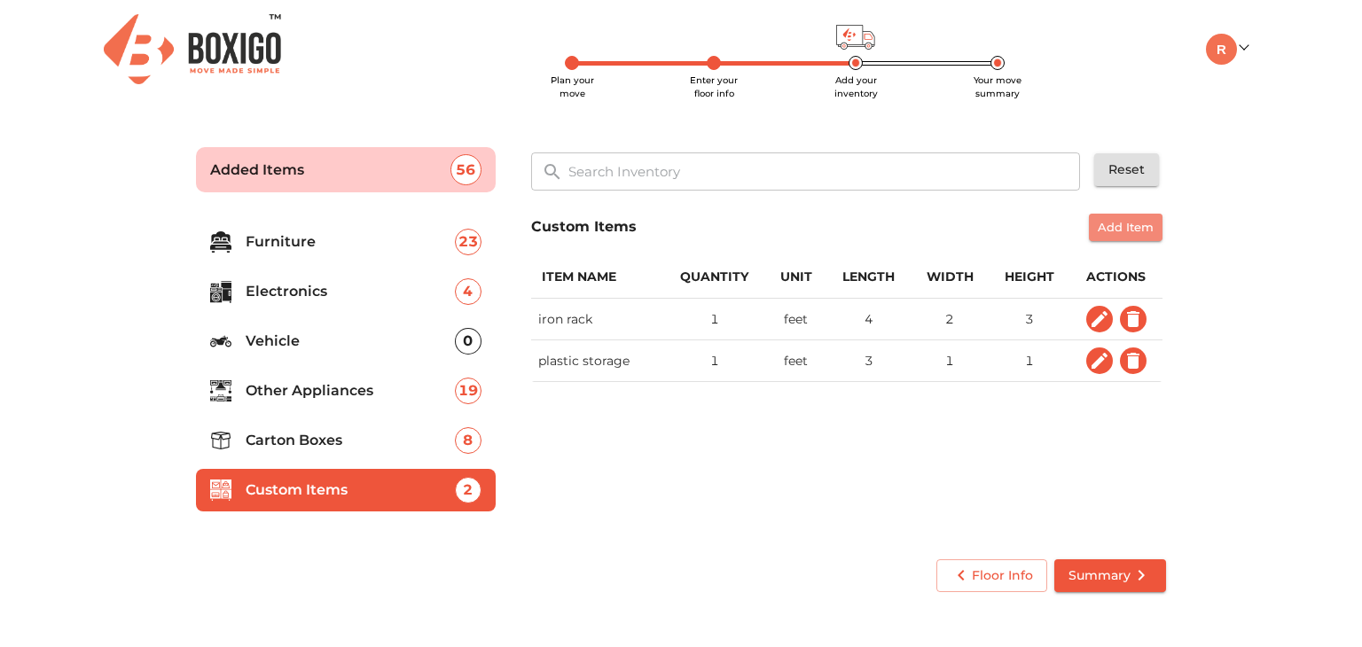
click at [1125, 223] on span "Add Item" at bounding box center [1126, 227] width 56 height 20
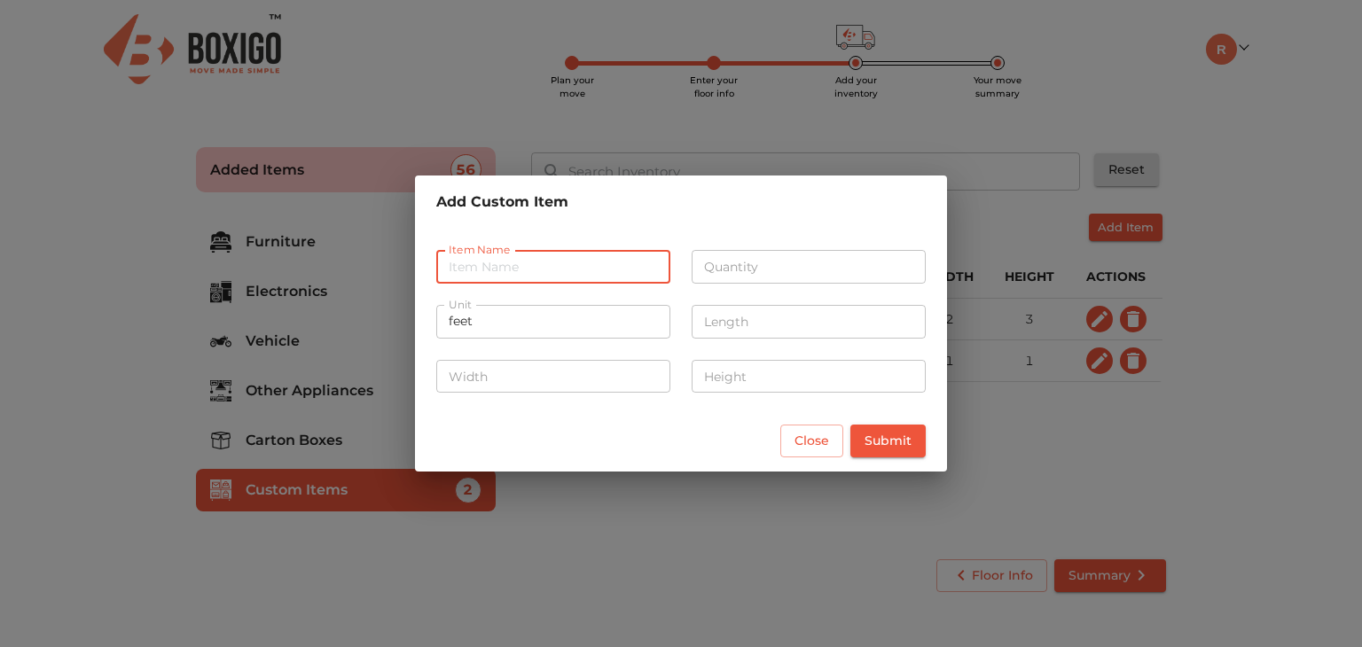
click at [490, 274] on input "text" at bounding box center [553, 267] width 234 height 34
type input "steel storage box"
click at [773, 265] on input "number" at bounding box center [809, 267] width 234 height 34
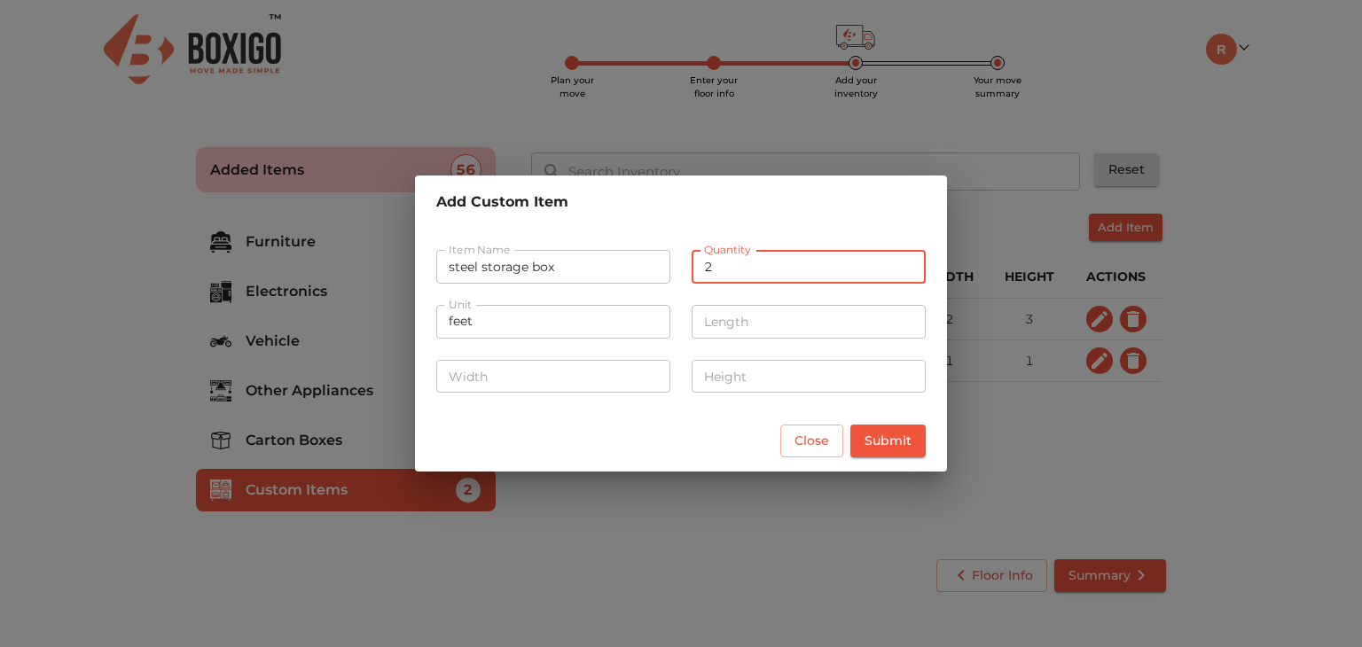
type input "2"
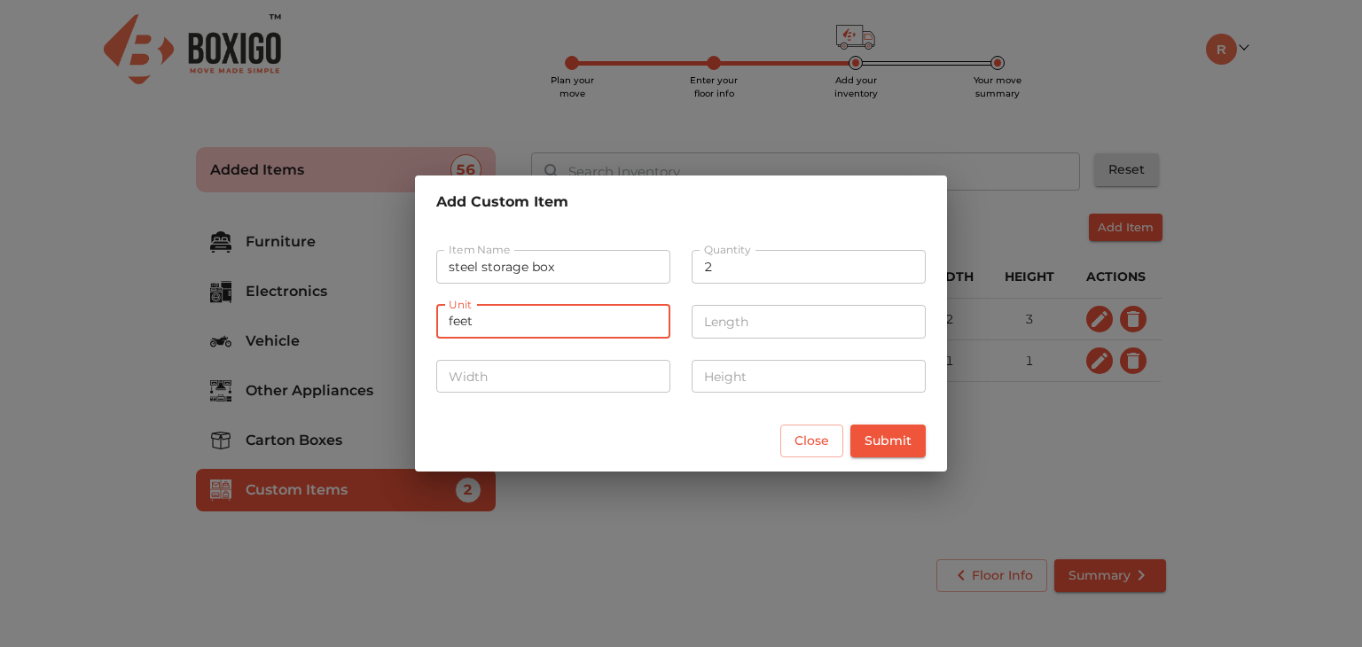
click at [536, 321] on input "feet" at bounding box center [553, 322] width 234 height 34
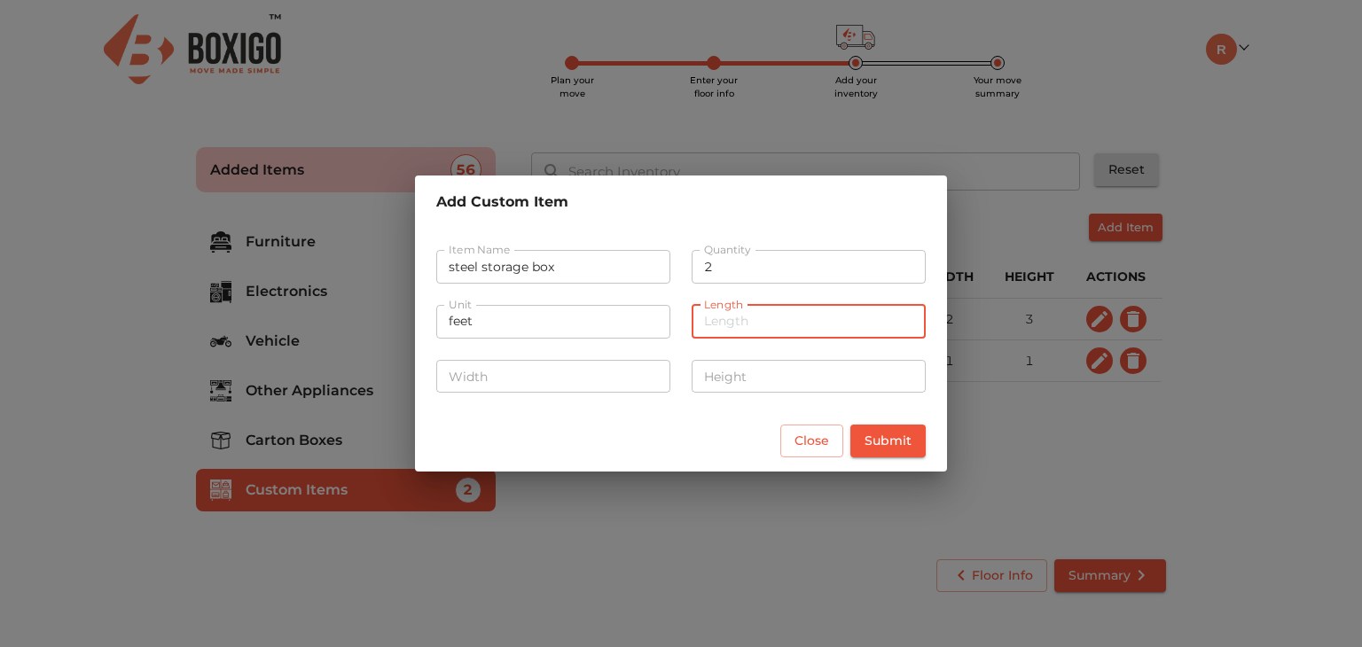
click at [731, 326] on input "number" at bounding box center [809, 322] width 234 height 34
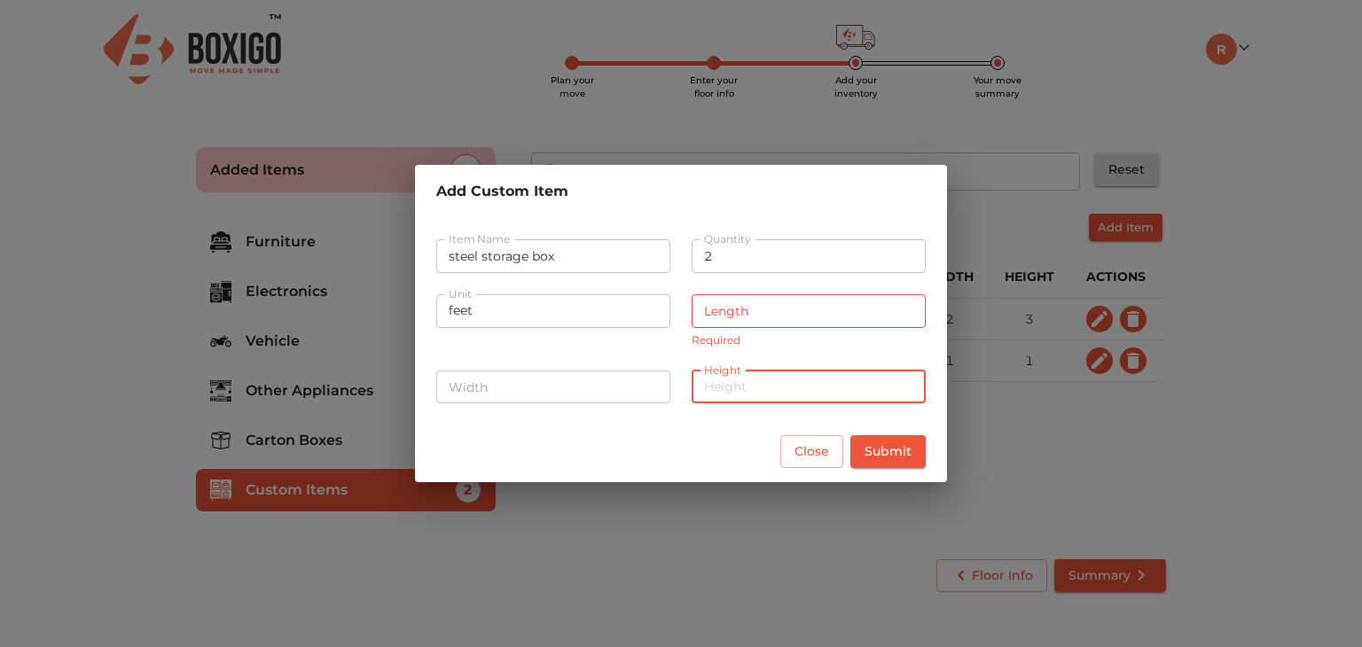
click at [742, 380] on input "number" at bounding box center [809, 388] width 234 height 34
type input "3"
click at [759, 310] on input "number" at bounding box center [809, 311] width 234 height 34
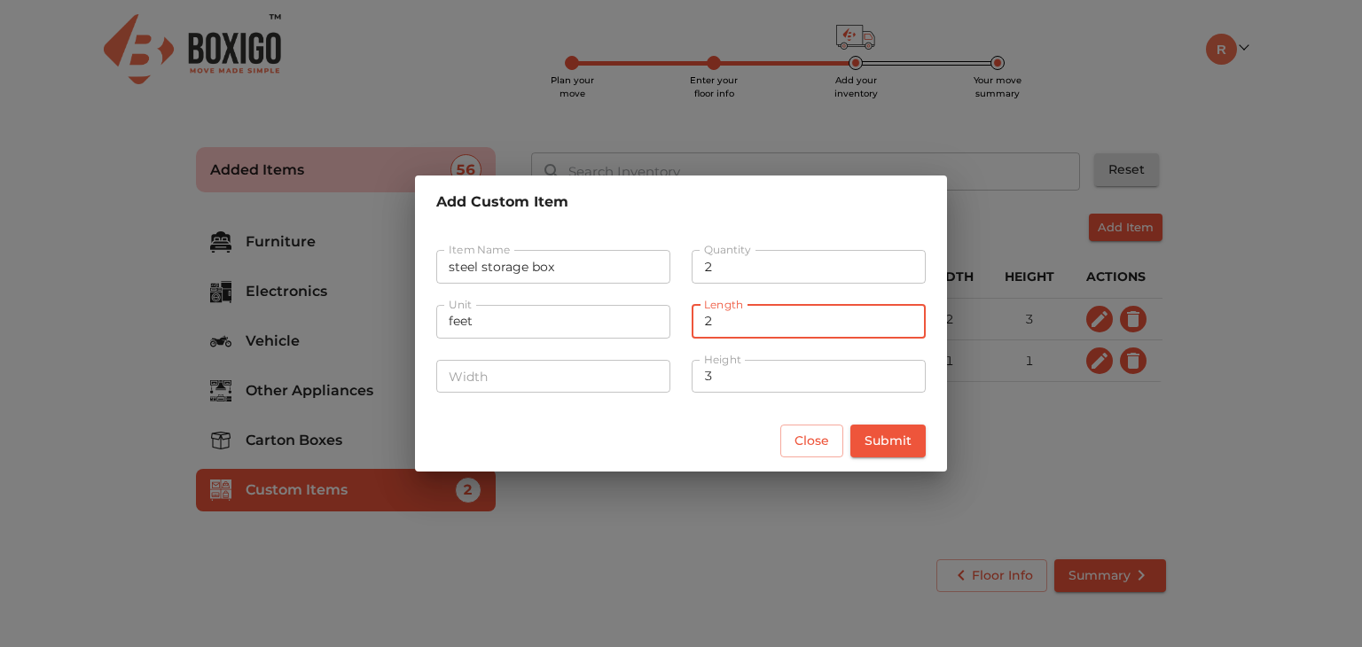
type input "2"
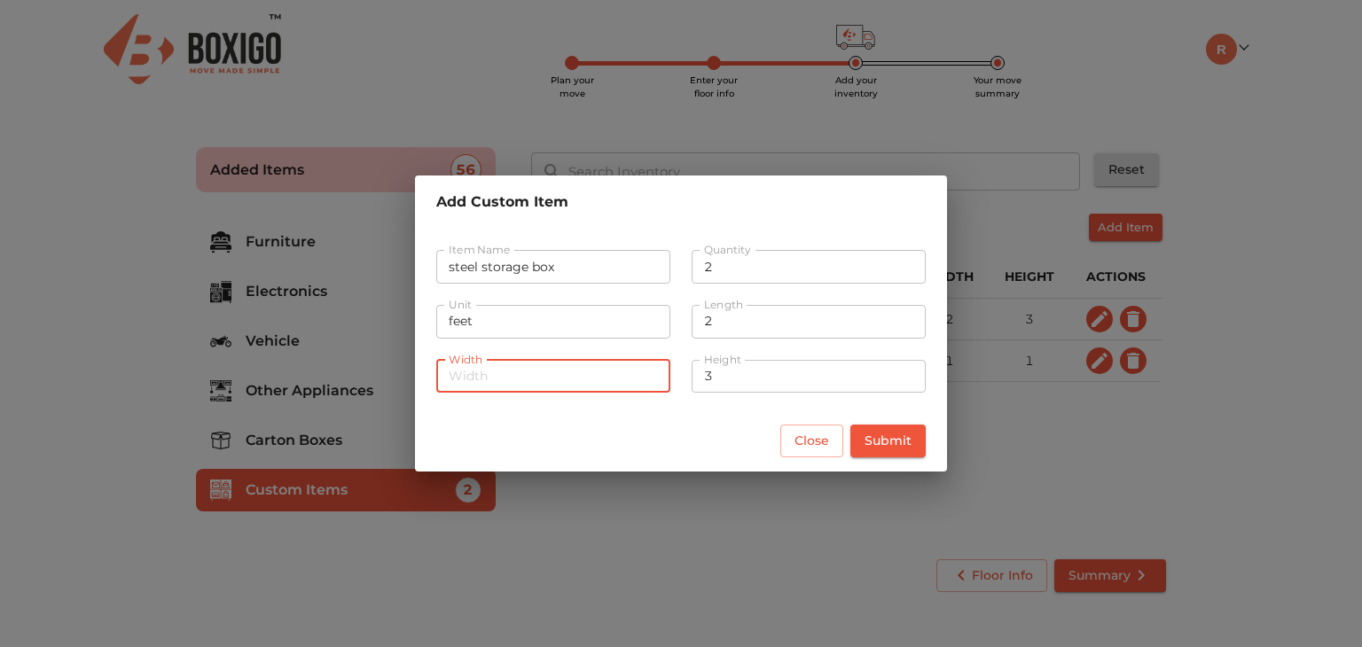
click at [535, 378] on input "number" at bounding box center [553, 377] width 234 height 34
type input "2"
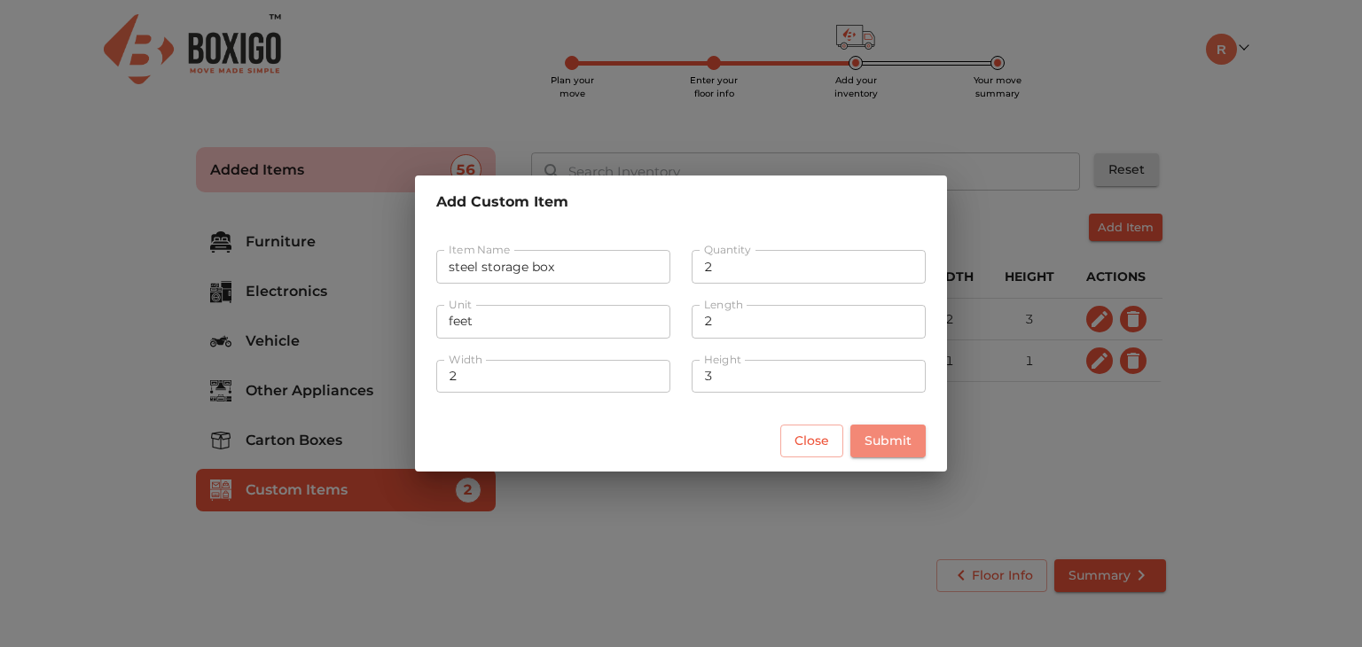
click at [886, 432] on span "Submit" at bounding box center [888, 441] width 47 height 22
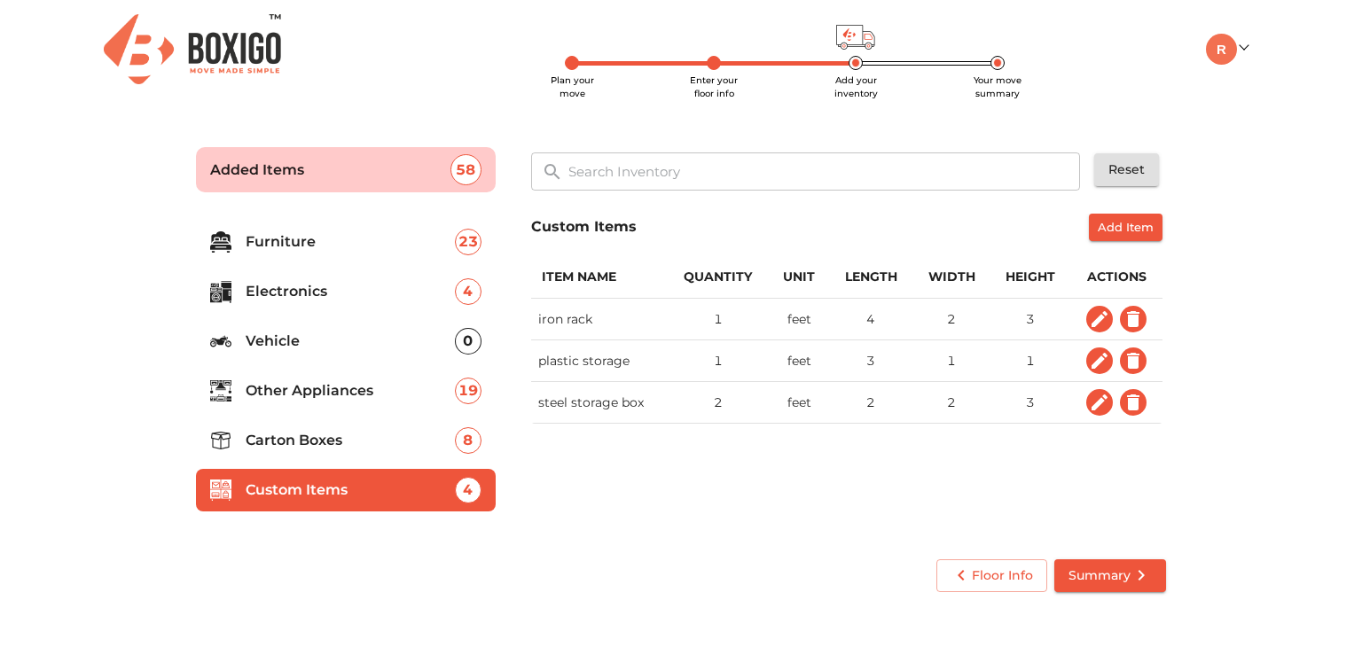
click at [348, 385] on p "Other Appliances" at bounding box center [350, 390] width 209 height 21
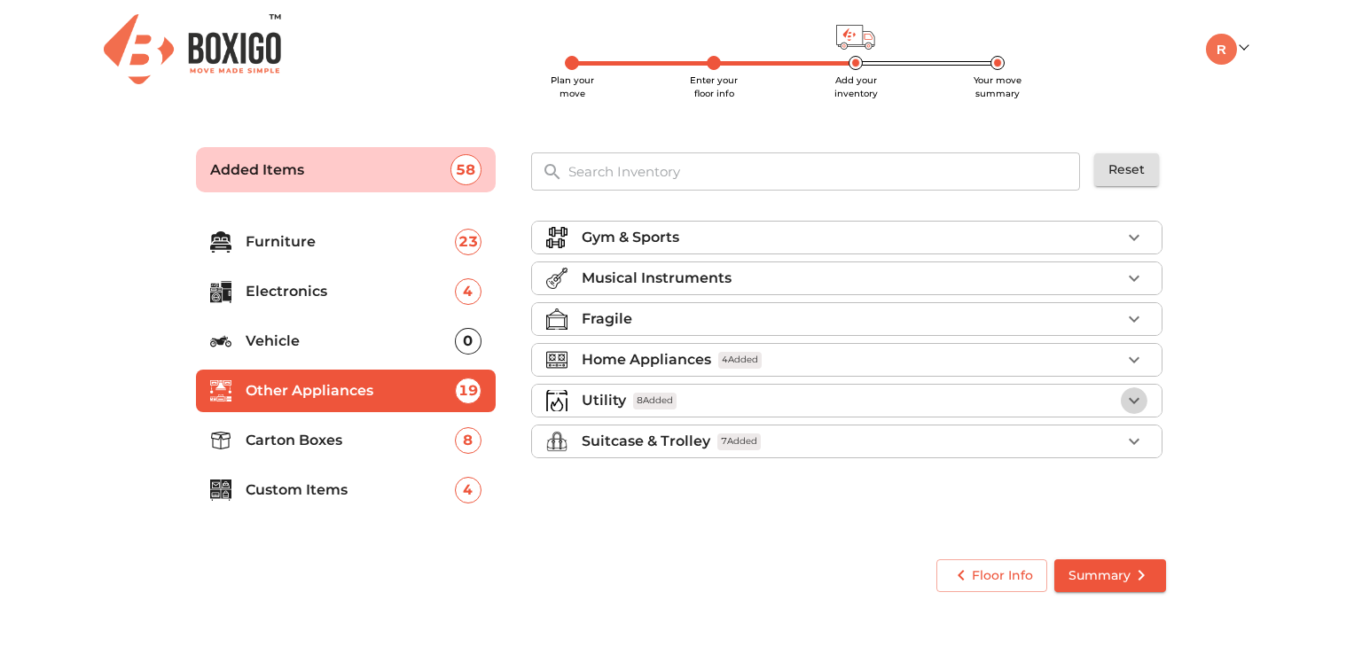
click at [1138, 396] on icon "button" at bounding box center [1134, 400] width 21 height 21
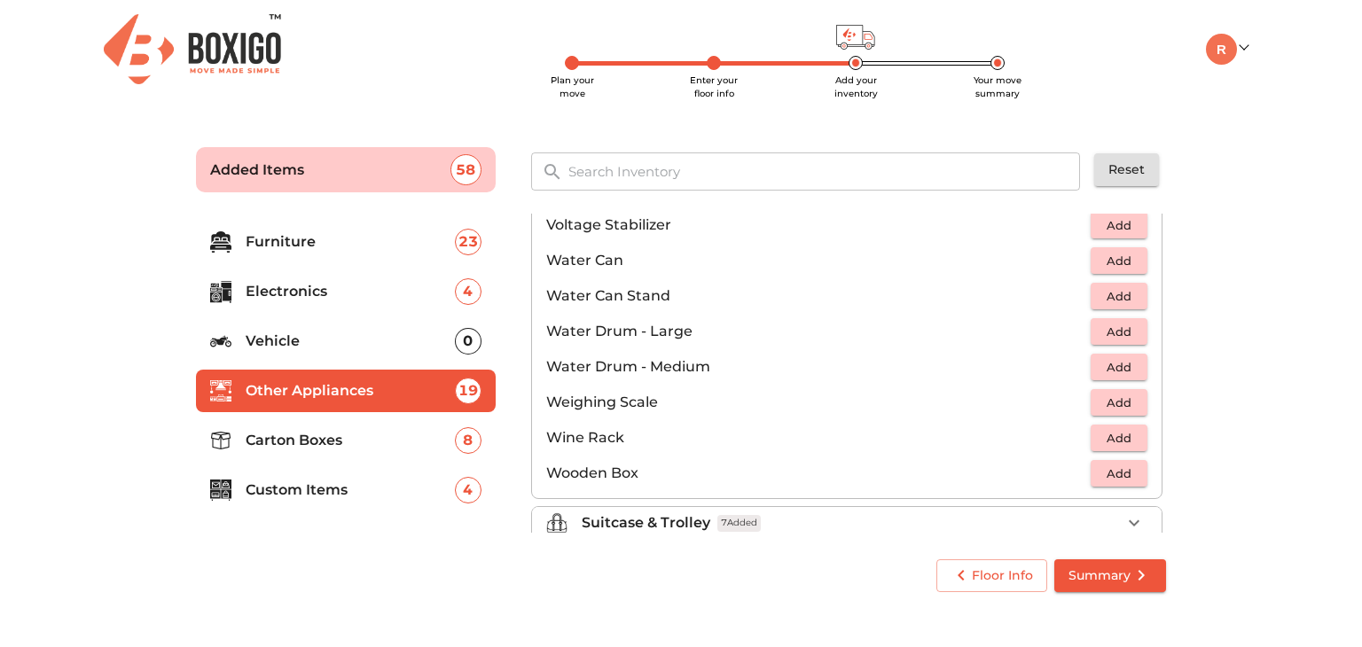
scroll to position [1336, 0]
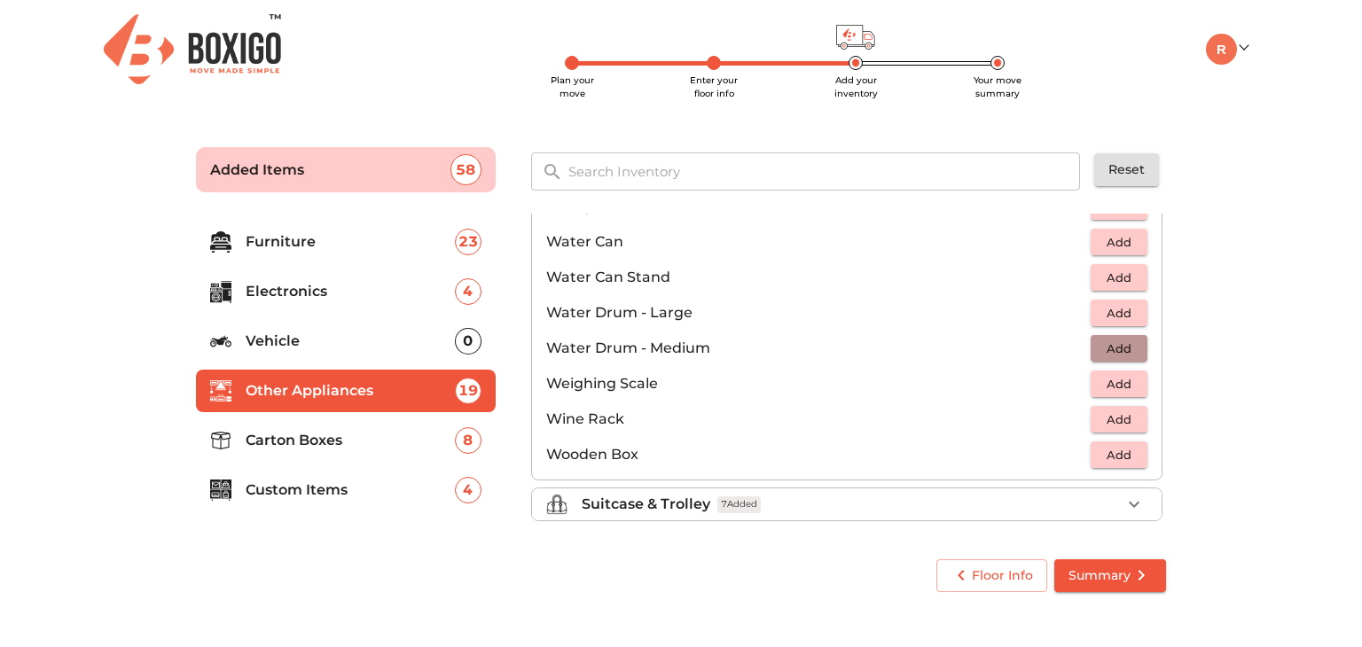
click at [1120, 355] on span "Add" at bounding box center [1119, 349] width 39 height 20
click at [1124, 349] on icon "button" at bounding box center [1134, 348] width 21 height 21
click at [312, 488] on p "Custom Items" at bounding box center [350, 490] width 209 height 21
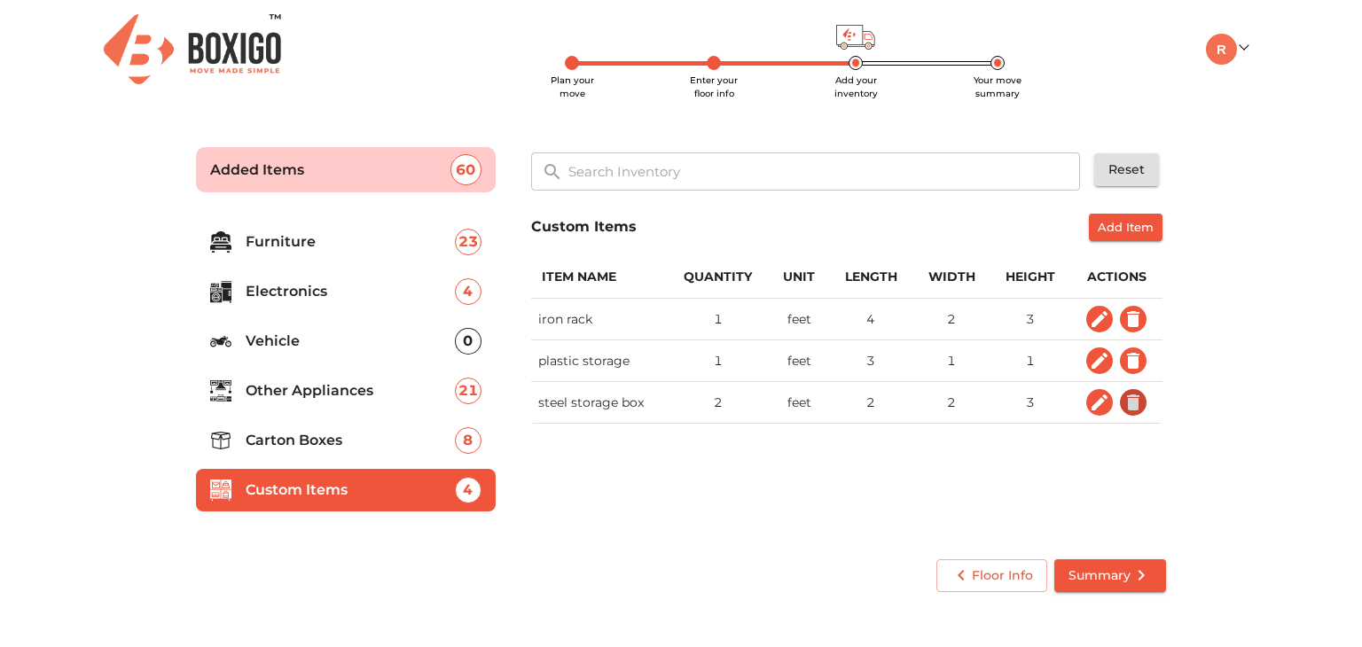
click at [1134, 400] on icon "custom items" at bounding box center [1133, 403] width 12 height 16
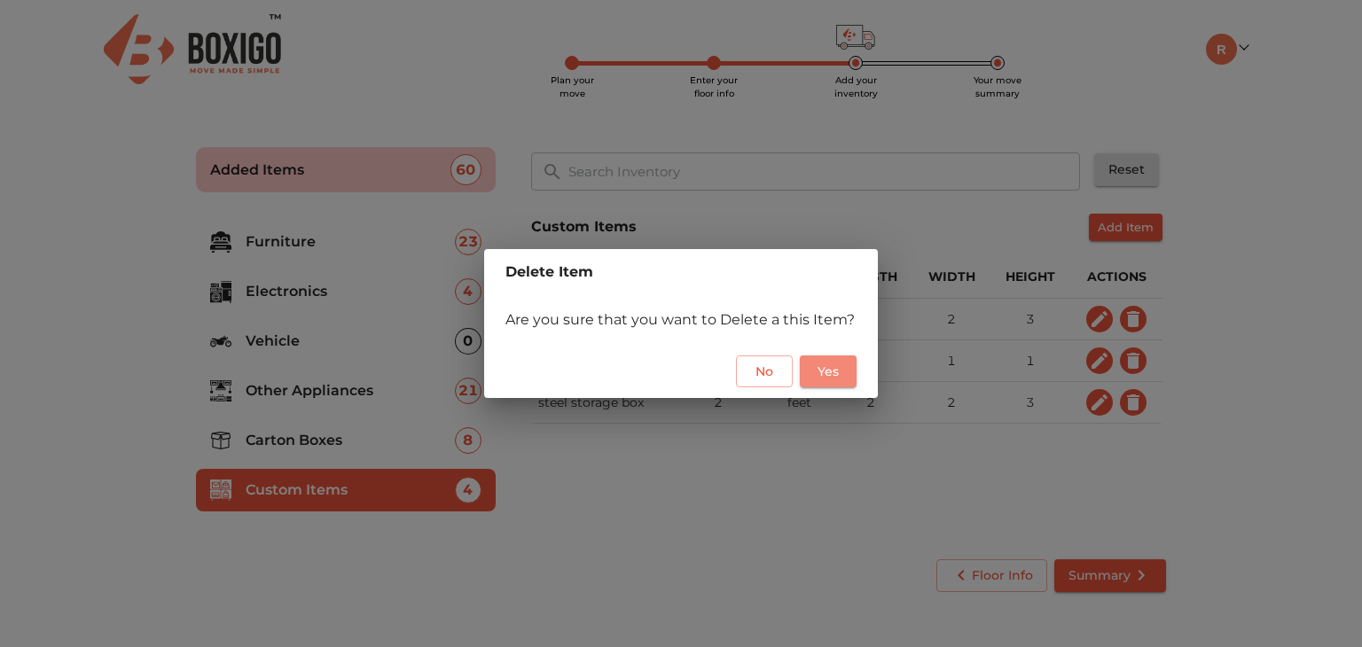
click at [828, 368] on span "Yes" at bounding box center [828, 372] width 28 height 22
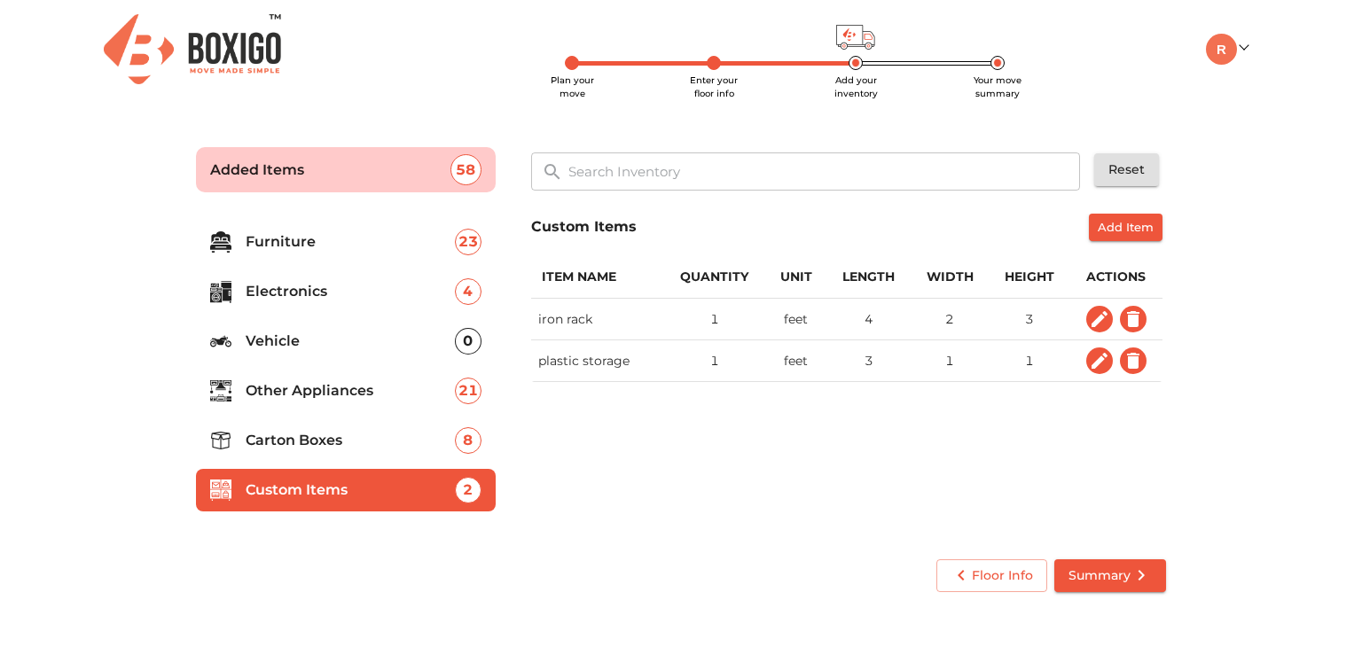
click at [307, 388] on p "Other Appliances" at bounding box center [350, 390] width 209 height 21
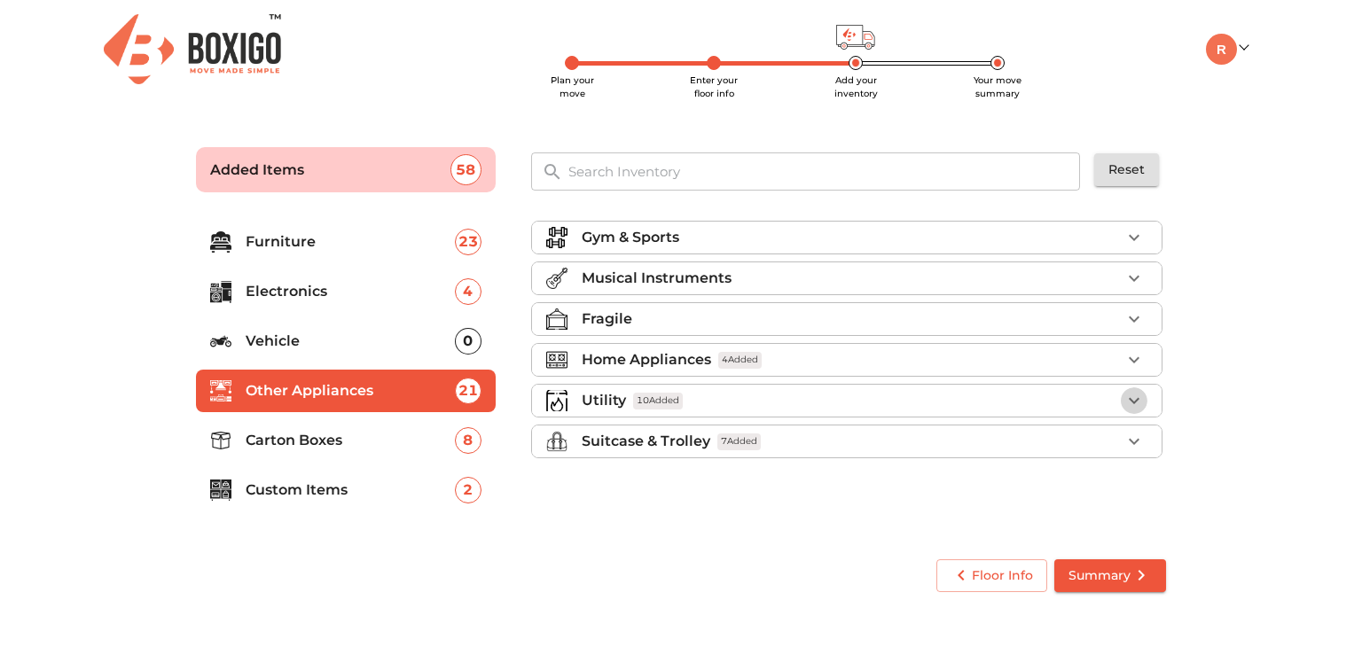
click at [1132, 396] on icon "button" at bounding box center [1134, 400] width 21 height 21
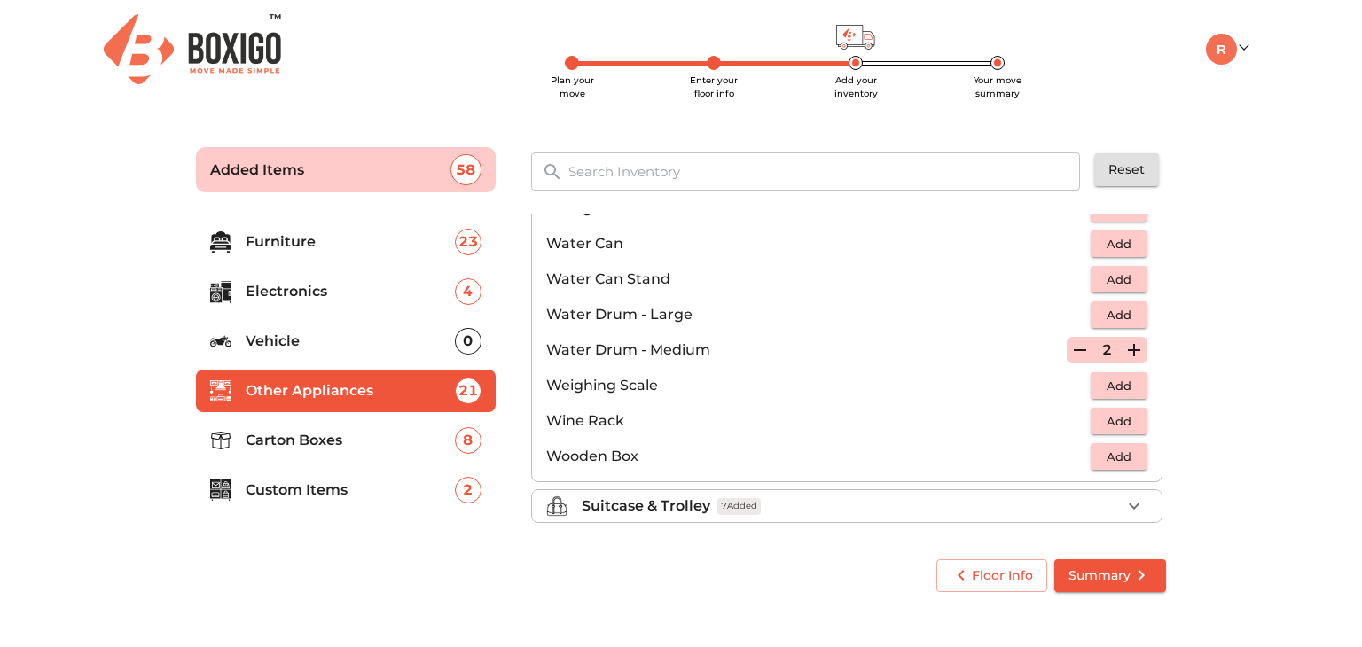
scroll to position [1336, 0]
click at [1076, 343] on icon "button" at bounding box center [1080, 348] width 21 height 21
click at [1076, 343] on icon "button" at bounding box center [1080, 349] width 12 height 16
click at [294, 486] on p "Custom Items" at bounding box center [350, 490] width 209 height 21
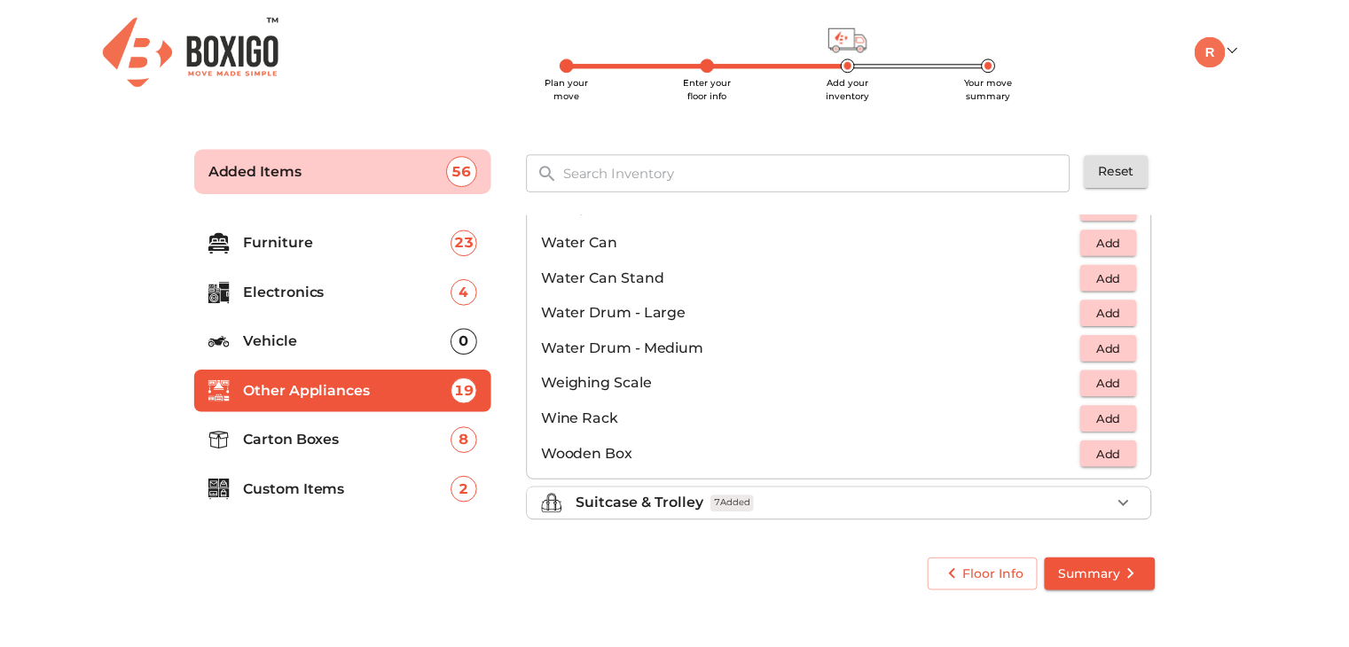
scroll to position [0, 0]
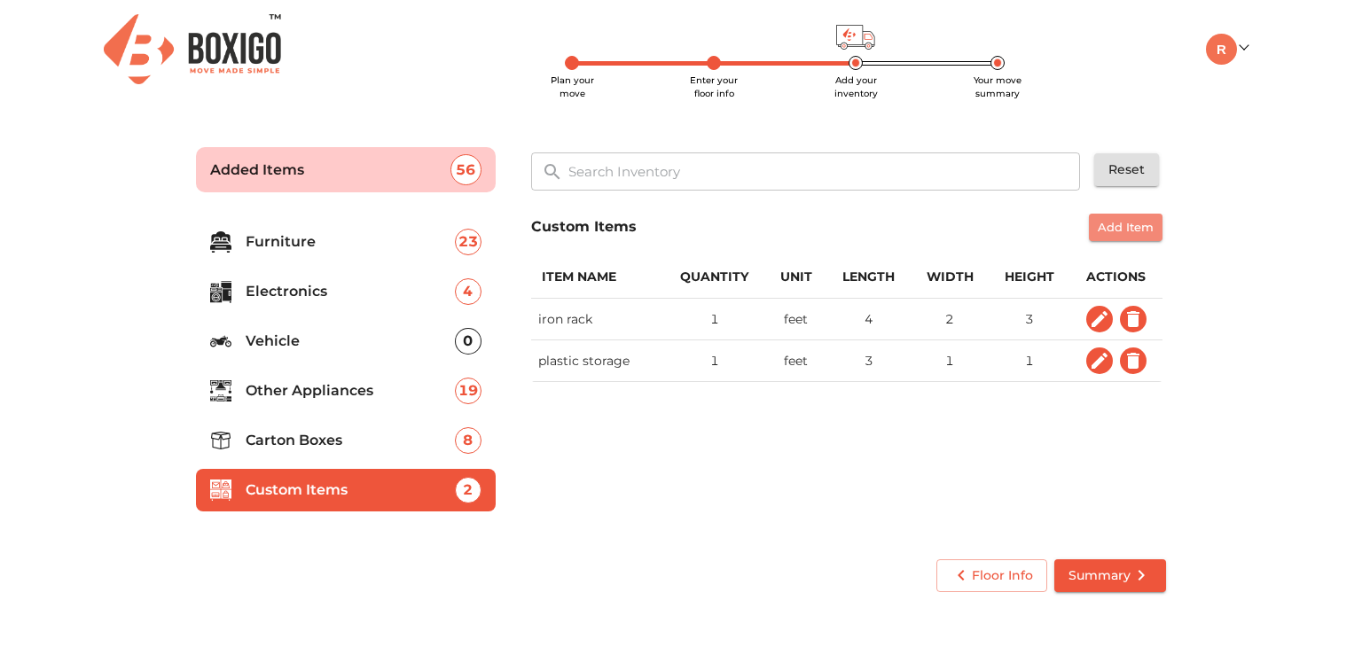
click at [1134, 228] on span "Add Item" at bounding box center [1126, 227] width 56 height 20
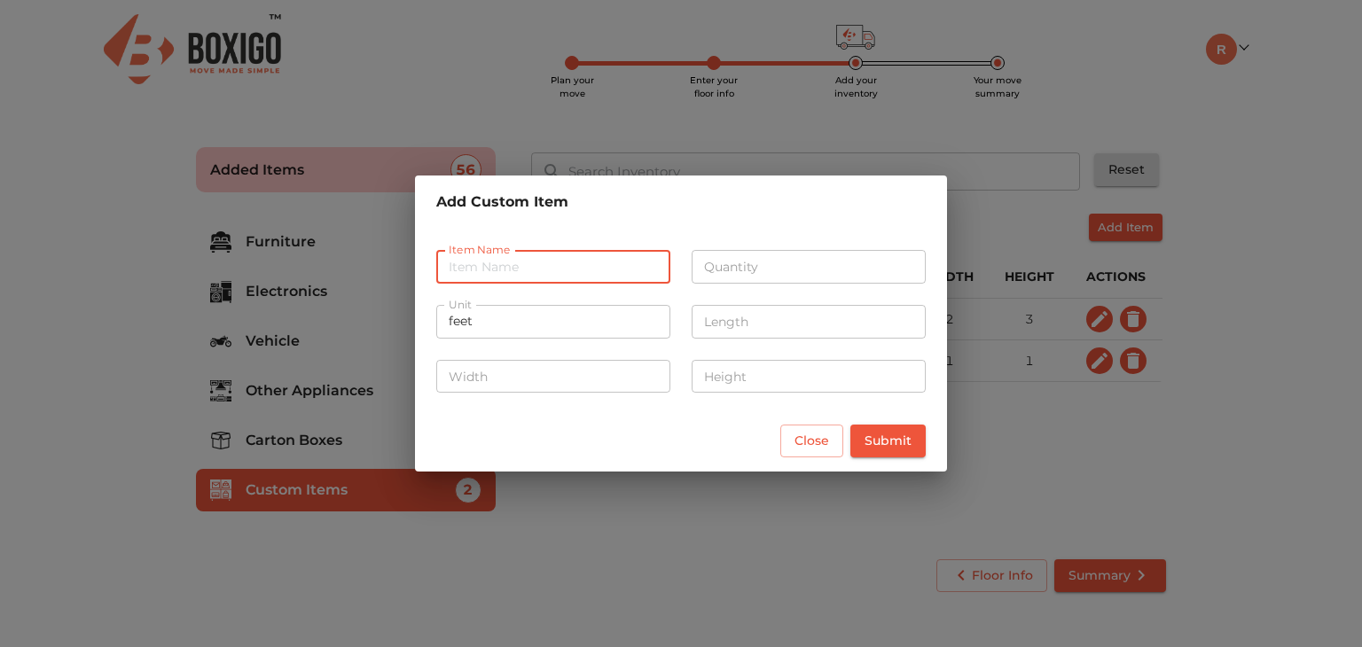
click at [487, 267] on input "text" at bounding box center [553, 267] width 234 height 34
type input "steel drum"
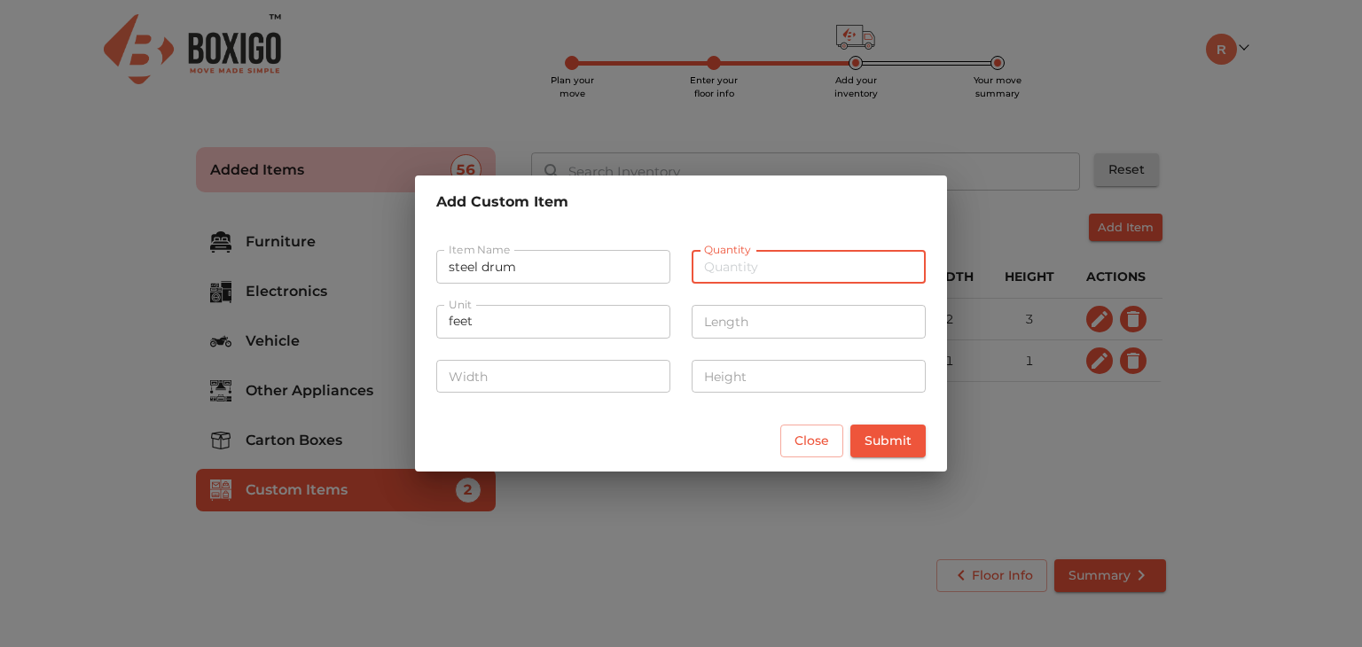
click at [731, 269] on input "number" at bounding box center [809, 267] width 234 height 34
type input "2"
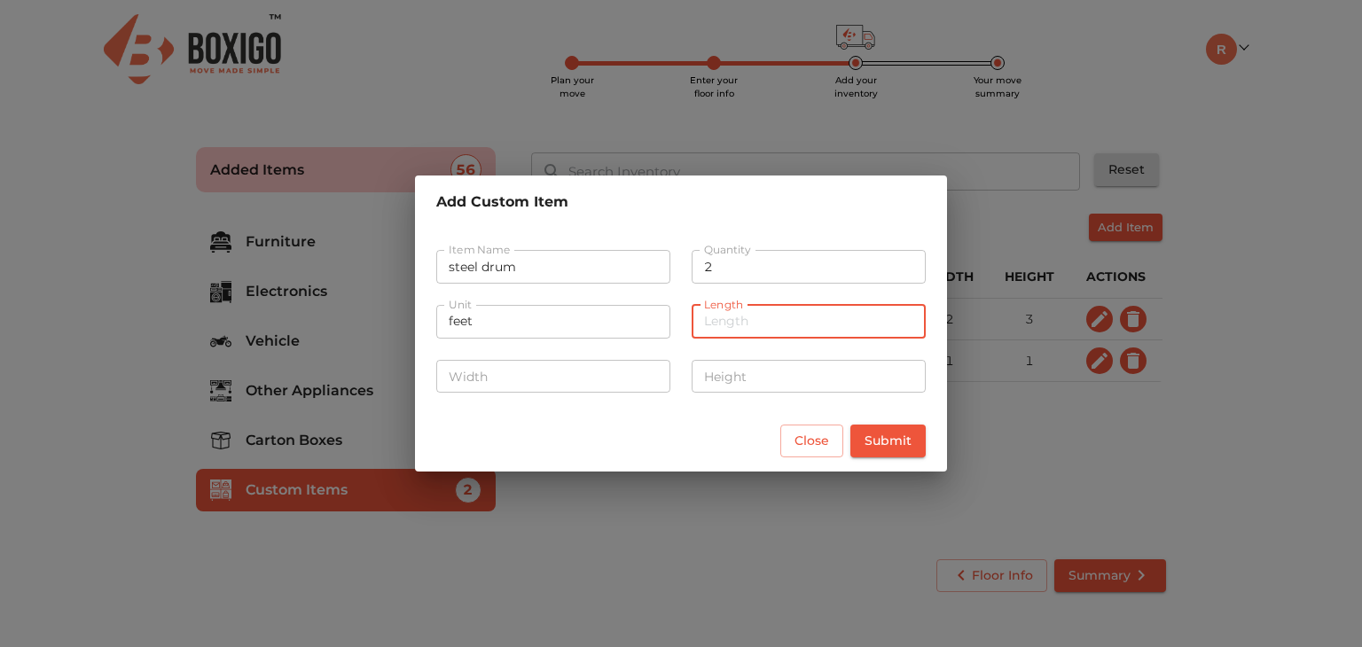
click at [737, 324] on input "number" at bounding box center [809, 322] width 234 height 34
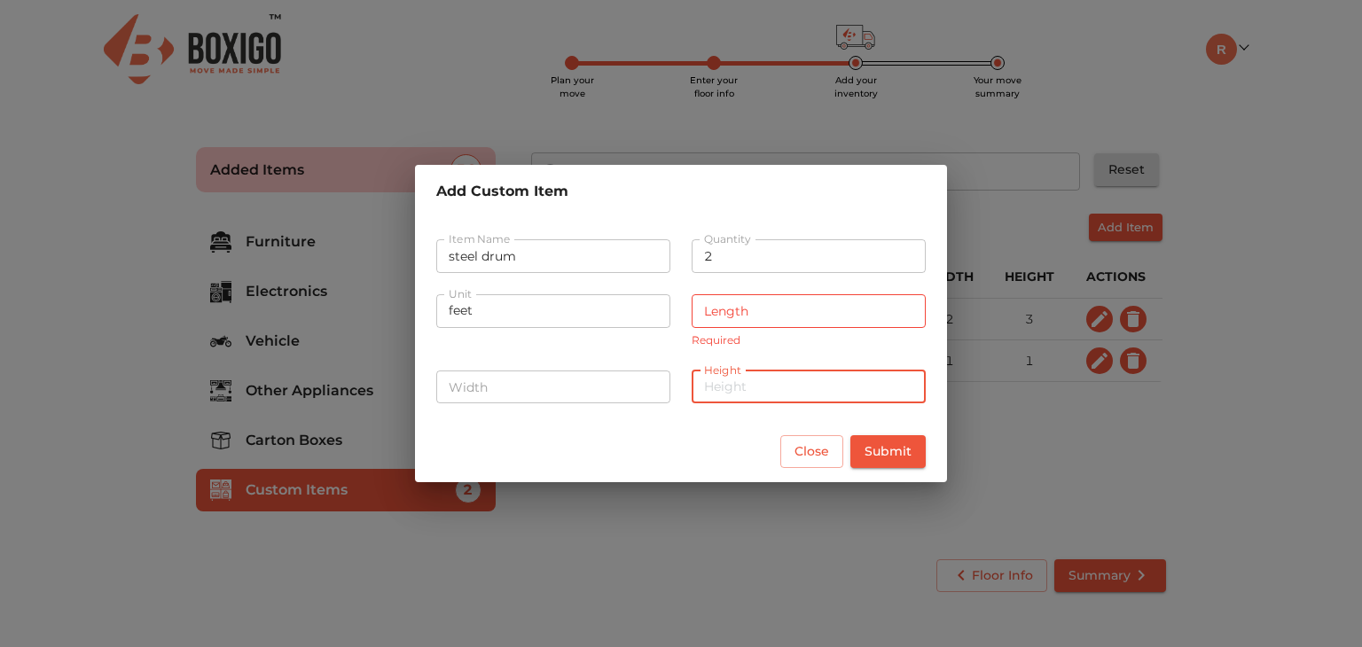
click at [725, 386] on input "number" at bounding box center [809, 388] width 234 height 34
type input "3"
click at [747, 310] on input "number" at bounding box center [809, 311] width 234 height 34
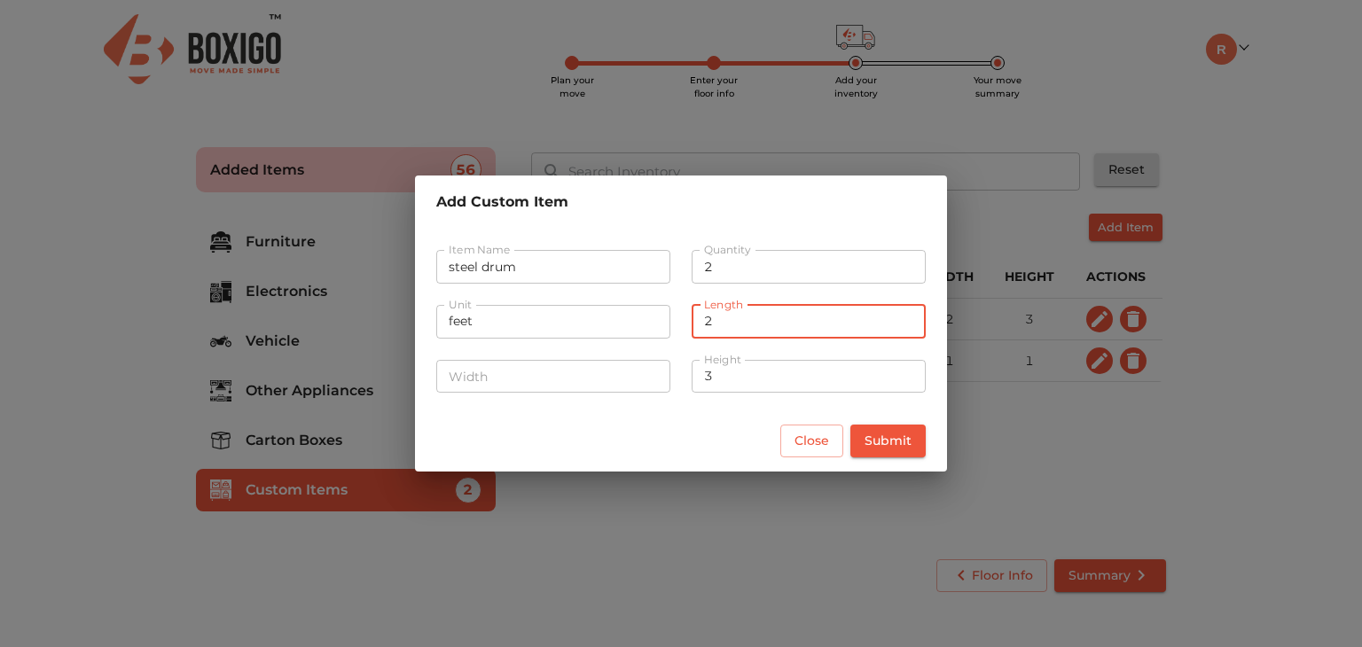
type input "2"
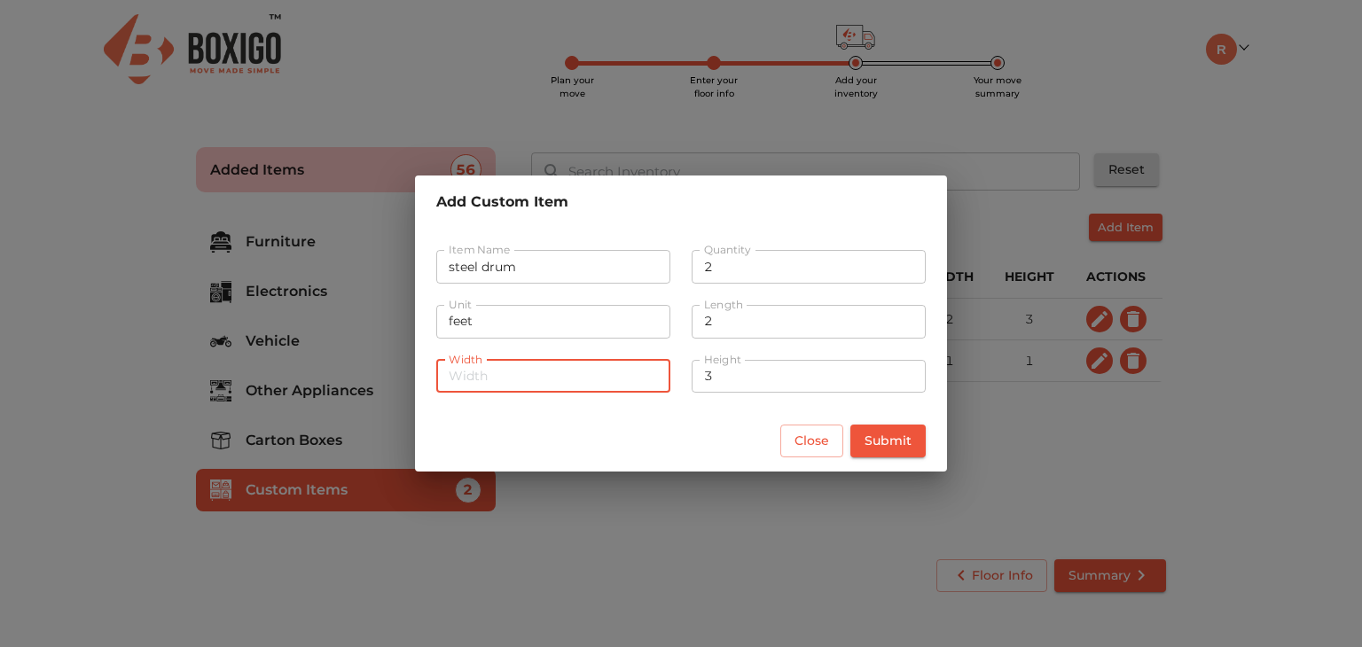
click at [600, 377] on input "number" at bounding box center [553, 377] width 234 height 34
type input "2"
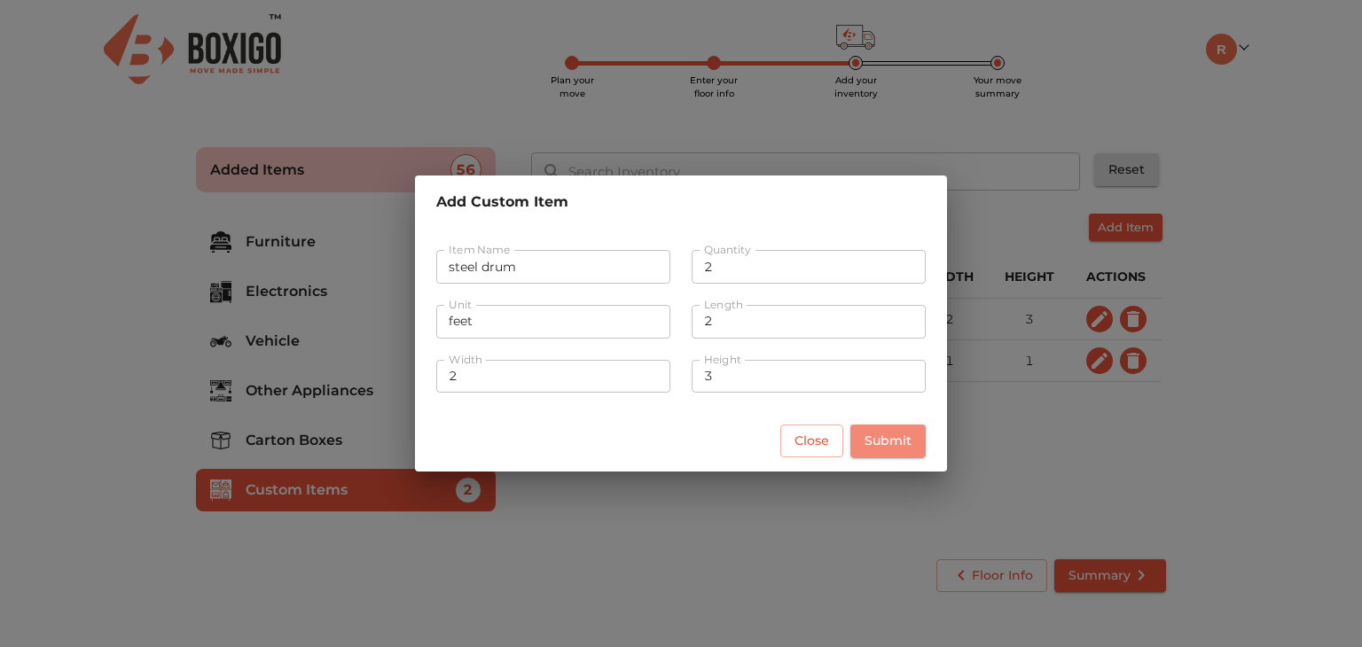
click at [890, 440] on span "Submit" at bounding box center [888, 441] width 47 height 22
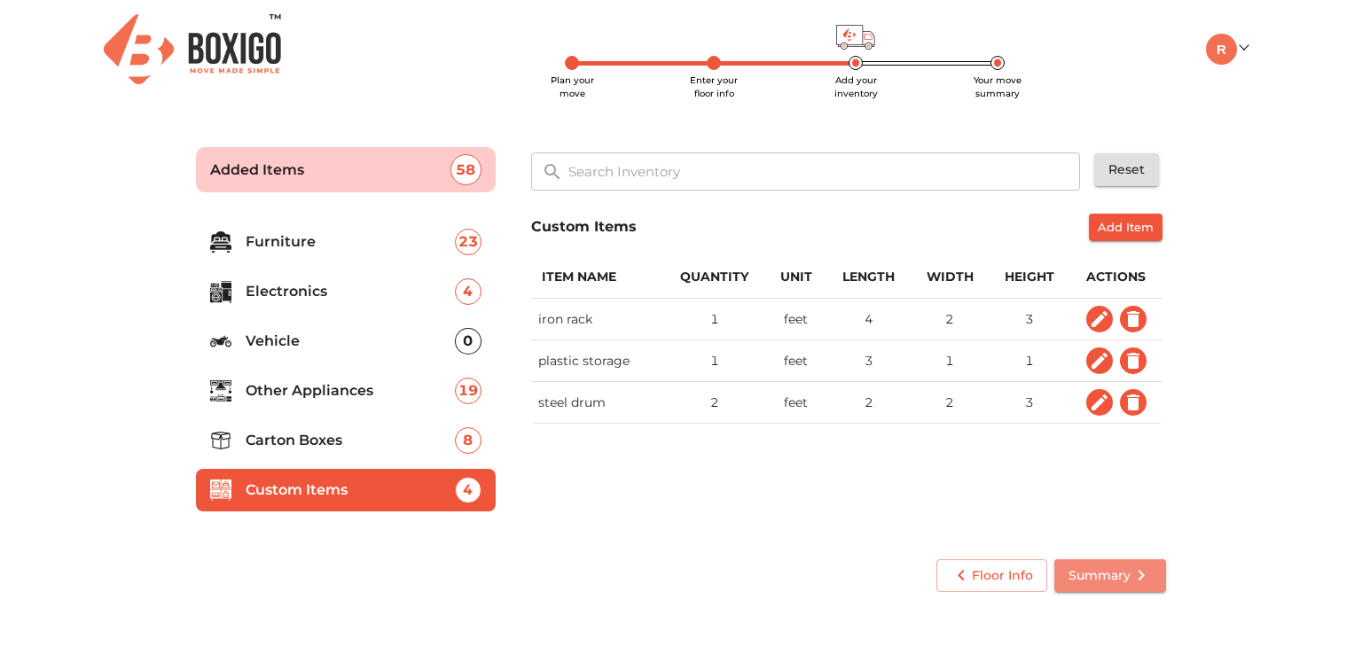
click at [1107, 573] on span "Summary" at bounding box center [1110, 576] width 83 height 22
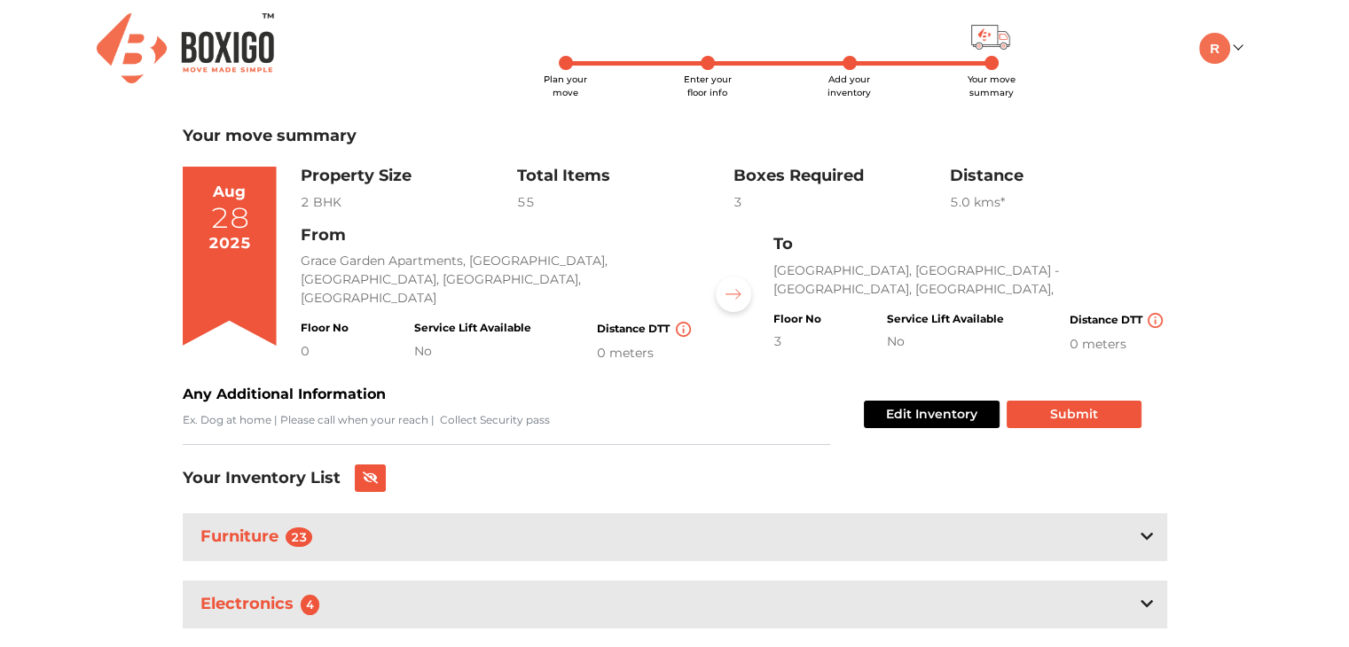
click at [1091, 328] on h4 "Distance DTT" at bounding box center [1118, 320] width 98 height 15
click at [679, 322] on img at bounding box center [683, 329] width 15 height 15
click at [681, 322] on img at bounding box center [683, 329] width 15 height 15
click at [680, 323] on img at bounding box center [683, 329] width 15 height 15
click at [605, 344] on div "0 meters" at bounding box center [646, 353] width 98 height 19
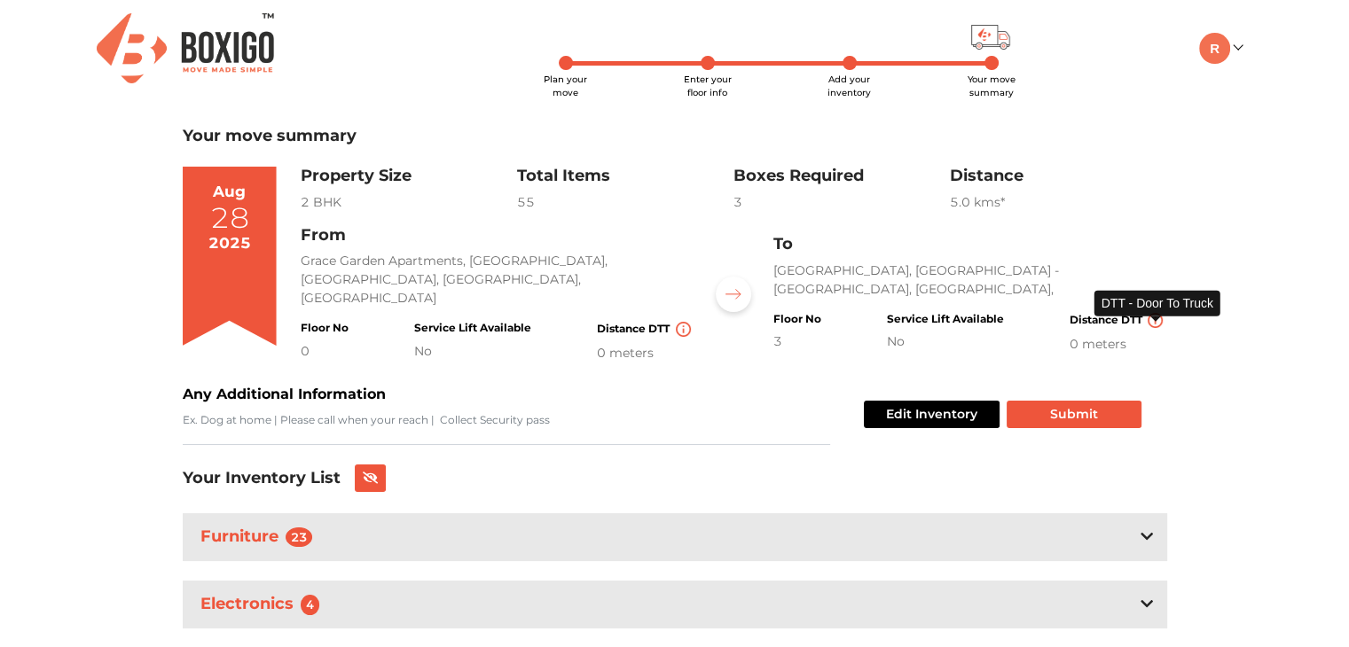
click at [1157, 327] on img at bounding box center [1155, 320] width 15 height 15
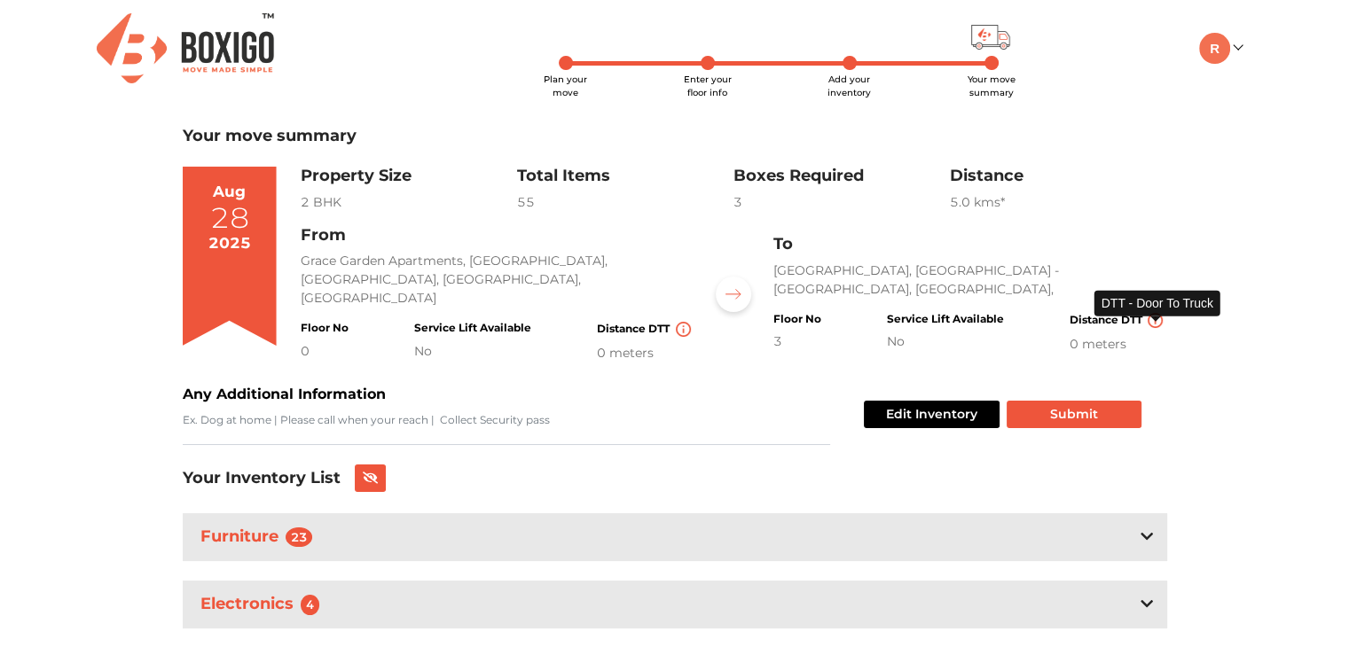
click at [1157, 327] on img at bounding box center [1155, 320] width 15 height 15
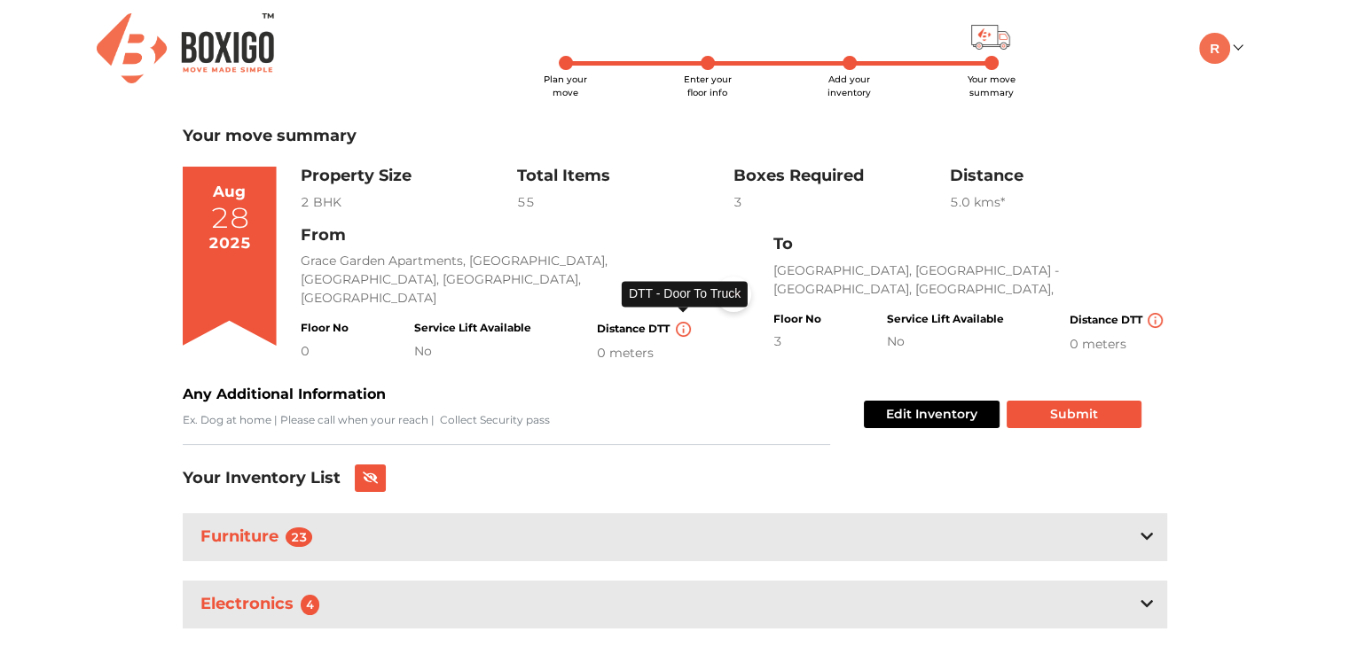
click at [683, 322] on img at bounding box center [683, 329] width 15 height 15
click at [731, 294] on img at bounding box center [734, 294] width 16 height 11
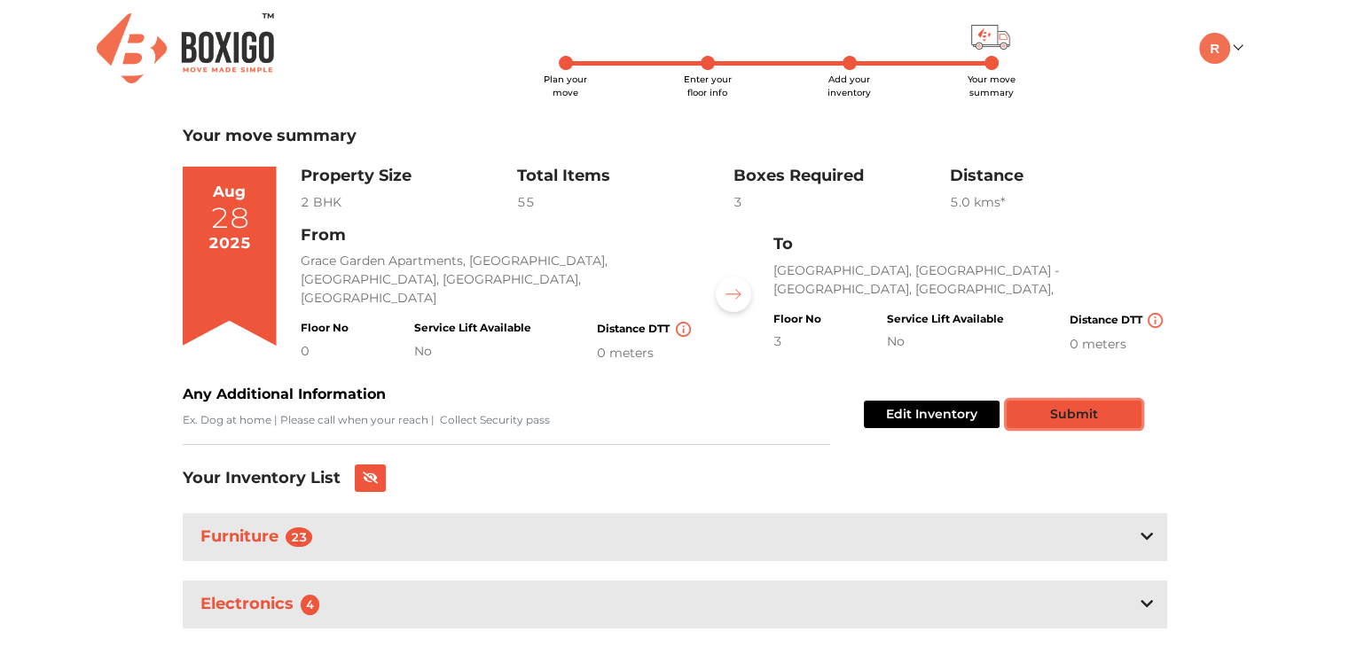
click at [1067, 416] on button "Submit" at bounding box center [1074, 414] width 135 height 27
